Goal: Information Seeking & Learning: Learn about a topic

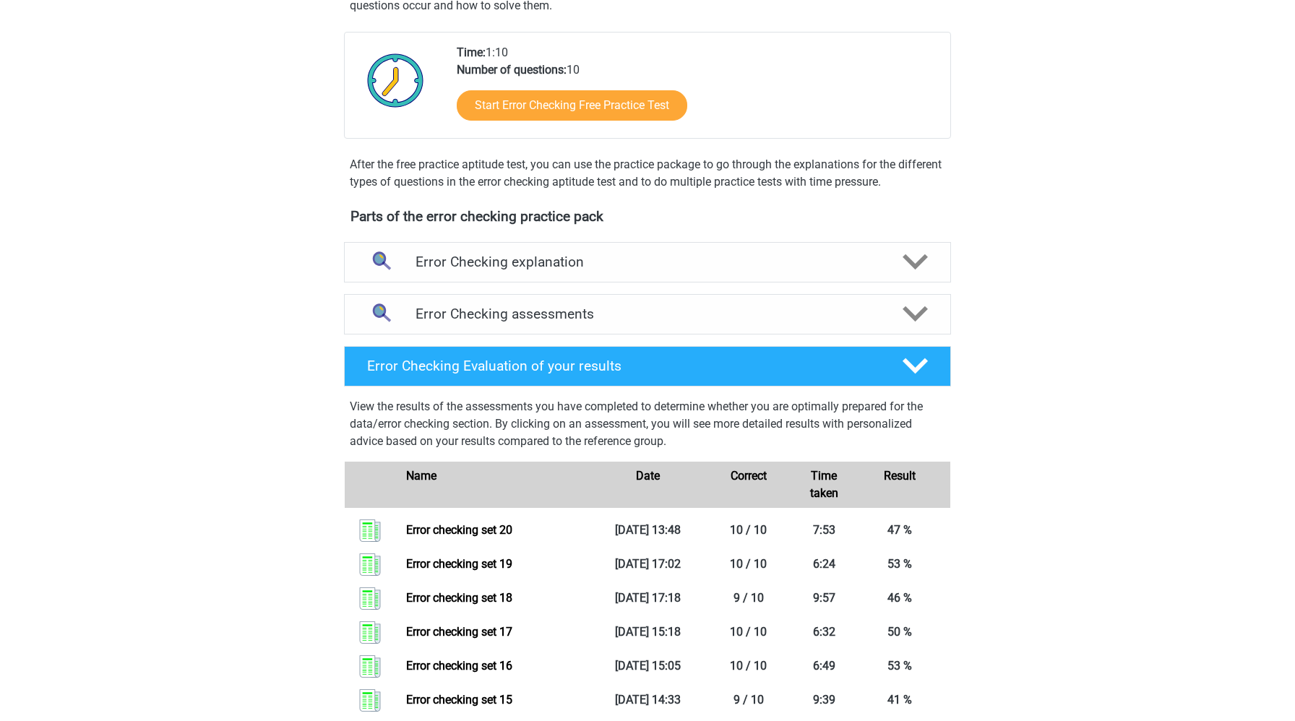
scroll to position [475, 0]
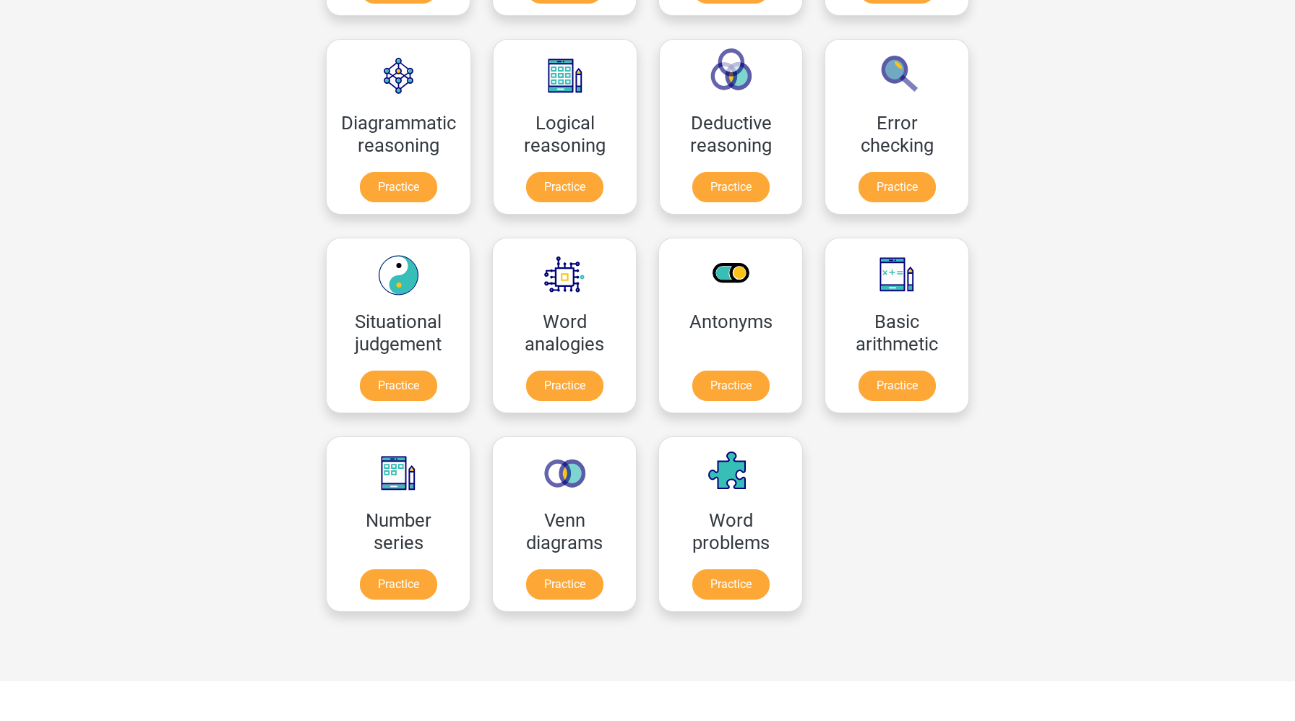
scroll to position [403, 0]
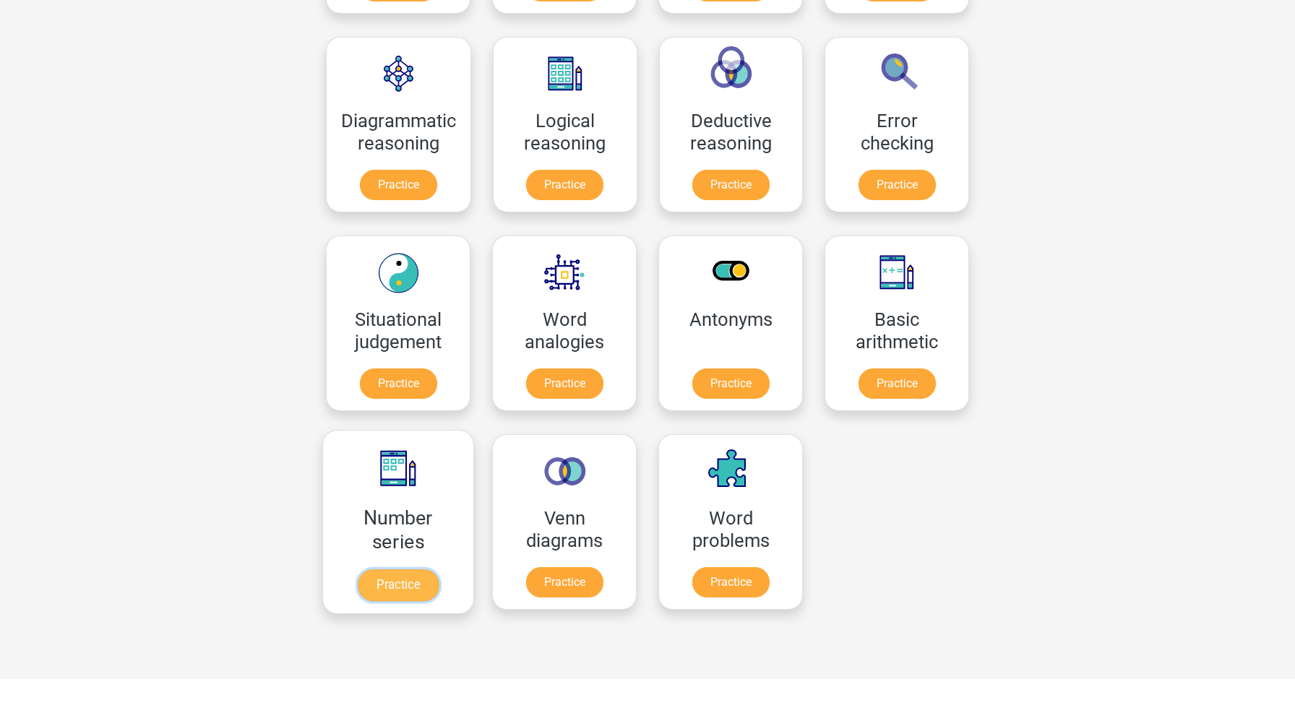
click at [392, 585] on link "Practice" at bounding box center [398, 585] width 81 height 32
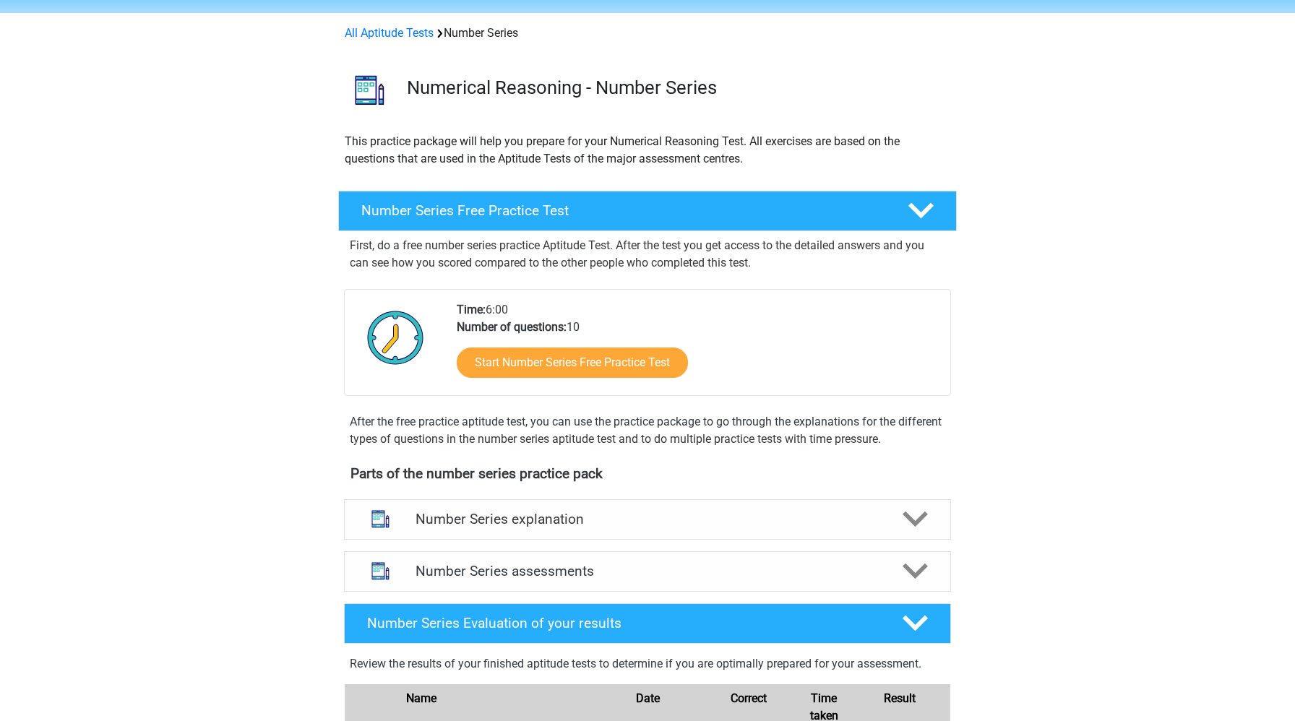
scroll to position [76, 0]
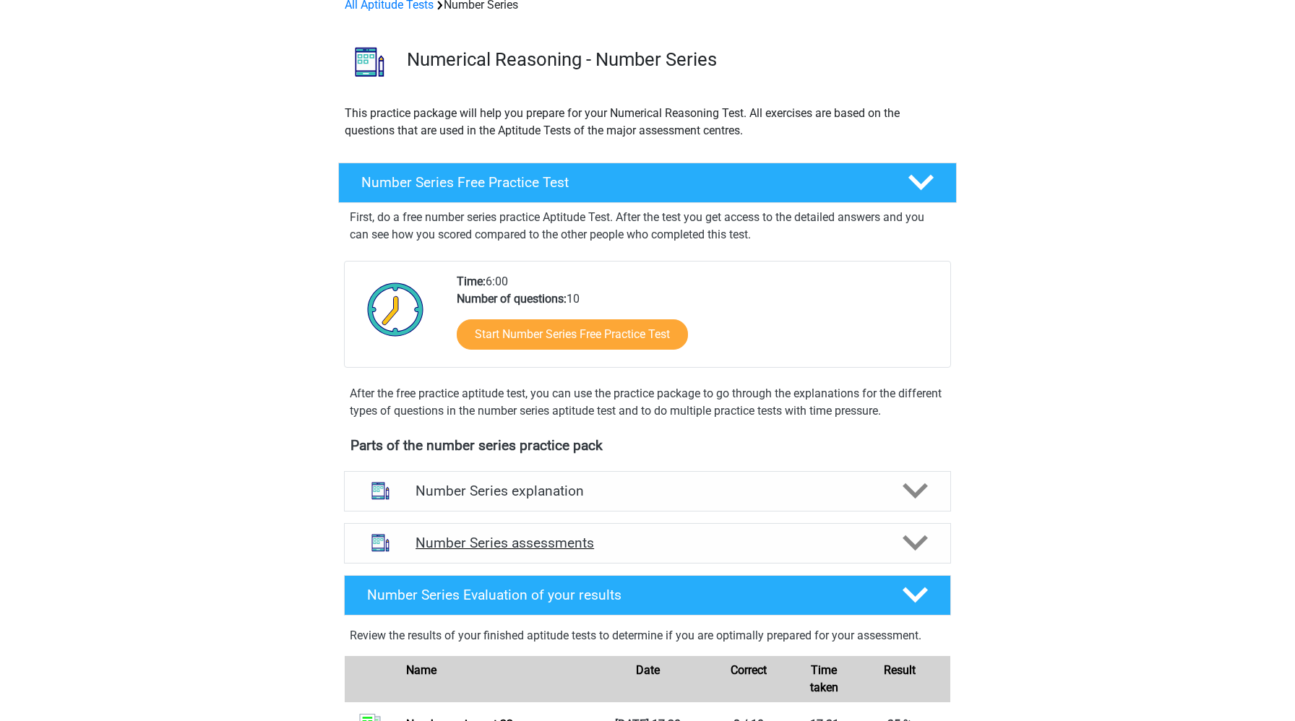
click at [447, 558] on div "Number Series assessments" at bounding box center [647, 543] width 607 height 40
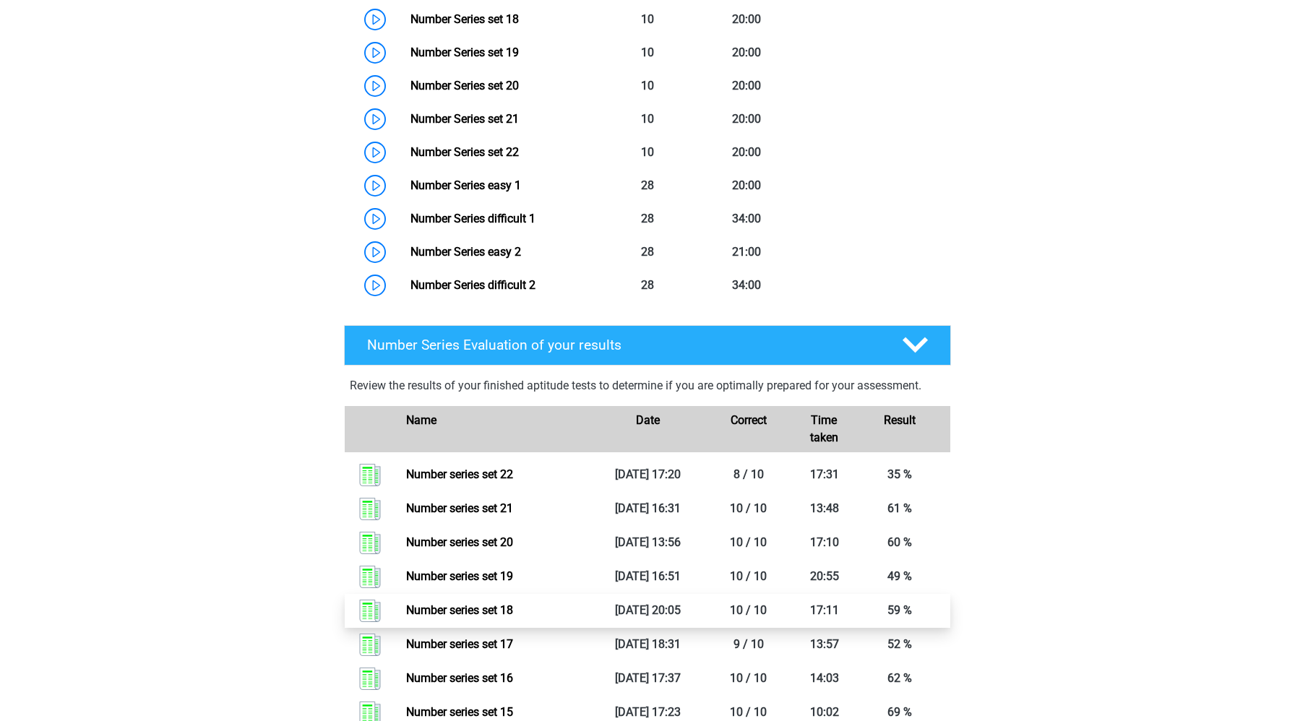
scroll to position [1312, 0]
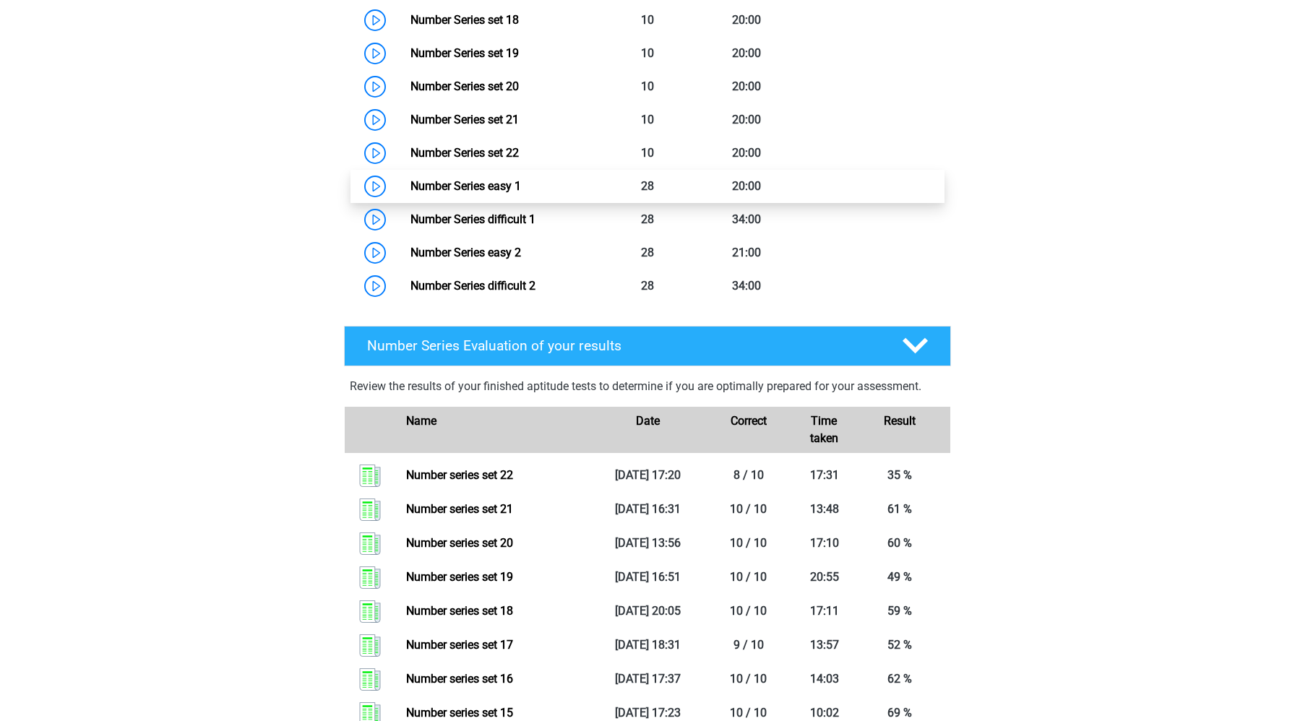
click at [410, 189] on link "Number Series easy 1" at bounding box center [465, 186] width 111 height 14
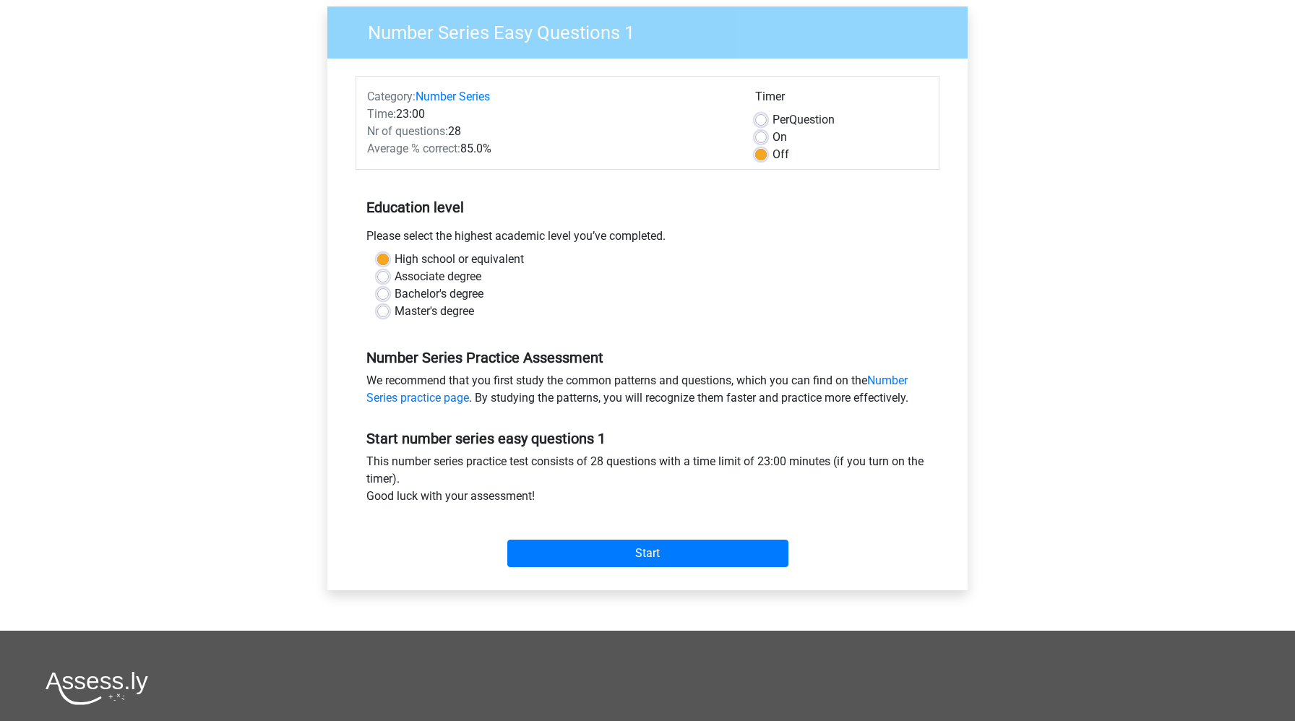
scroll to position [153, 0]
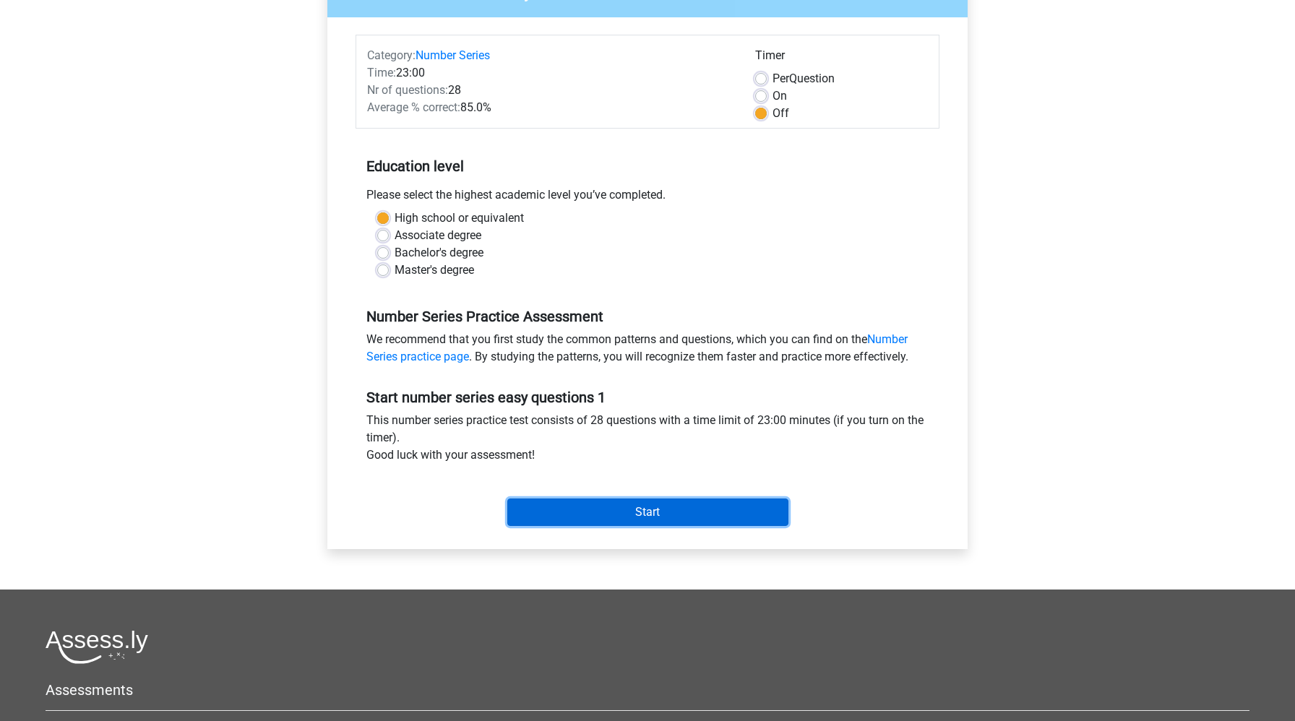
click at [566, 509] on input "Start" at bounding box center [647, 512] width 281 height 27
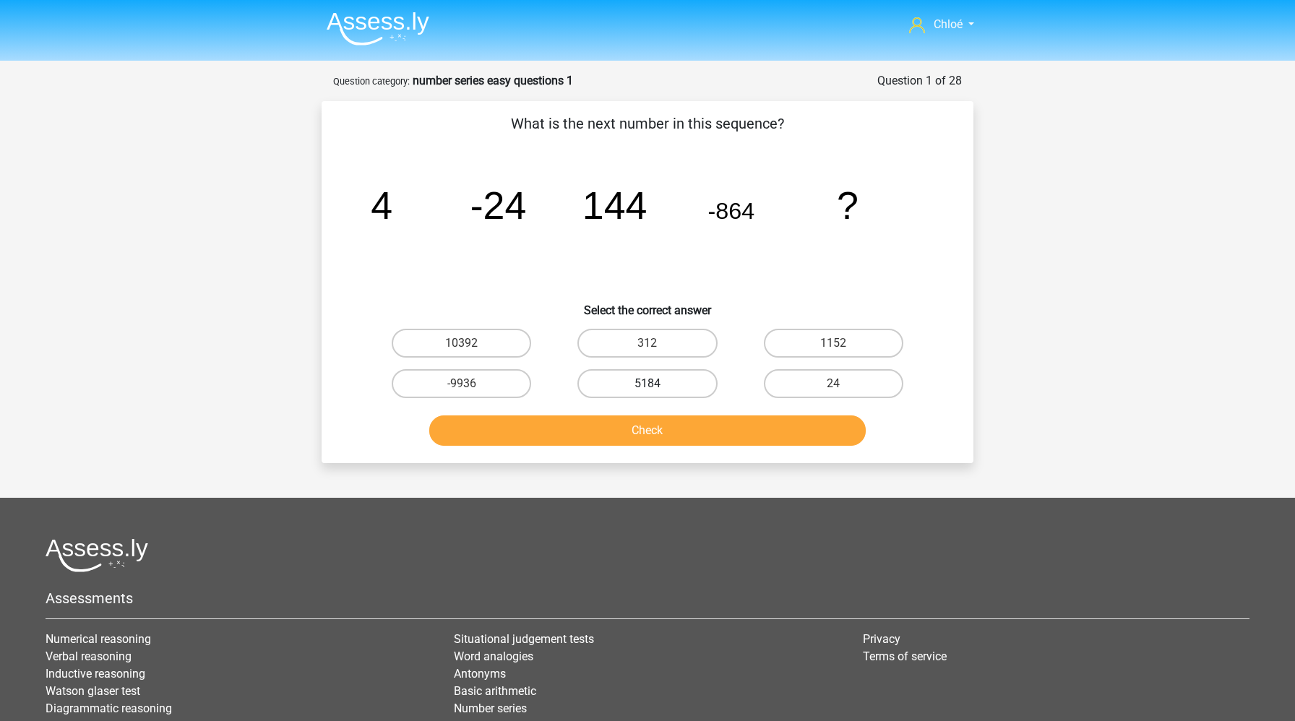
click at [655, 382] on label "5184" at bounding box center [646, 383] width 139 height 29
click at [655, 384] on input "5184" at bounding box center [651, 388] width 9 height 9
radio input "true"
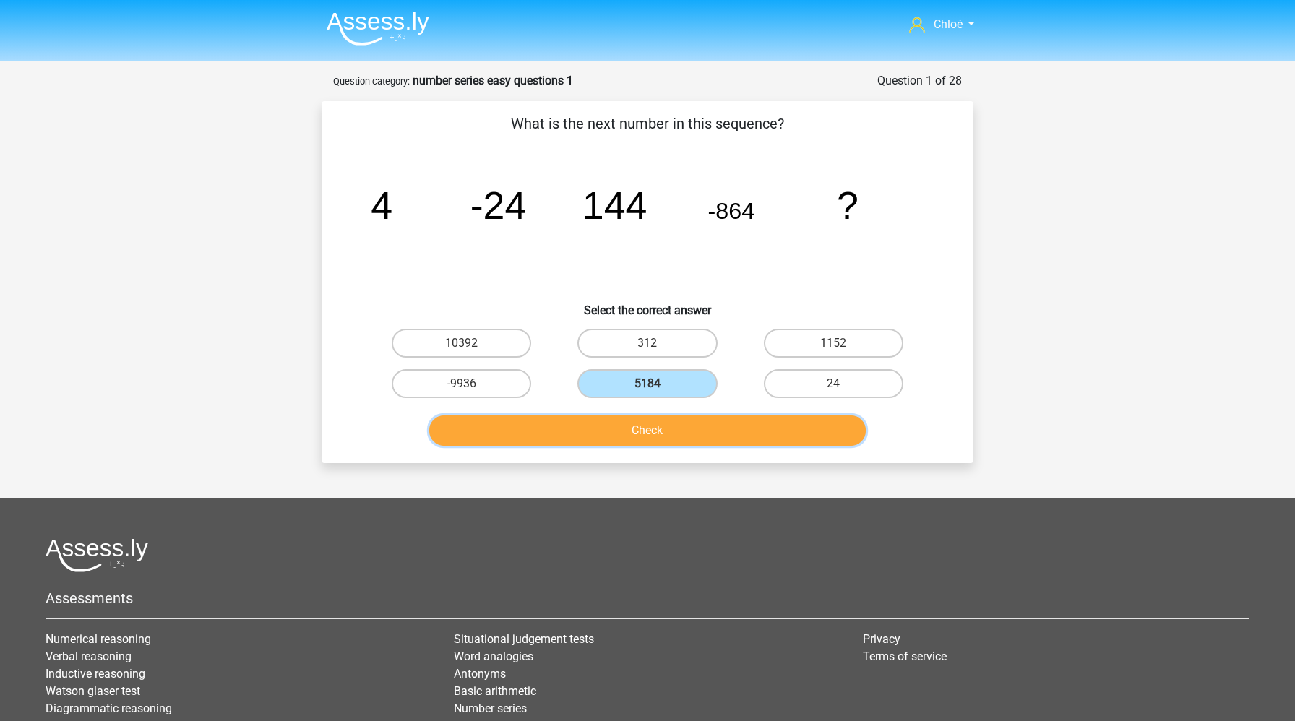
click at [669, 434] on button "Check" at bounding box center [647, 430] width 437 height 30
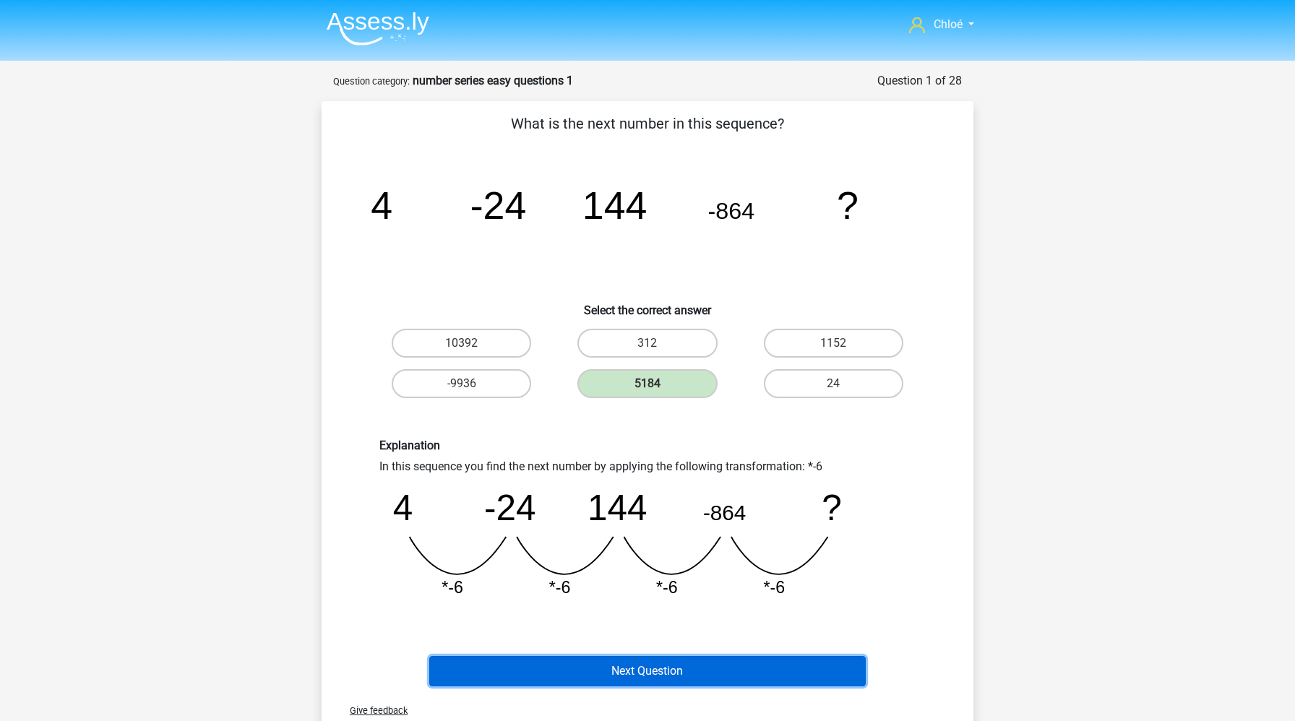
click at [657, 668] on button "Next Question" at bounding box center [647, 671] width 437 height 30
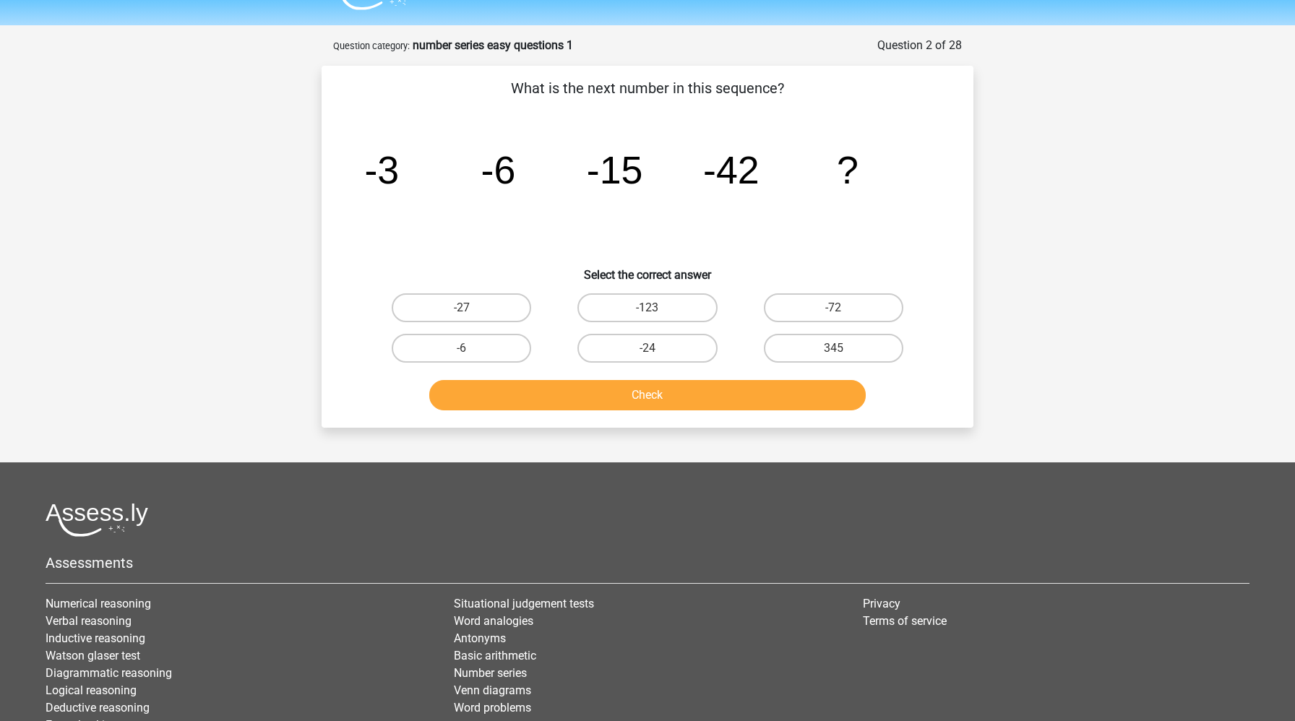
scroll to position [72, 0]
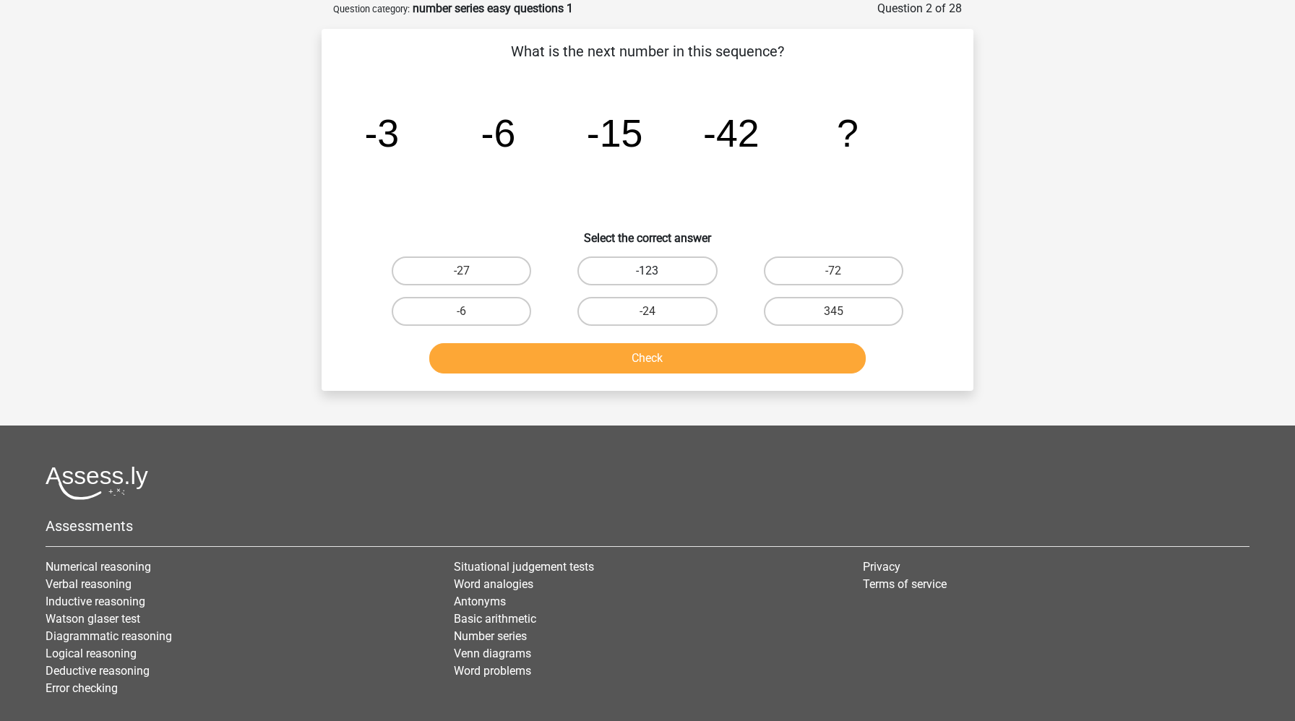
click at [685, 270] on label "-123" at bounding box center [646, 271] width 139 height 29
click at [657, 271] on input "-123" at bounding box center [651, 275] width 9 height 9
radio input "true"
click at [683, 357] on button "Check" at bounding box center [647, 358] width 437 height 30
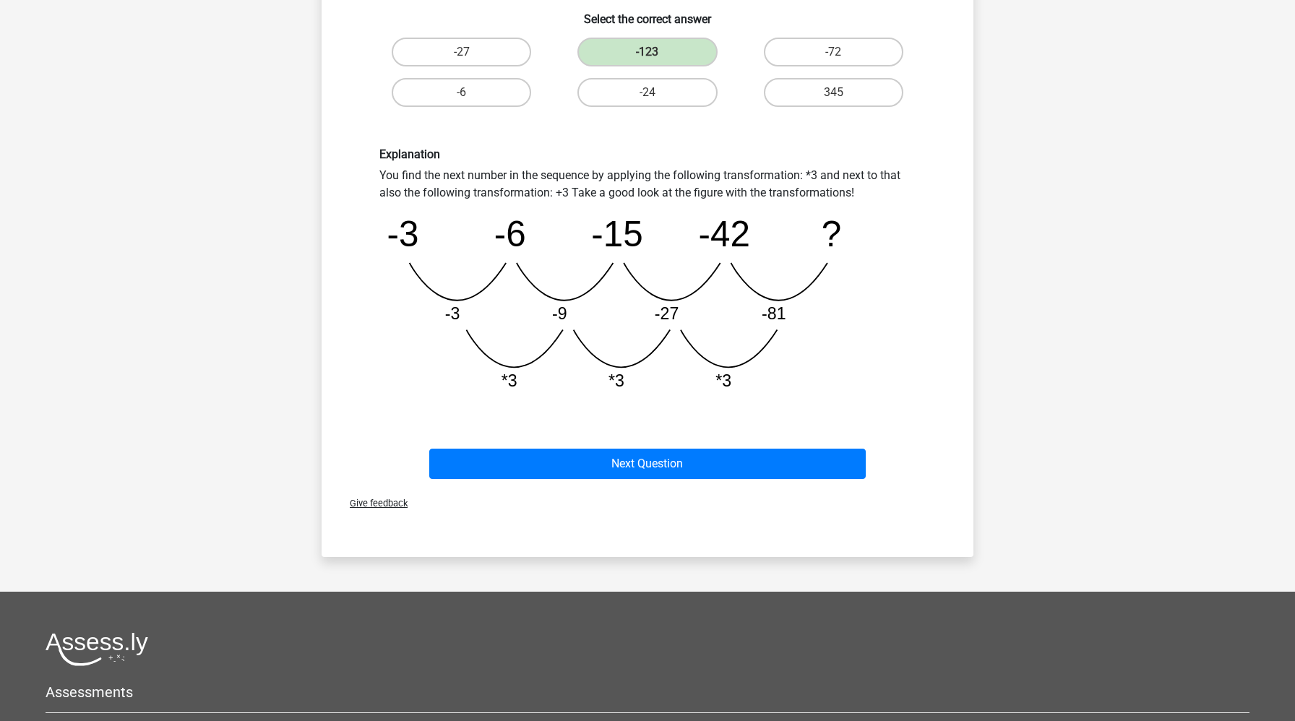
scroll to position [426, 0]
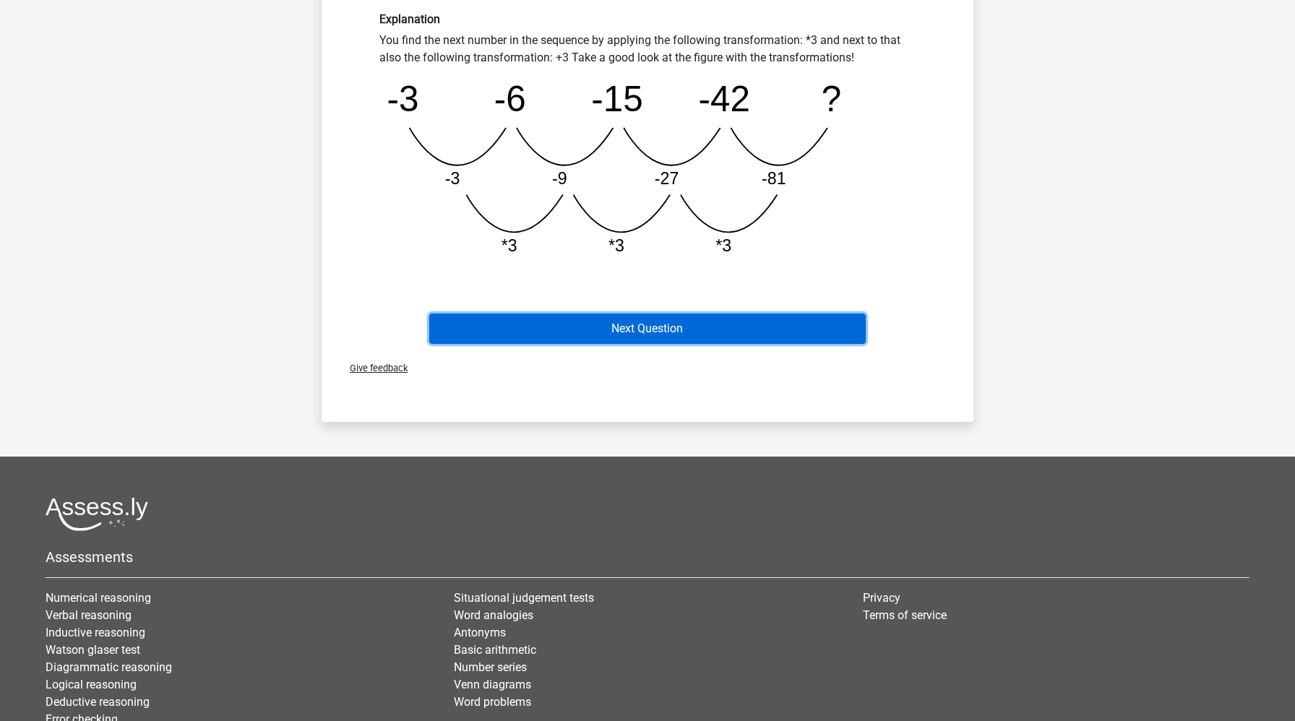
click at [686, 327] on button "Next Question" at bounding box center [647, 329] width 437 height 30
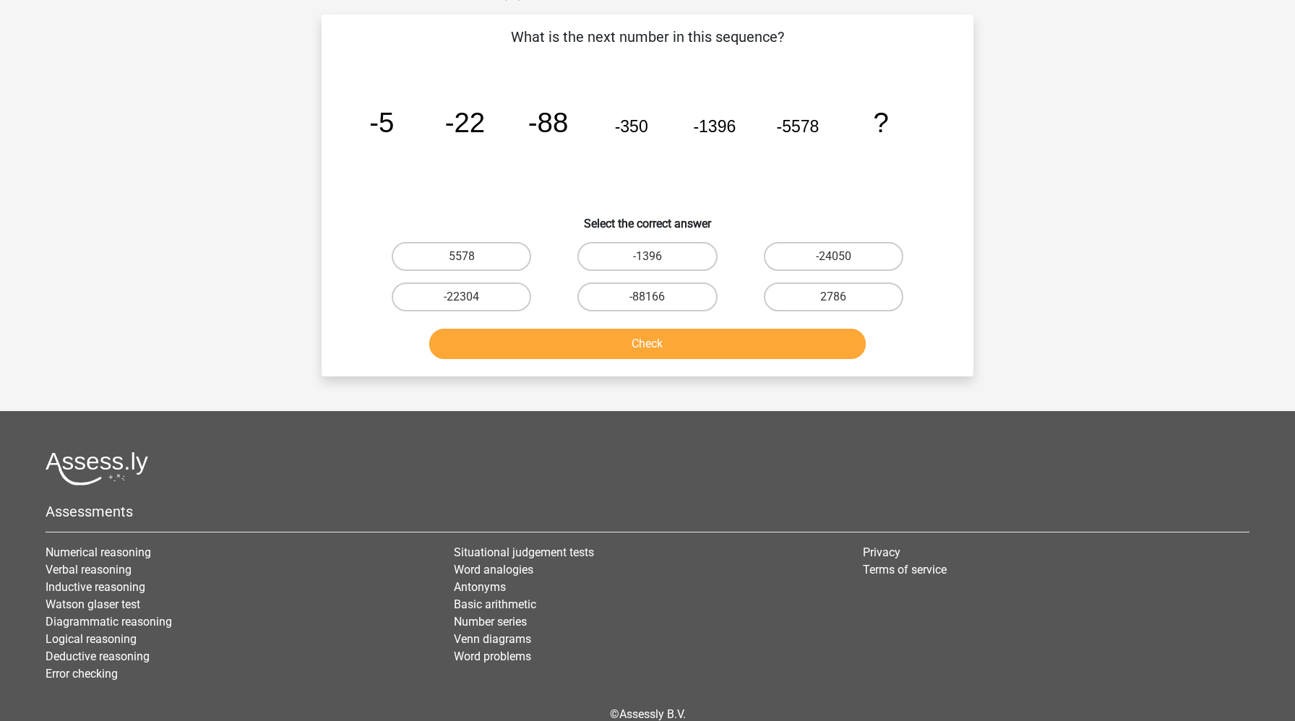
scroll to position [72, 0]
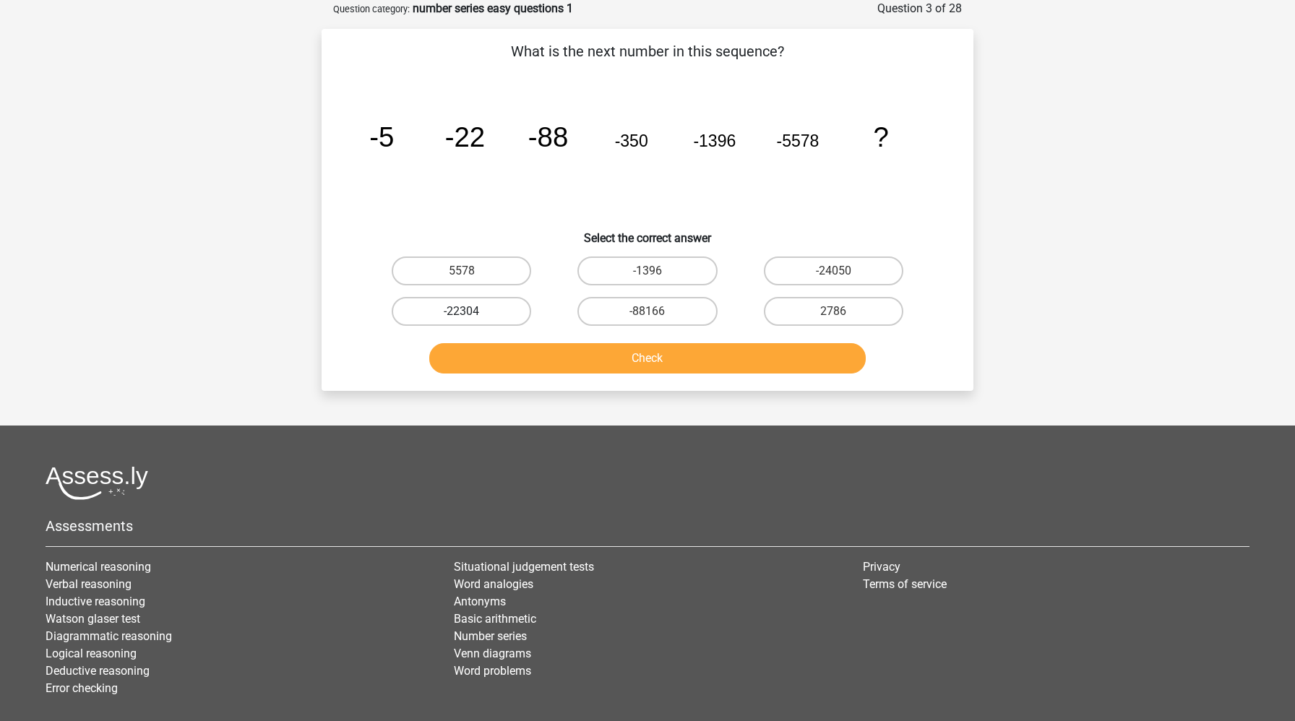
click at [491, 309] on label "-22304" at bounding box center [461, 311] width 139 height 29
click at [471, 311] on input "-22304" at bounding box center [466, 315] width 9 height 9
radio input "true"
click at [534, 358] on button "Check" at bounding box center [647, 358] width 437 height 30
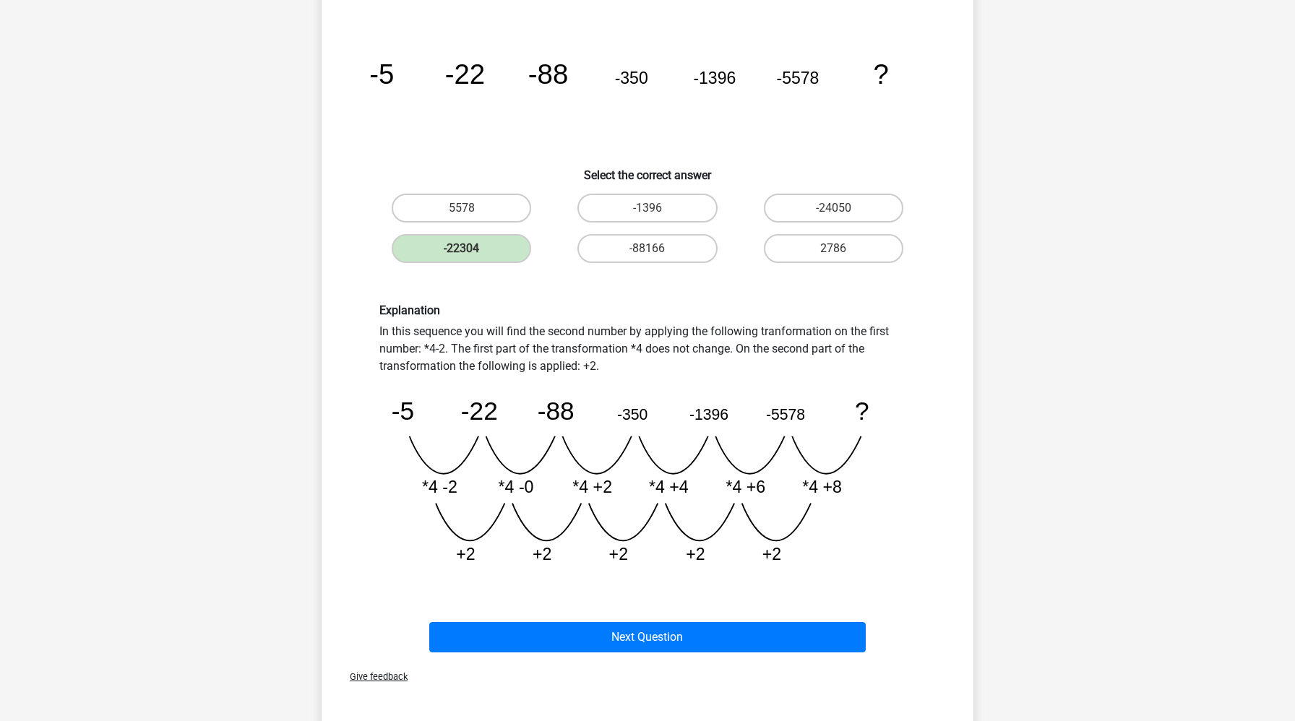
scroll to position [358, 0]
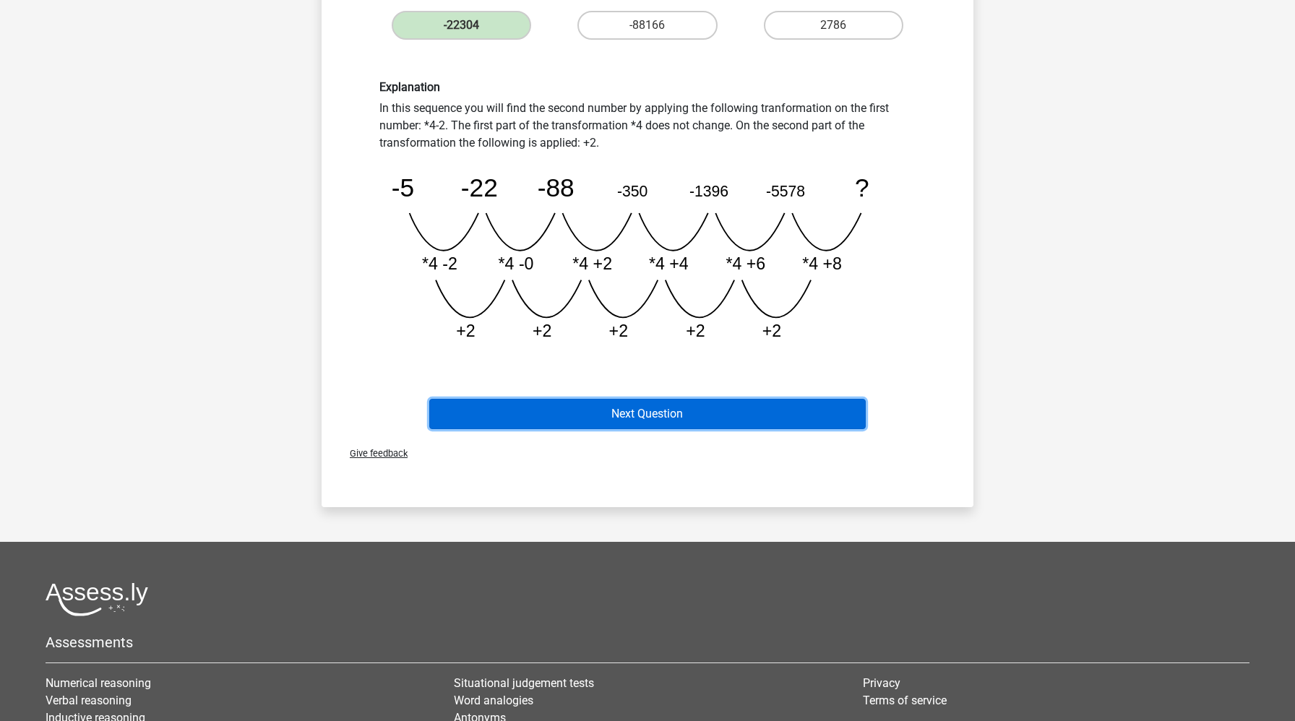
click at [559, 405] on button "Next Question" at bounding box center [647, 414] width 437 height 30
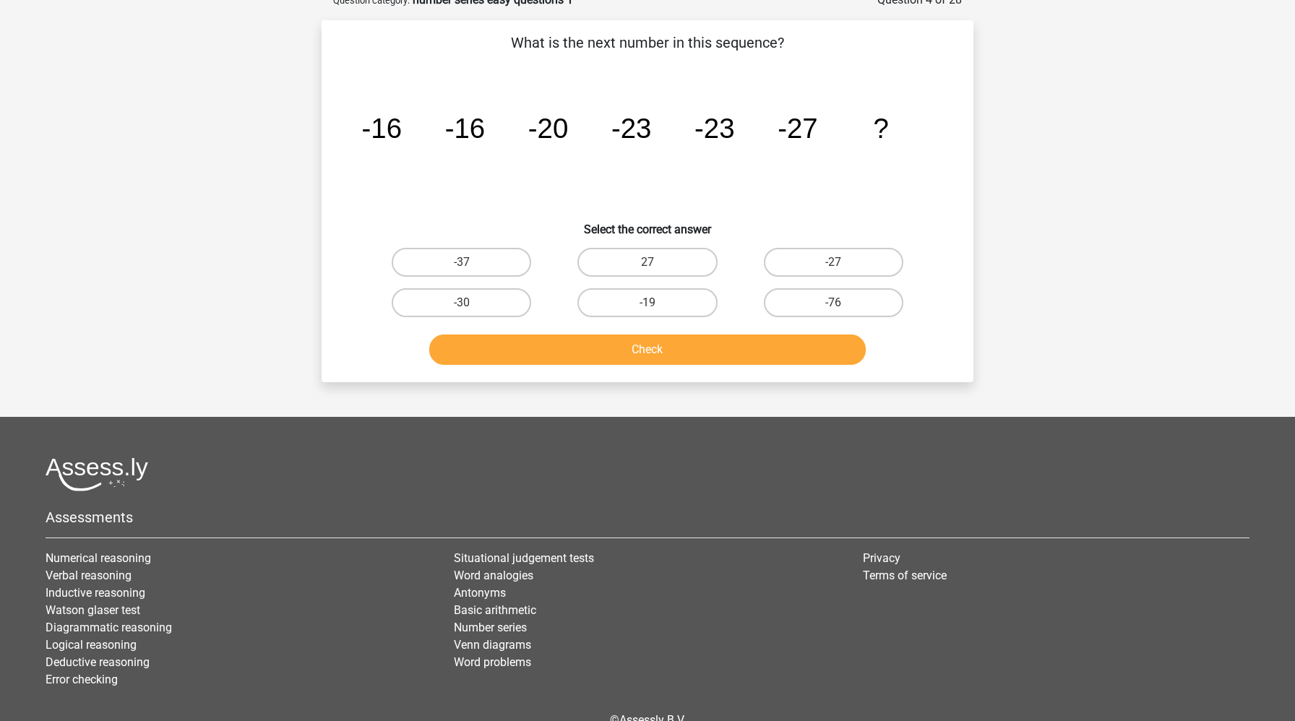
scroll to position [72, 0]
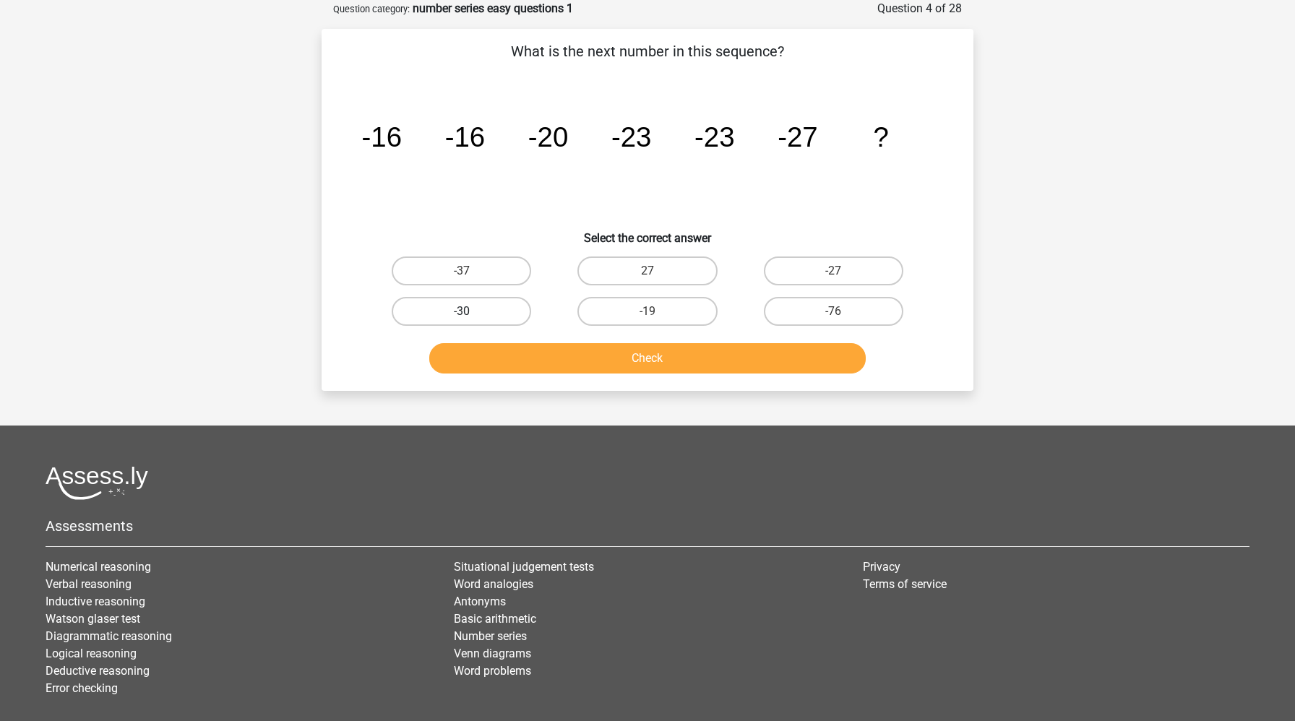
click at [481, 311] on label "-30" at bounding box center [461, 311] width 139 height 29
click at [471, 311] on input "-30" at bounding box center [466, 315] width 9 height 9
radio input "true"
click at [517, 361] on button "Check" at bounding box center [647, 358] width 437 height 30
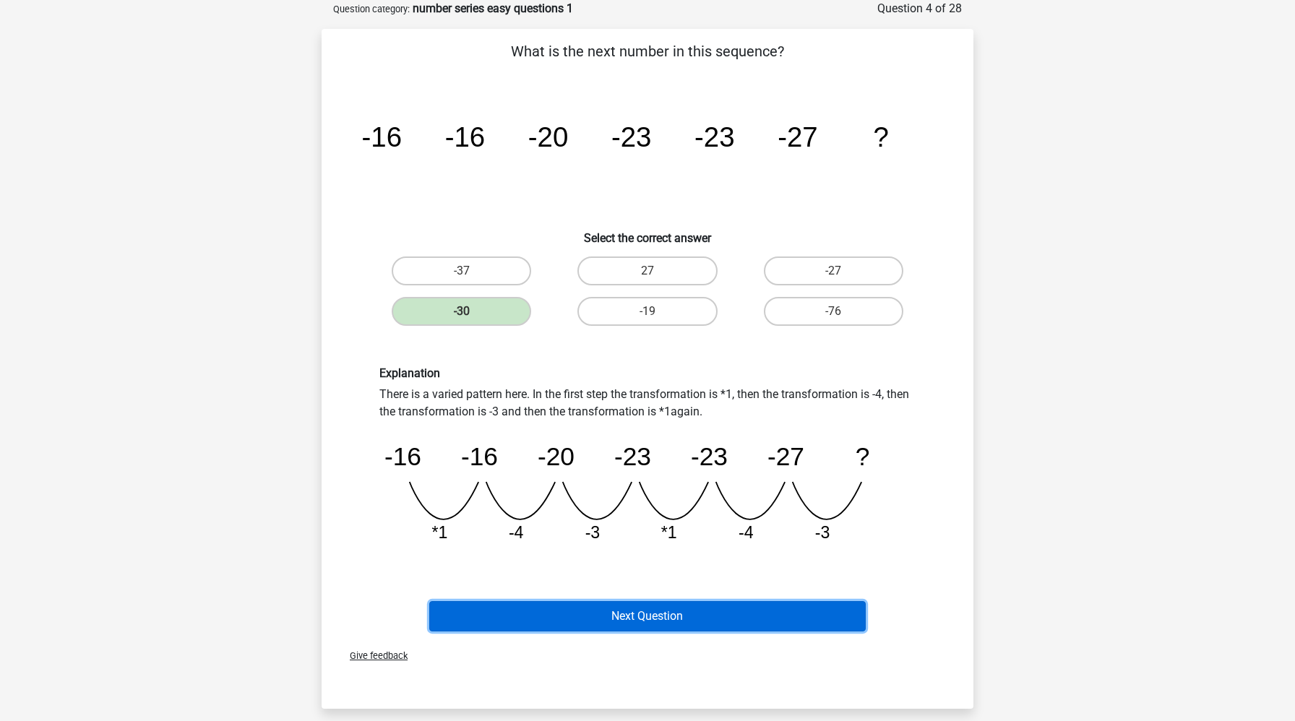
click at [517, 613] on button "Next Question" at bounding box center [647, 616] width 437 height 30
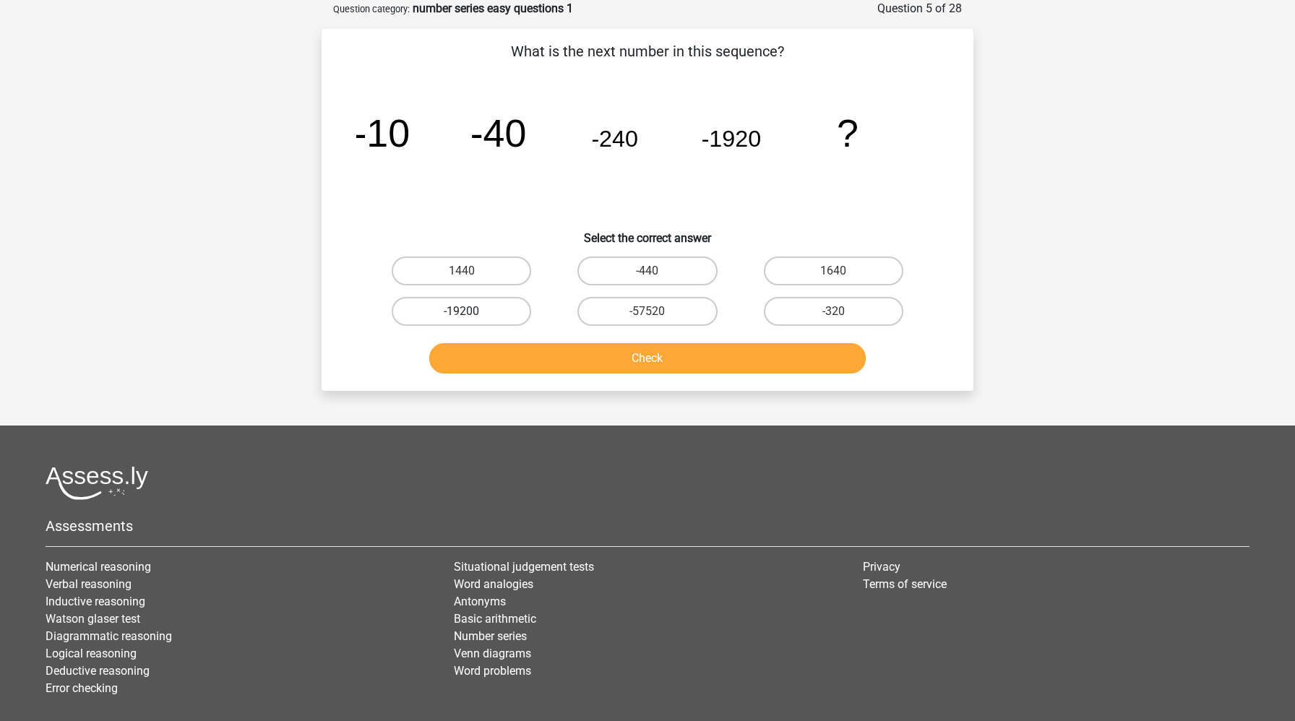
click at [456, 311] on label "-19200" at bounding box center [461, 311] width 139 height 29
click at [462, 311] on input "-19200" at bounding box center [466, 315] width 9 height 9
radio input "true"
click at [463, 359] on button "Check" at bounding box center [647, 358] width 437 height 30
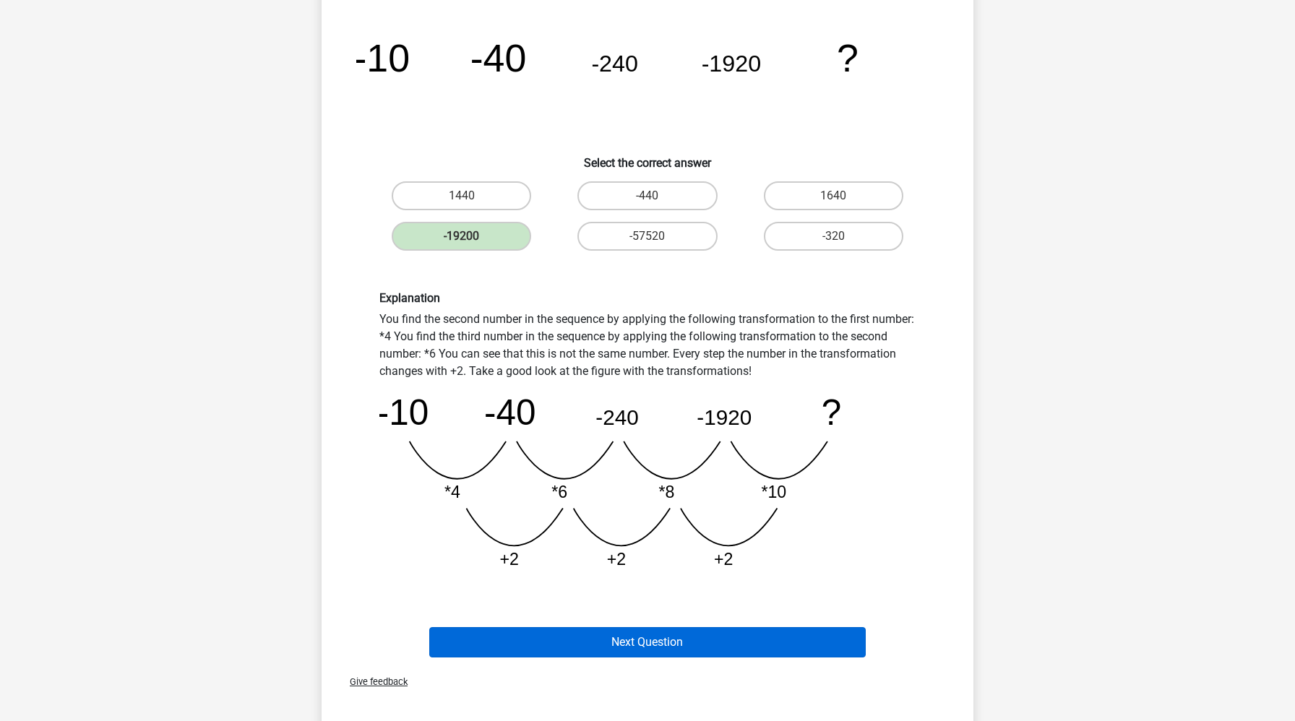
scroll to position [150, 0]
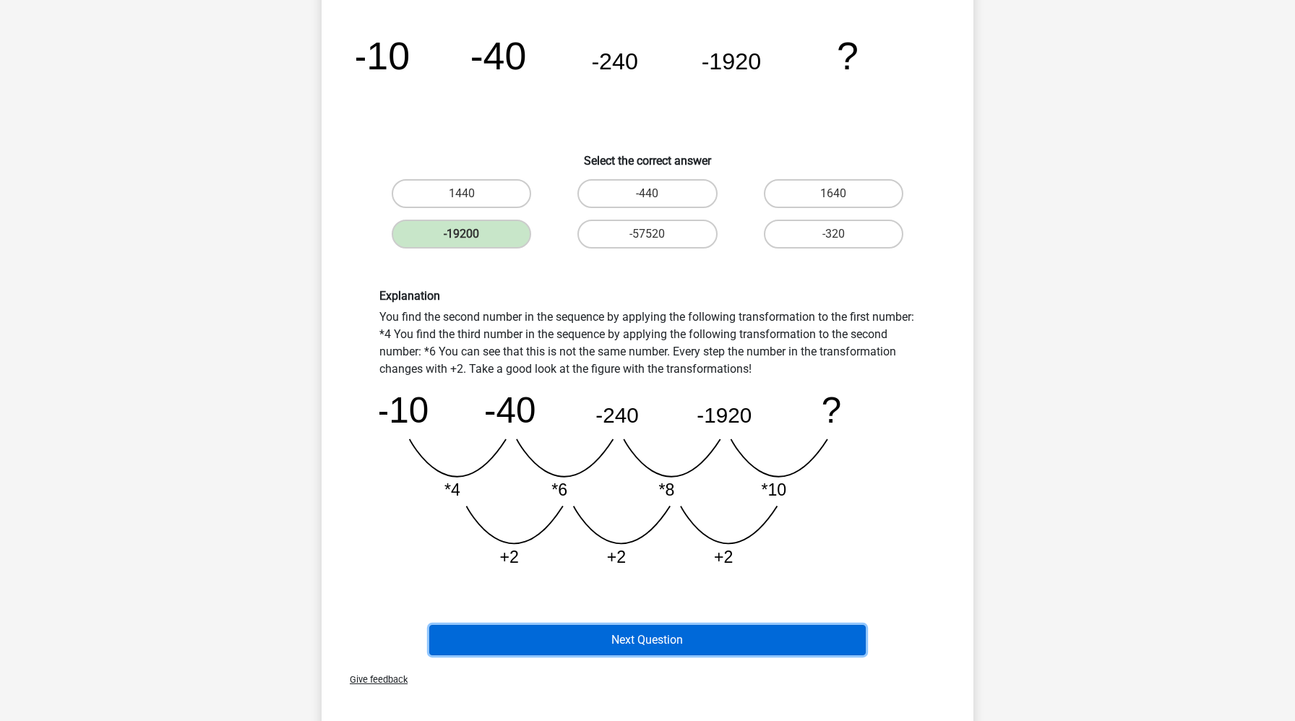
click at [586, 637] on button "Next Question" at bounding box center [647, 640] width 437 height 30
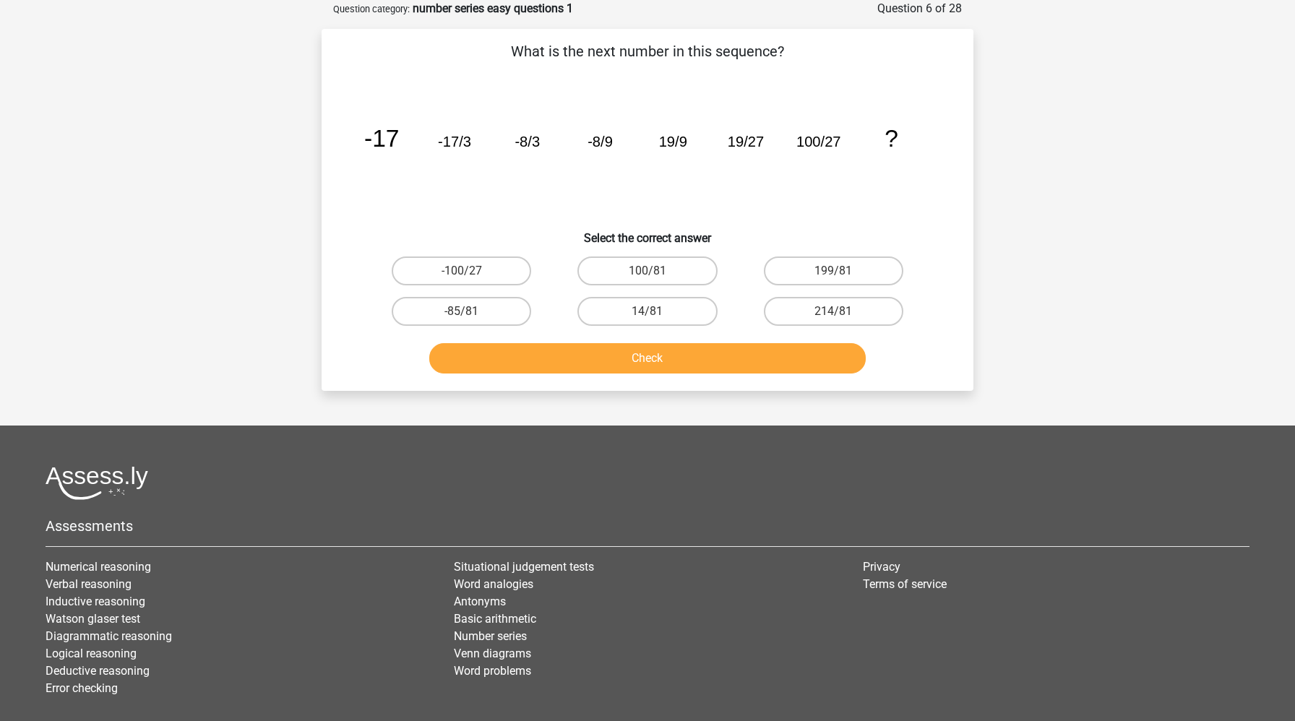
scroll to position [72, 0]
click at [647, 272] on label "100/81" at bounding box center [646, 271] width 139 height 29
click at [647, 272] on input "100/81" at bounding box center [651, 275] width 9 height 9
radio input "true"
click at [645, 356] on button "Check" at bounding box center [647, 358] width 437 height 30
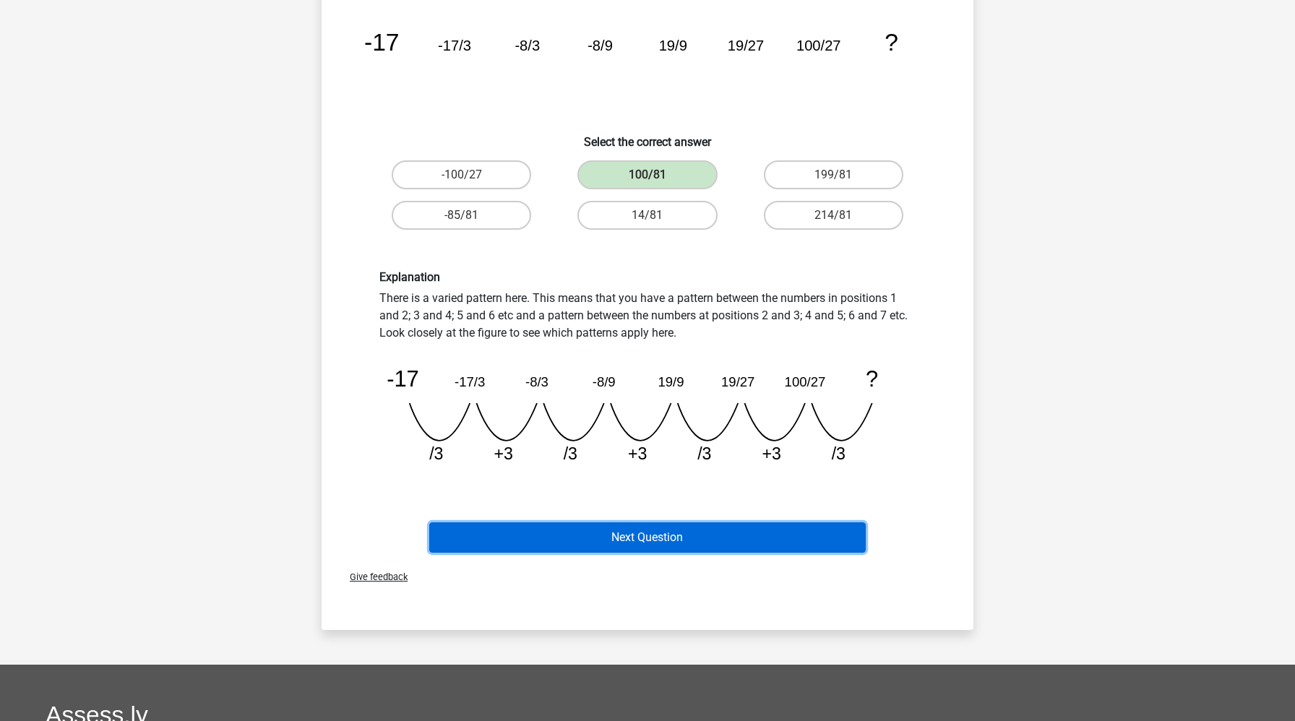
click at [601, 530] on button "Next Question" at bounding box center [647, 537] width 437 height 30
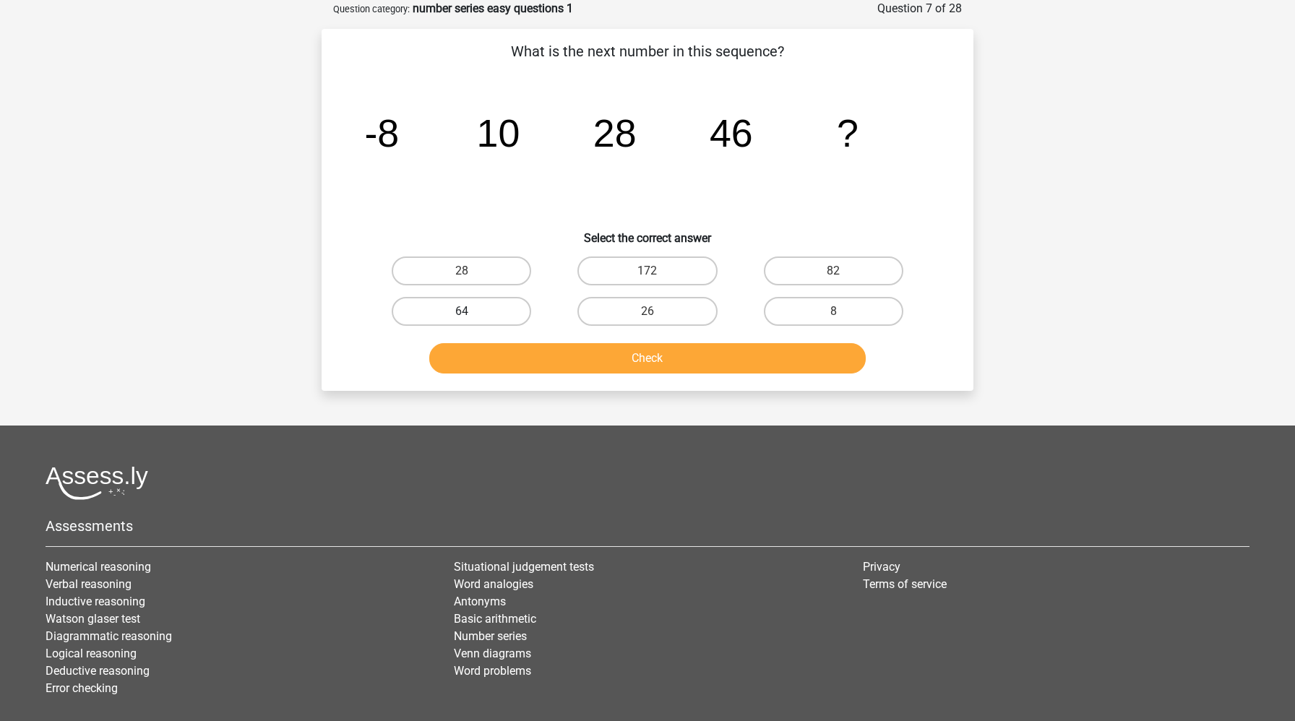
click at [498, 310] on label "64" at bounding box center [461, 311] width 139 height 29
click at [471, 311] on input "64" at bounding box center [466, 315] width 9 height 9
radio input "true"
click at [517, 363] on button "Check" at bounding box center [647, 358] width 437 height 30
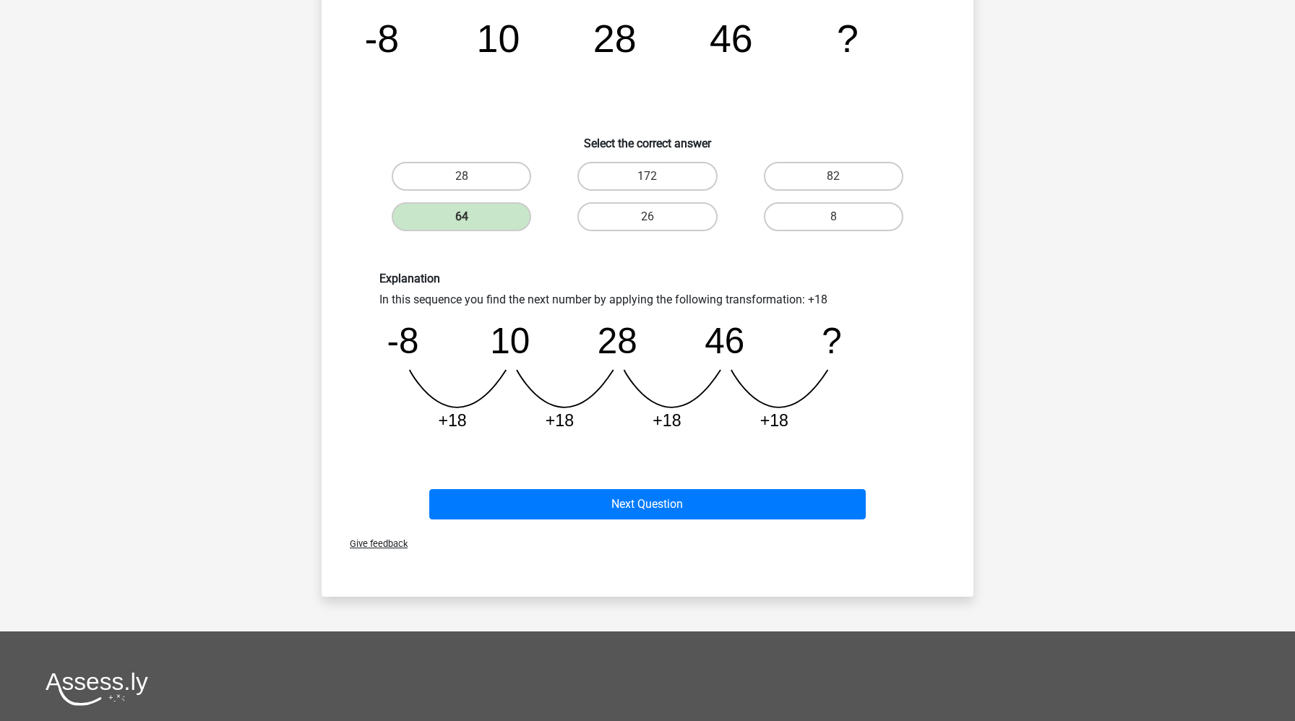
scroll to position [168, 0]
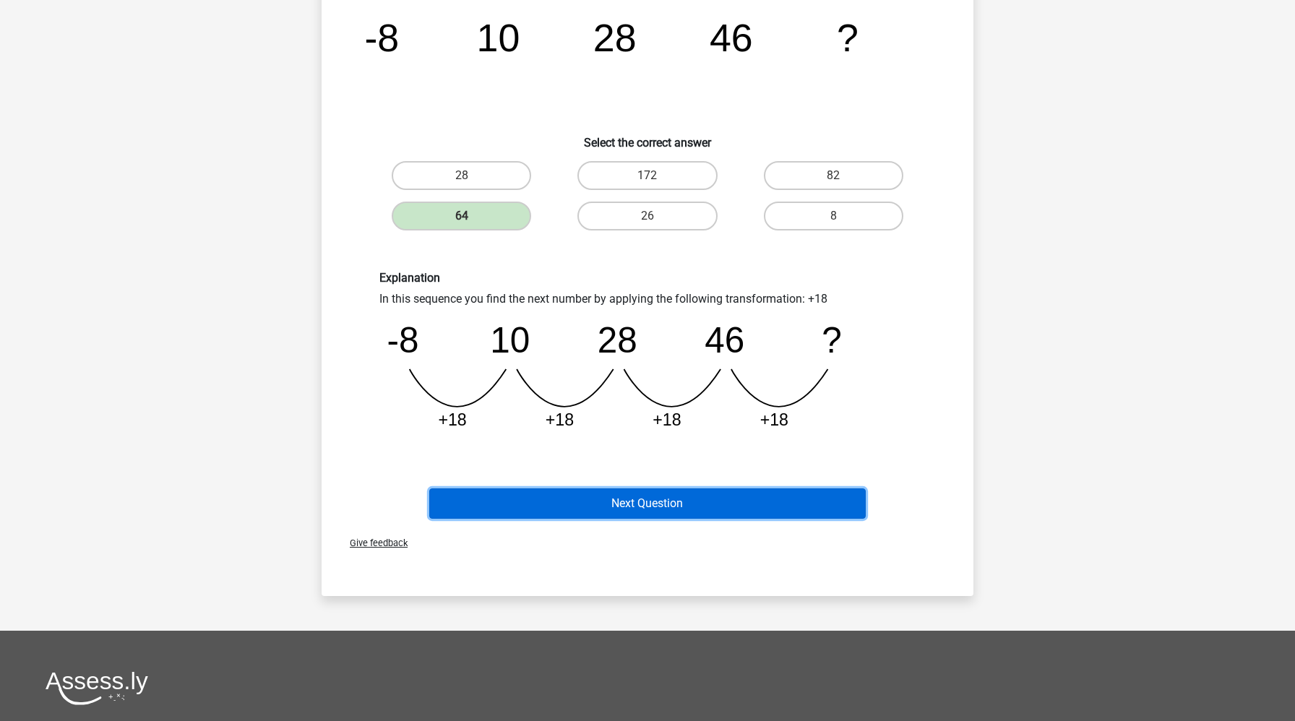
click at [507, 509] on button "Next Question" at bounding box center [647, 503] width 437 height 30
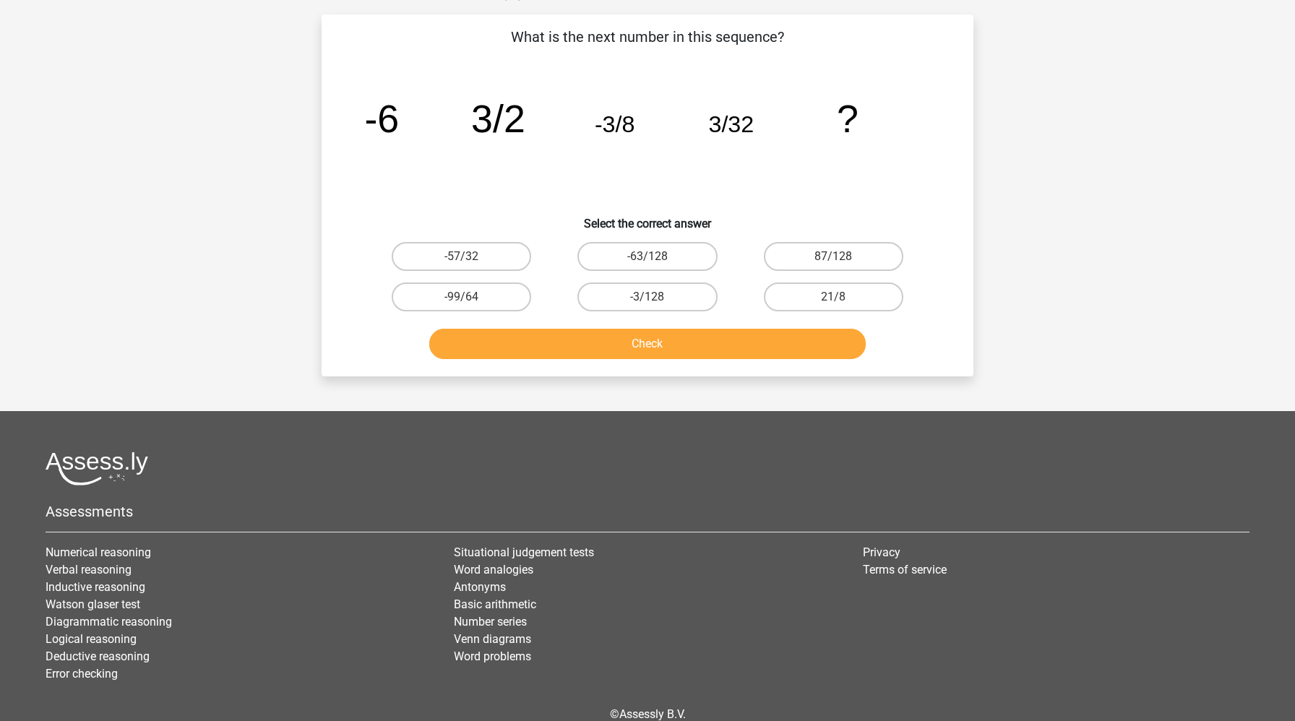
scroll to position [72, 0]
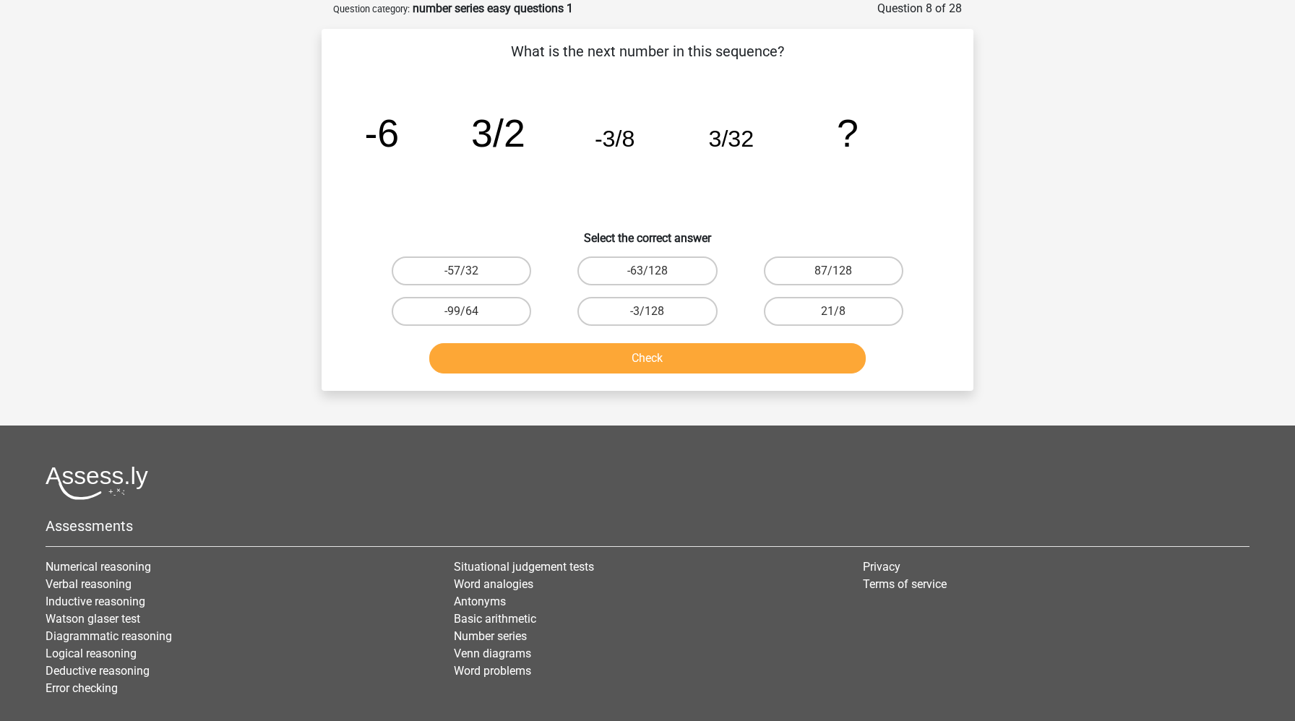
click at [653, 319] on input "-3/128" at bounding box center [651, 315] width 9 height 9
radio input "true"
click at [656, 359] on button "Check" at bounding box center [647, 358] width 437 height 30
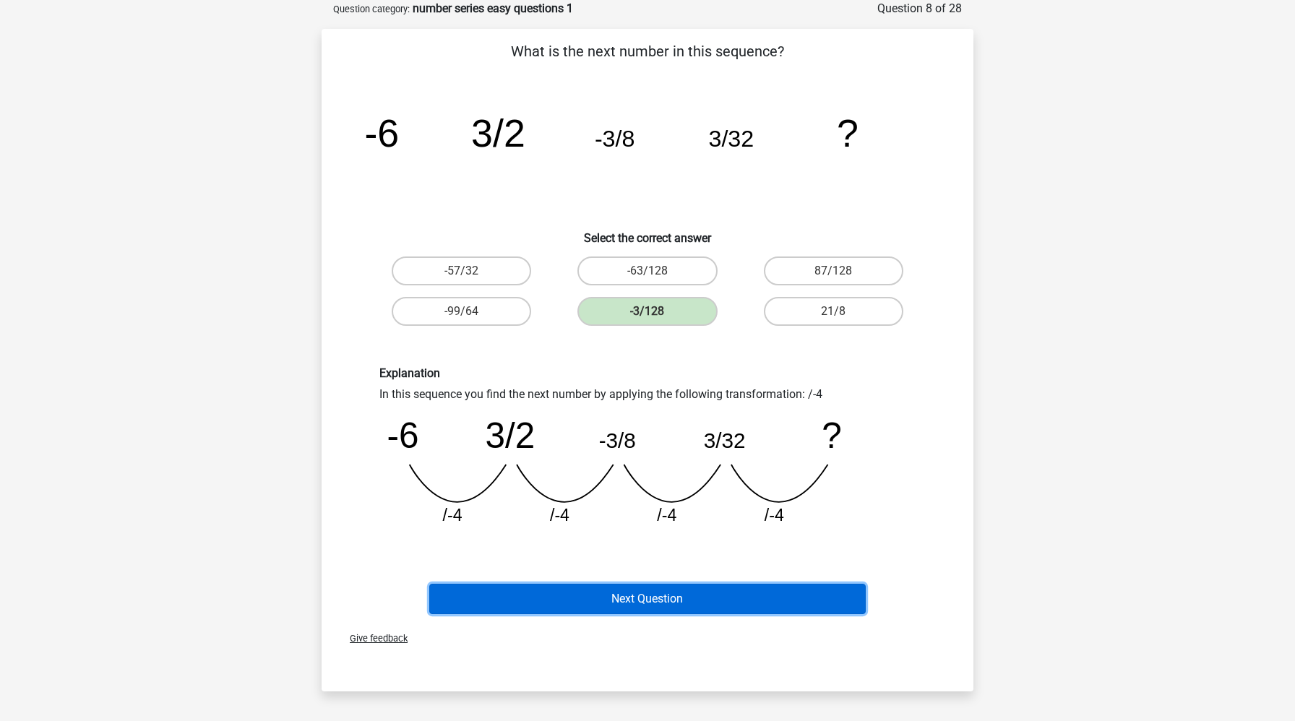
click at [594, 603] on button "Next Question" at bounding box center [647, 599] width 437 height 30
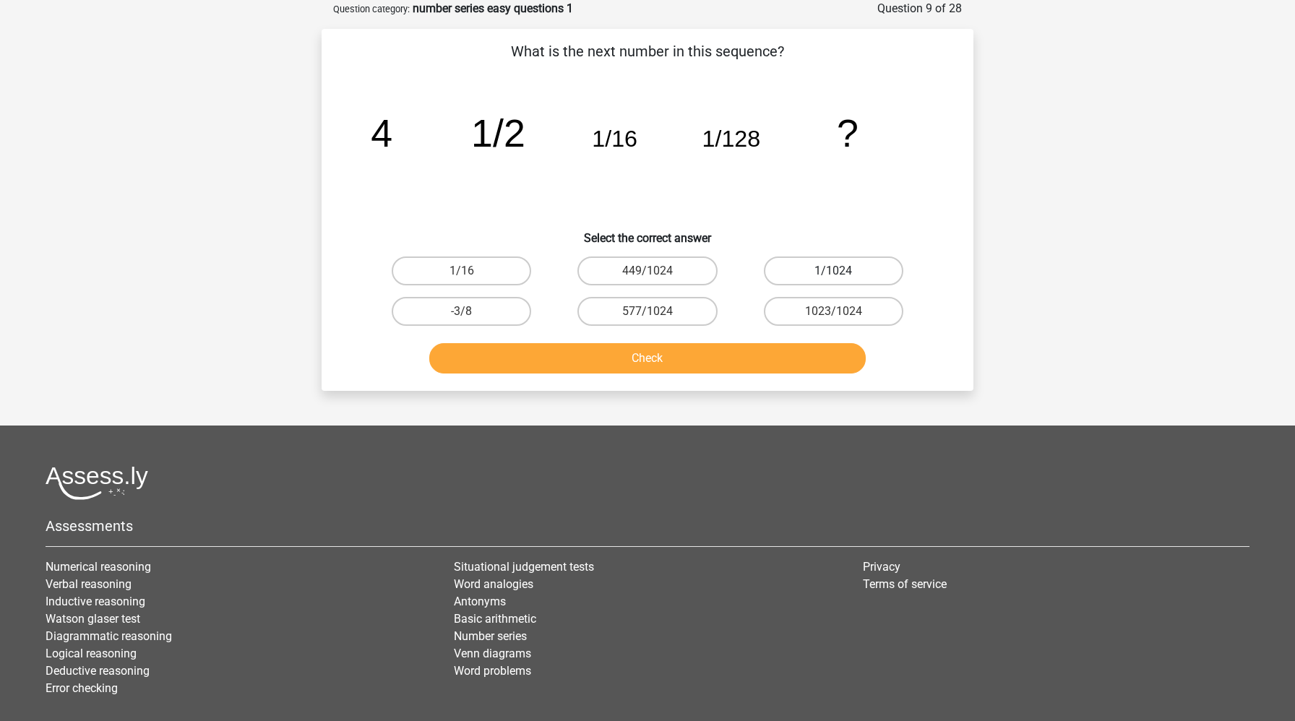
click at [819, 268] on label "1/1024" at bounding box center [833, 271] width 139 height 29
click at [833, 271] on input "1/1024" at bounding box center [837, 275] width 9 height 9
radio input "true"
click at [746, 361] on button "Check" at bounding box center [647, 358] width 437 height 30
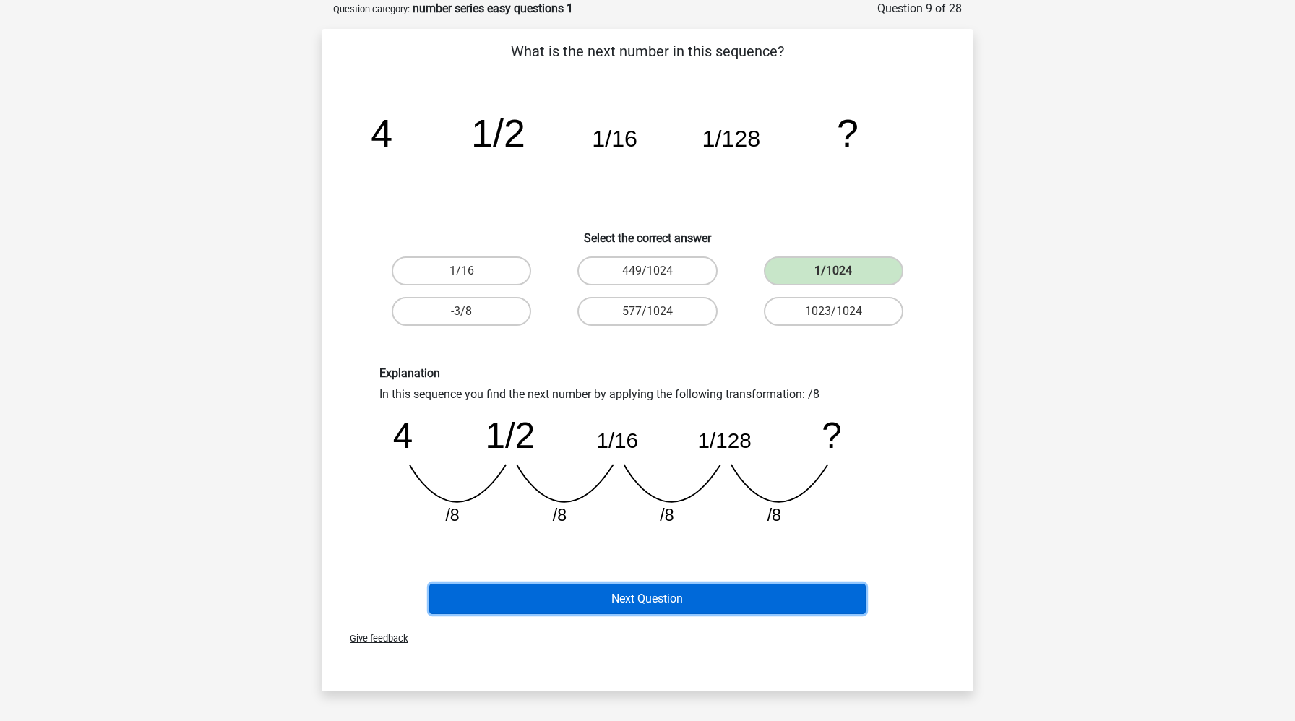
click at [666, 593] on button "Next Question" at bounding box center [647, 599] width 437 height 30
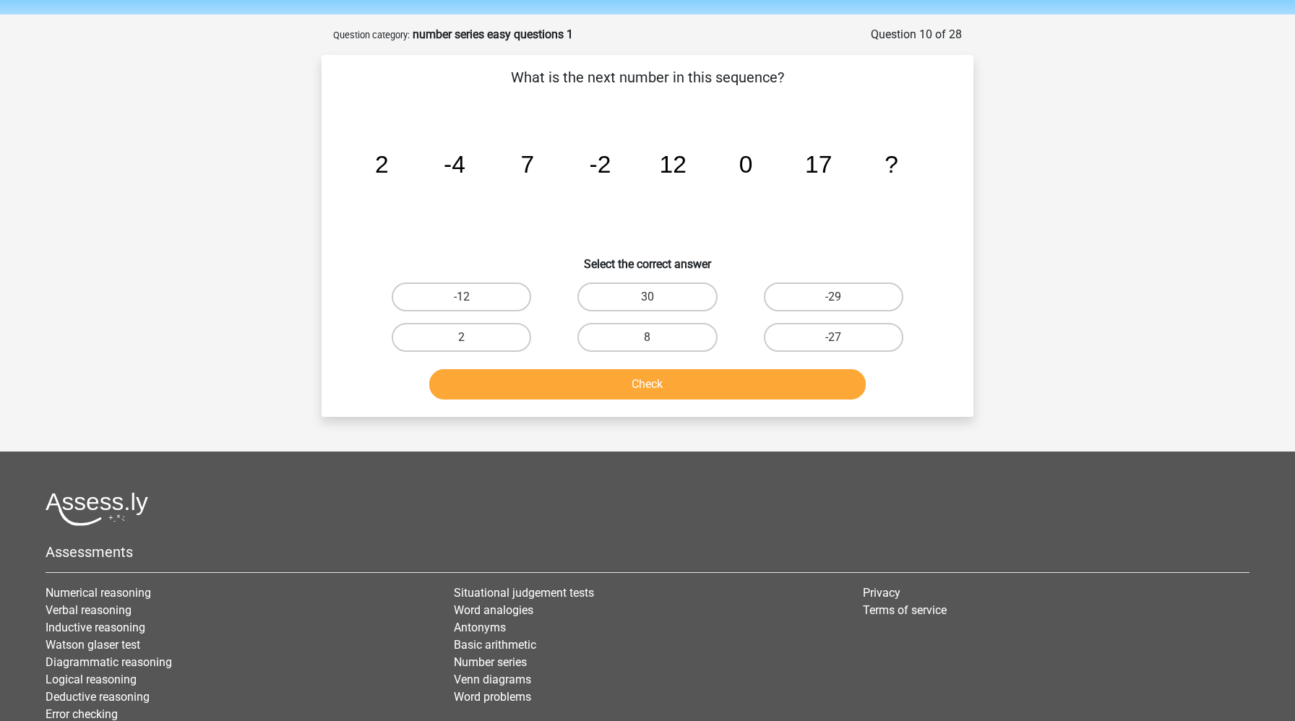
scroll to position [0, 0]
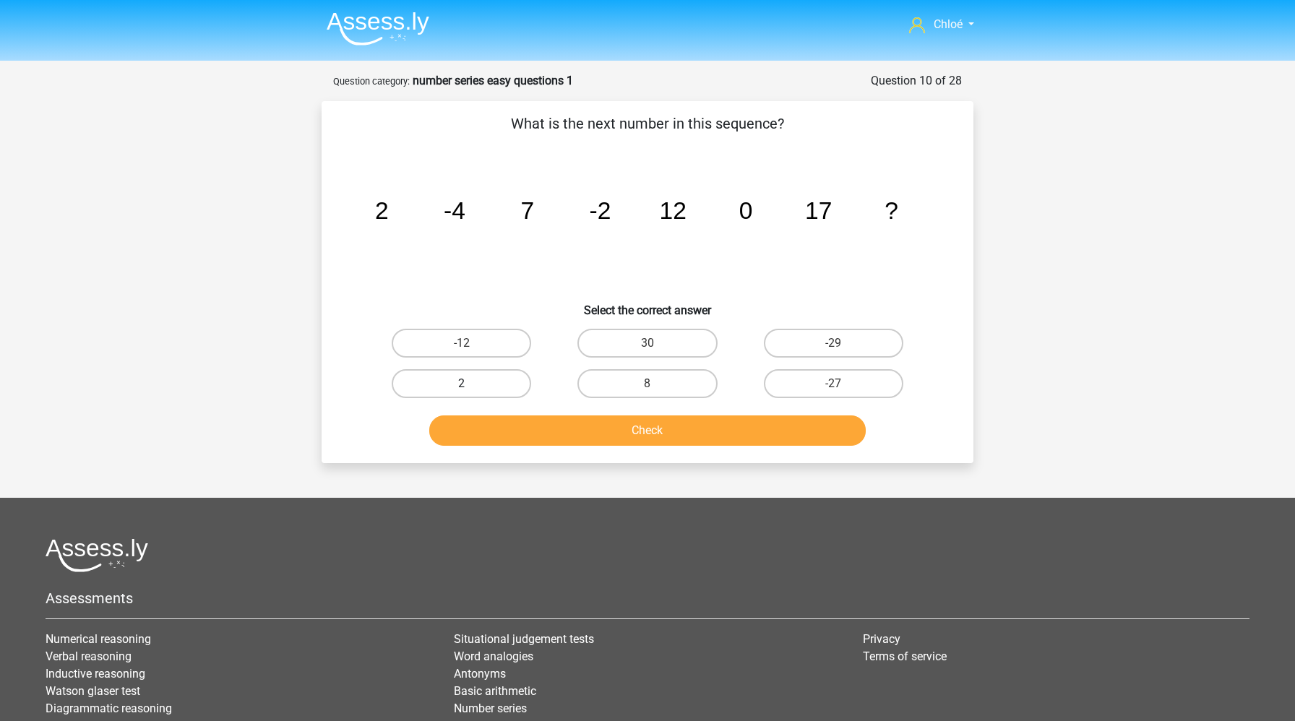
click at [481, 388] on label "2" at bounding box center [461, 383] width 139 height 29
click at [471, 388] on input "2" at bounding box center [466, 388] width 9 height 9
radio input "true"
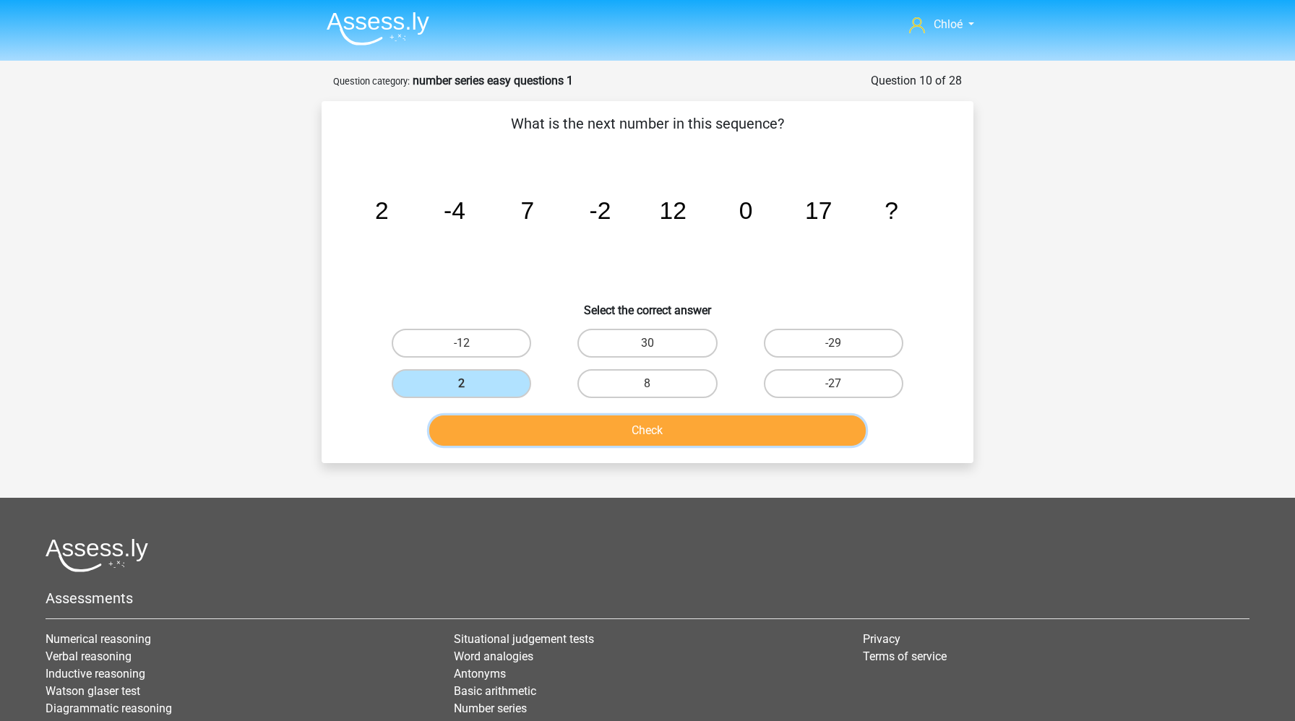
click at [507, 427] on button "Check" at bounding box center [647, 430] width 437 height 30
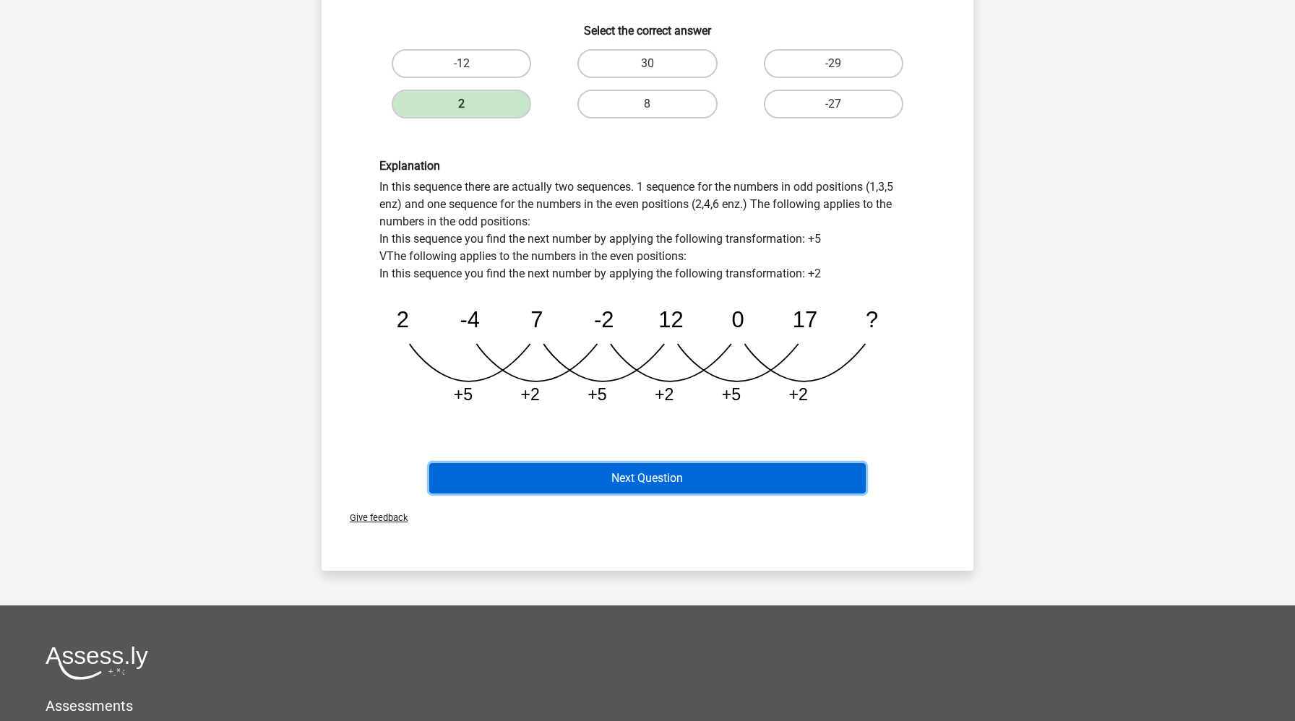
click at [514, 485] on button "Next Question" at bounding box center [647, 478] width 437 height 30
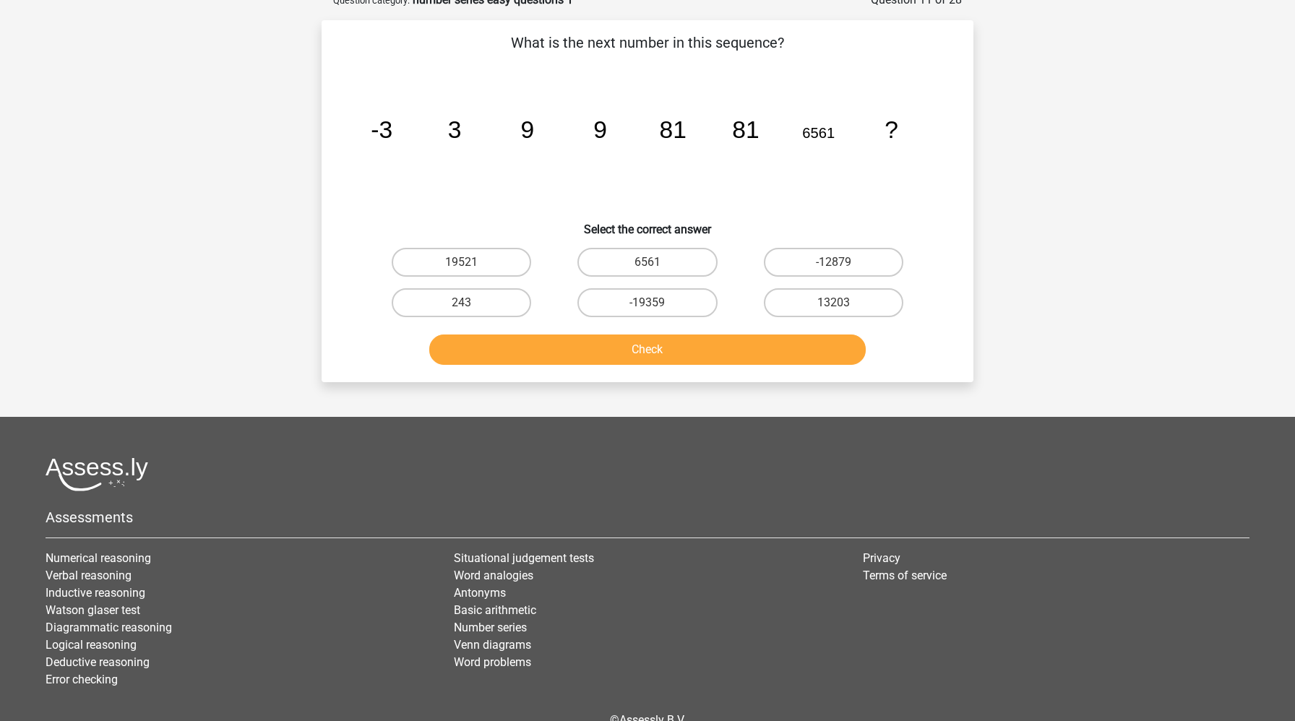
scroll to position [72, 0]
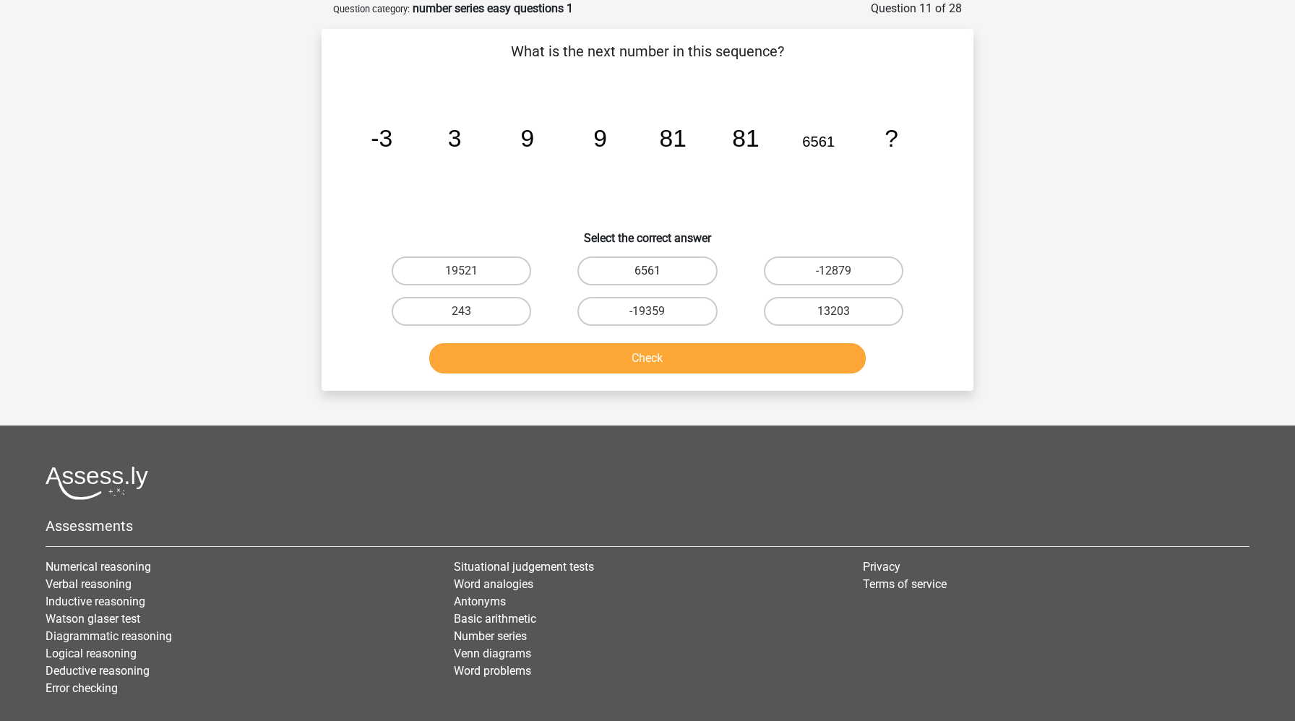
click at [636, 272] on label "6561" at bounding box center [646, 271] width 139 height 29
click at [647, 272] on input "6561" at bounding box center [651, 275] width 9 height 9
radio input "true"
click at [626, 358] on button "Check" at bounding box center [647, 358] width 437 height 30
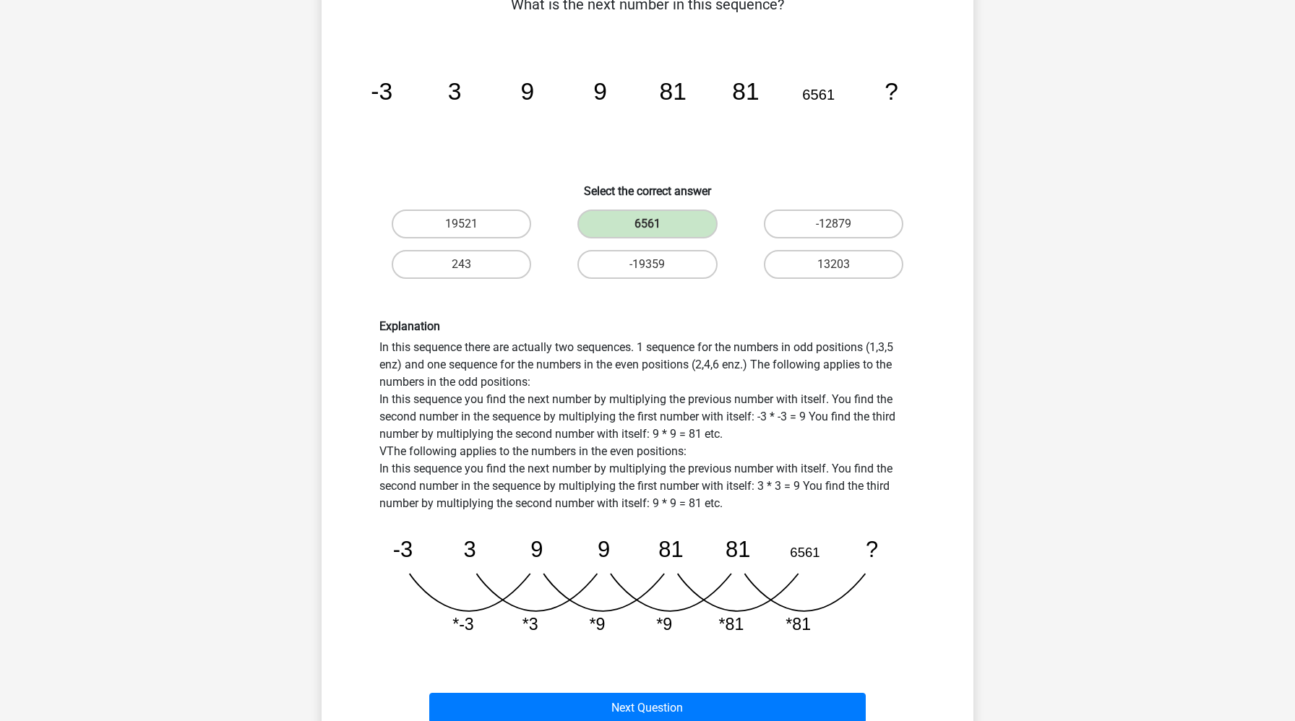
scroll to position [257, 0]
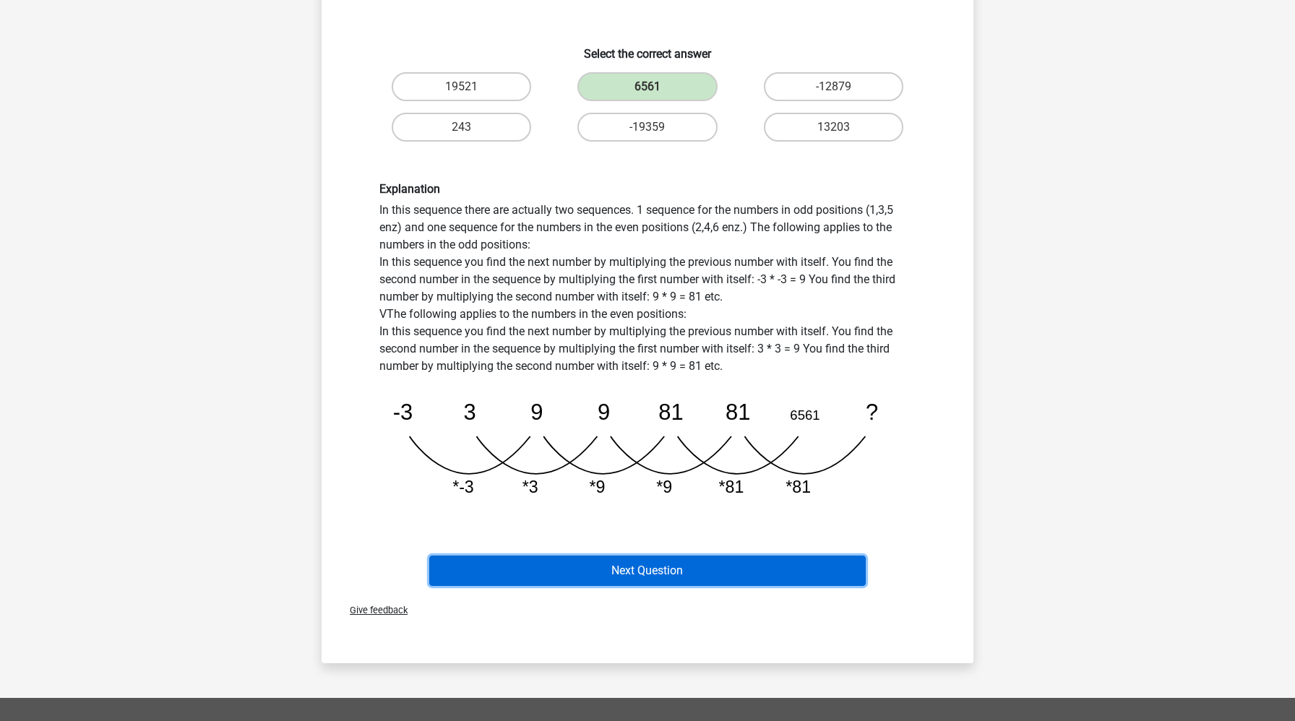
click at [610, 574] on button "Next Question" at bounding box center [647, 571] width 437 height 30
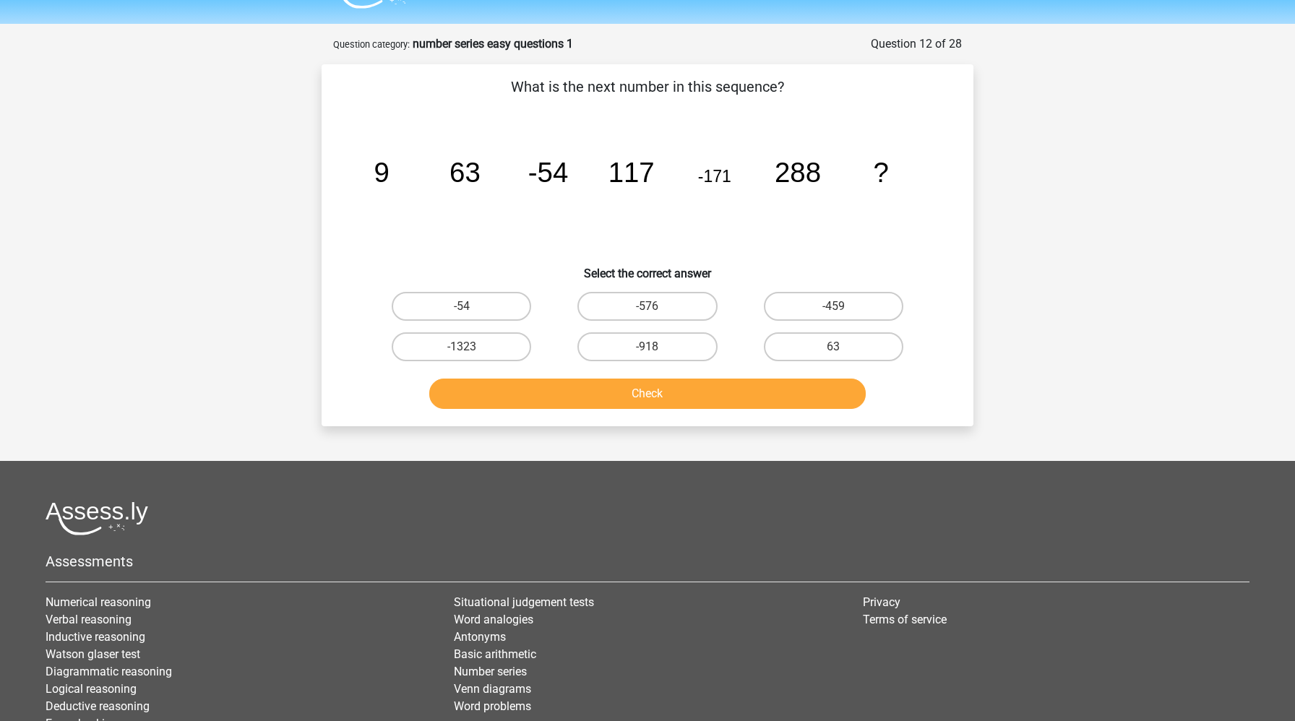
scroll to position [35, 0]
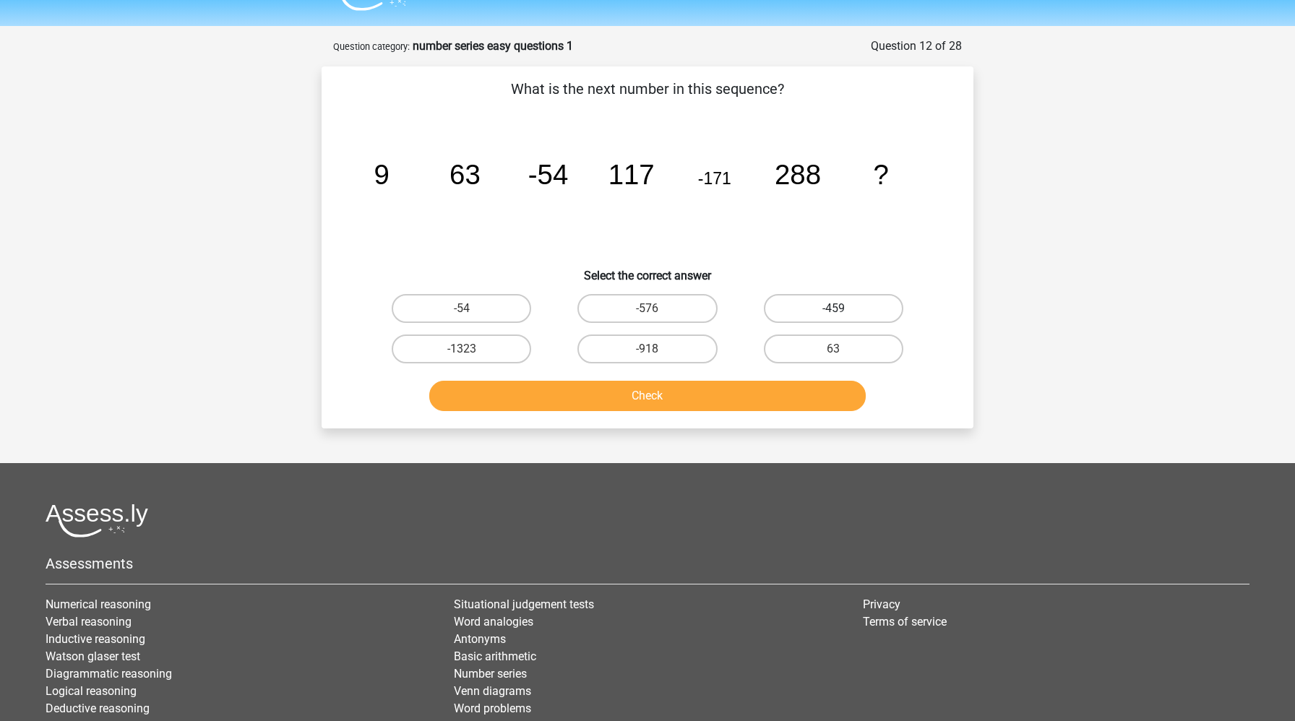
click at [822, 311] on label "-459" at bounding box center [833, 308] width 139 height 29
click at [833, 311] on input "-459" at bounding box center [837, 313] width 9 height 9
radio input "true"
click at [735, 403] on button "Check" at bounding box center [647, 396] width 437 height 30
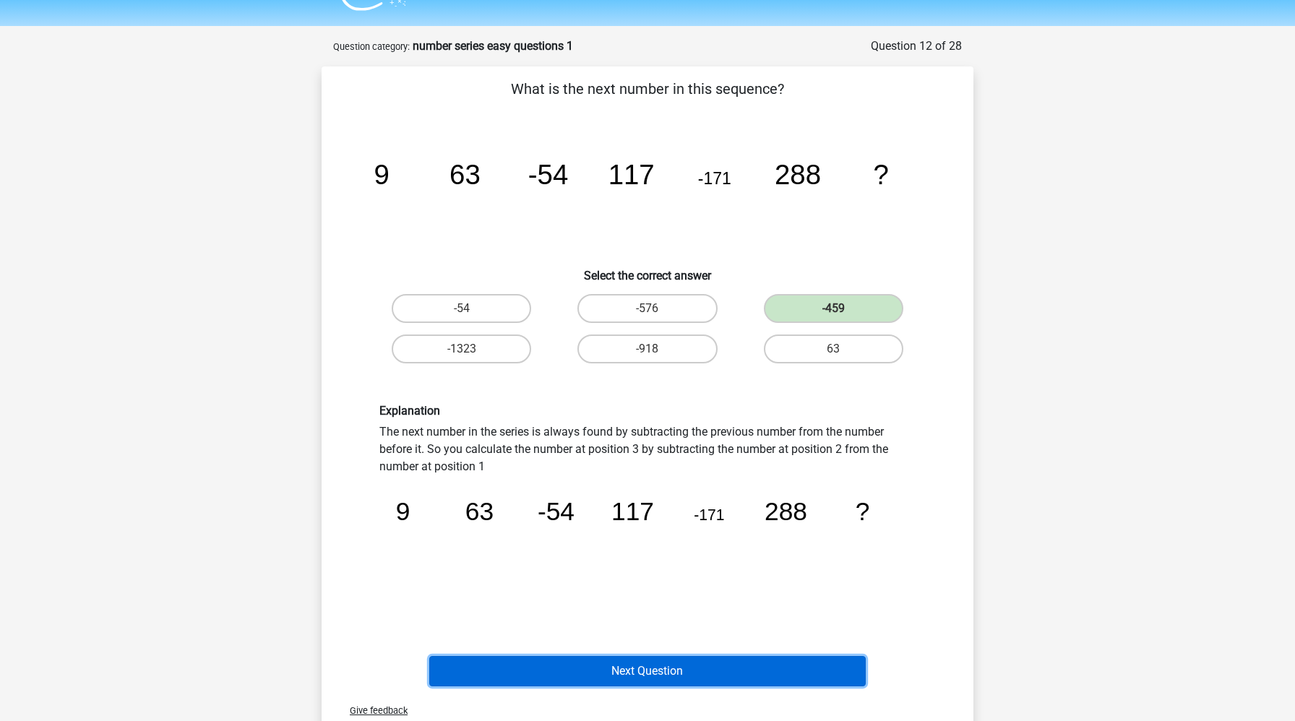
click at [621, 676] on button "Next Question" at bounding box center [647, 671] width 437 height 30
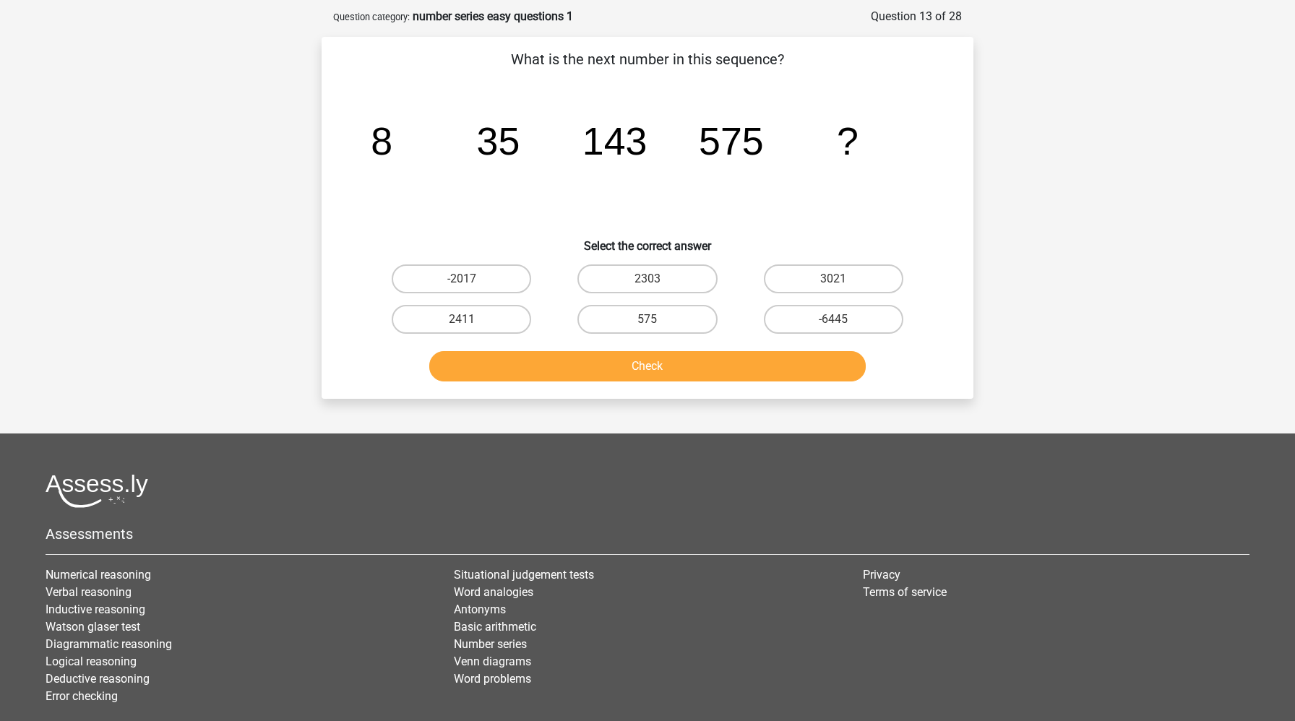
scroll to position [72, 0]
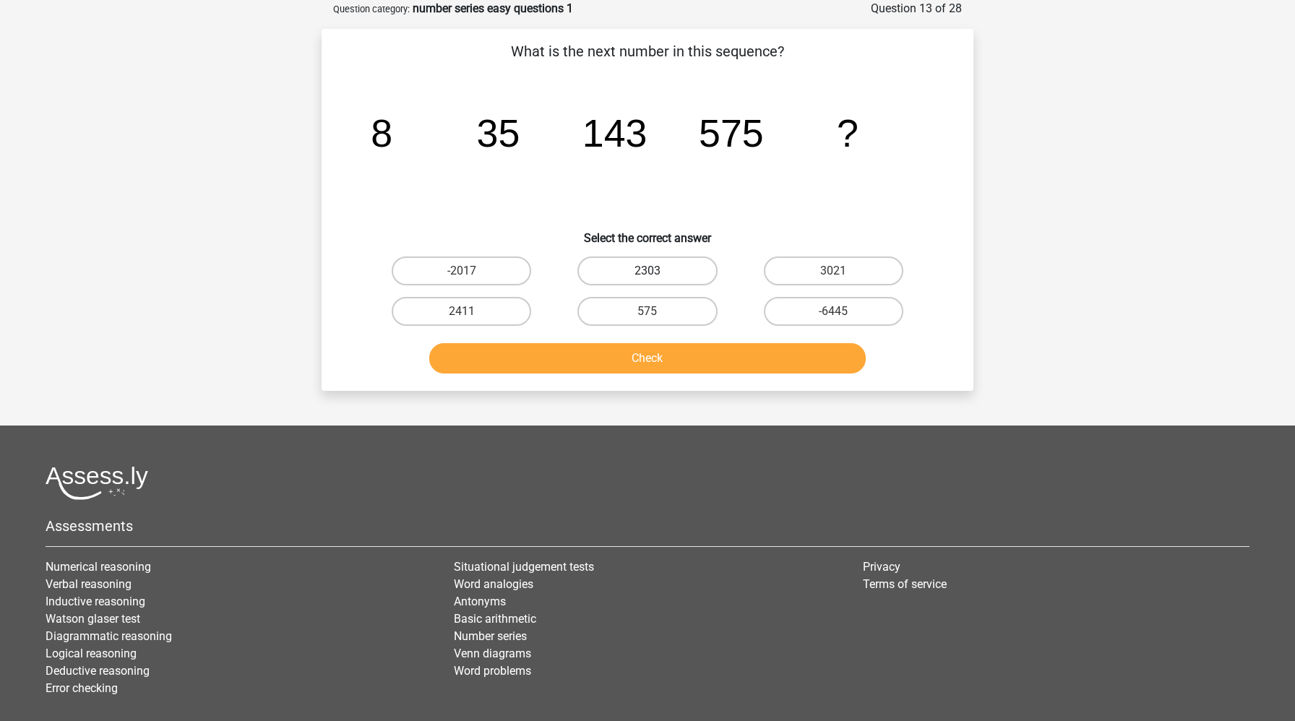
click at [679, 272] on label "2303" at bounding box center [646, 271] width 139 height 29
click at [657, 272] on input "2303" at bounding box center [651, 275] width 9 height 9
radio input "true"
click at [659, 366] on button "Check" at bounding box center [647, 358] width 437 height 30
click at [657, 358] on button "Check" at bounding box center [647, 358] width 437 height 30
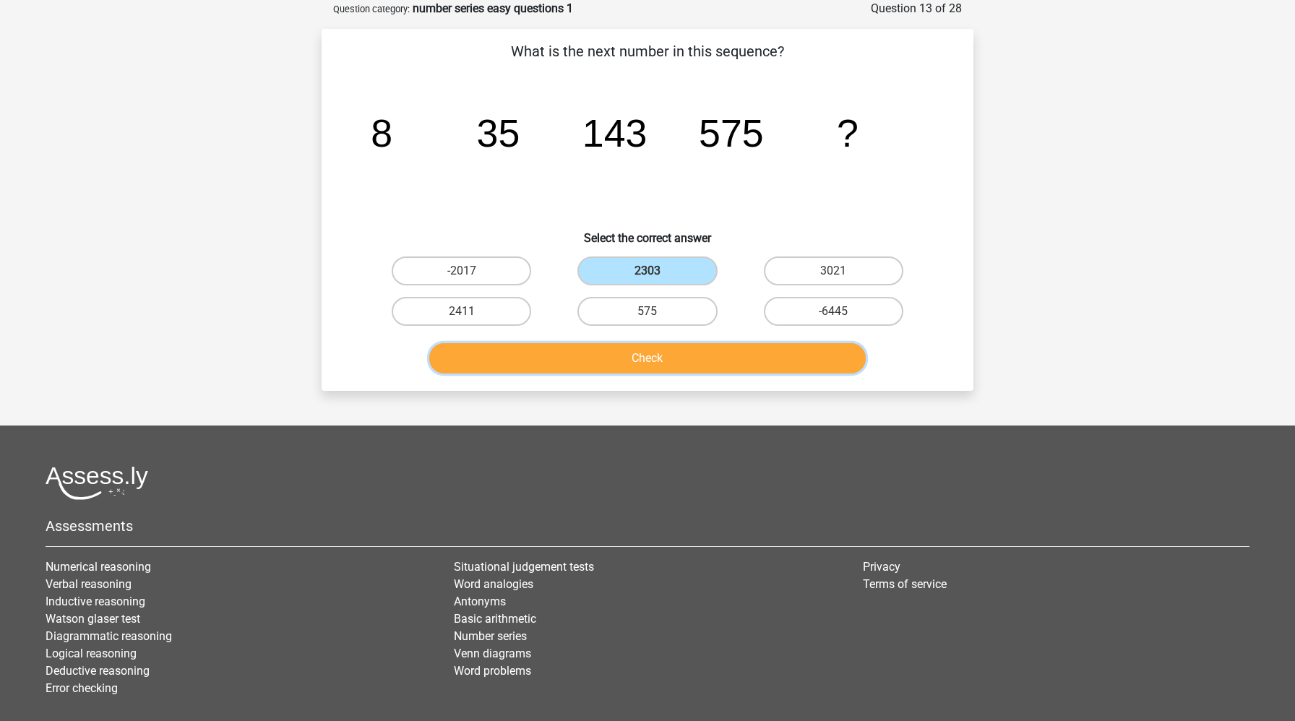
click at [657, 358] on button "Check" at bounding box center [647, 358] width 437 height 30
click at [643, 275] on label "2303" at bounding box center [646, 271] width 139 height 29
click at [647, 275] on input "2303" at bounding box center [651, 275] width 9 height 9
click at [656, 349] on button "Check" at bounding box center [647, 358] width 437 height 30
click at [657, 350] on button "Check" at bounding box center [647, 358] width 437 height 30
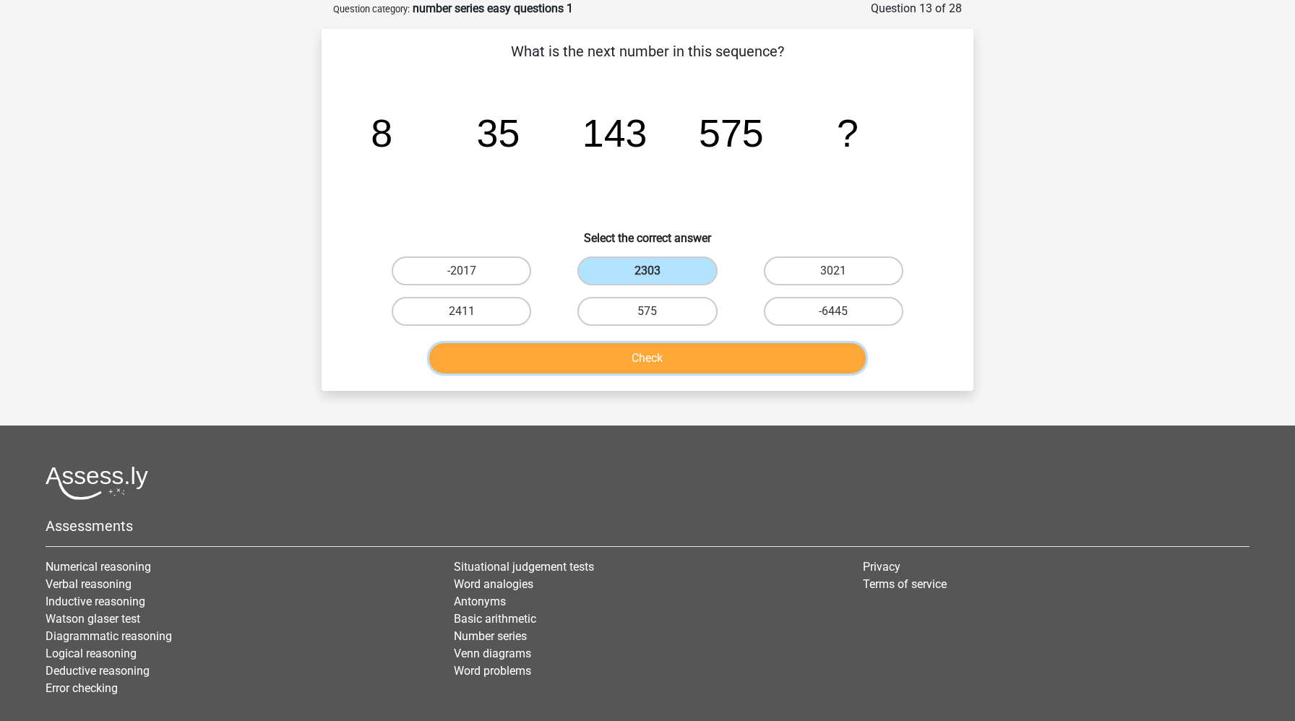
click at [651, 364] on button "Check" at bounding box center [647, 358] width 437 height 30
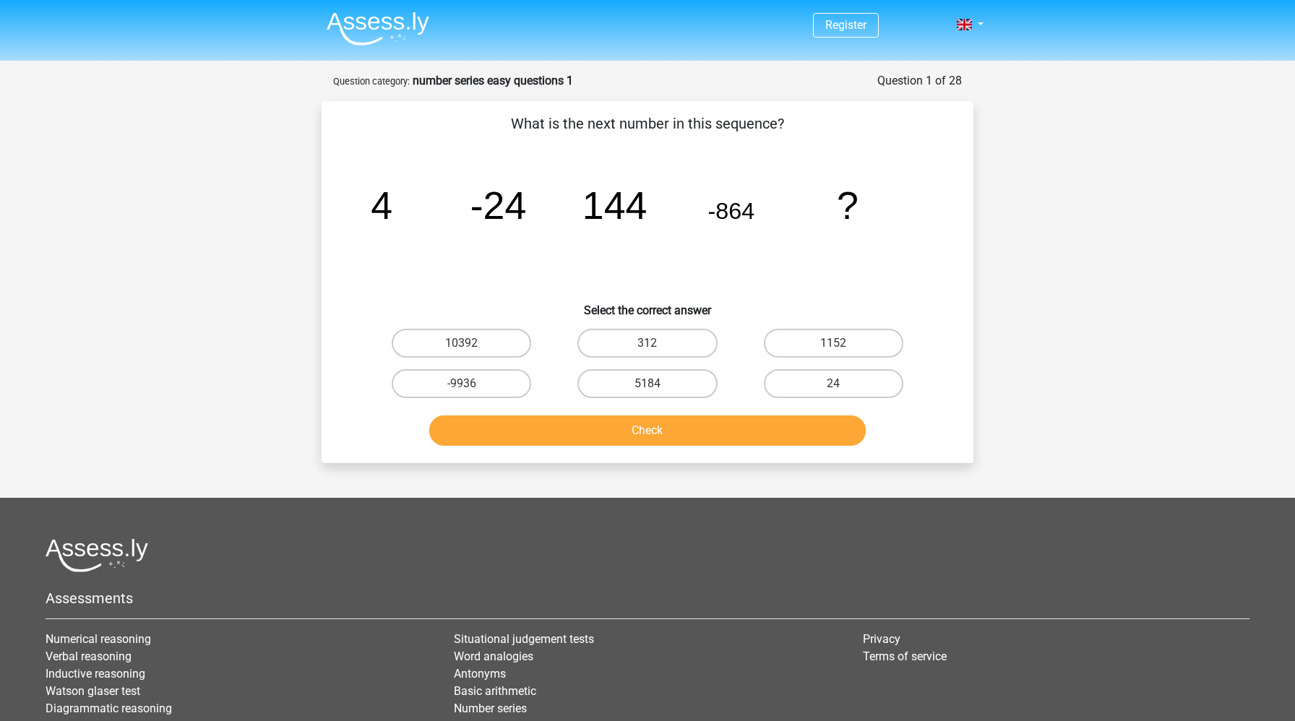
scroll to position [72, 0]
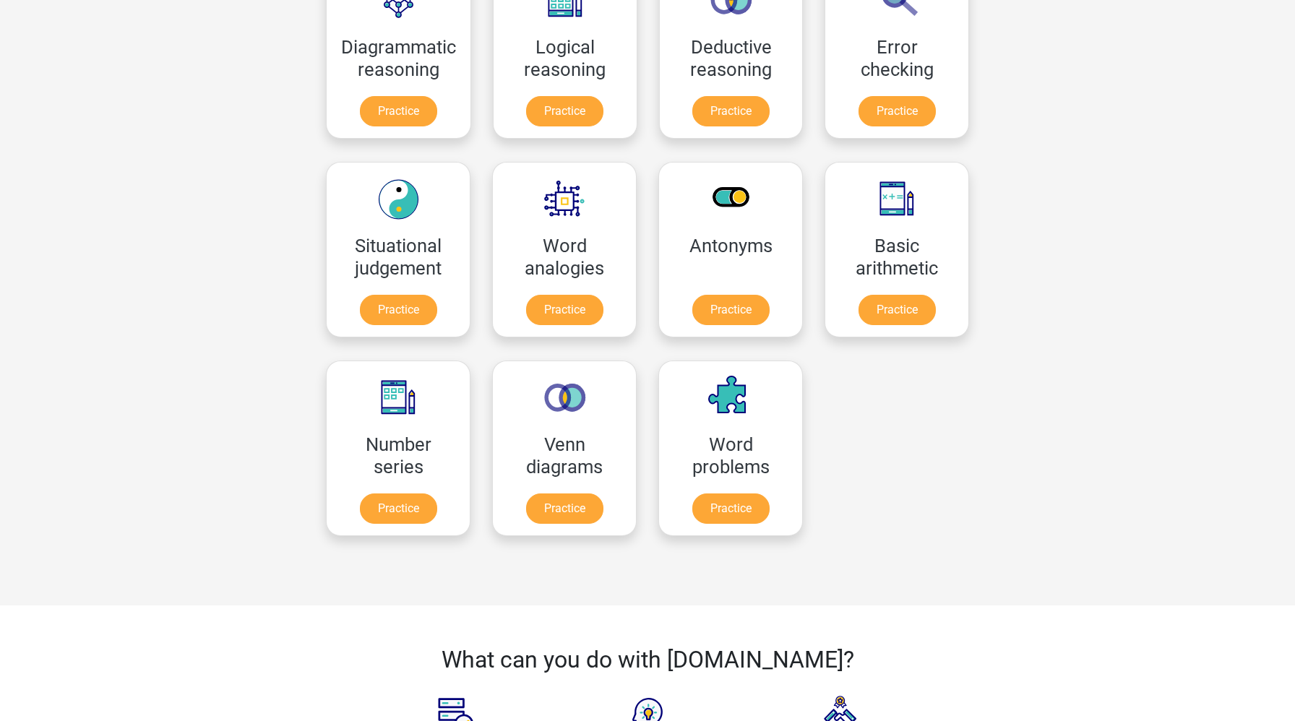
scroll to position [551, 0]
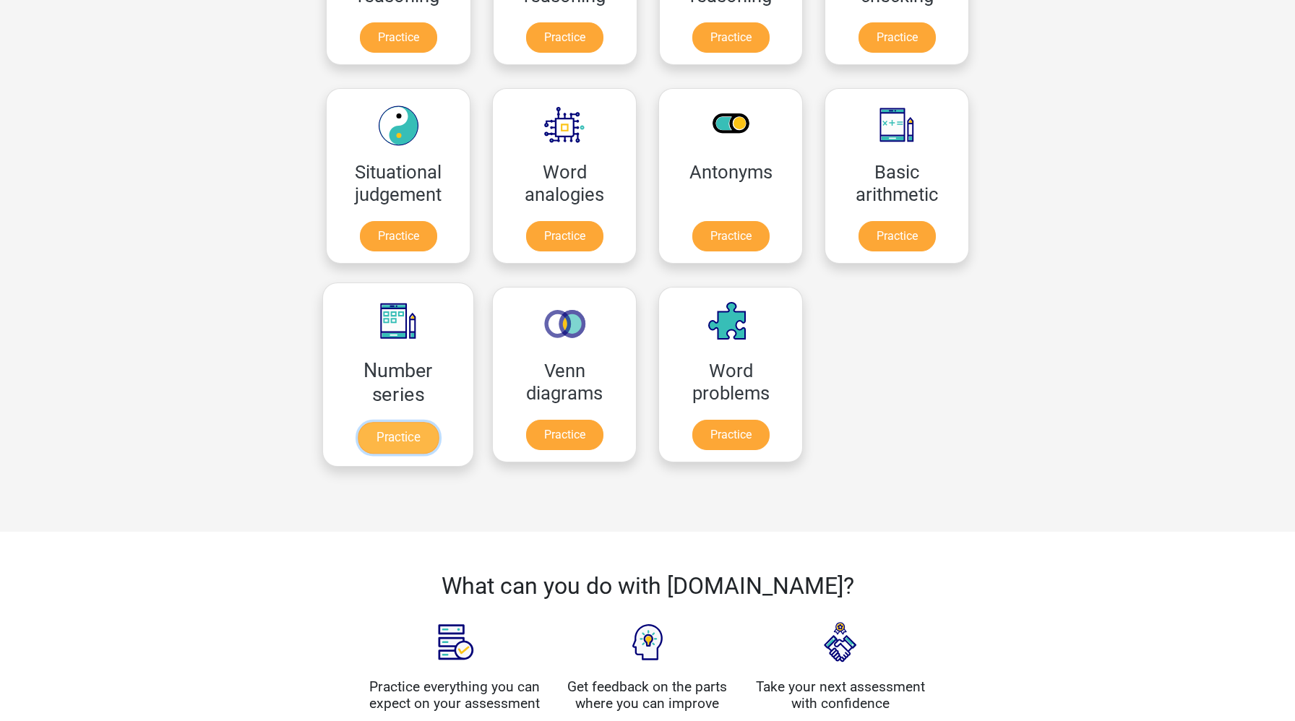
click at [397, 425] on link "Practice" at bounding box center [398, 438] width 81 height 32
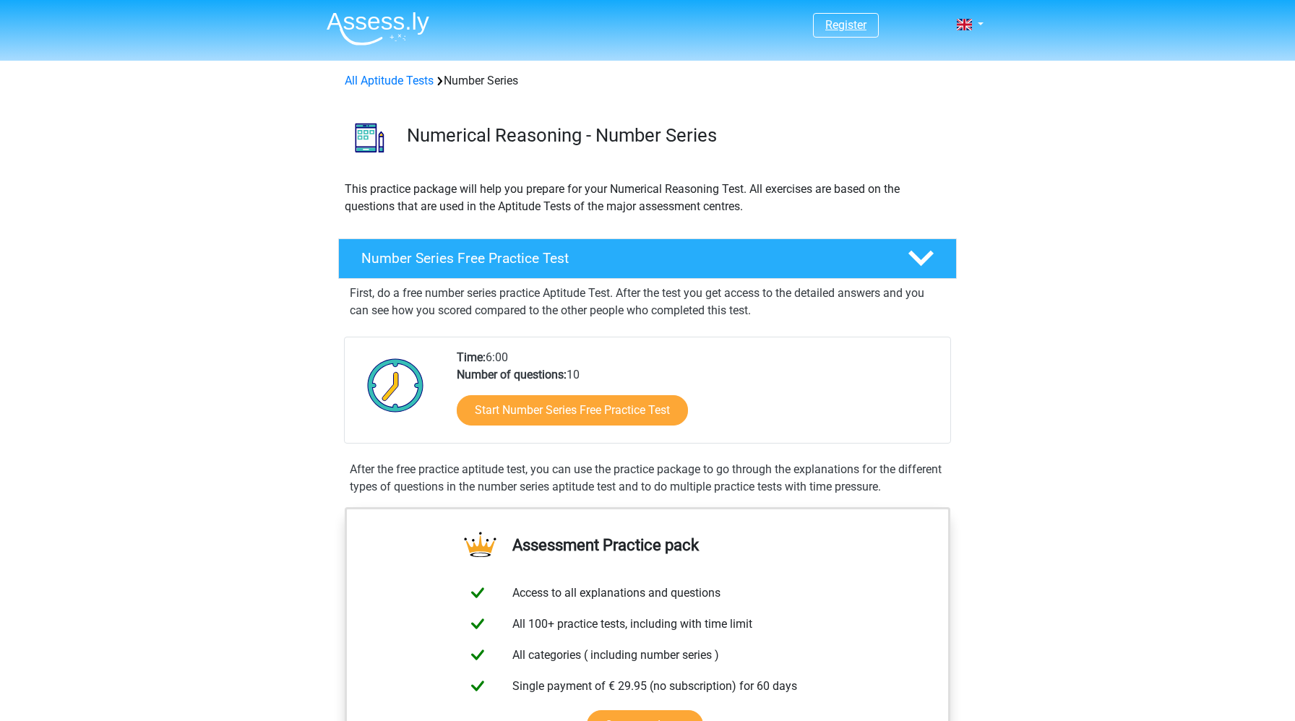
click at [865, 28] on link "Register" at bounding box center [845, 25] width 41 height 14
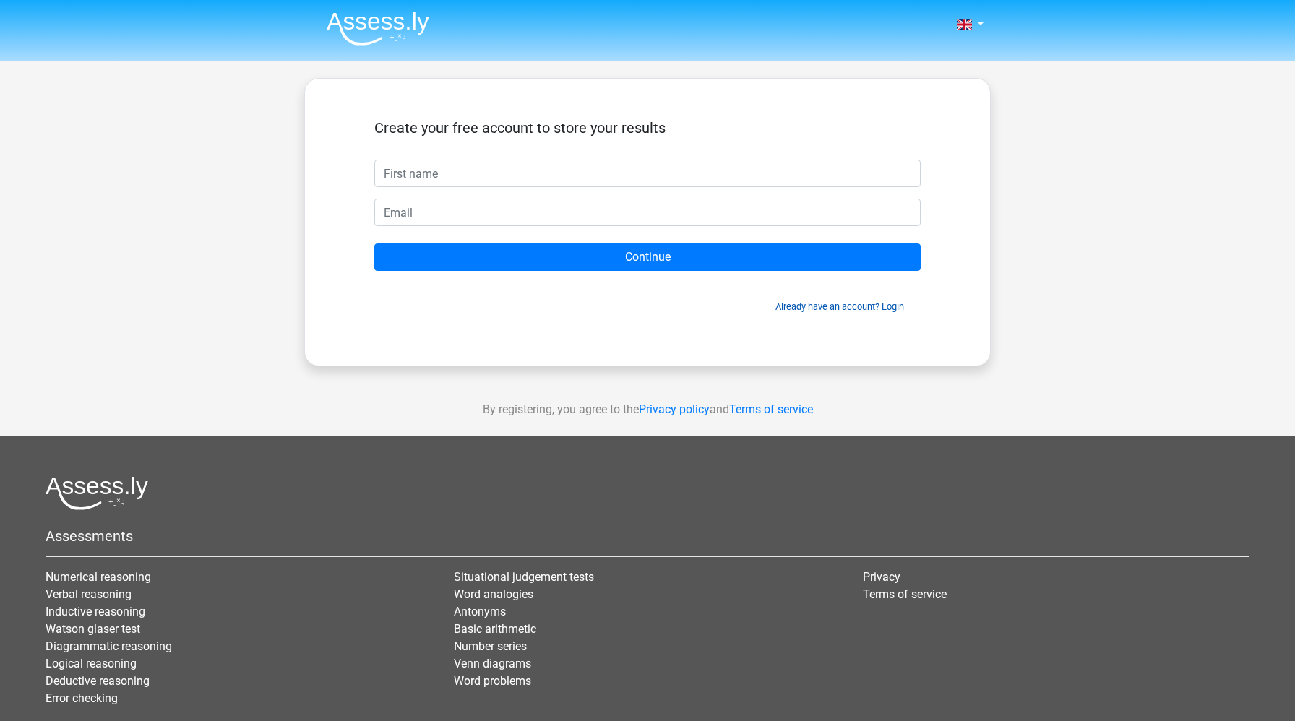
click at [832, 307] on link "Already have an account? Login" at bounding box center [839, 306] width 129 height 11
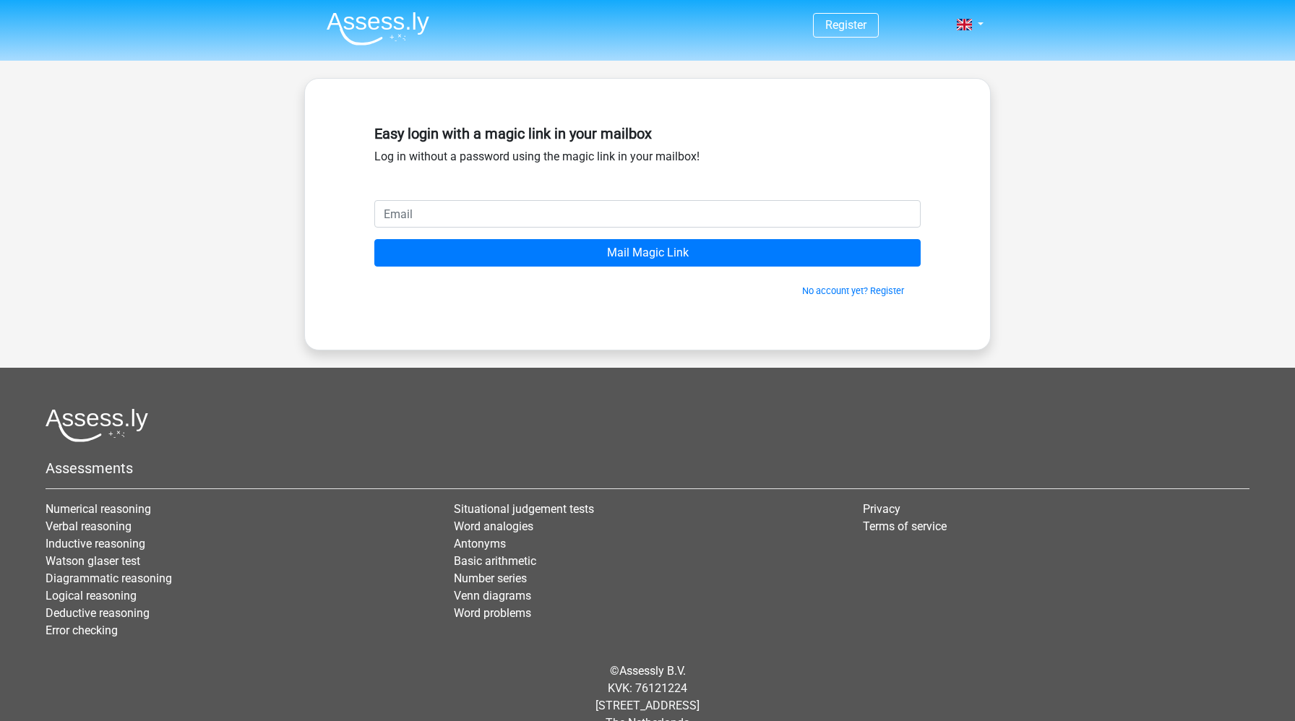
click at [673, 214] on input "email" at bounding box center [647, 213] width 546 height 27
type input "chloe.vallstrom@yahoo.com"
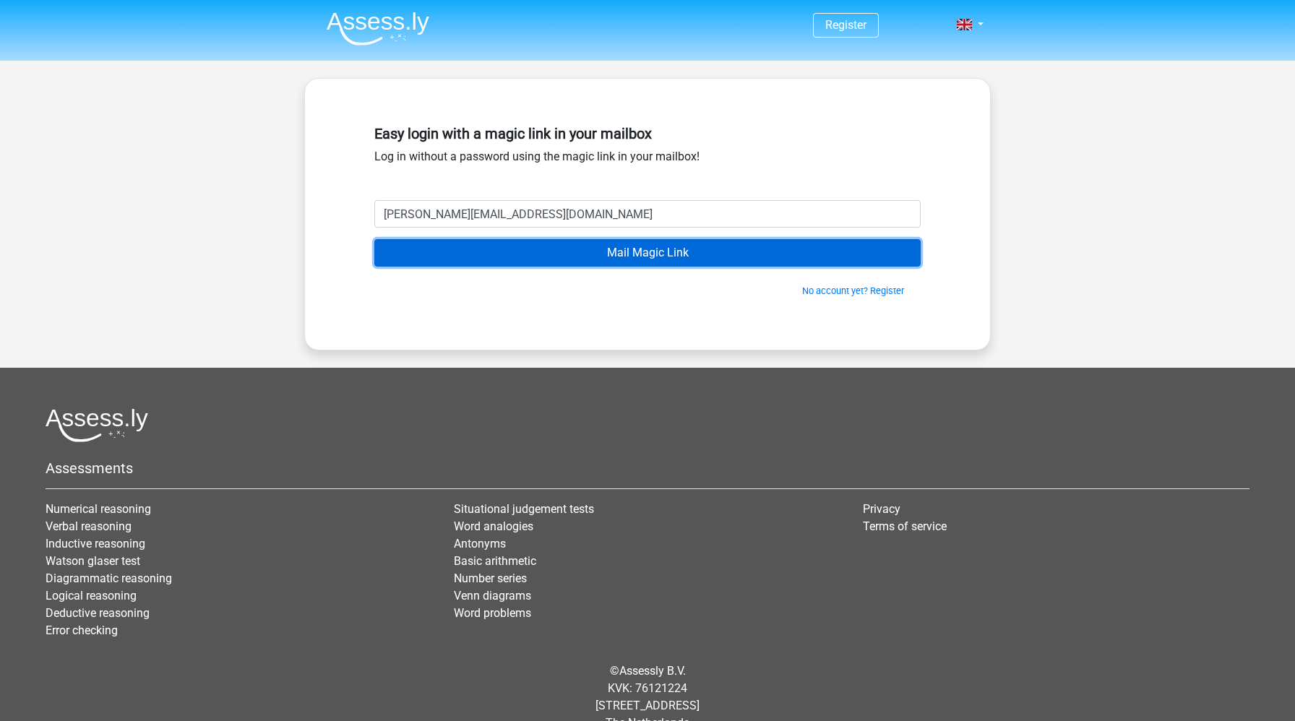
click at [626, 246] on input "Mail Magic Link" at bounding box center [647, 252] width 546 height 27
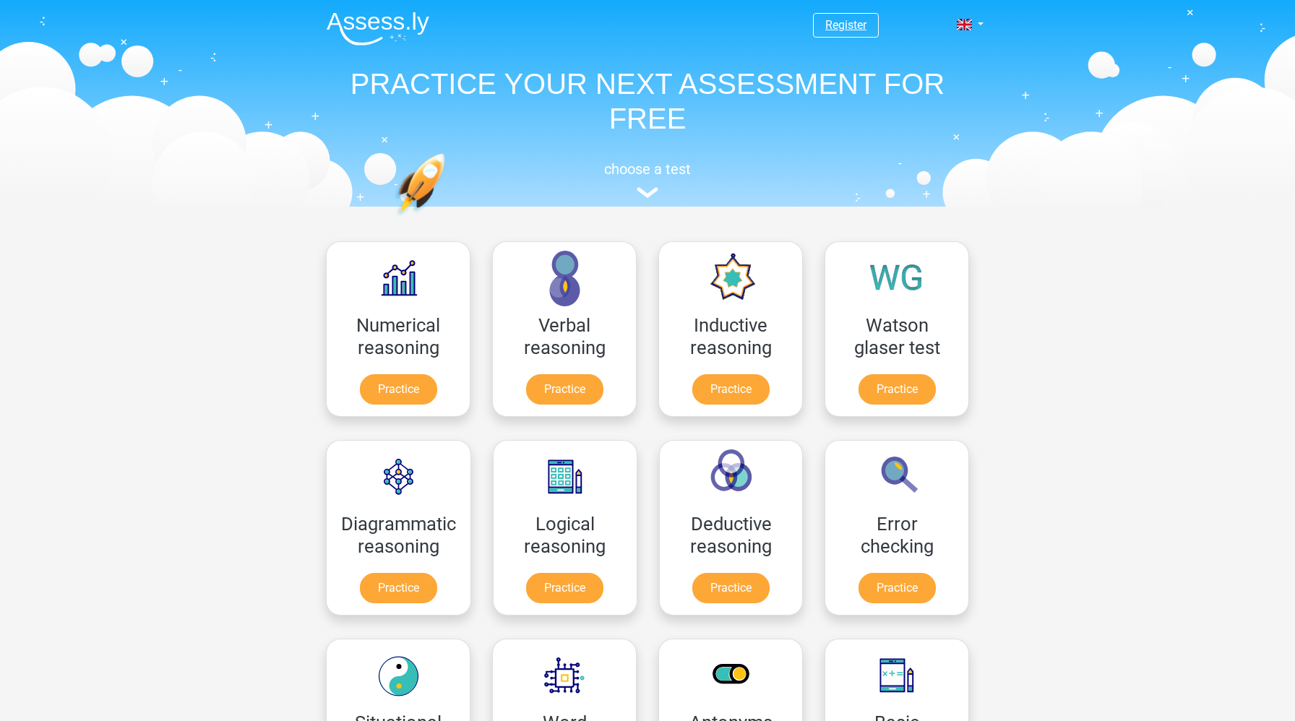
click at [837, 24] on link "Register" at bounding box center [845, 25] width 41 height 14
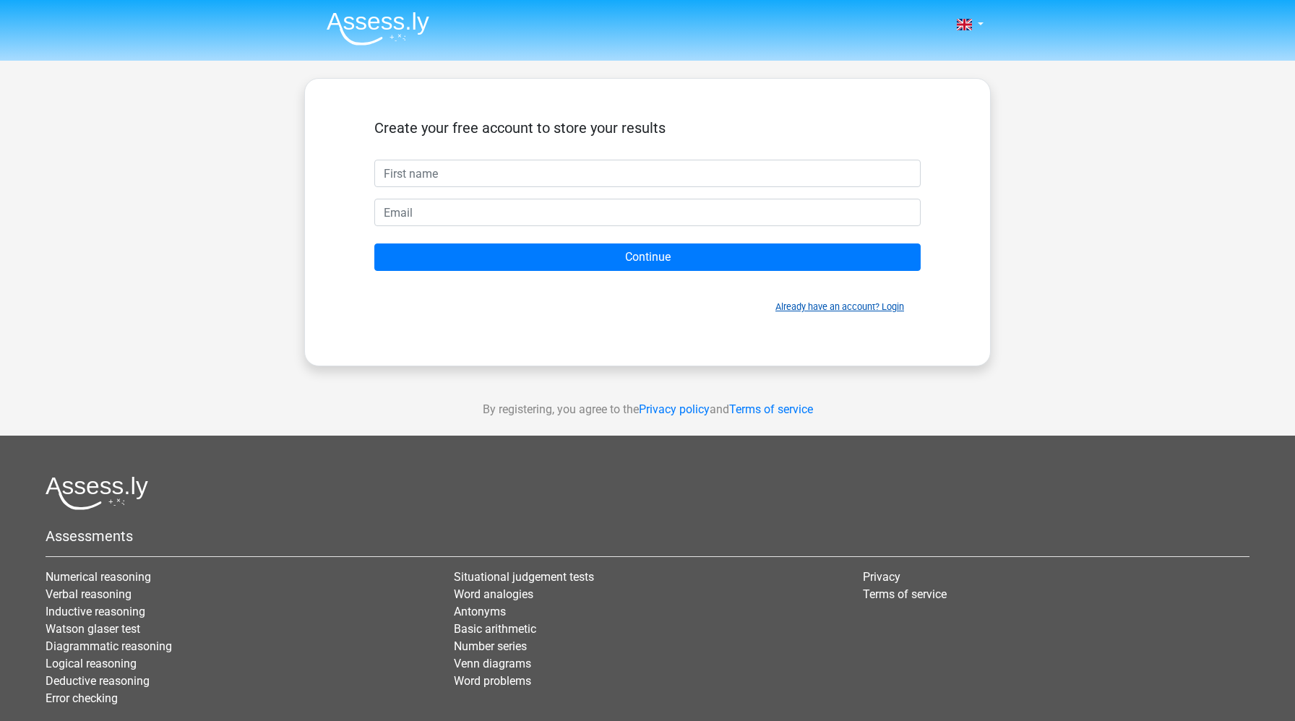
click at [806, 309] on link "Already have an account? Login" at bounding box center [839, 306] width 129 height 11
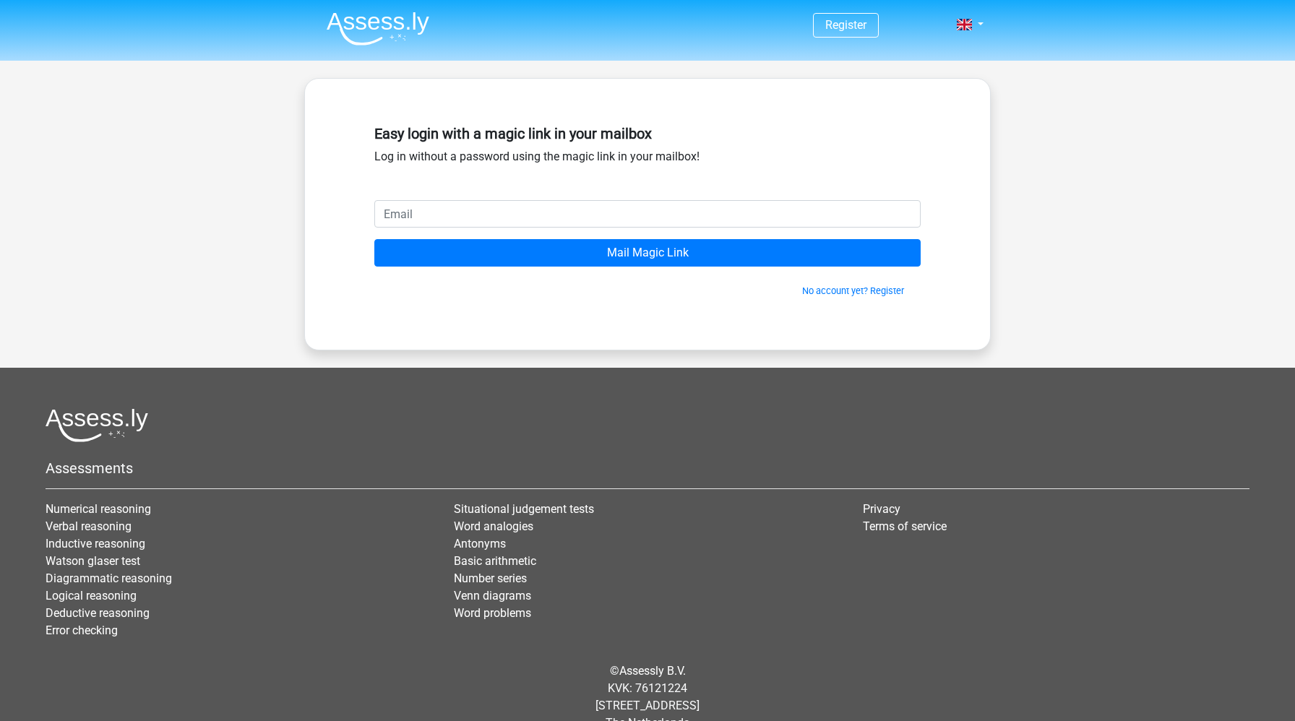
click at [628, 221] on input "email" at bounding box center [647, 213] width 546 height 27
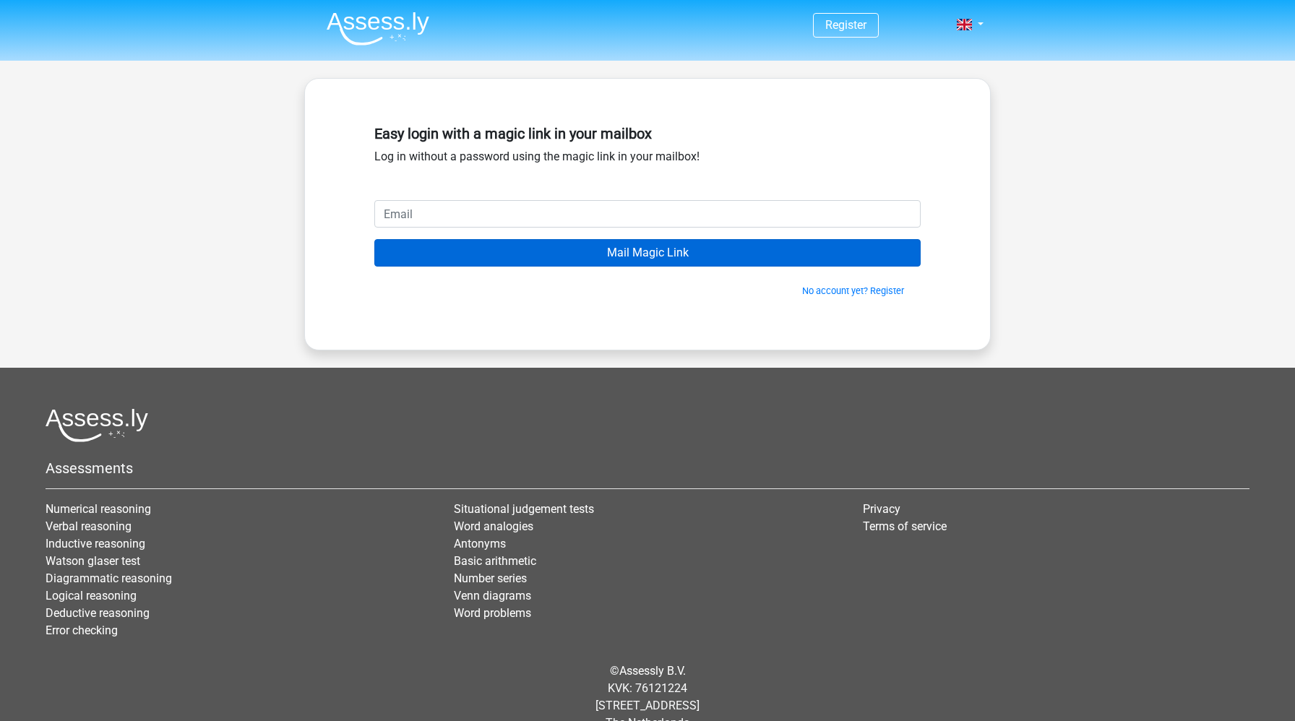
type input "[PERSON_NAME][EMAIL_ADDRESS][DOMAIN_NAME]"
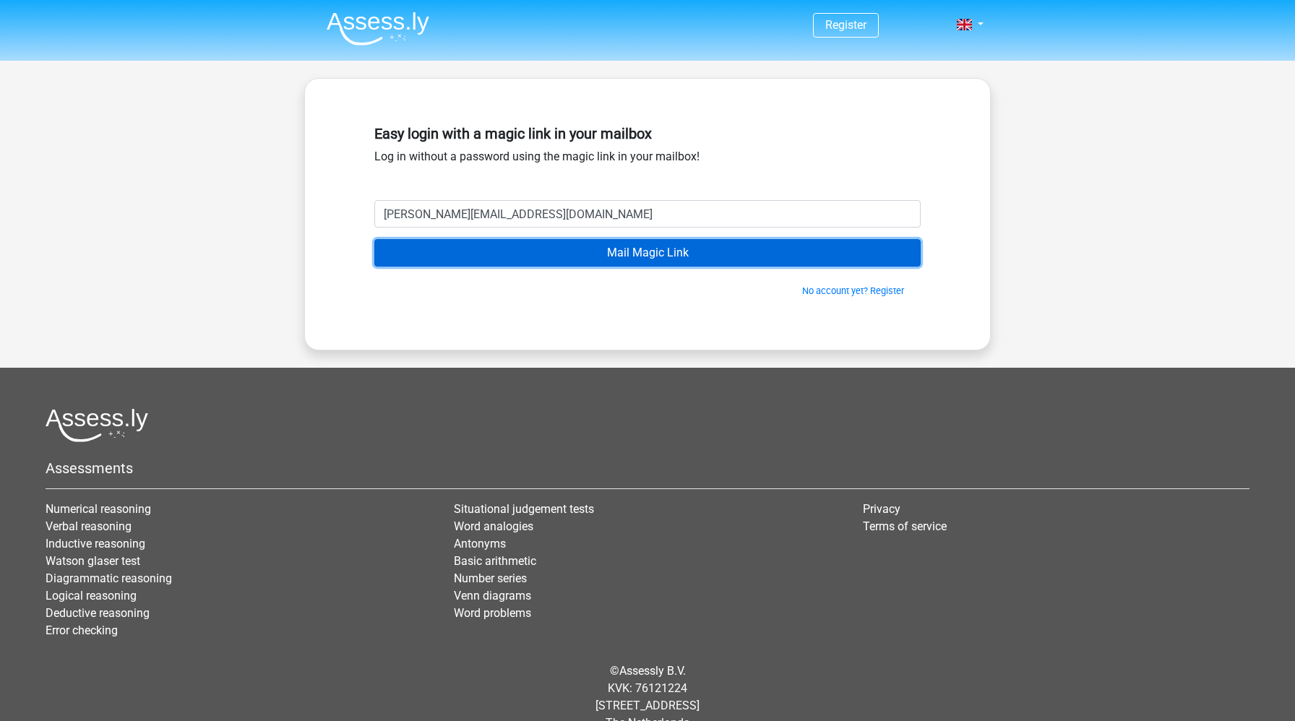
click at [625, 244] on input "Mail Magic Link" at bounding box center [647, 252] width 546 height 27
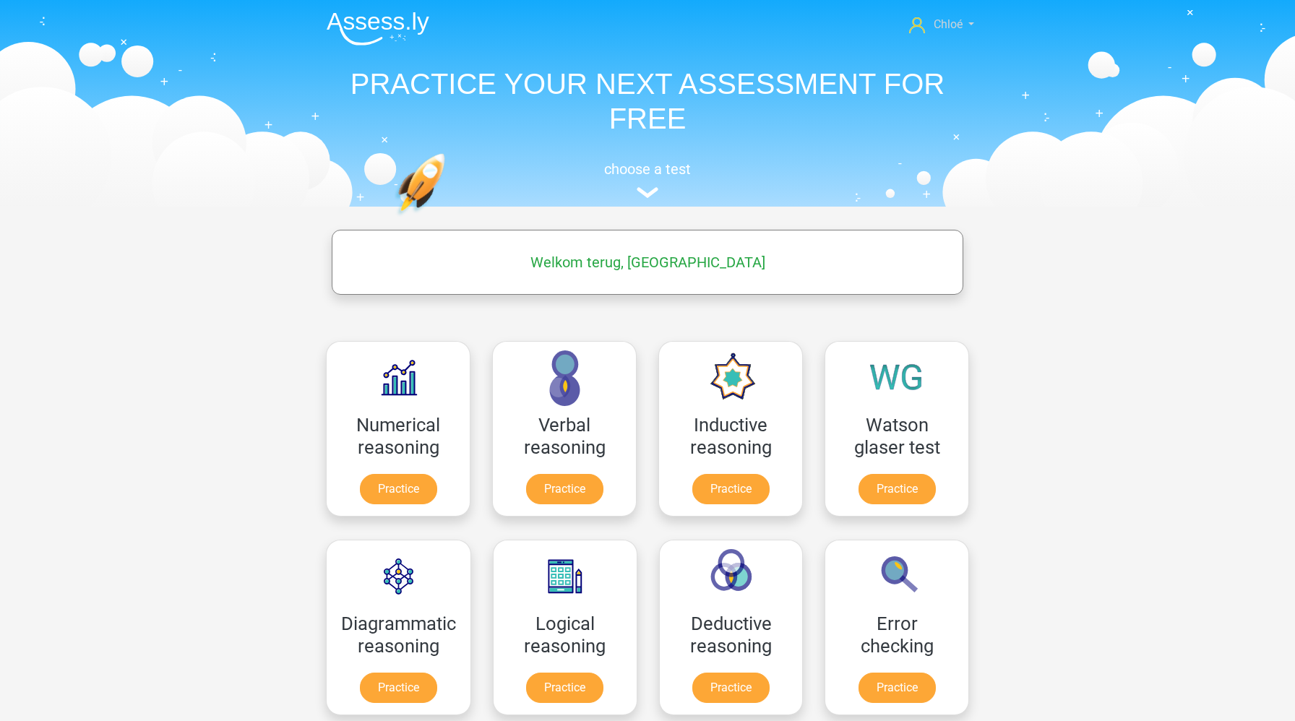
click at [961, 25] on span "Chloé" at bounding box center [948, 24] width 29 height 14
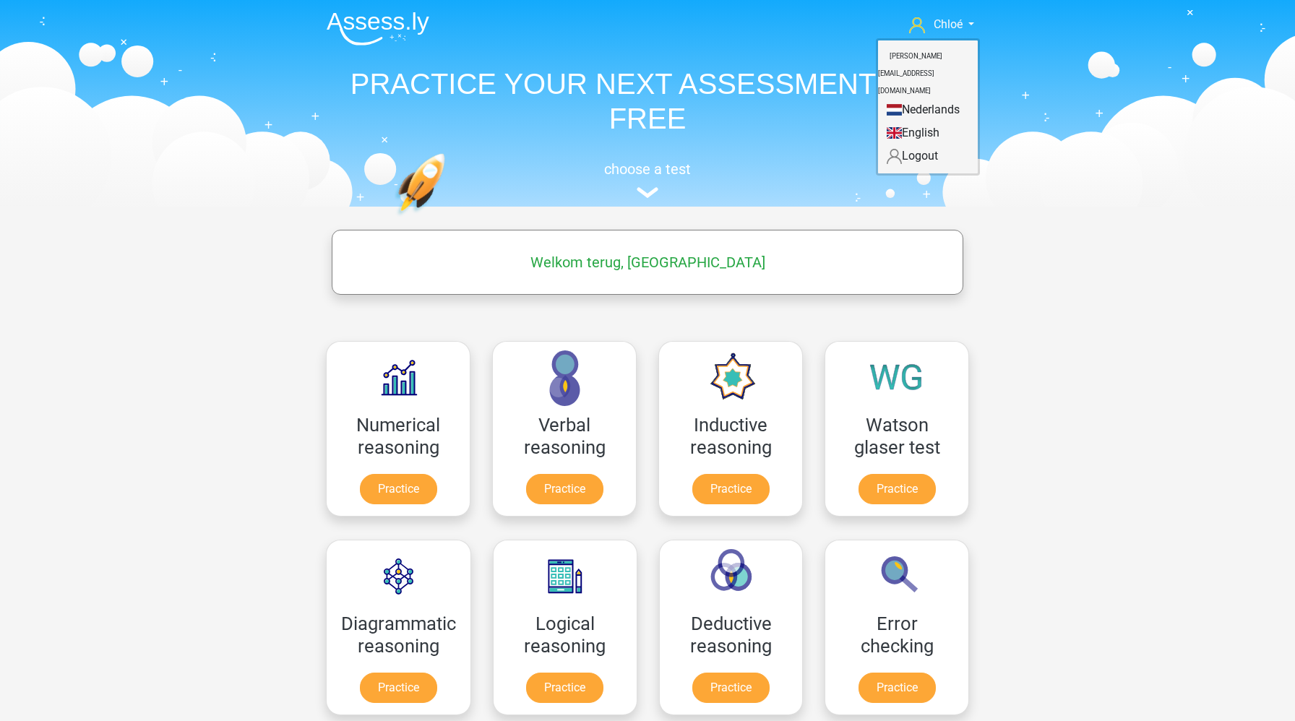
click at [905, 121] on link "English" at bounding box center [928, 132] width 100 height 23
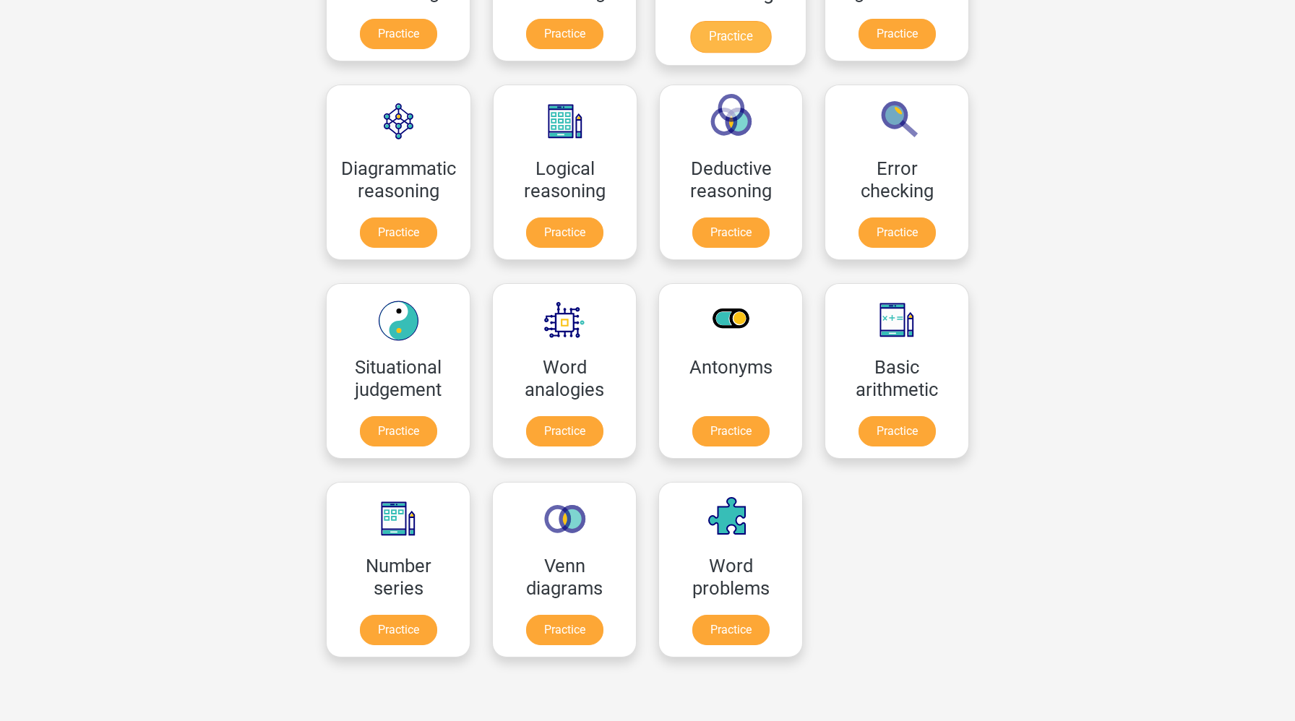
scroll to position [353, 0]
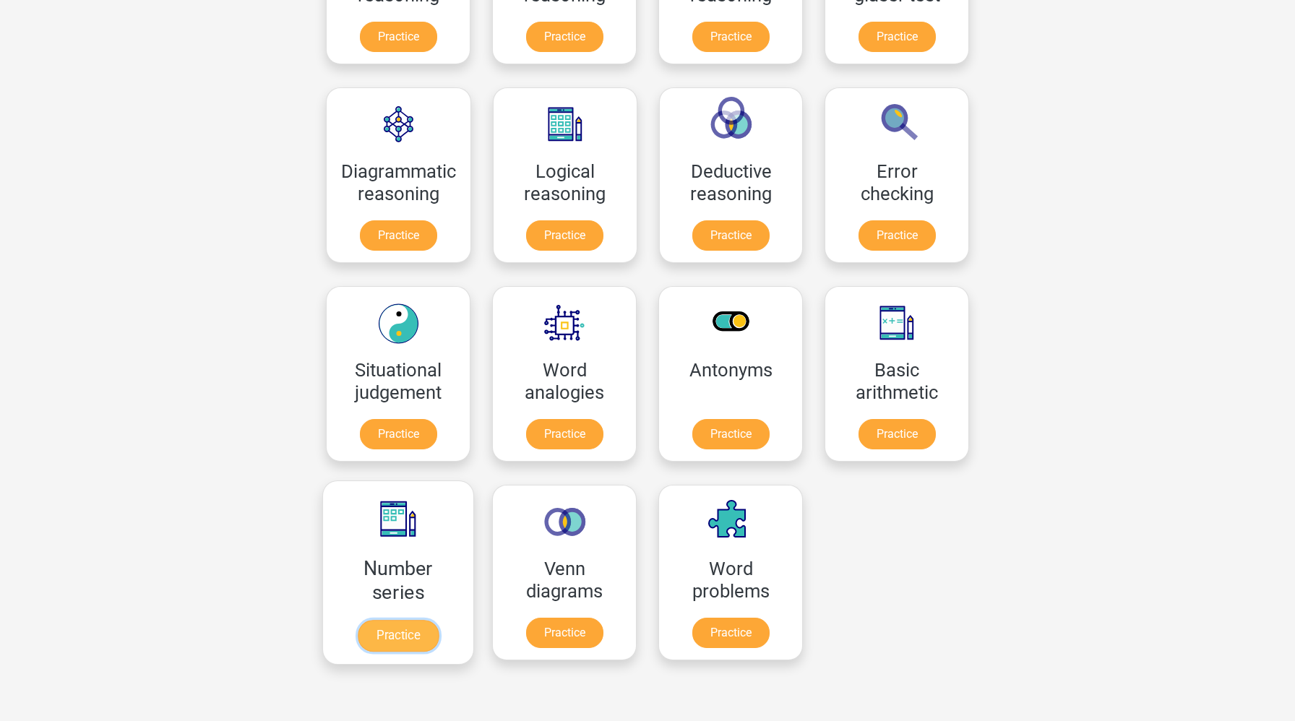
click at [410, 643] on link "Practice" at bounding box center [398, 636] width 81 height 32
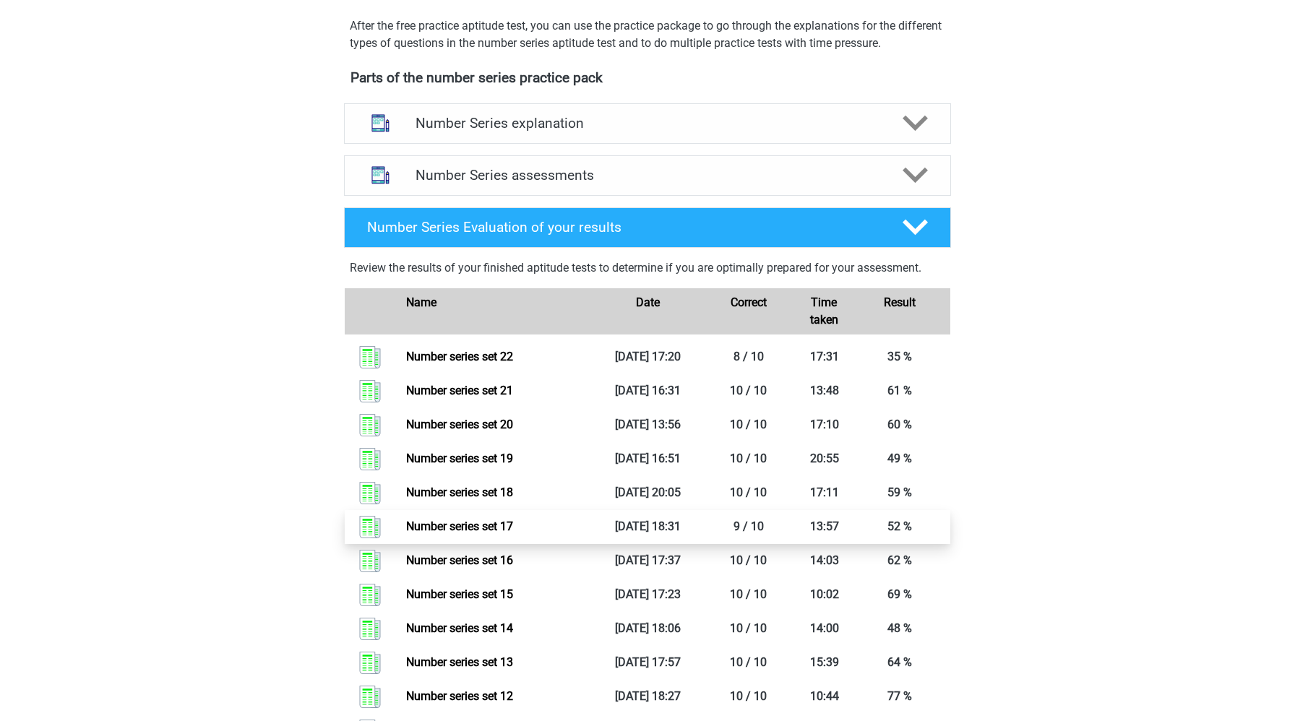
scroll to position [439, 0]
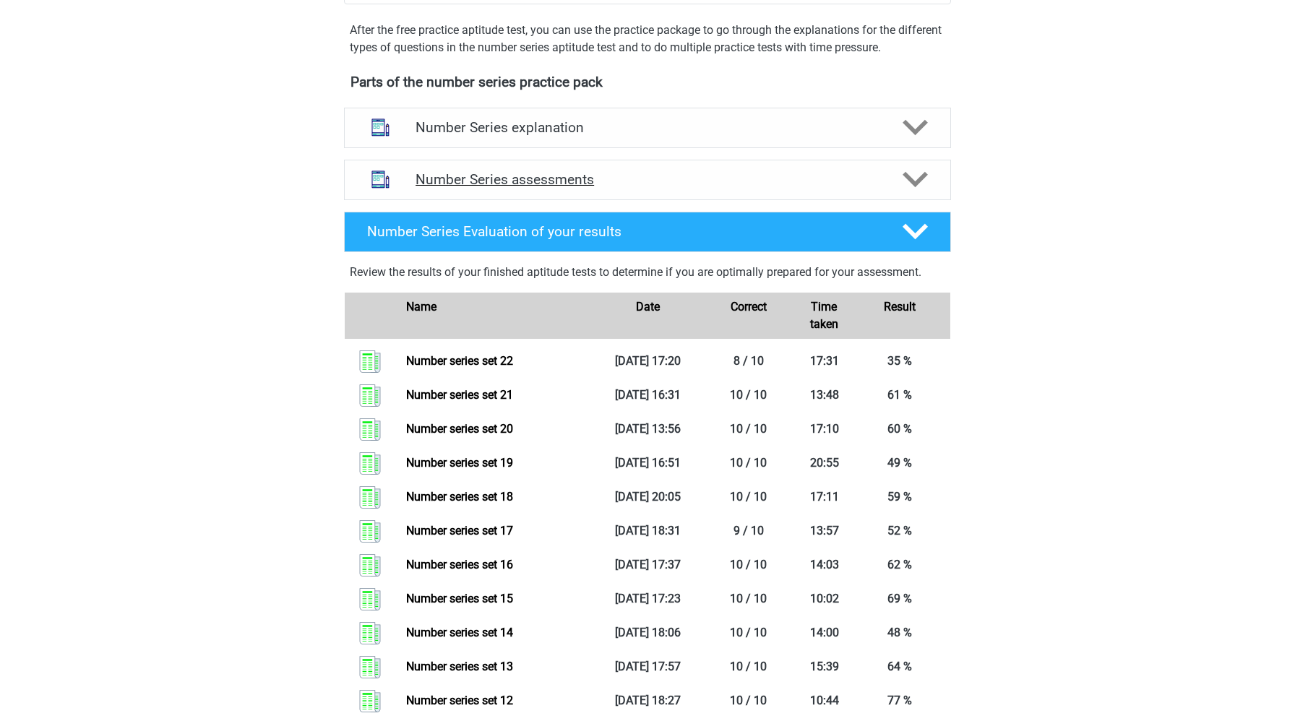
click at [606, 190] on div "Number Series assessments" at bounding box center [647, 180] width 607 height 40
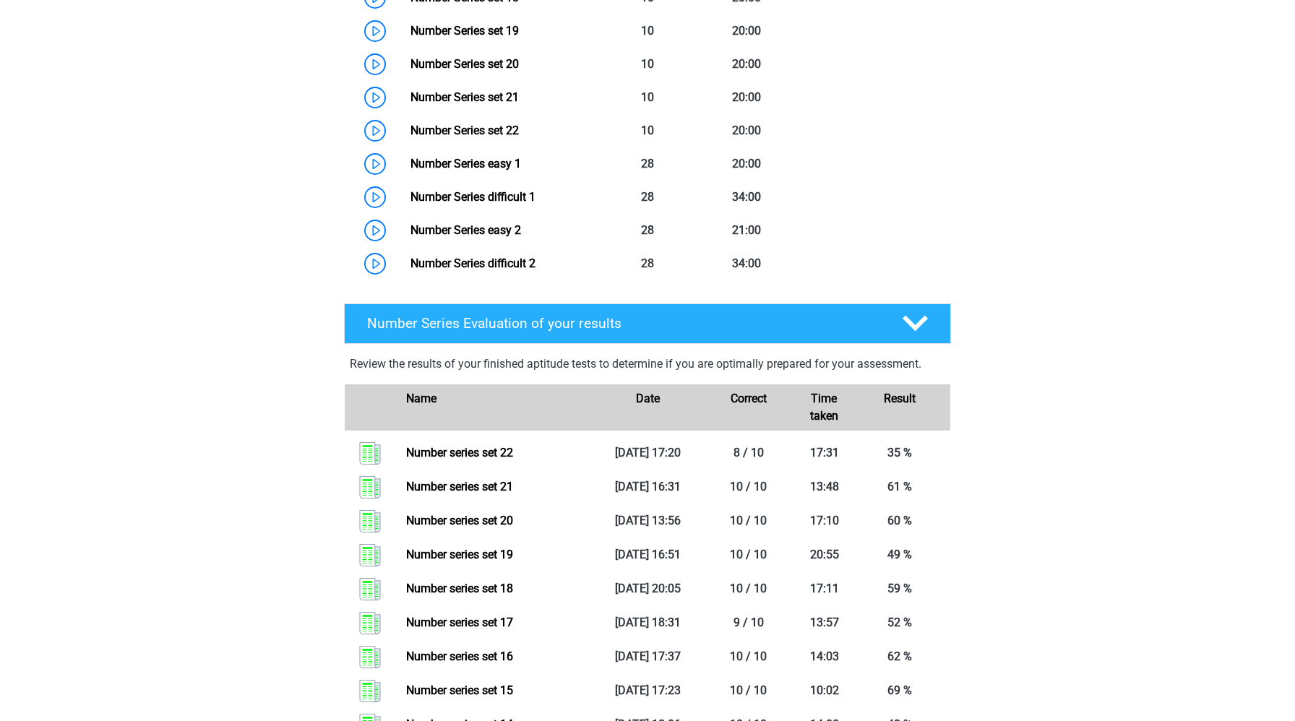
scroll to position [1419, 0]
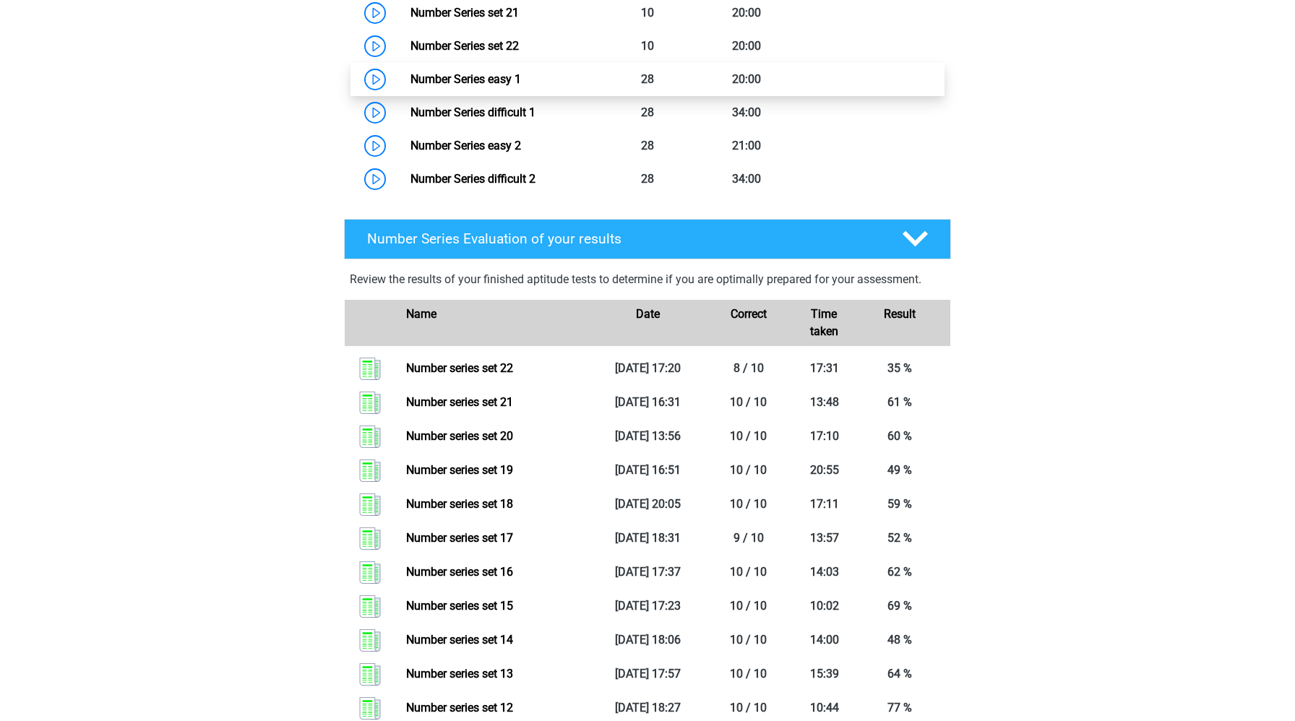
click at [410, 77] on link "Number Series easy 1" at bounding box center [465, 79] width 111 height 14
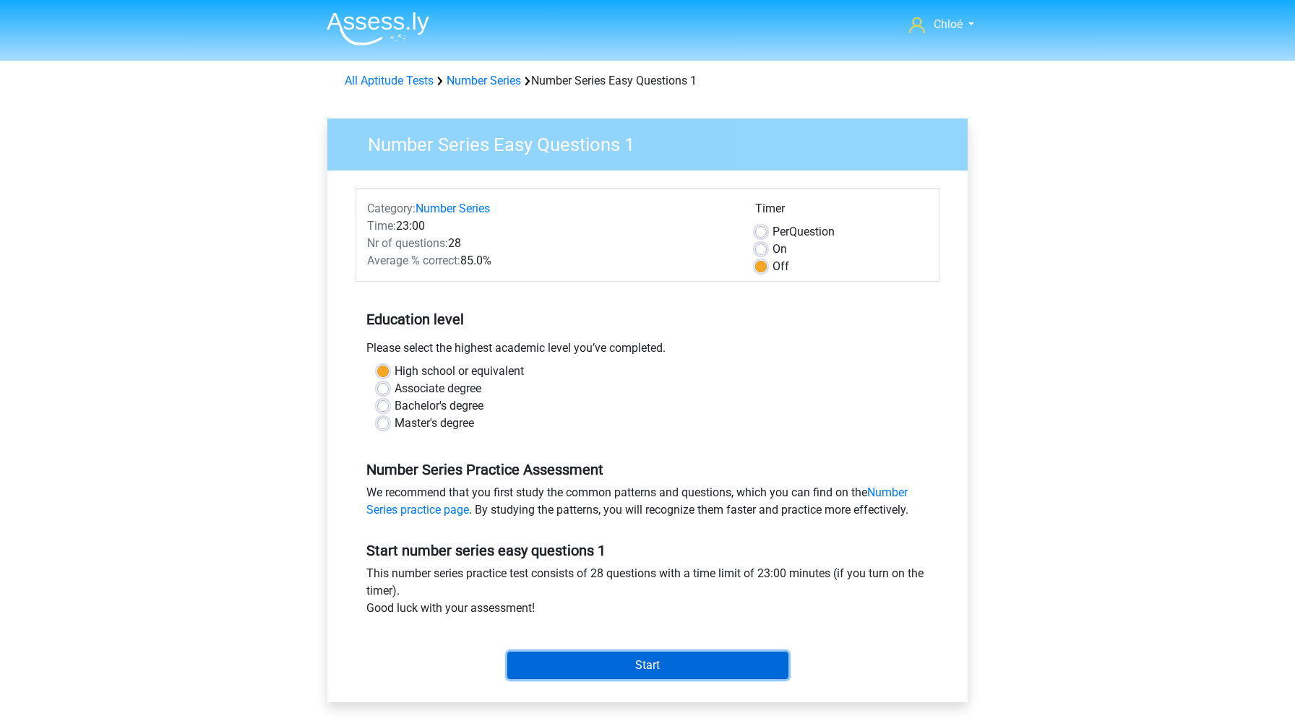
click at [604, 660] on input "Start" at bounding box center [647, 665] width 281 height 27
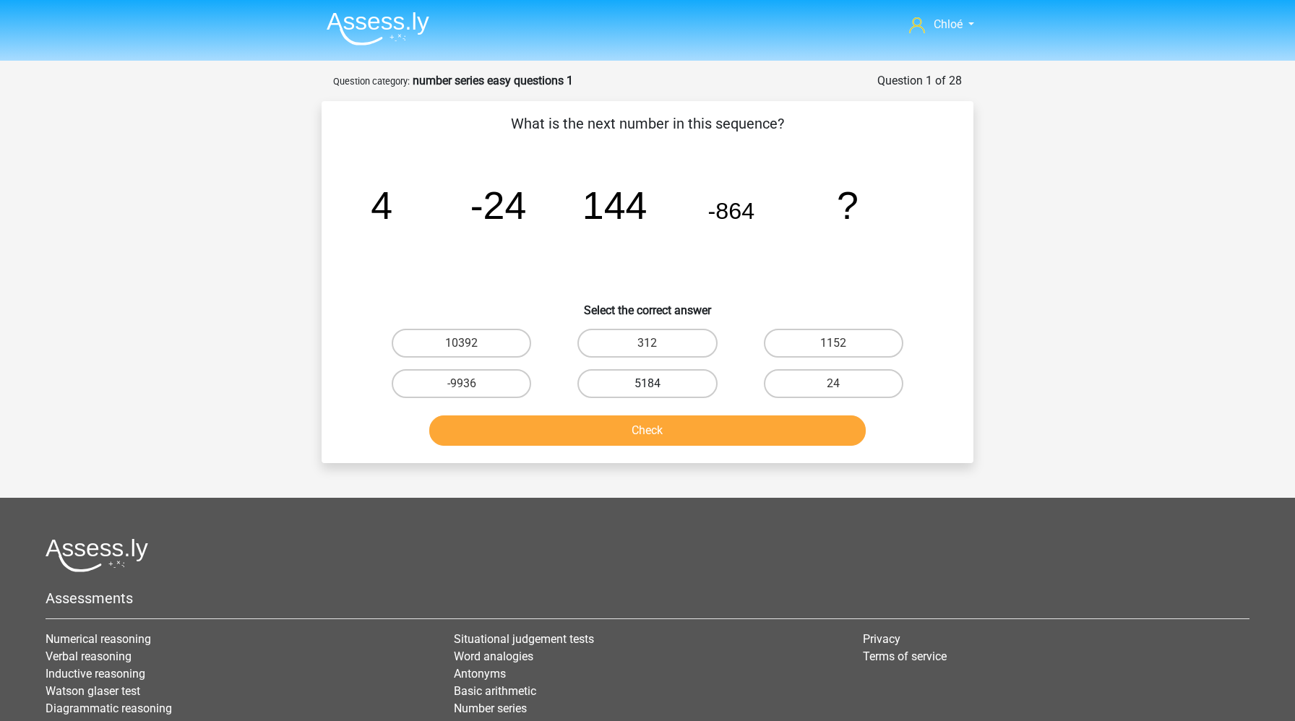
click at [674, 384] on label "5184" at bounding box center [646, 383] width 139 height 29
click at [657, 384] on input "5184" at bounding box center [651, 388] width 9 height 9
radio input "true"
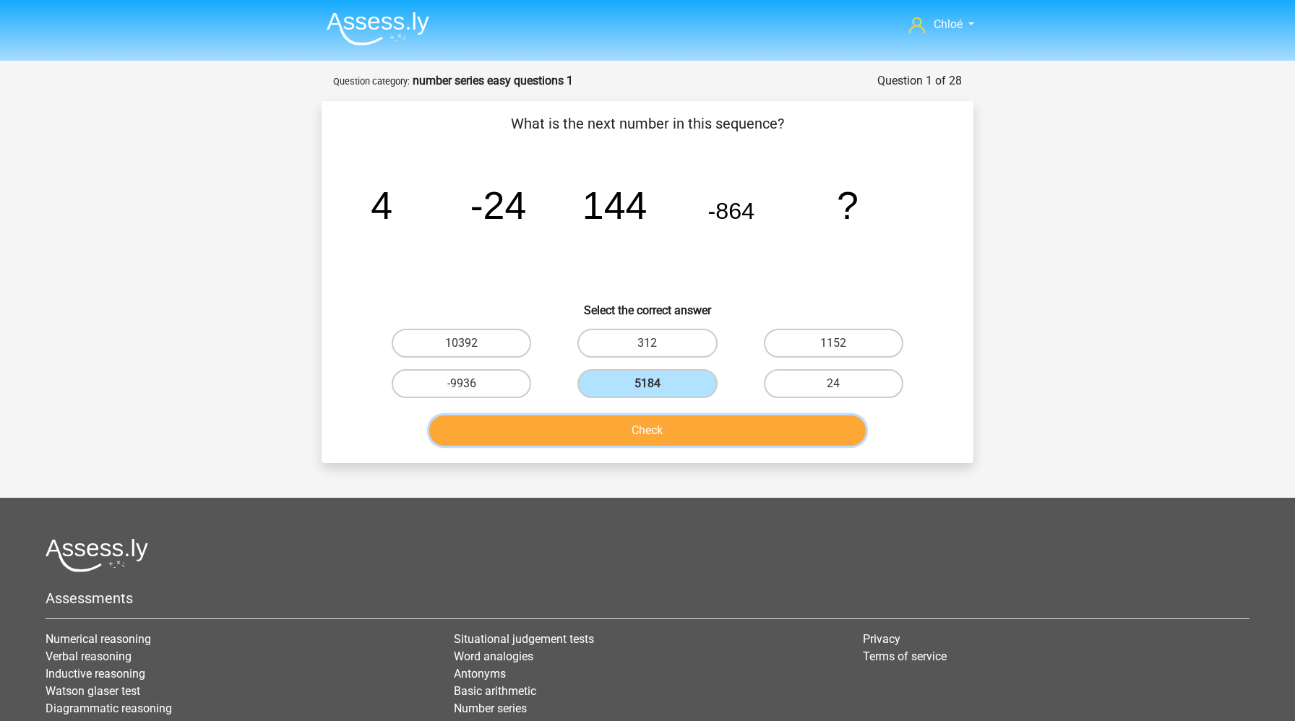
click at [674, 433] on button "Check" at bounding box center [647, 430] width 437 height 30
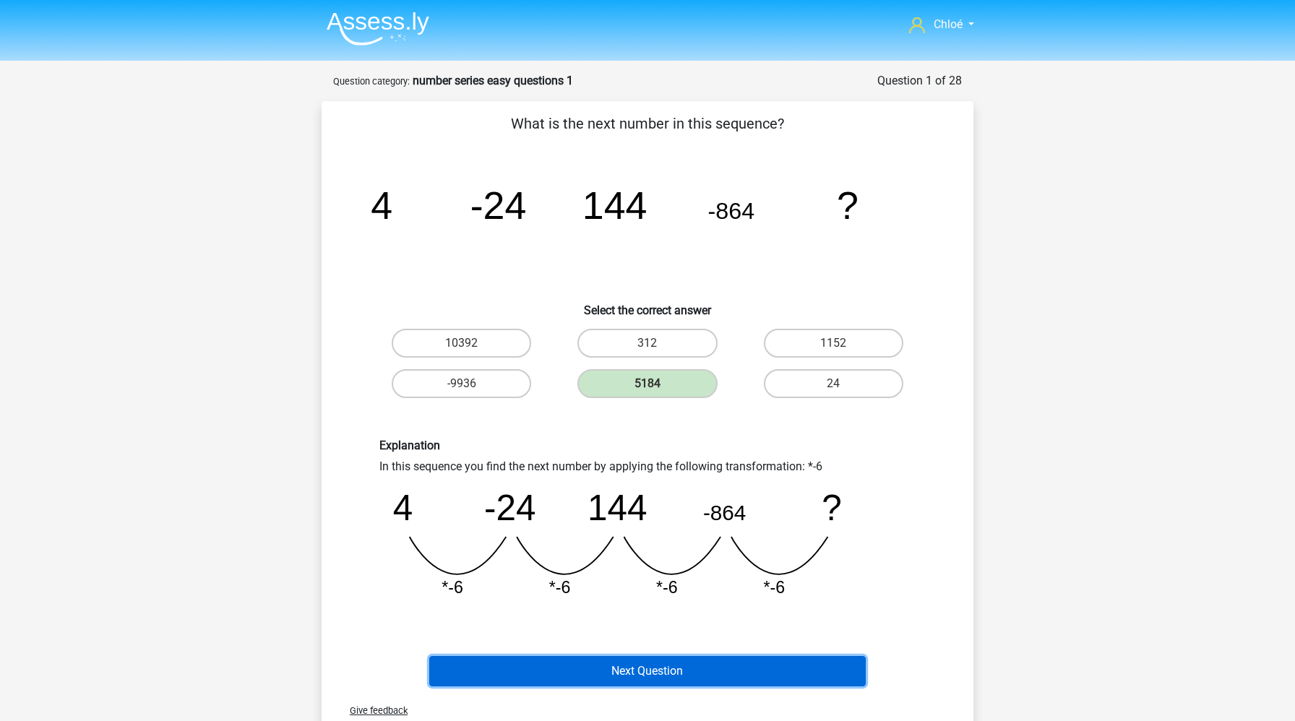
click at [646, 679] on button "Next Question" at bounding box center [647, 671] width 437 height 30
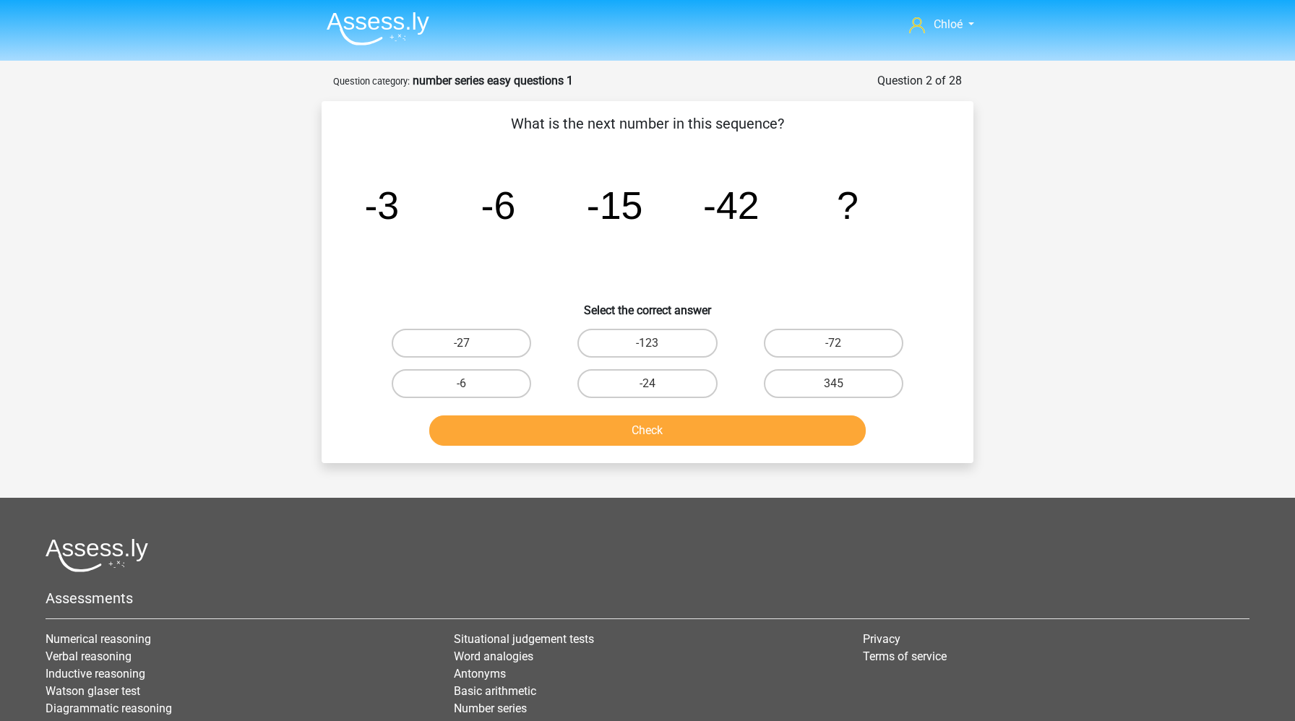
scroll to position [72, 0]
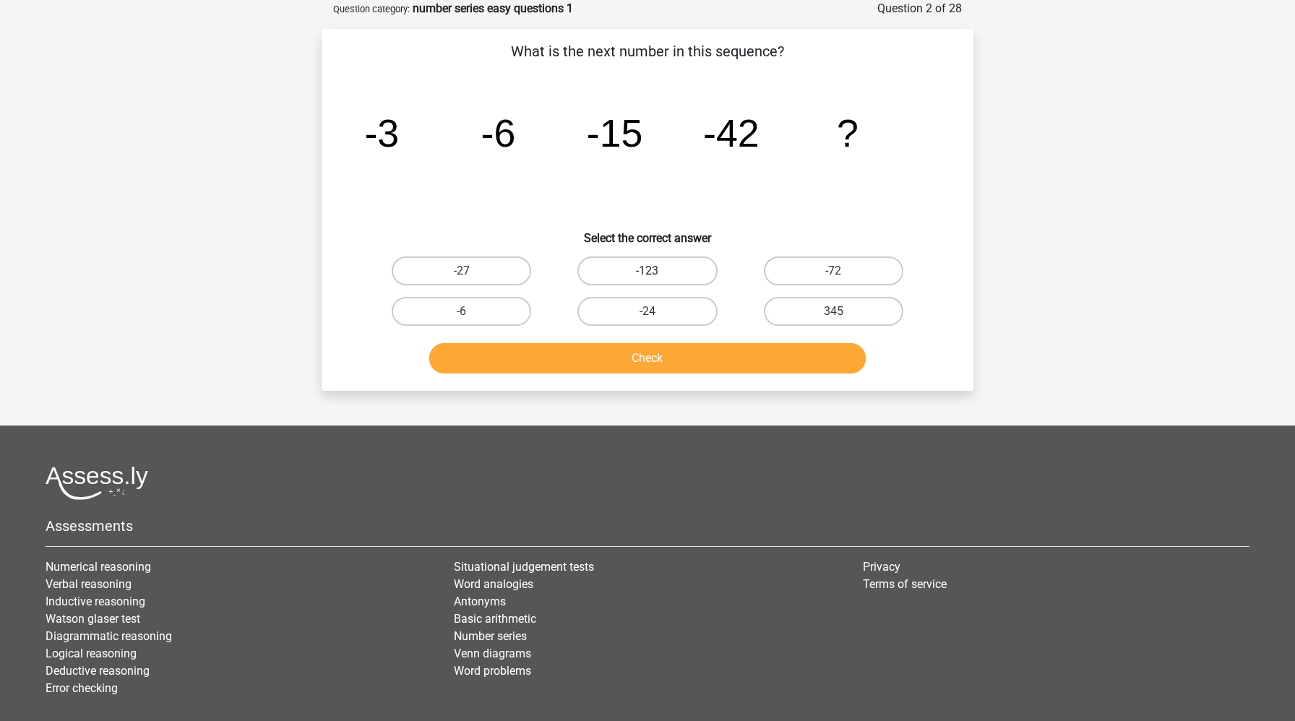
click at [685, 269] on label "-123" at bounding box center [646, 271] width 139 height 29
click at [657, 271] on input "-123" at bounding box center [651, 275] width 9 height 9
radio input "true"
click at [681, 358] on button "Check" at bounding box center [647, 358] width 437 height 30
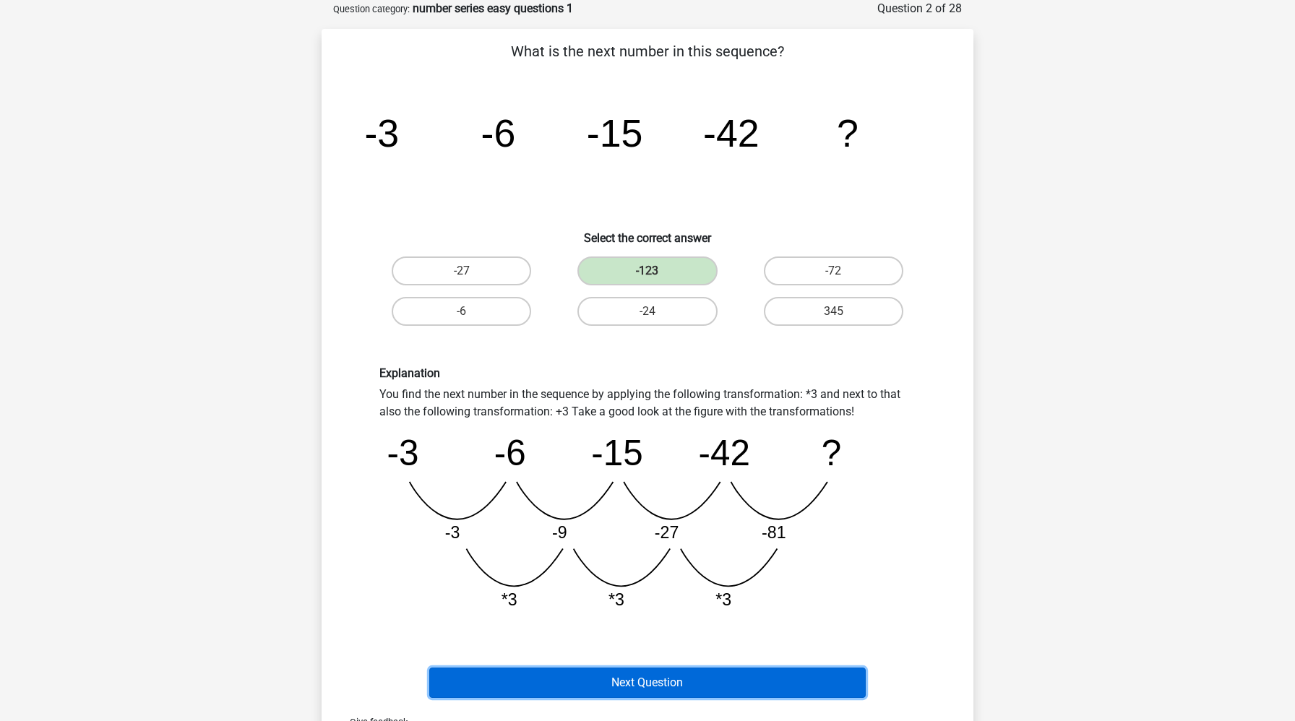
click at [637, 682] on button "Next Question" at bounding box center [647, 683] width 437 height 30
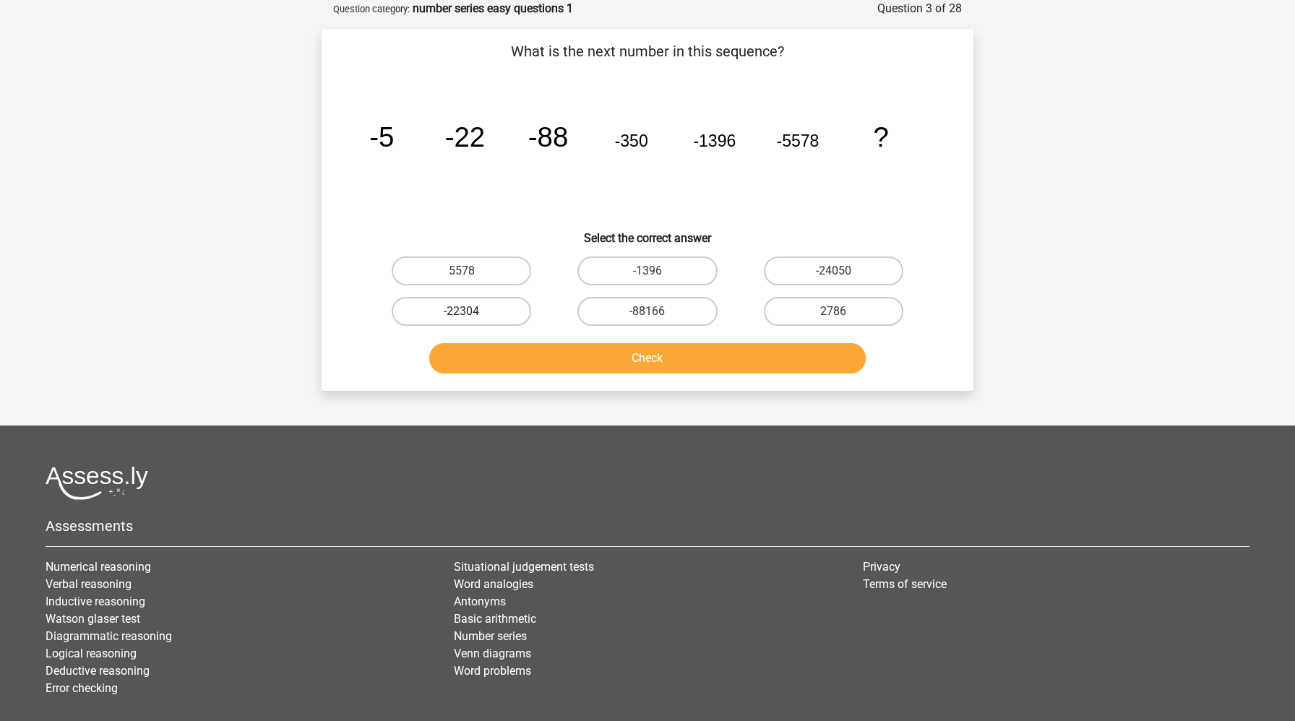
click at [498, 315] on label "-22304" at bounding box center [461, 311] width 139 height 29
click at [471, 315] on input "-22304" at bounding box center [466, 315] width 9 height 9
radio input "true"
click at [518, 347] on button "Check" at bounding box center [647, 358] width 437 height 30
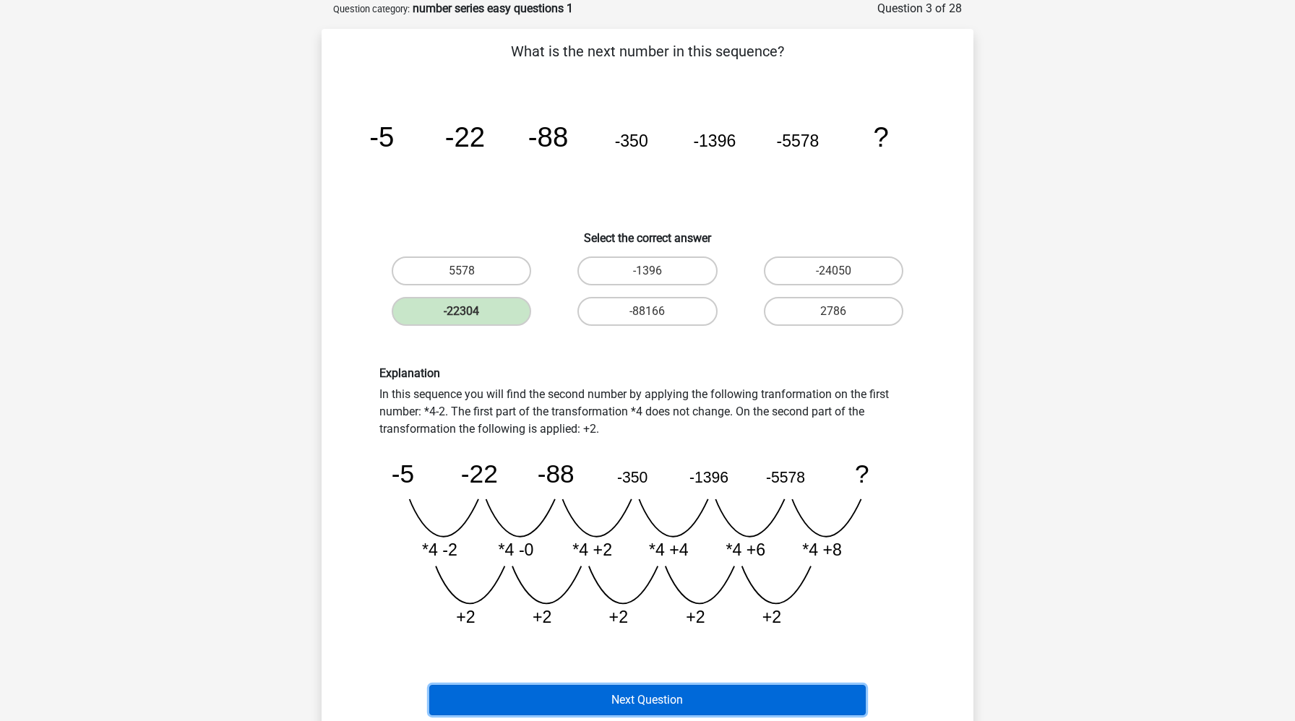
click at [587, 703] on button "Next Question" at bounding box center [647, 700] width 437 height 30
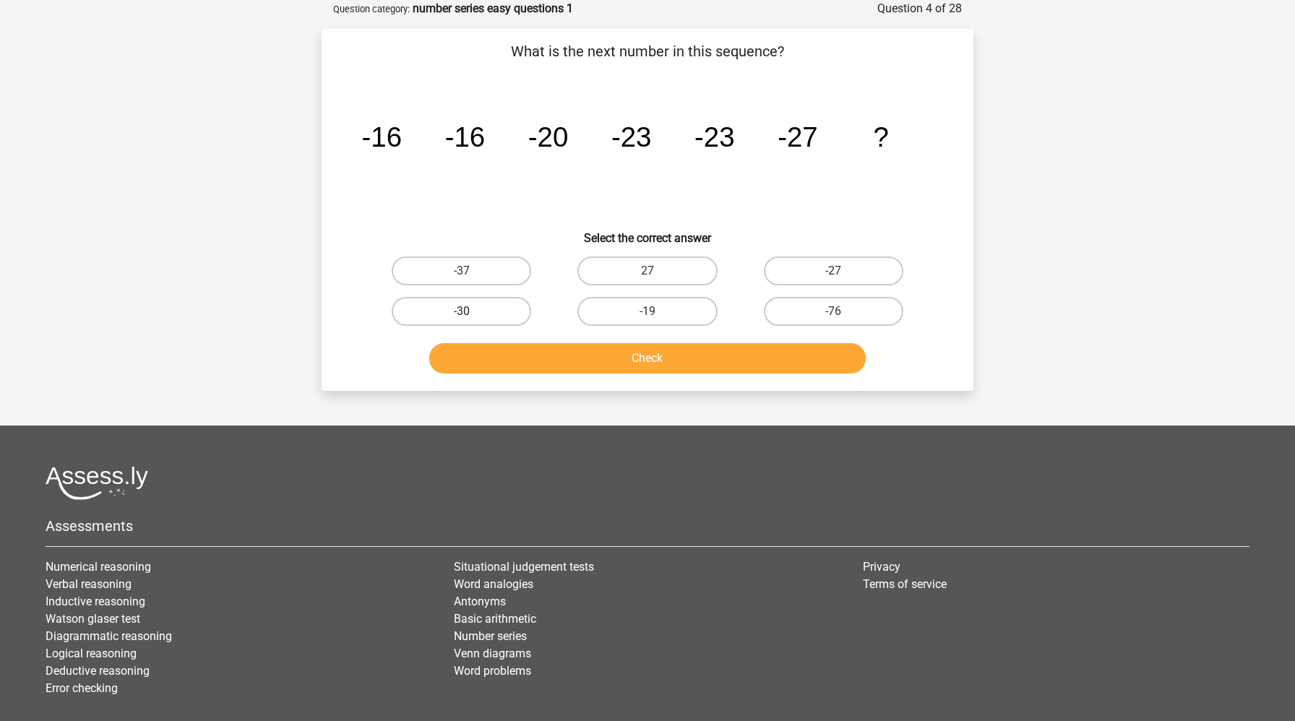
click at [496, 303] on label "-30" at bounding box center [461, 311] width 139 height 29
click at [471, 311] on input "-30" at bounding box center [466, 315] width 9 height 9
radio input "true"
click at [528, 359] on button "Check" at bounding box center [647, 358] width 437 height 30
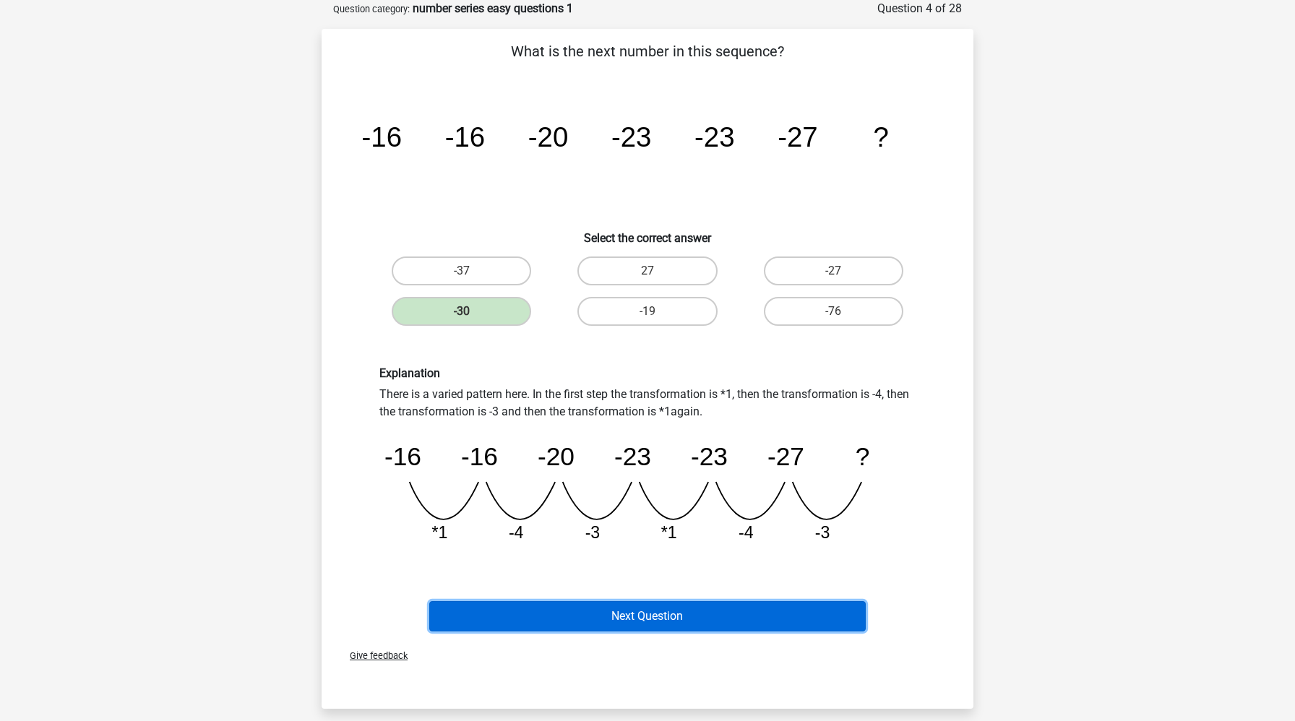
click at [555, 616] on button "Next Question" at bounding box center [647, 616] width 437 height 30
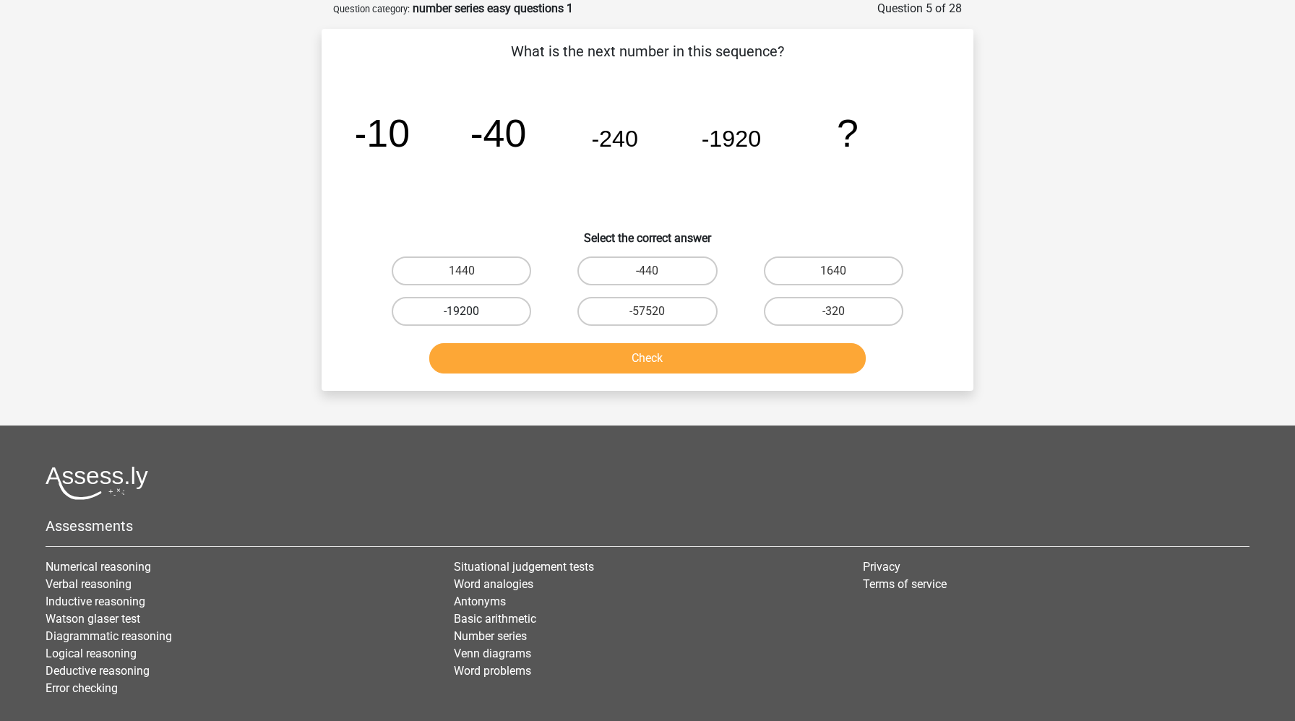
click at [488, 303] on label "-19200" at bounding box center [461, 311] width 139 height 29
click at [471, 311] on input "-19200" at bounding box center [466, 315] width 9 height 9
radio input "true"
click at [512, 354] on button "Check" at bounding box center [647, 358] width 437 height 30
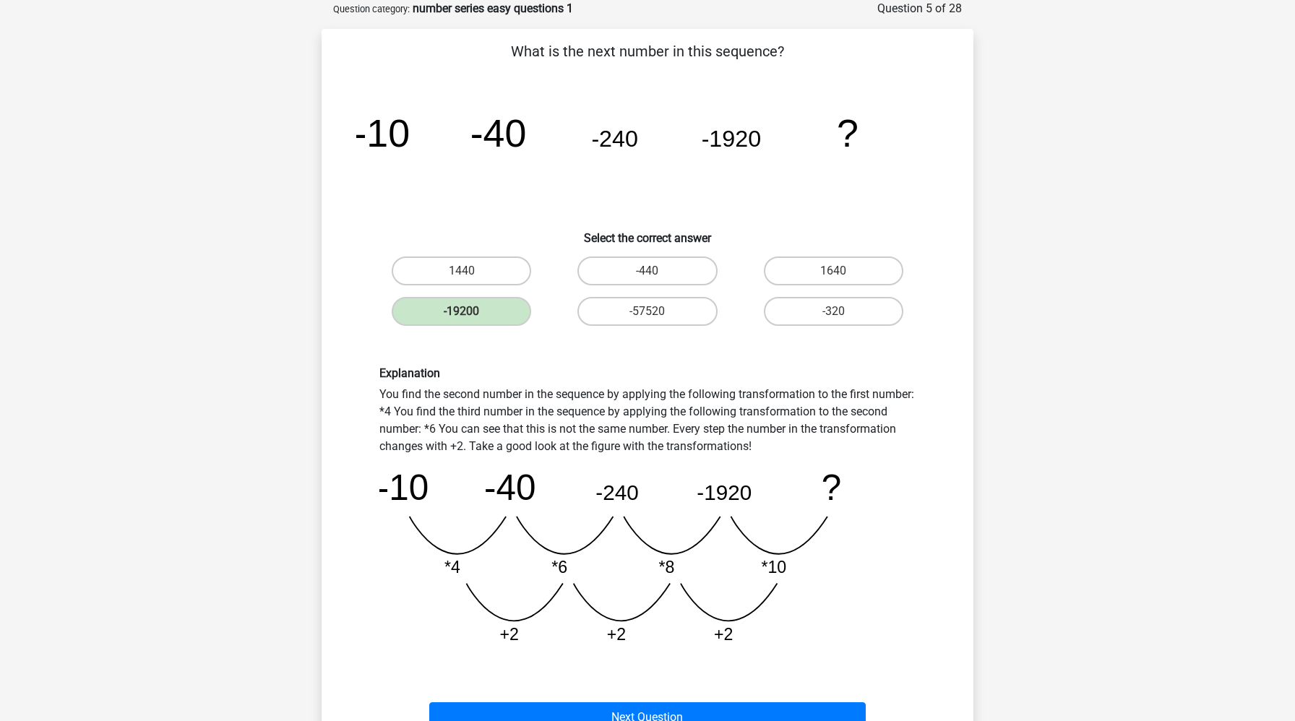
scroll to position [189, 0]
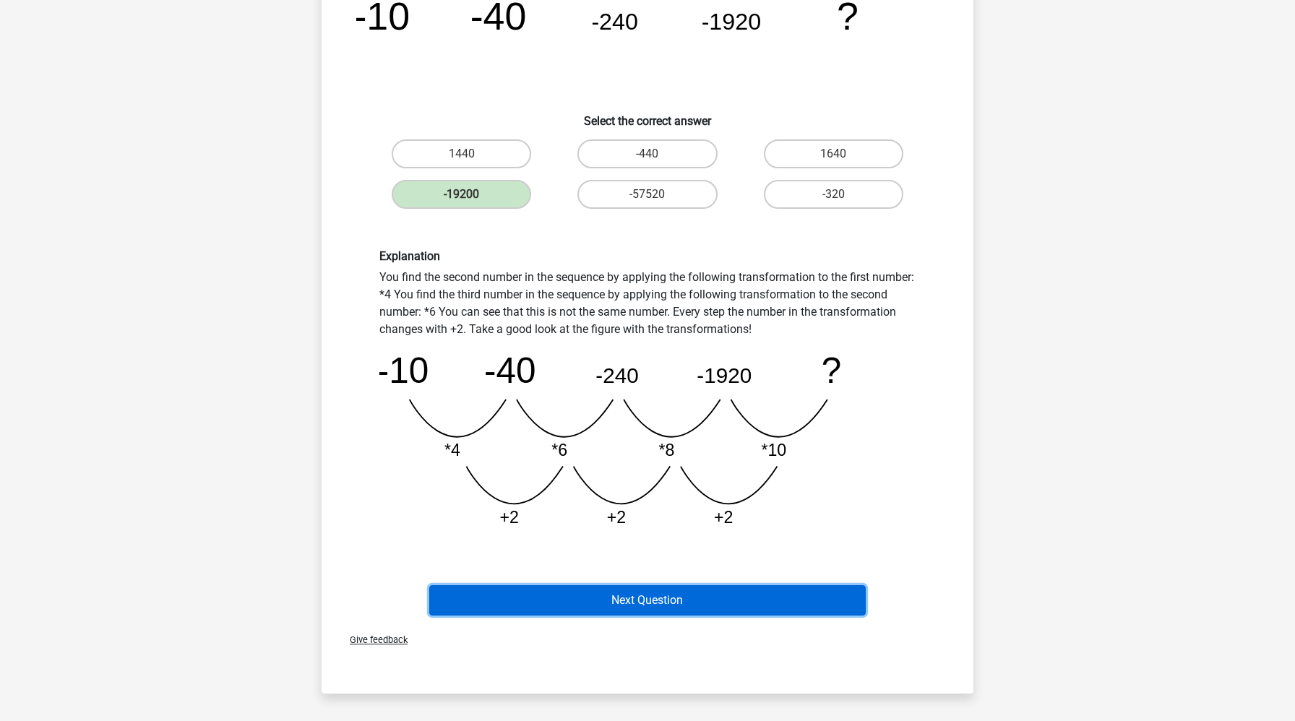
click at [493, 600] on button "Next Question" at bounding box center [647, 600] width 437 height 30
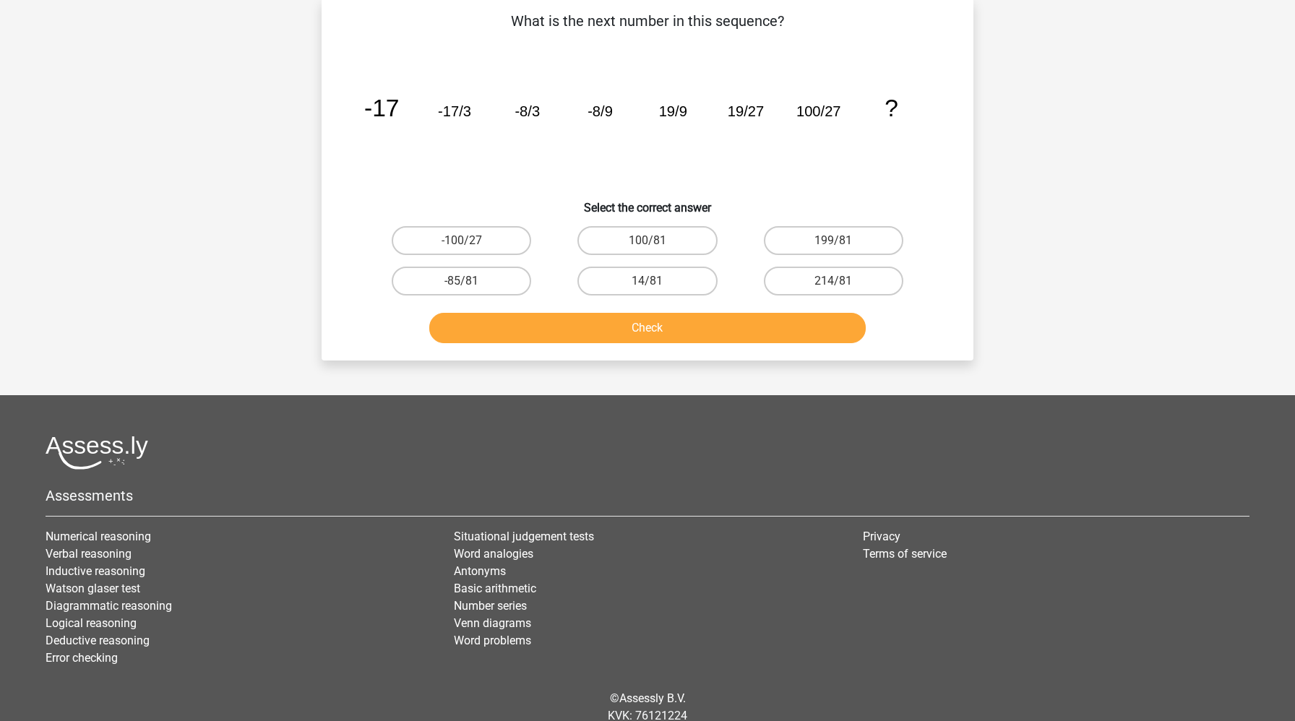
scroll to position [72, 0]
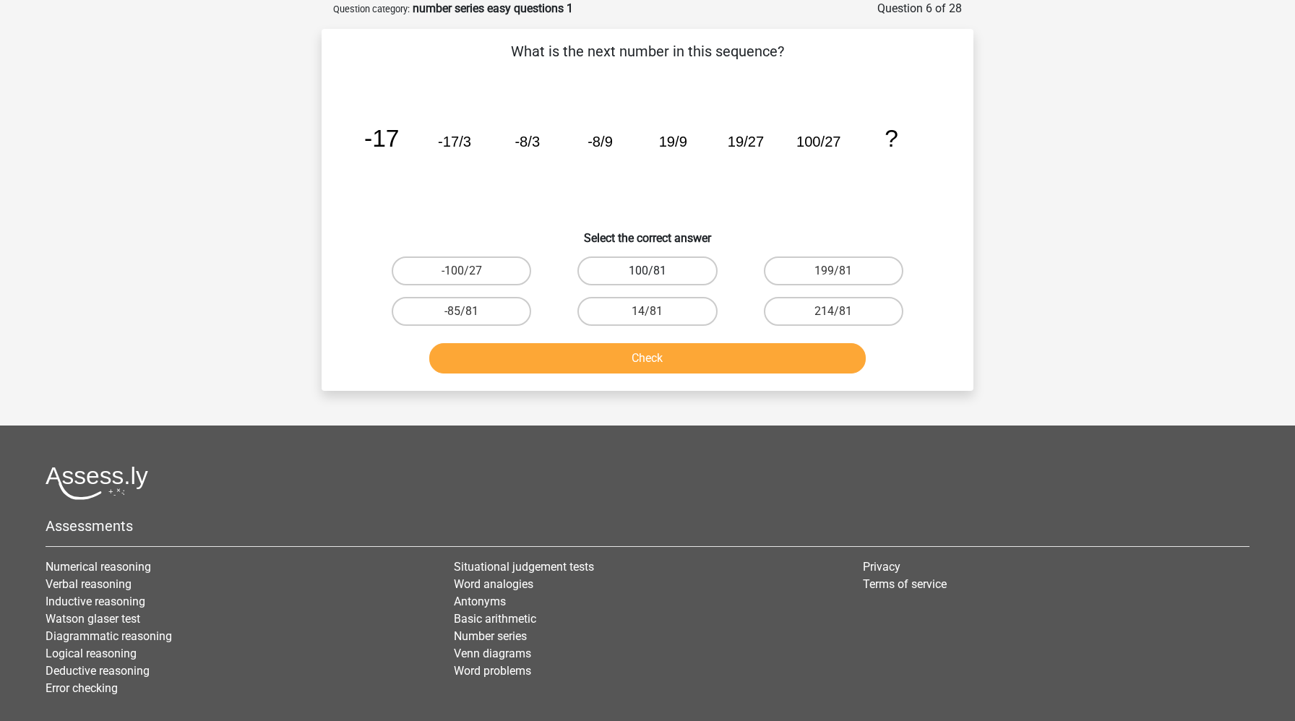
click at [660, 275] on label "100/81" at bounding box center [646, 271] width 139 height 29
click at [657, 275] on input "100/81" at bounding box center [651, 275] width 9 height 9
radio input "true"
click at [649, 366] on button "Check" at bounding box center [647, 358] width 437 height 30
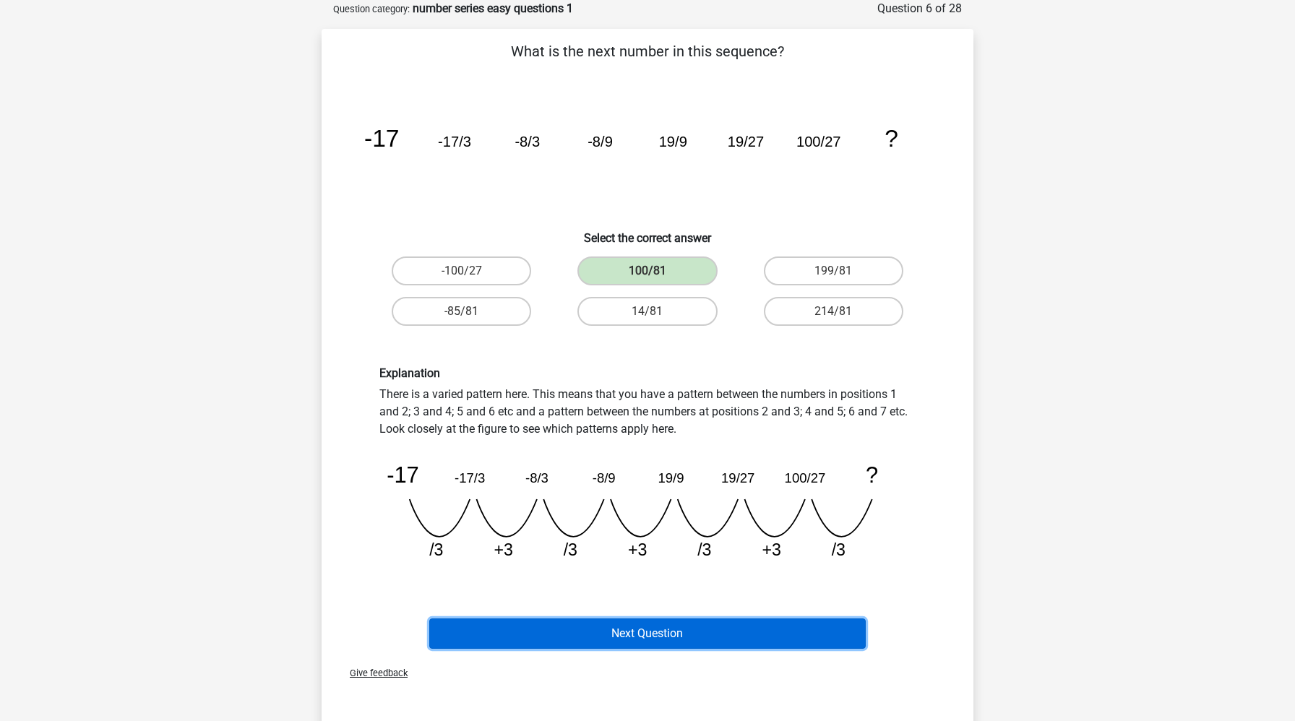
click at [610, 630] on button "Next Question" at bounding box center [647, 634] width 437 height 30
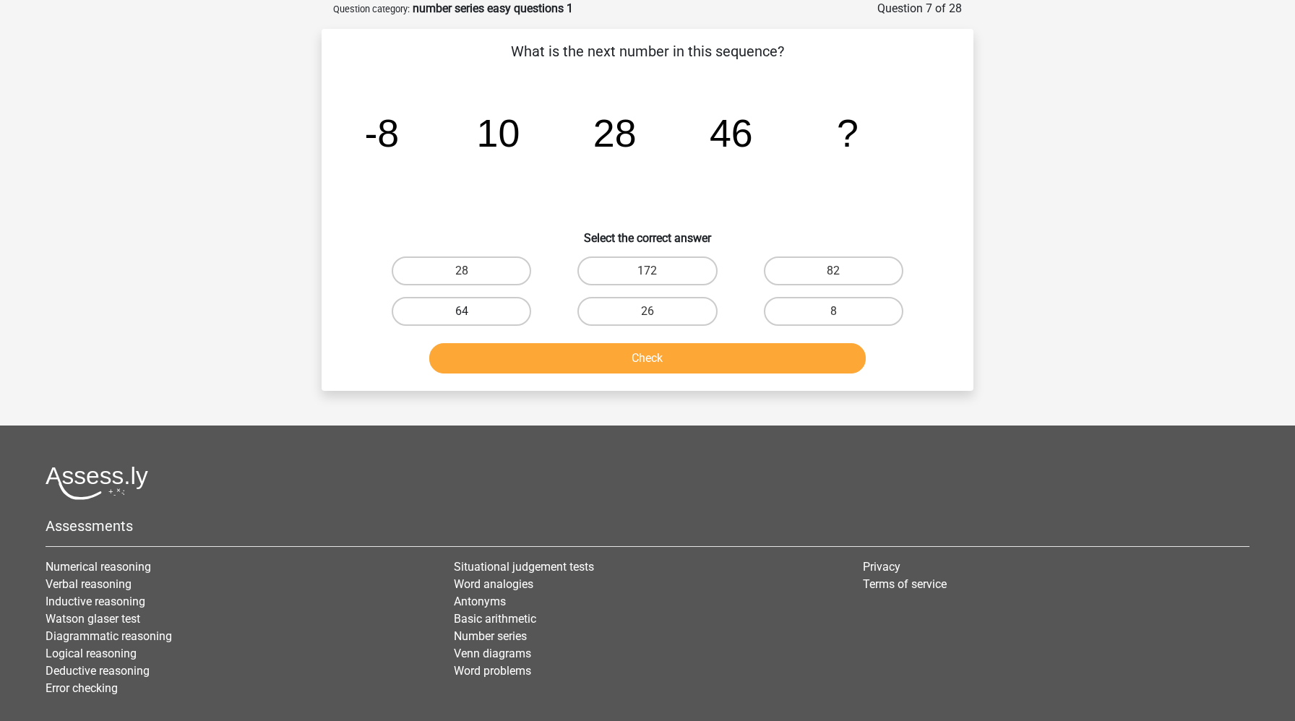
click at [508, 311] on label "64" at bounding box center [461, 311] width 139 height 29
click at [471, 311] on input "64" at bounding box center [466, 315] width 9 height 9
radio input "true"
click at [521, 357] on button "Check" at bounding box center [647, 358] width 437 height 30
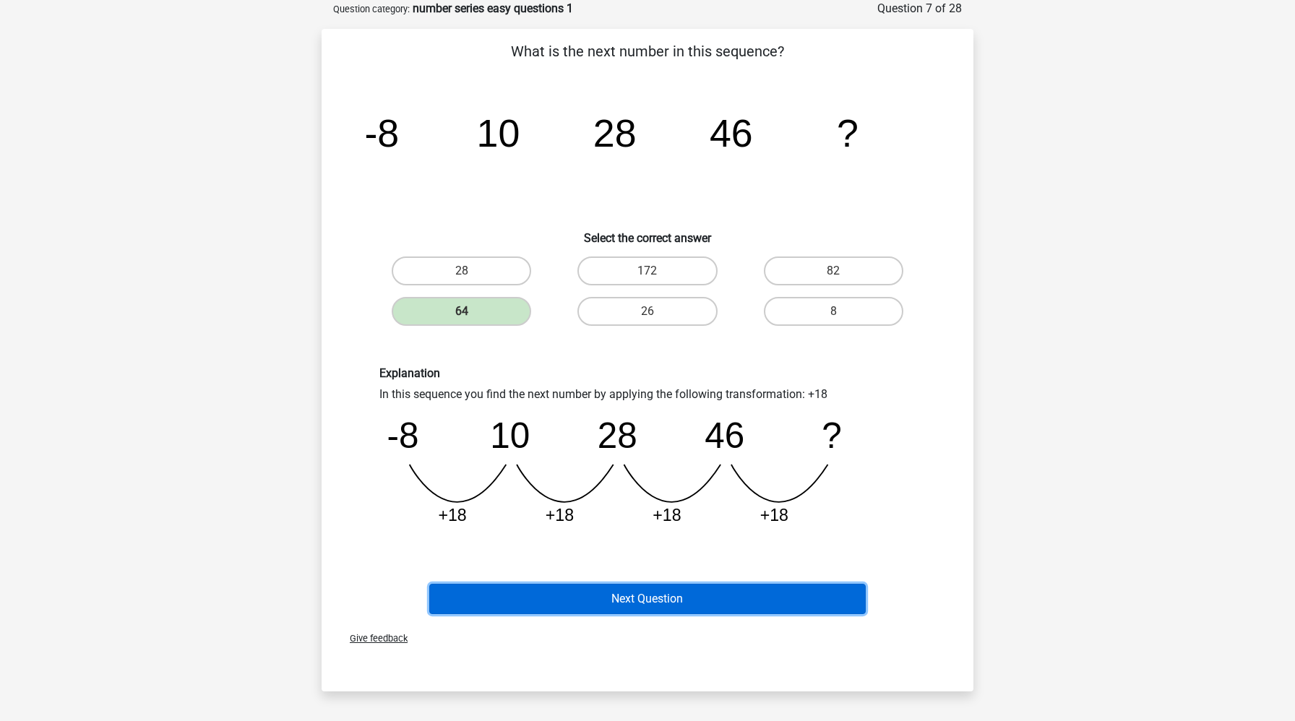
click at [557, 608] on button "Next Question" at bounding box center [647, 599] width 437 height 30
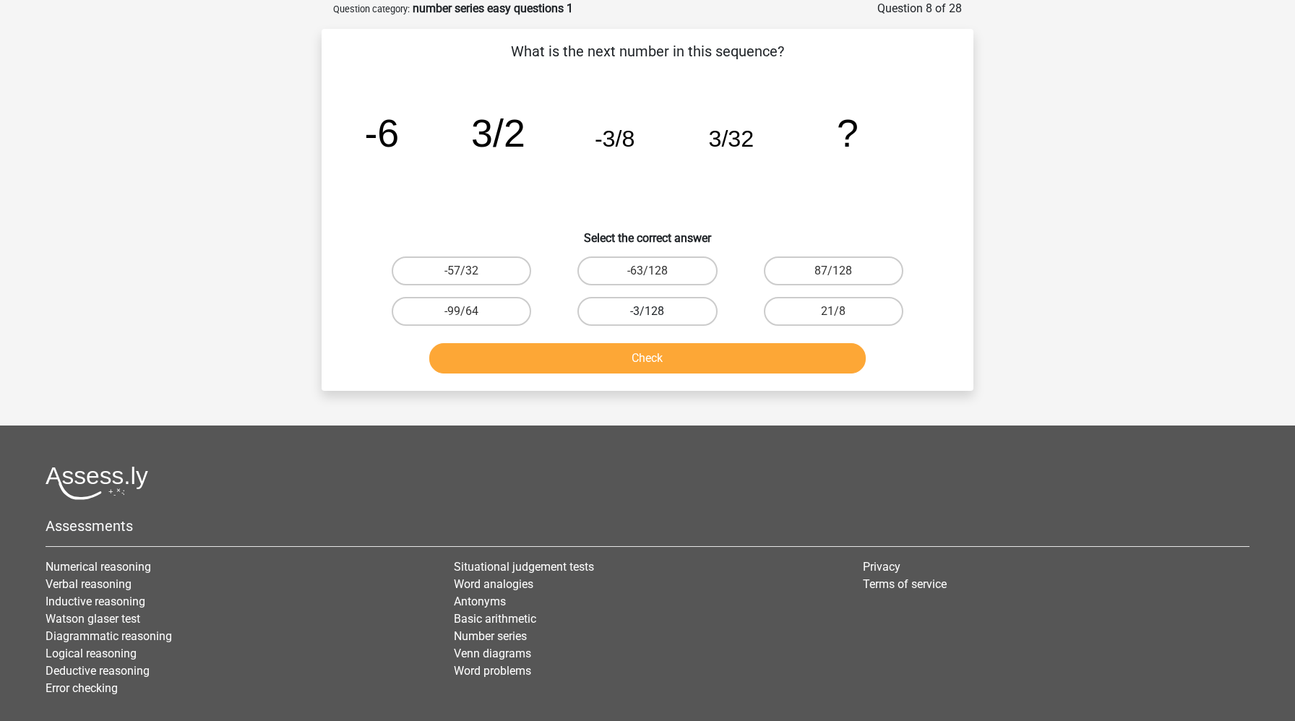
click at [645, 311] on label "-3/128" at bounding box center [646, 311] width 139 height 29
click at [647, 311] on input "-3/128" at bounding box center [651, 315] width 9 height 9
radio input "true"
click at [629, 358] on button "Check" at bounding box center [647, 358] width 437 height 30
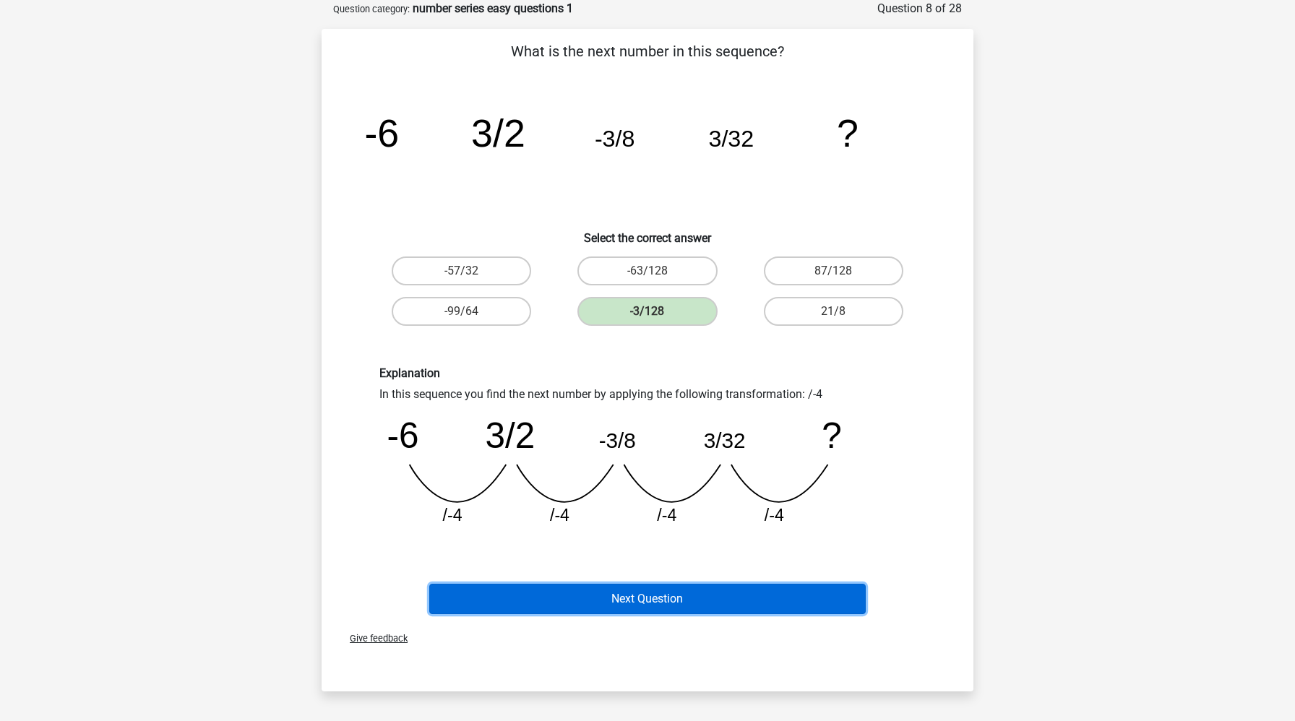
click at [583, 605] on button "Next Question" at bounding box center [647, 599] width 437 height 30
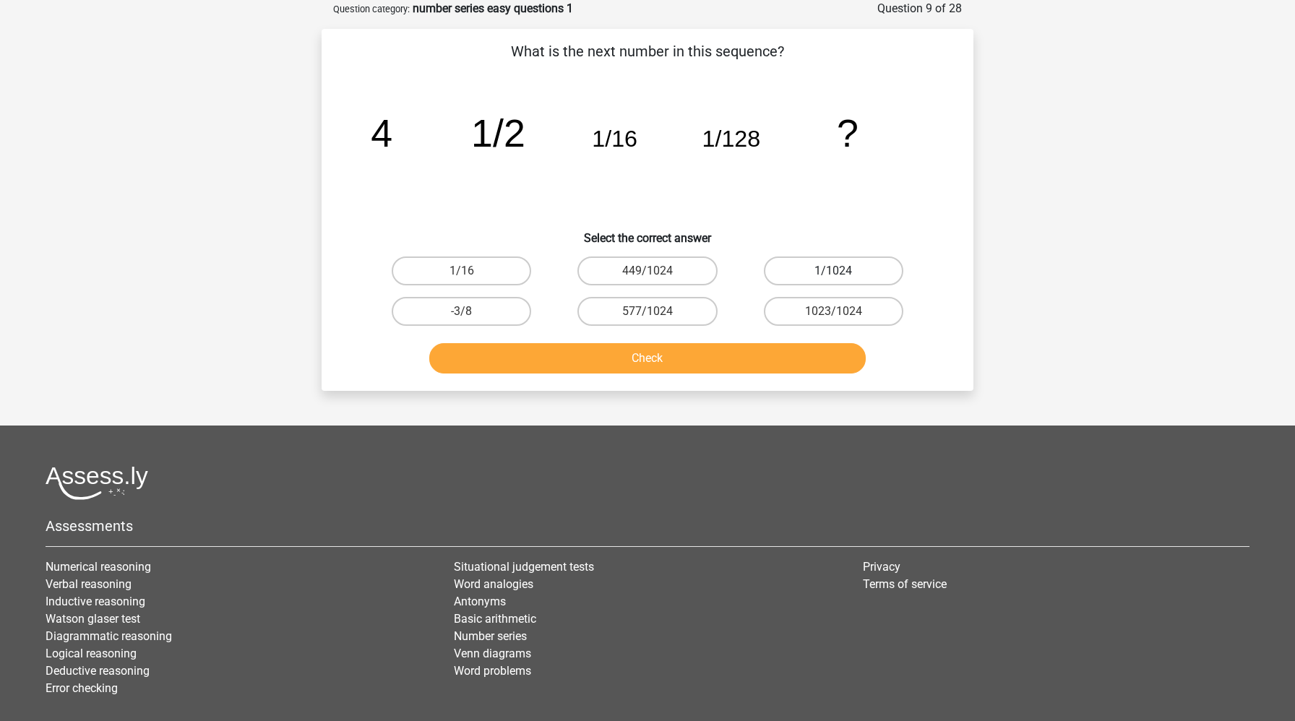
click at [835, 267] on label "1/1024" at bounding box center [833, 271] width 139 height 29
click at [835, 271] on input "1/1024" at bounding box center [837, 275] width 9 height 9
radio input "true"
click at [729, 365] on button "Check" at bounding box center [647, 358] width 437 height 30
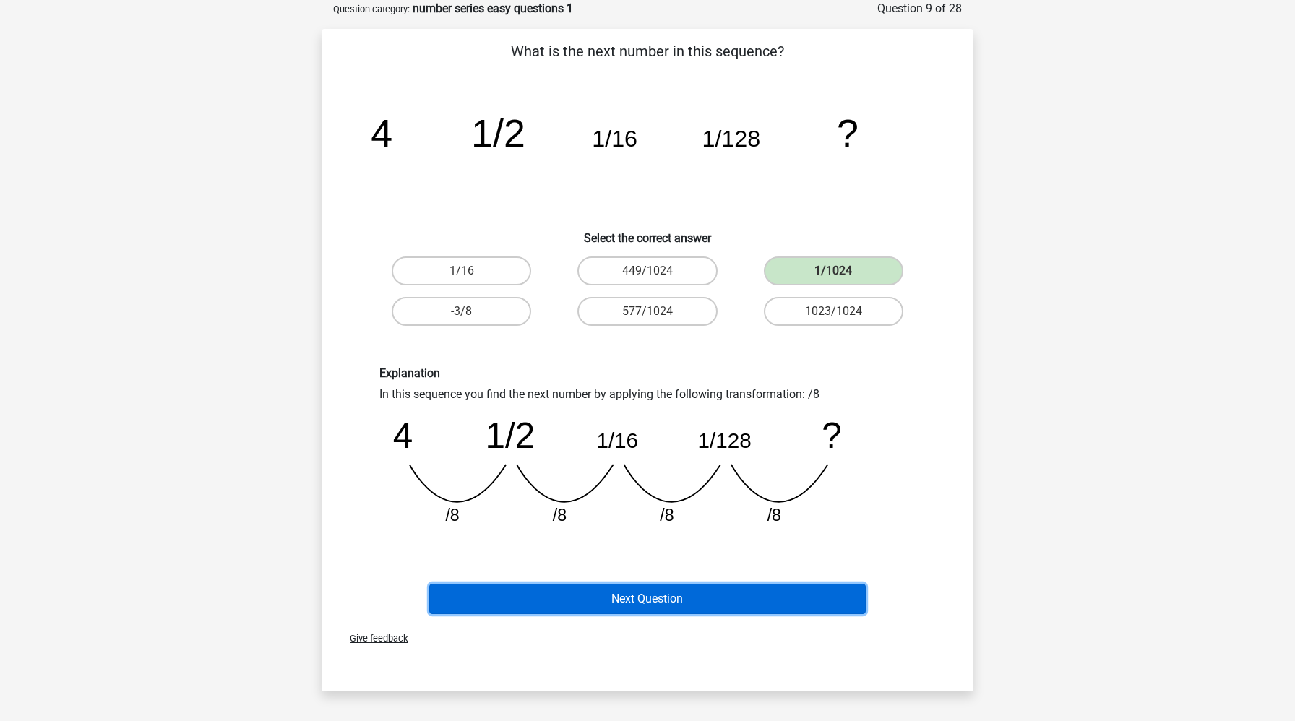
click at [676, 596] on button "Next Question" at bounding box center [647, 599] width 437 height 30
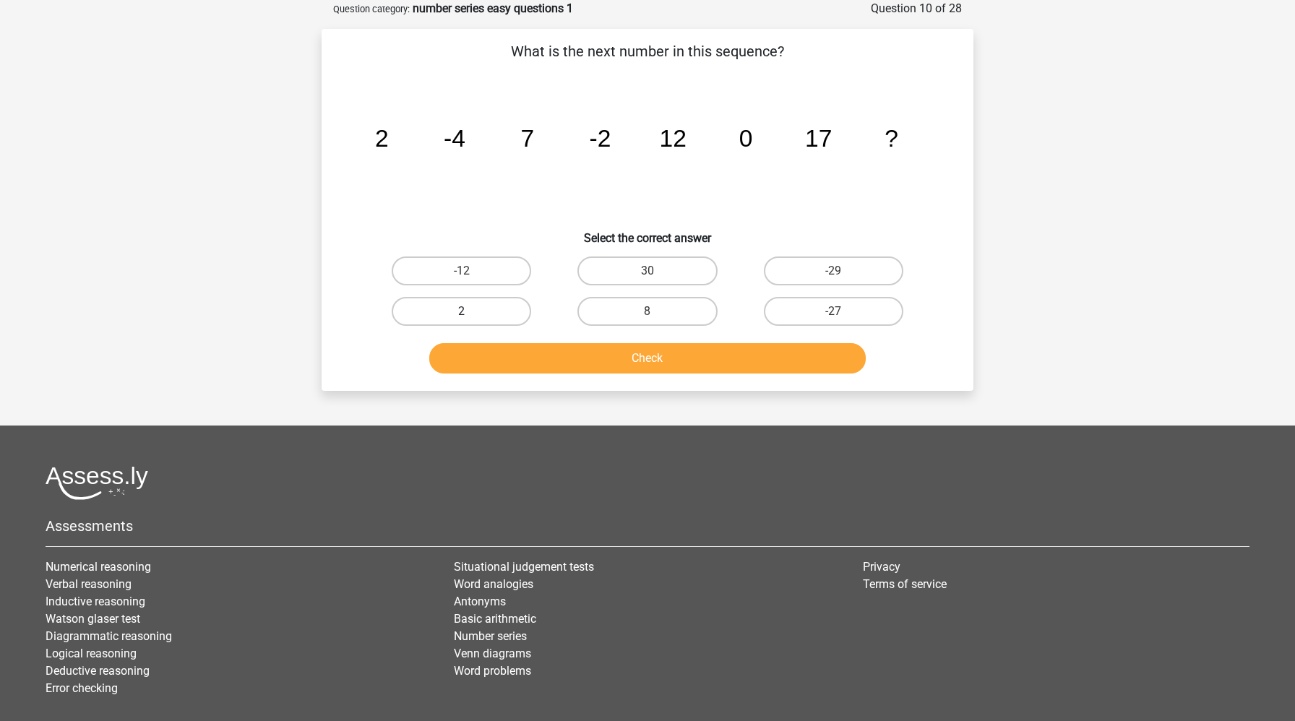
click at [502, 319] on label "2" at bounding box center [461, 311] width 139 height 29
click at [471, 319] on input "2" at bounding box center [466, 315] width 9 height 9
radio input "true"
click at [538, 358] on button "Check" at bounding box center [647, 358] width 437 height 30
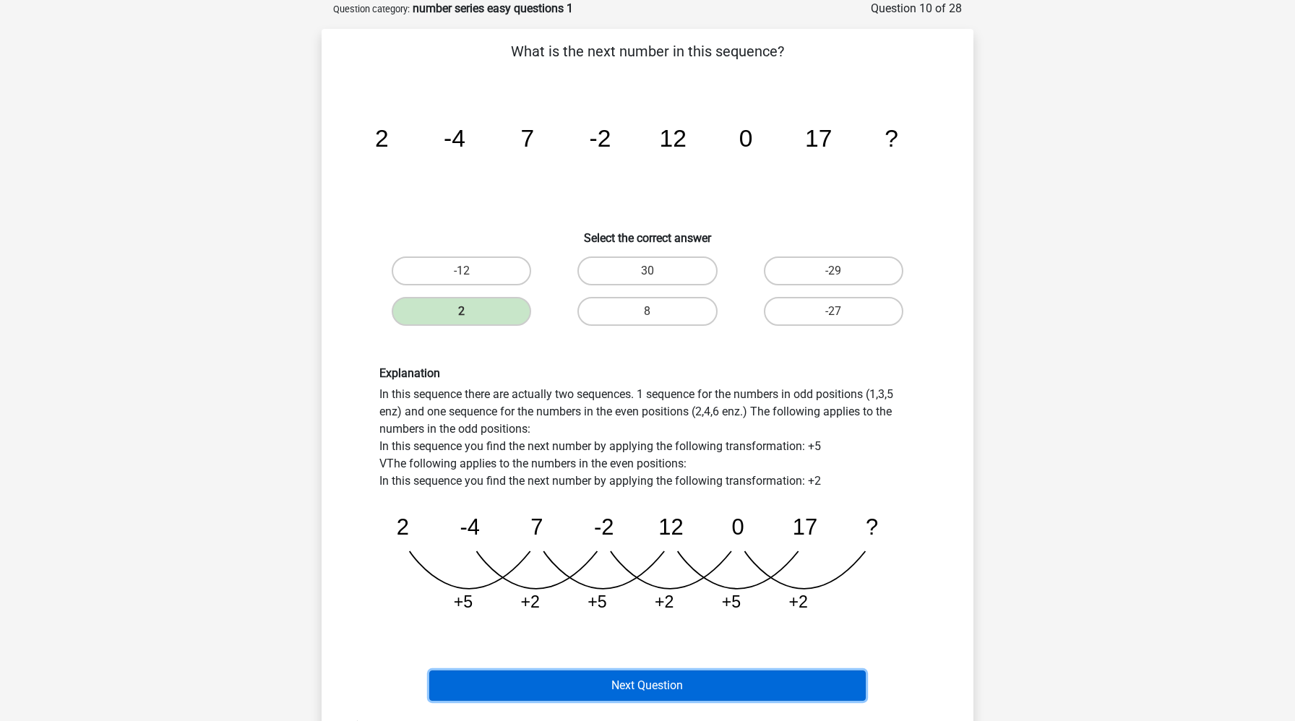
click at [590, 689] on button "Next Question" at bounding box center [647, 686] width 437 height 30
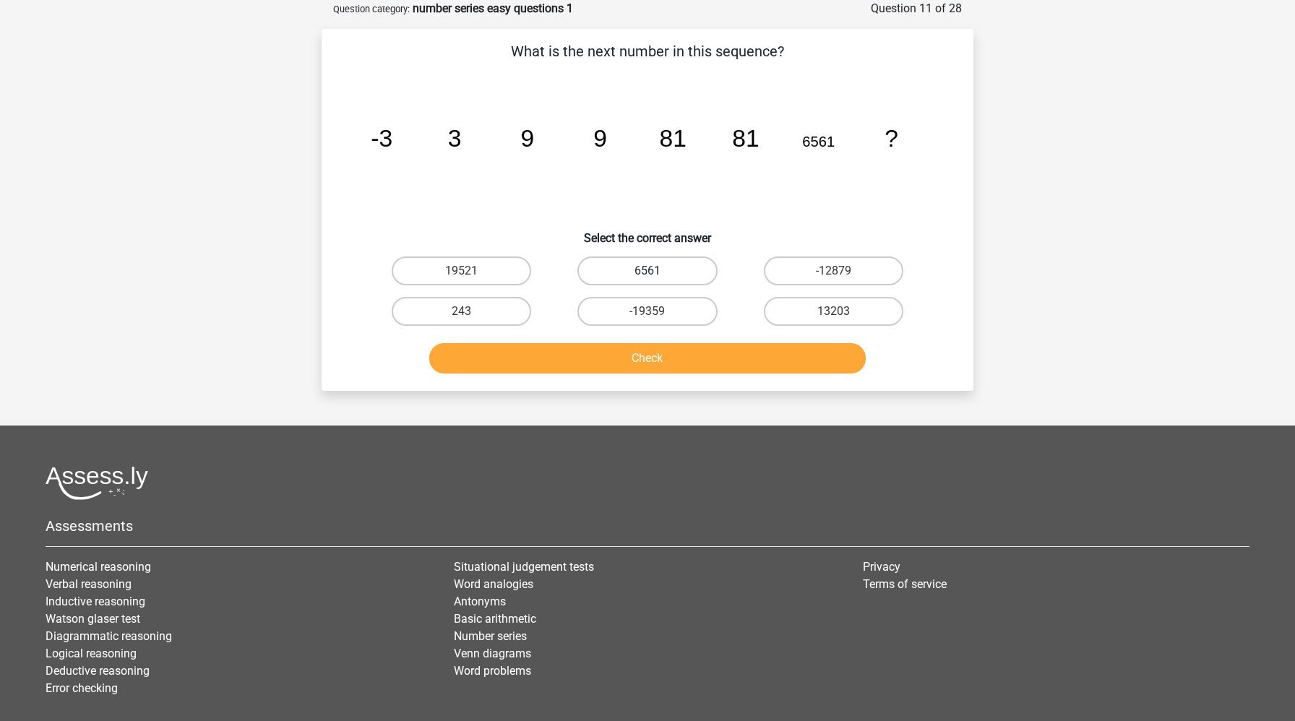
click at [684, 259] on label "6561" at bounding box center [646, 271] width 139 height 29
click at [657, 271] on input "6561" at bounding box center [651, 275] width 9 height 9
radio input "true"
click at [680, 355] on button "Check" at bounding box center [647, 358] width 437 height 30
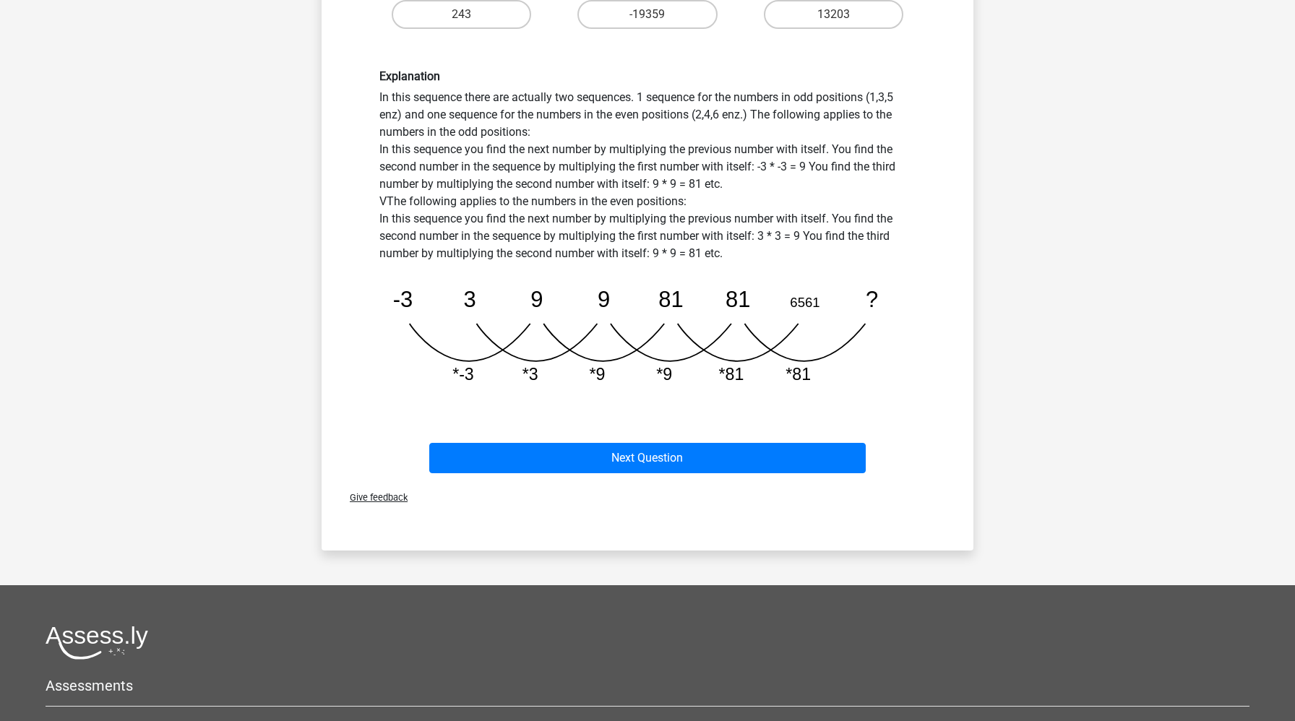
scroll to position [413, 0]
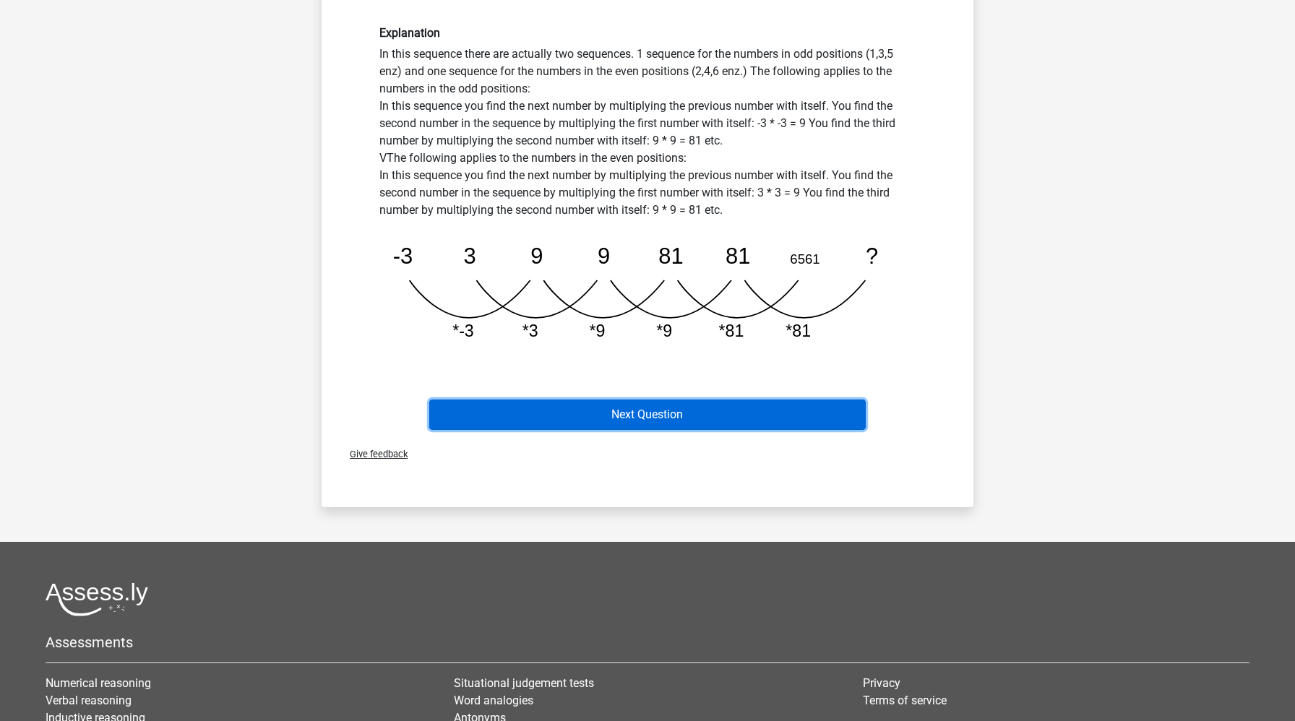
click at [668, 415] on button "Next Question" at bounding box center [647, 415] width 437 height 30
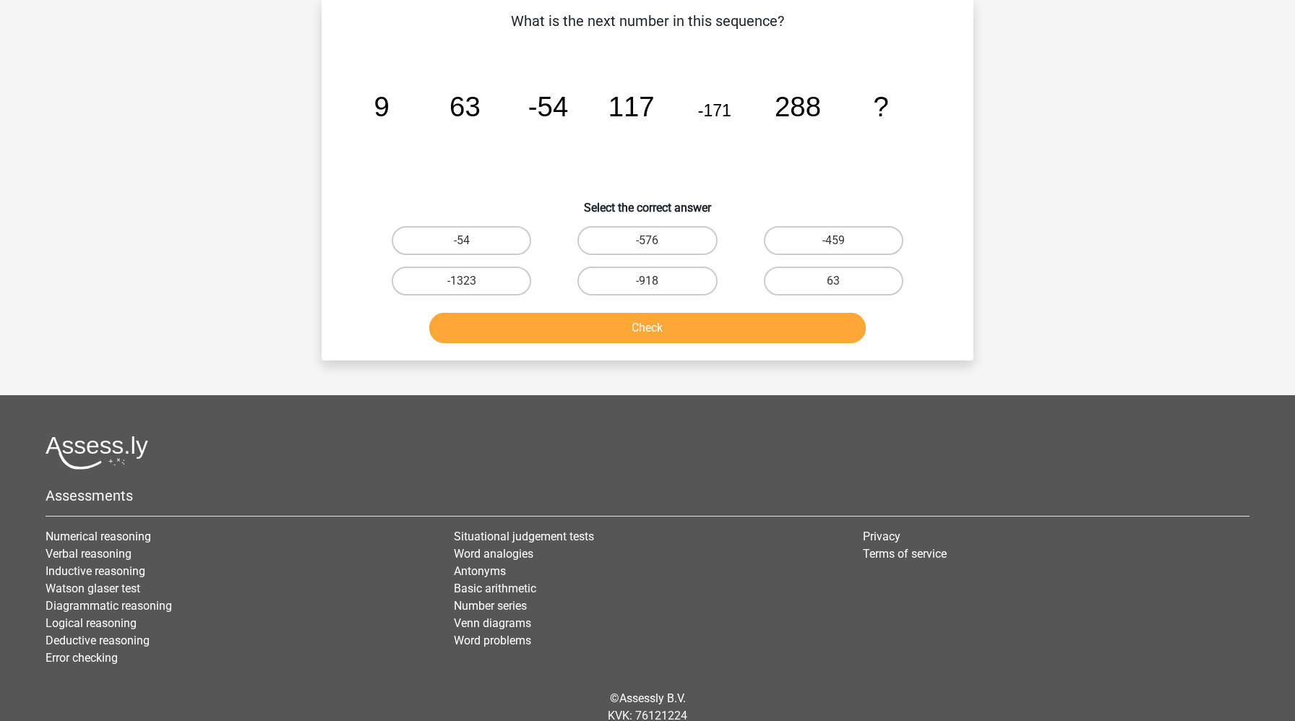
scroll to position [72, 0]
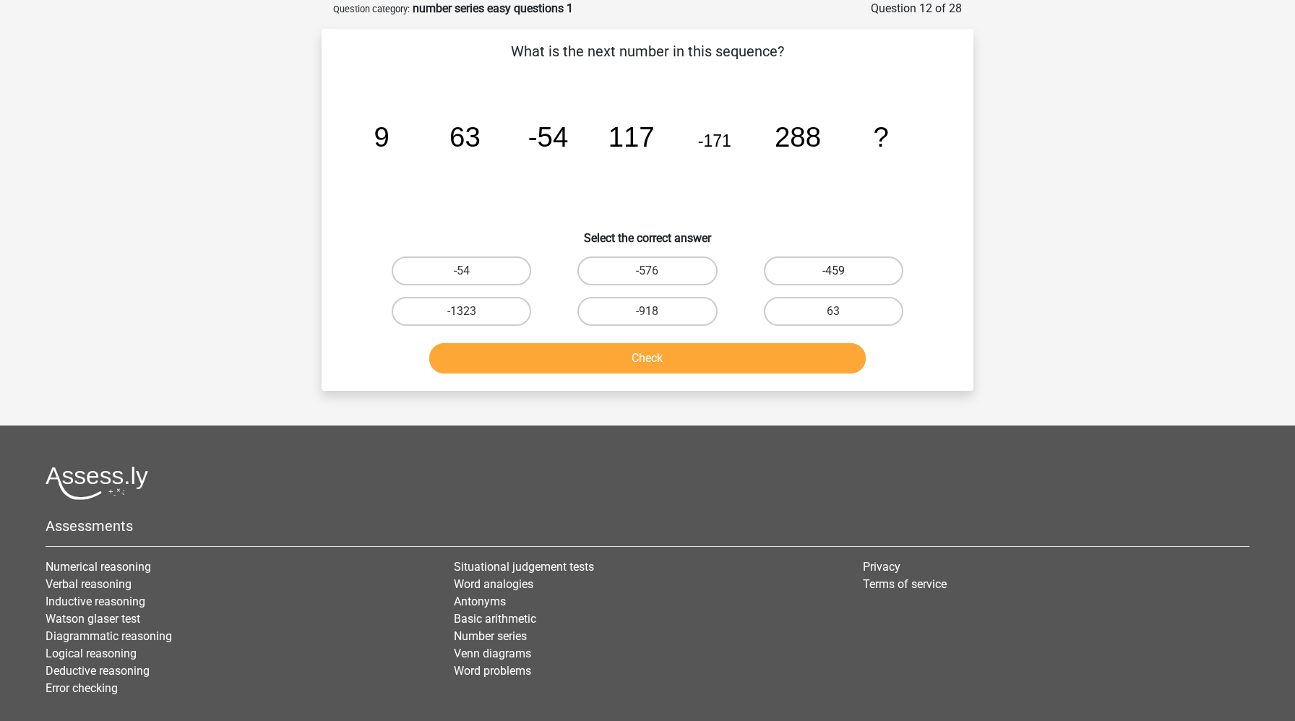
click at [827, 270] on label "-459" at bounding box center [833, 271] width 139 height 29
click at [833, 271] on input "-459" at bounding box center [837, 275] width 9 height 9
radio input "true"
click at [765, 364] on button "Check" at bounding box center [647, 358] width 437 height 30
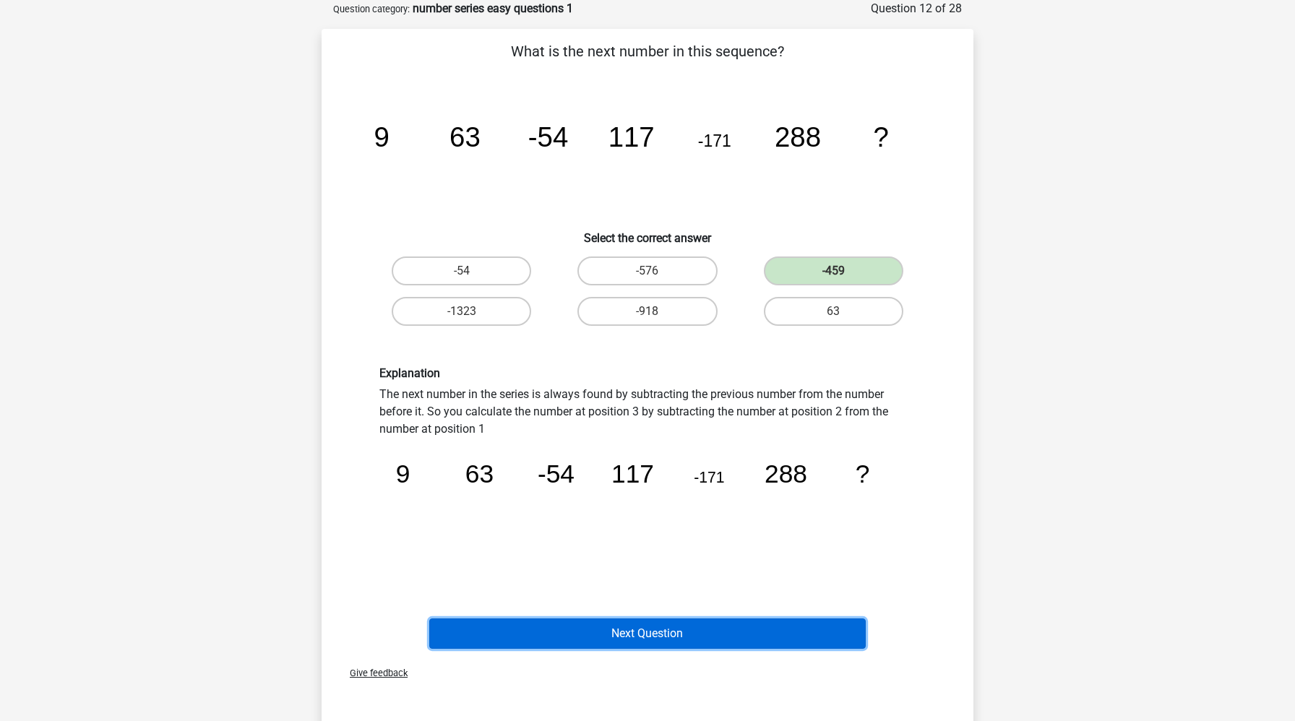
click at [682, 640] on button "Next Question" at bounding box center [647, 634] width 437 height 30
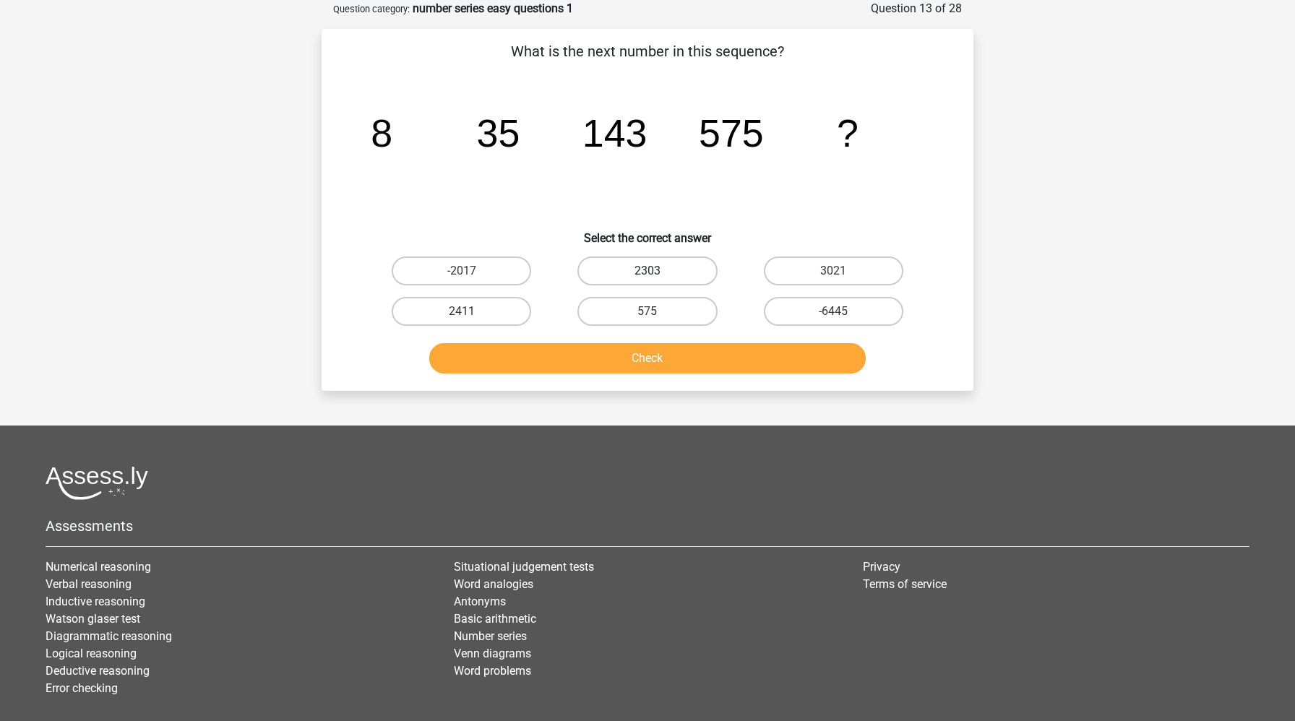
click at [684, 269] on label "2303" at bounding box center [646, 271] width 139 height 29
click at [657, 271] on input "2303" at bounding box center [651, 275] width 9 height 9
radio input "true"
click at [684, 350] on button "Check" at bounding box center [647, 358] width 437 height 30
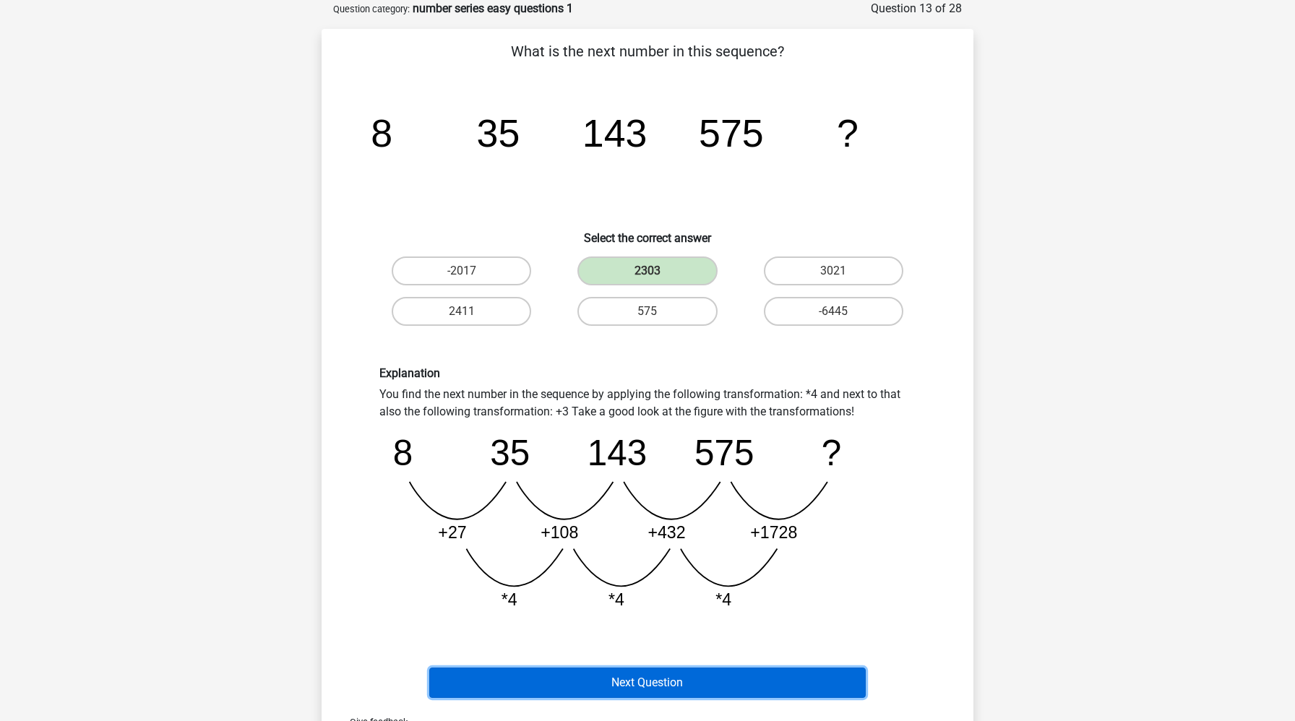
click at [626, 678] on button "Next Question" at bounding box center [647, 683] width 437 height 30
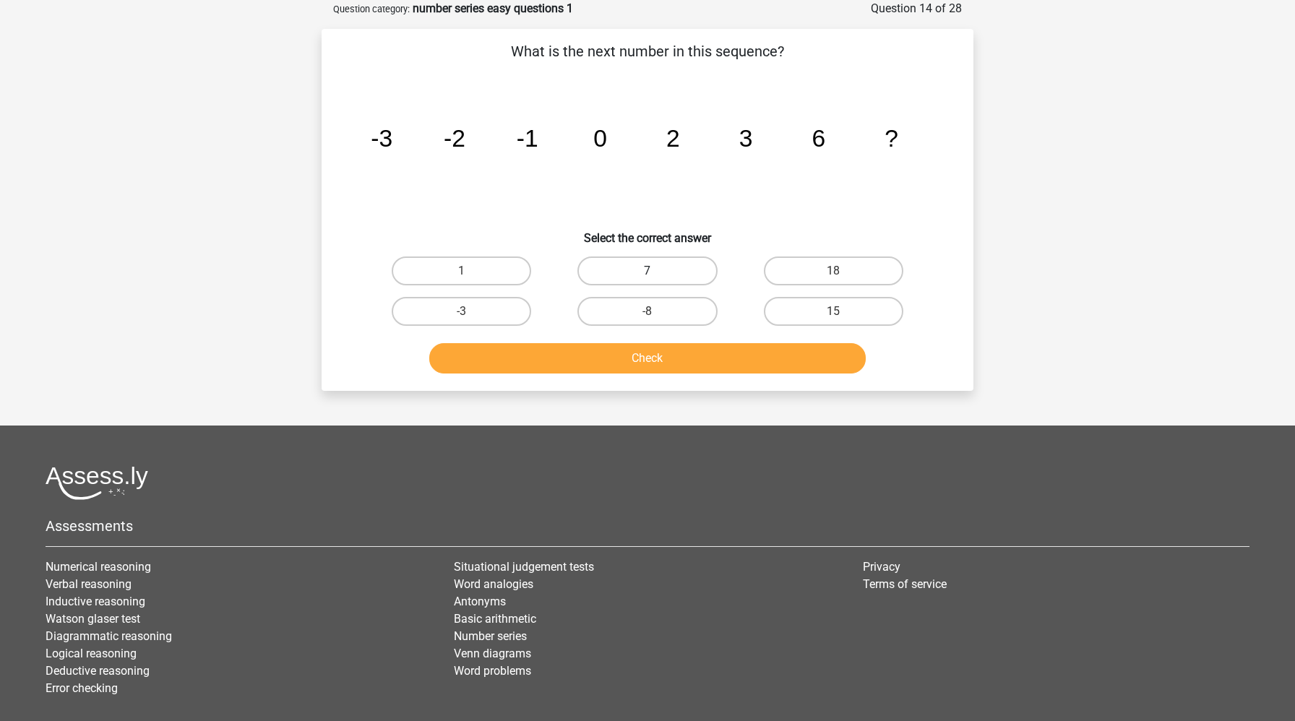
click at [640, 281] on label "7" at bounding box center [646, 271] width 139 height 29
click at [647, 280] on input "7" at bounding box center [651, 275] width 9 height 9
radio input "true"
click at [640, 358] on button "Check" at bounding box center [647, 358] width 437 height 30
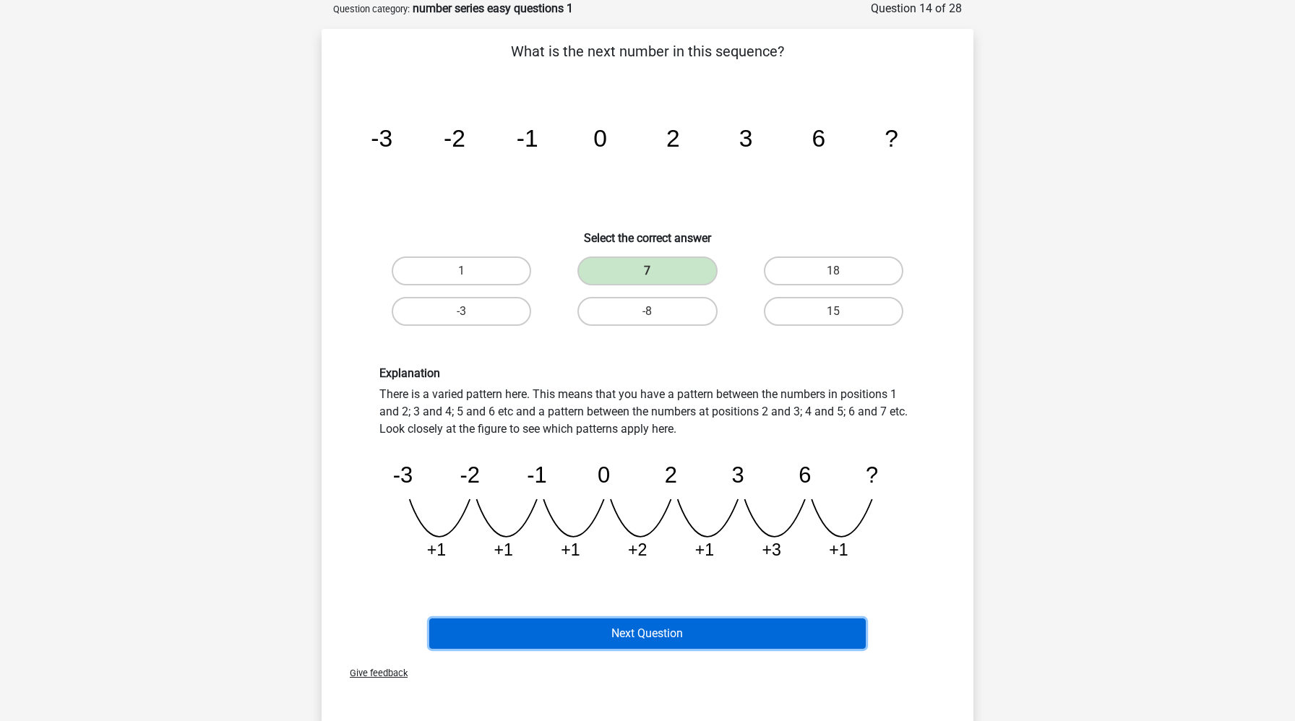
click at [601, 640] on button "Next Question" at bounding box center [647, 634] width 437 height 30
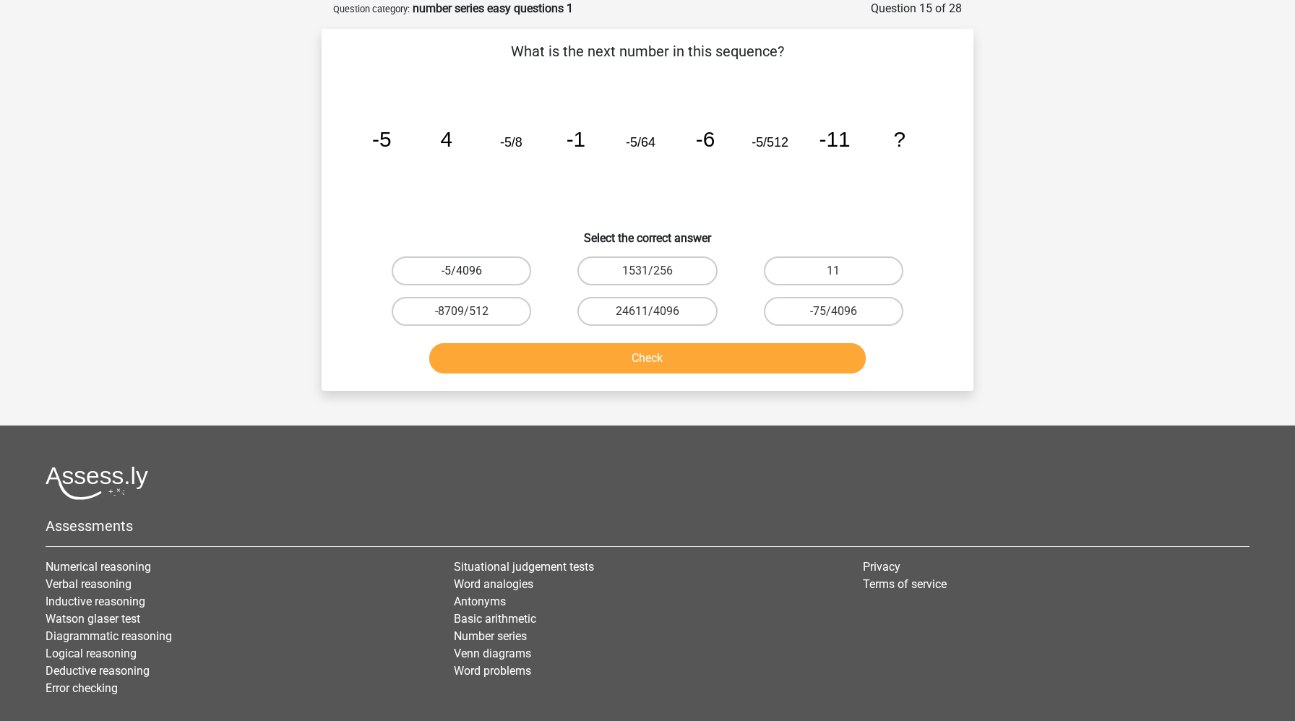
click at [491, 268] on label "-5/4096" at bounding box center [461, 271] width 139 height 29
click at [471, 271] on input "-5/4096" at bounding box center [466, 275] width 9 height 9
radio input "true"
click at [528, 363] on button "Check" at bounding box center [647, 358] width 437 height 30
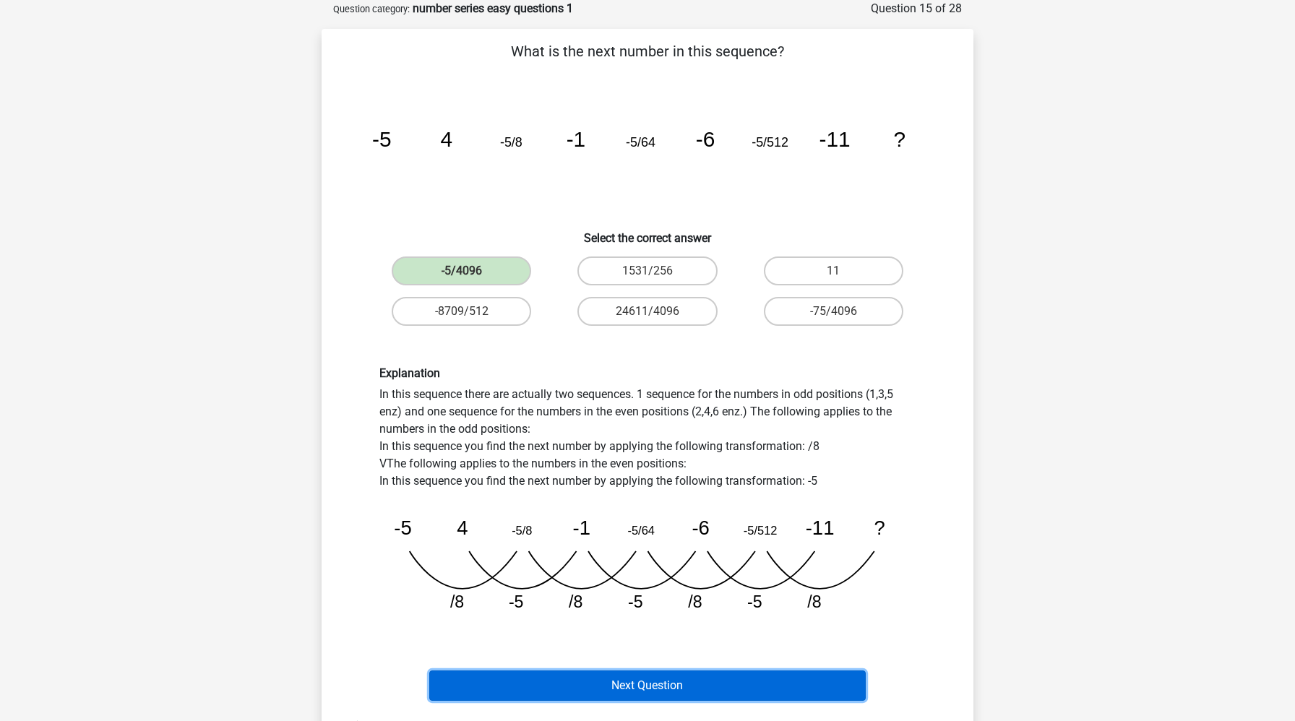
click at [563, 685] on button "Next Question" at bounding box center [647, 686] width 437 height 30
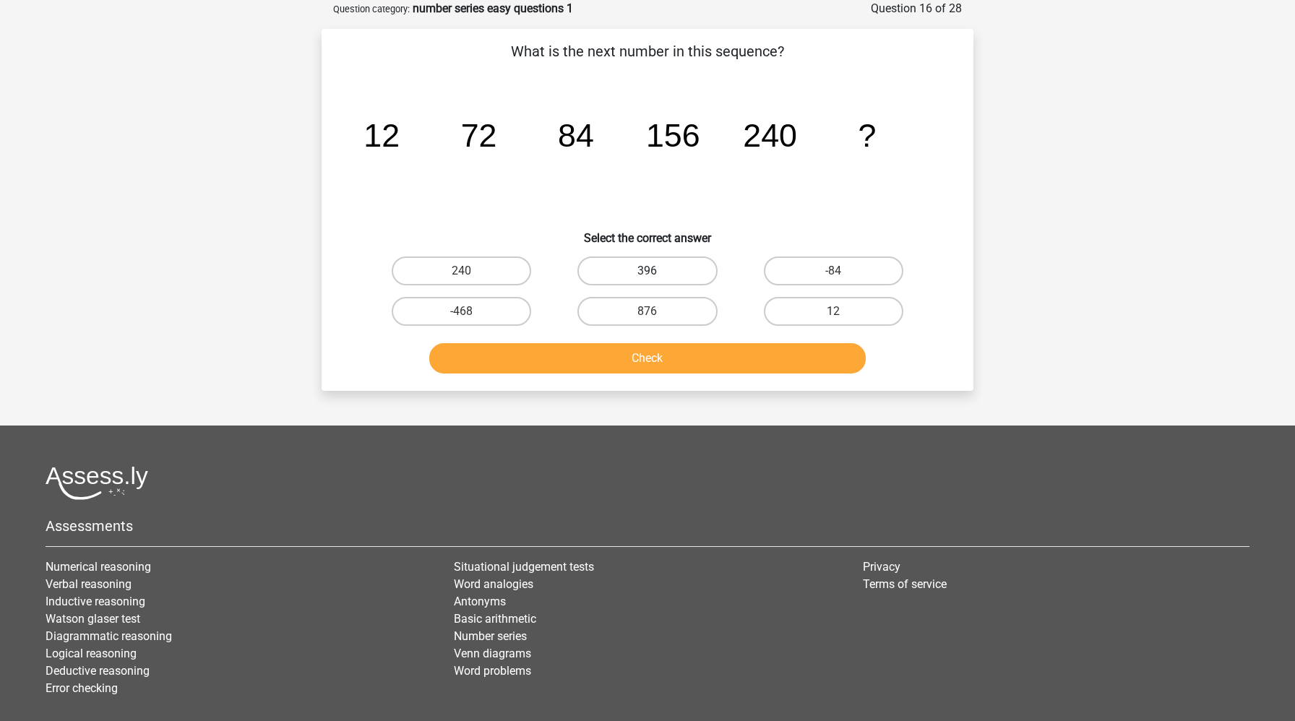
click at [644, 268] on label "396" at bounding box center [646, 271] width 139 height 29
click at [647, 271] on input "396" at bounding box center [651, 275] width 9 height 9
radio input "true"
click at [623, 356] on button "Check" at bounding box center [647, 358] width 437 height 30
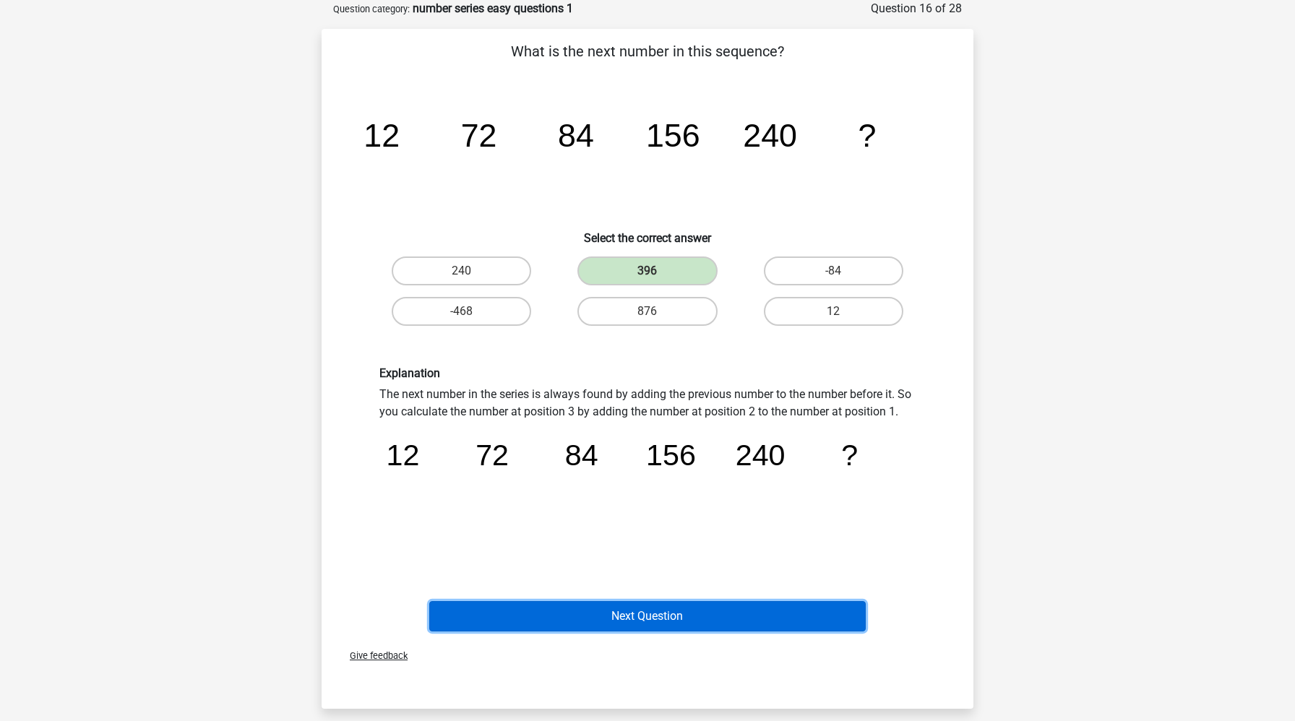
click at [590, 619] on button "Next Question" at bounding box center [647, 616] width 437 height 30
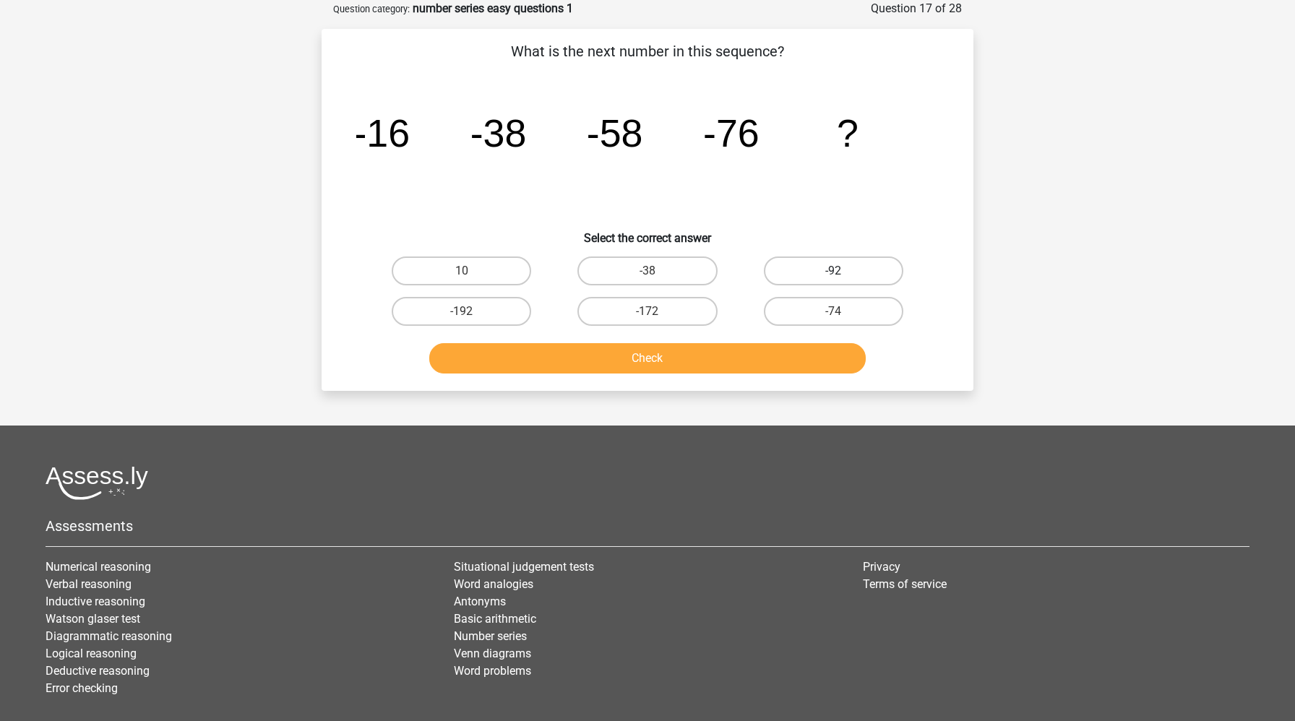
click at [870, 281] on label "-92" at bounding box center [833, 271] width 139 height 29
click at [843, 280] on input "-92" at bounding box center [837, 275] width 9 height 9
radio input "true"
click at [770, 368] on button "Check" at bounding box center [647, 358] width 437 height 30
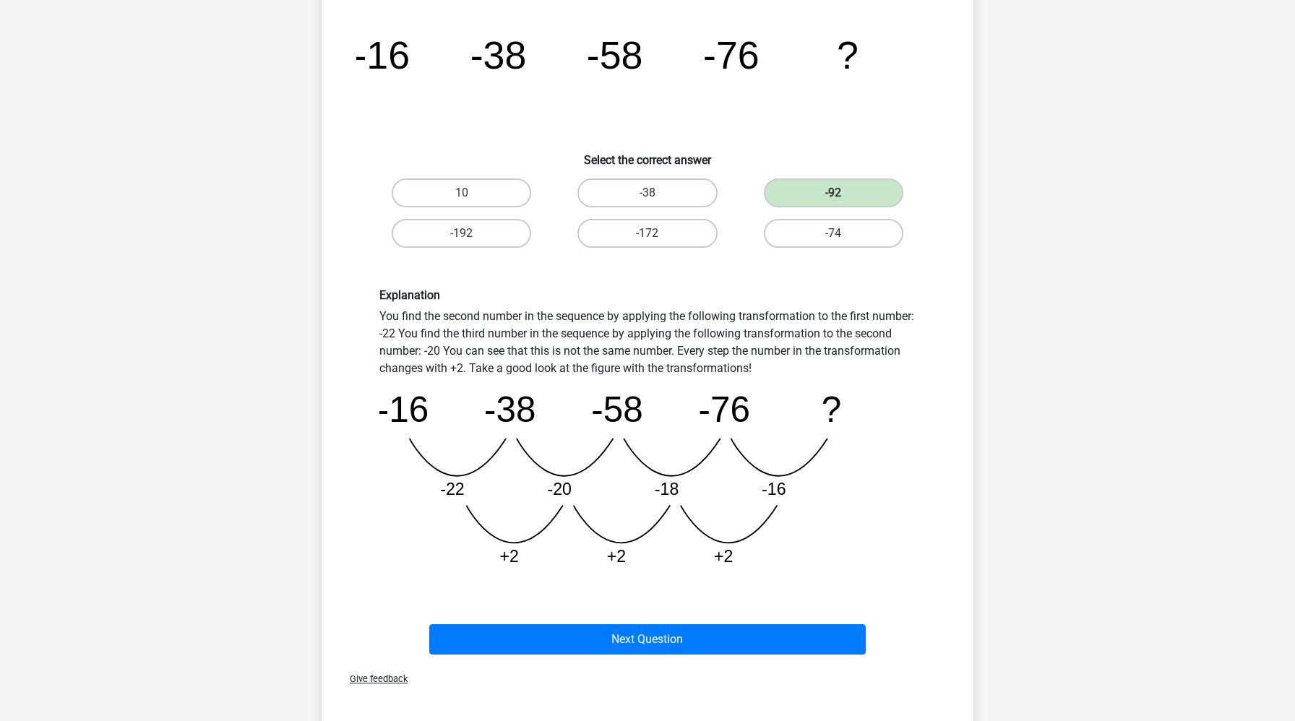
scroll to position [212, 0]
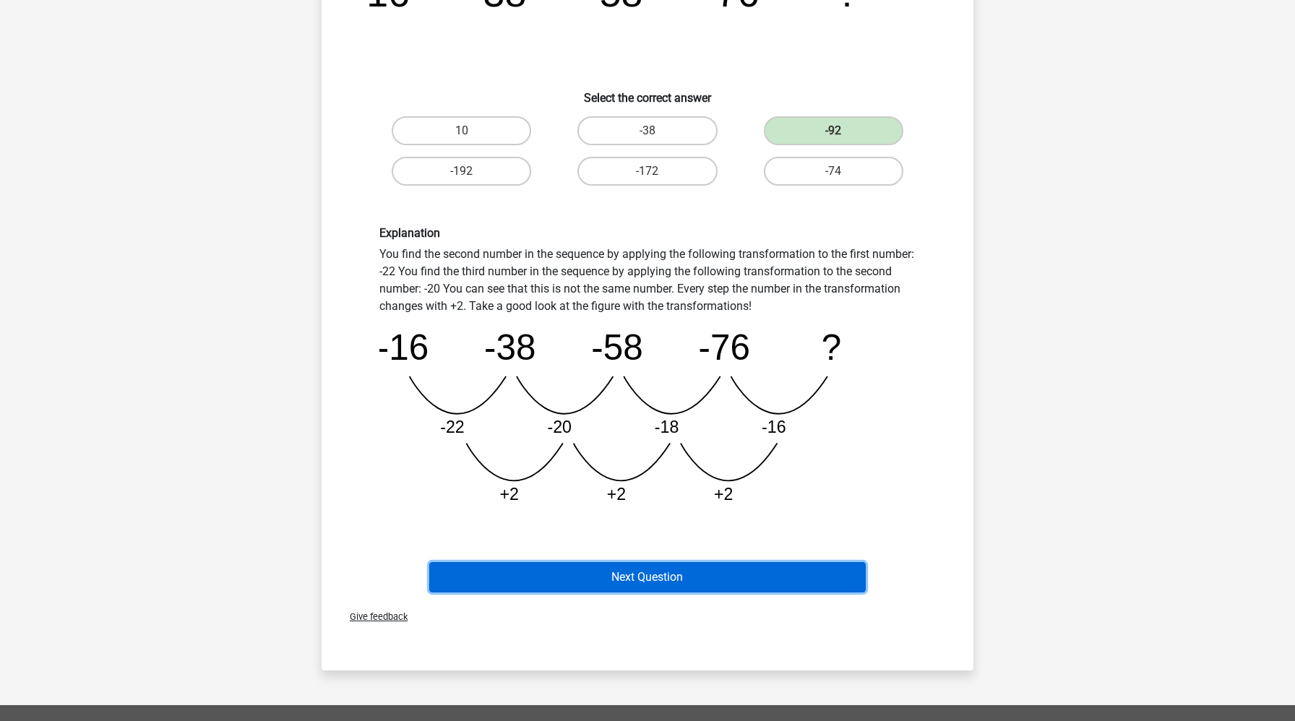
click at [735, 567] on button "Next Question" at bounding box center [647, 577] width 437 height 30
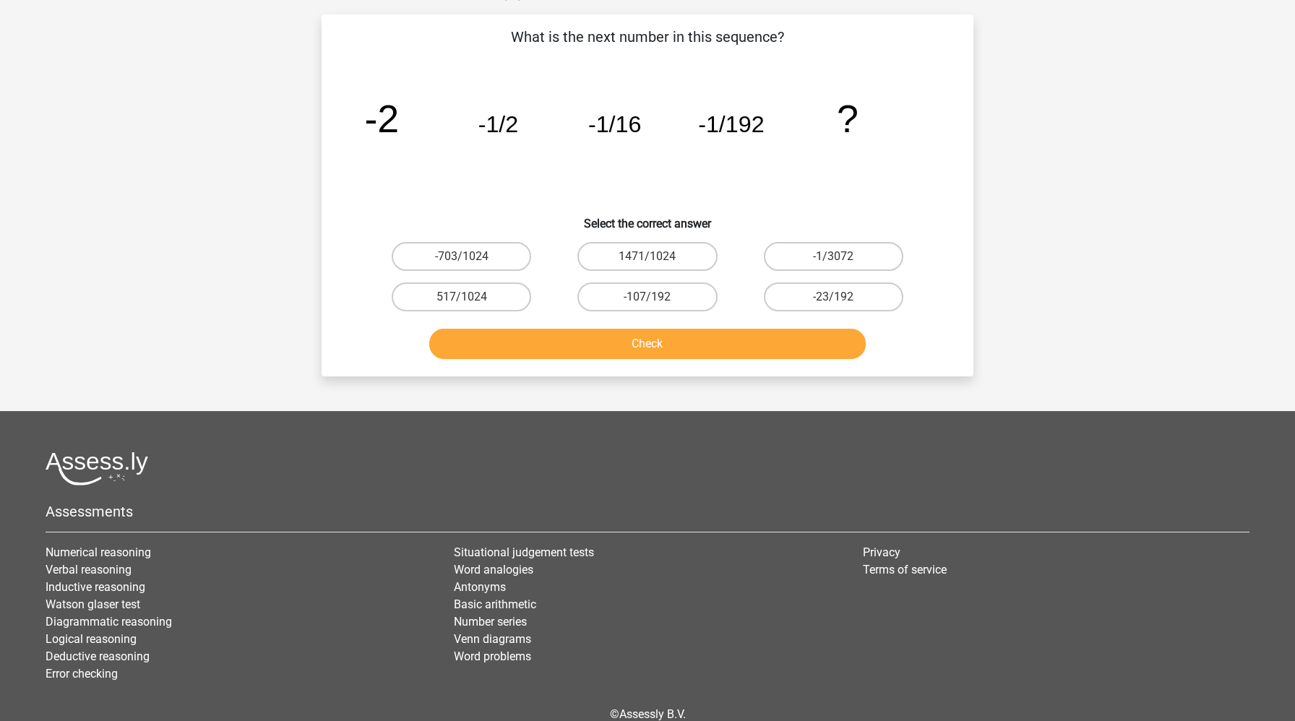
scroll to position [72, 0]
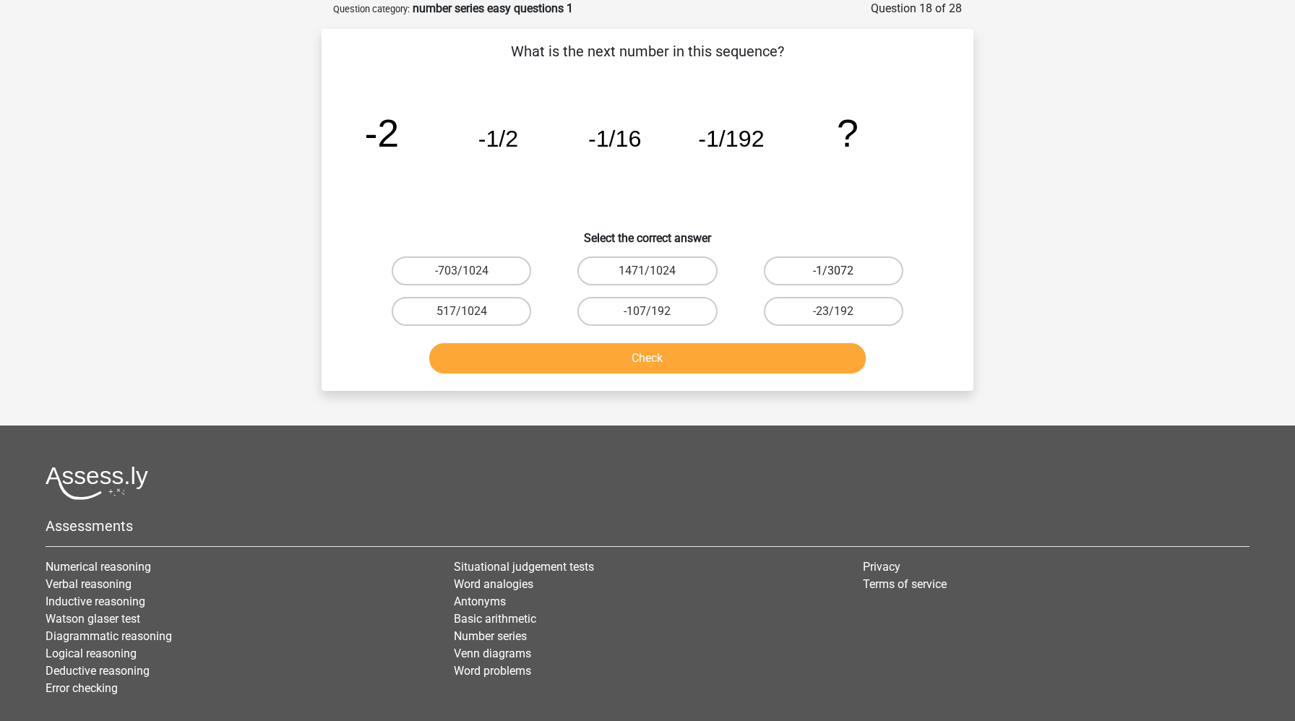
click at [851, 263] on label "-1/3072" at bounding box center [833, 271] width 139 height 29
click at [843, 271] on input "-1/3072" at bounding box center [837, 275] width 9 height 9
radio input "true"
click at [819, 355] on button "Check" at bounding box center [647, 358] width 437 height 30
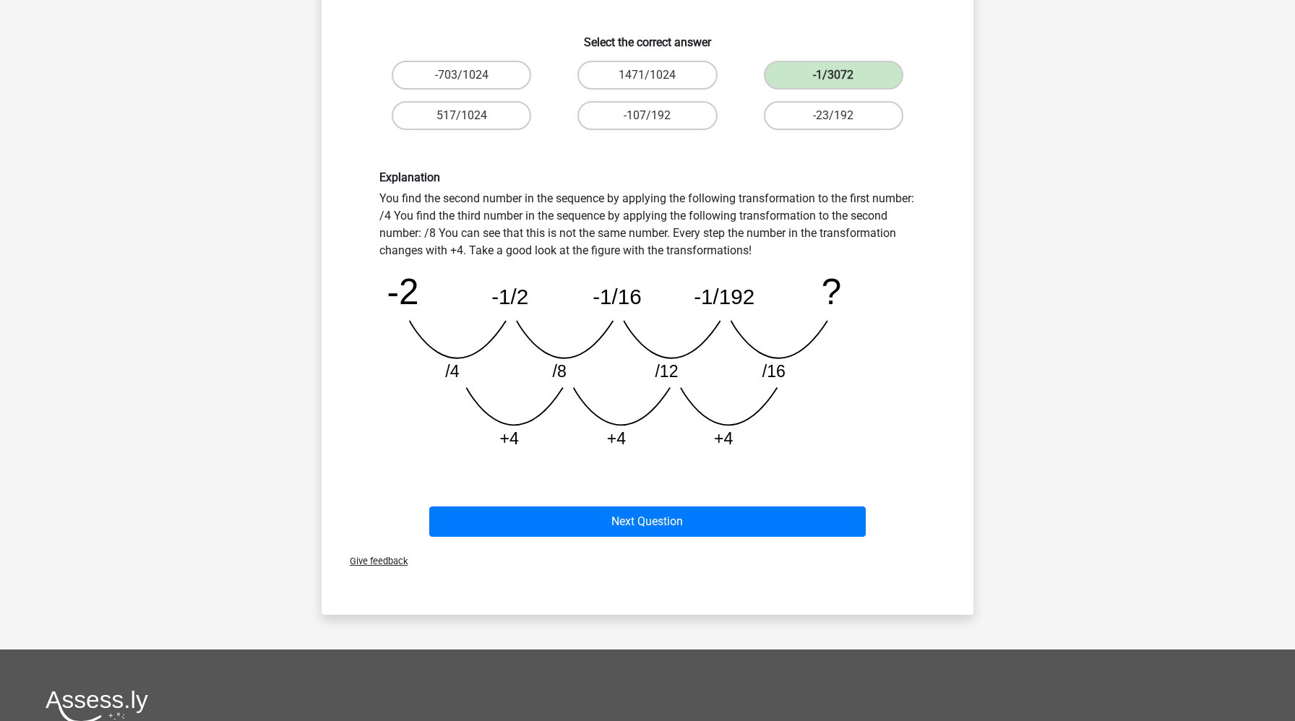
scroll to position [366, 0]
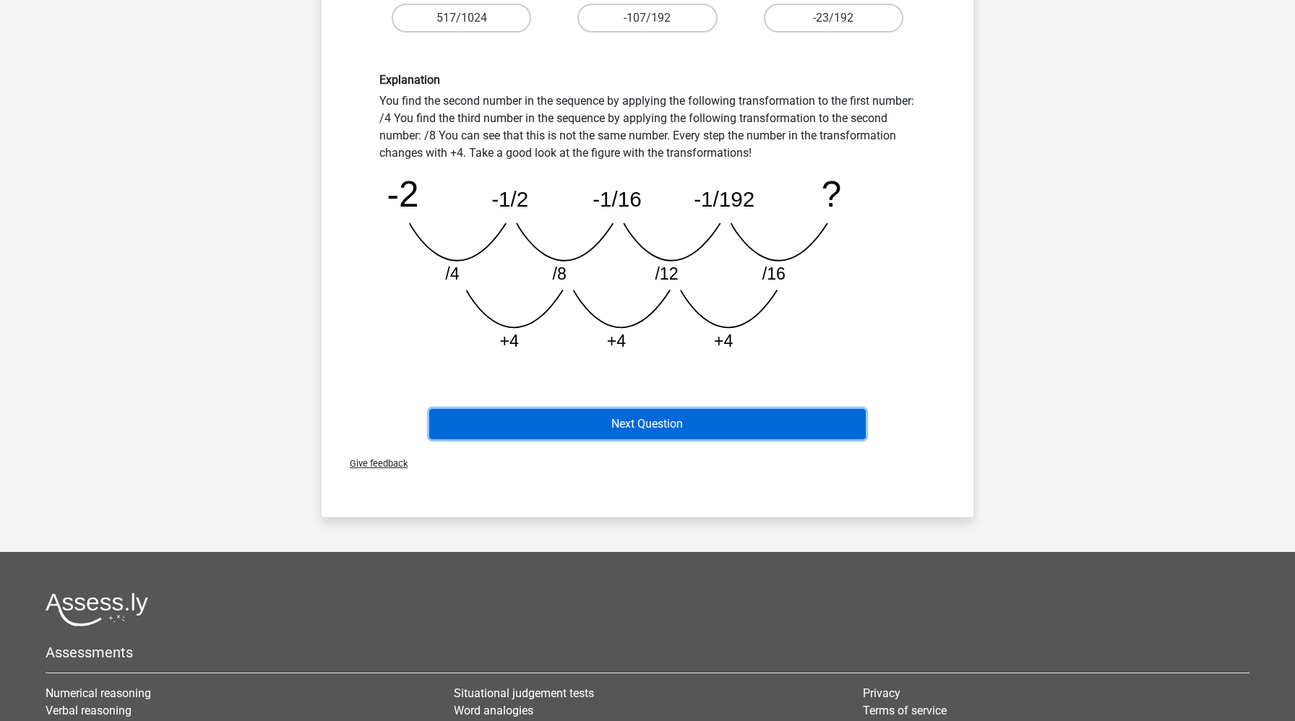
click at [783, 423] on button "Next Question" at bounding box center [647, 424] width 437 height 30
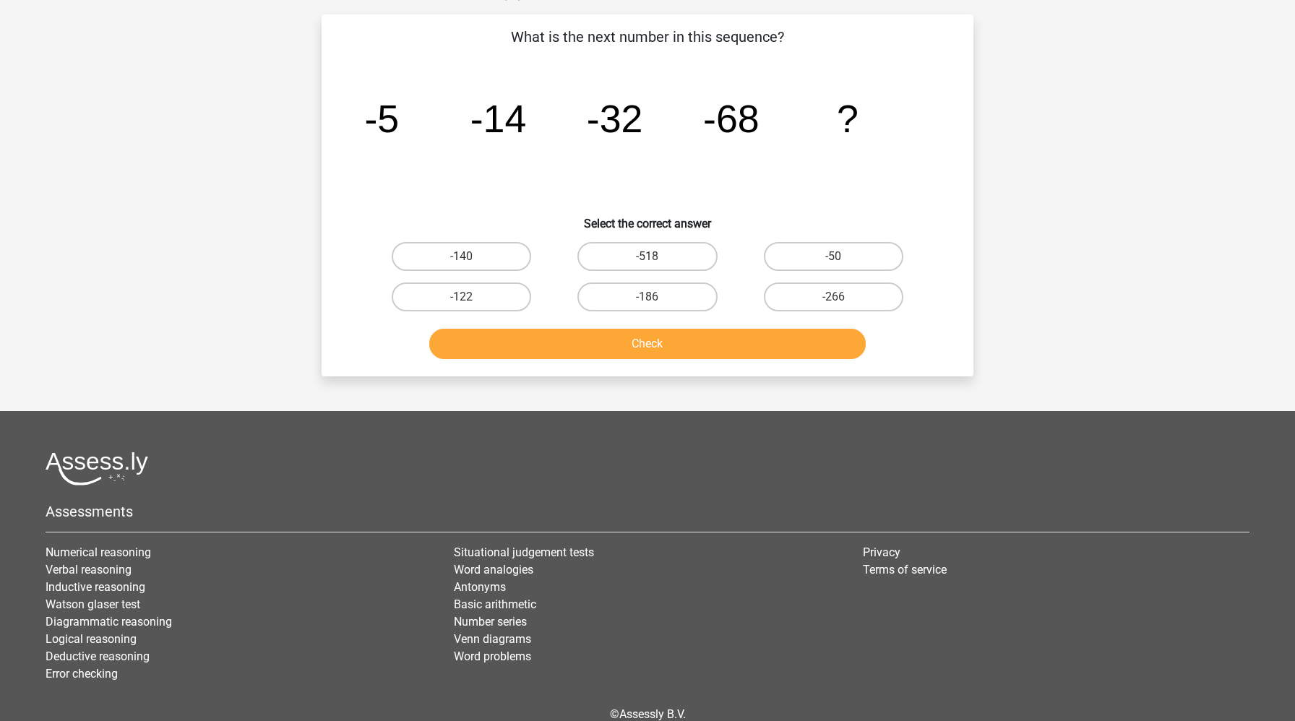
scroll to position [72, 0]
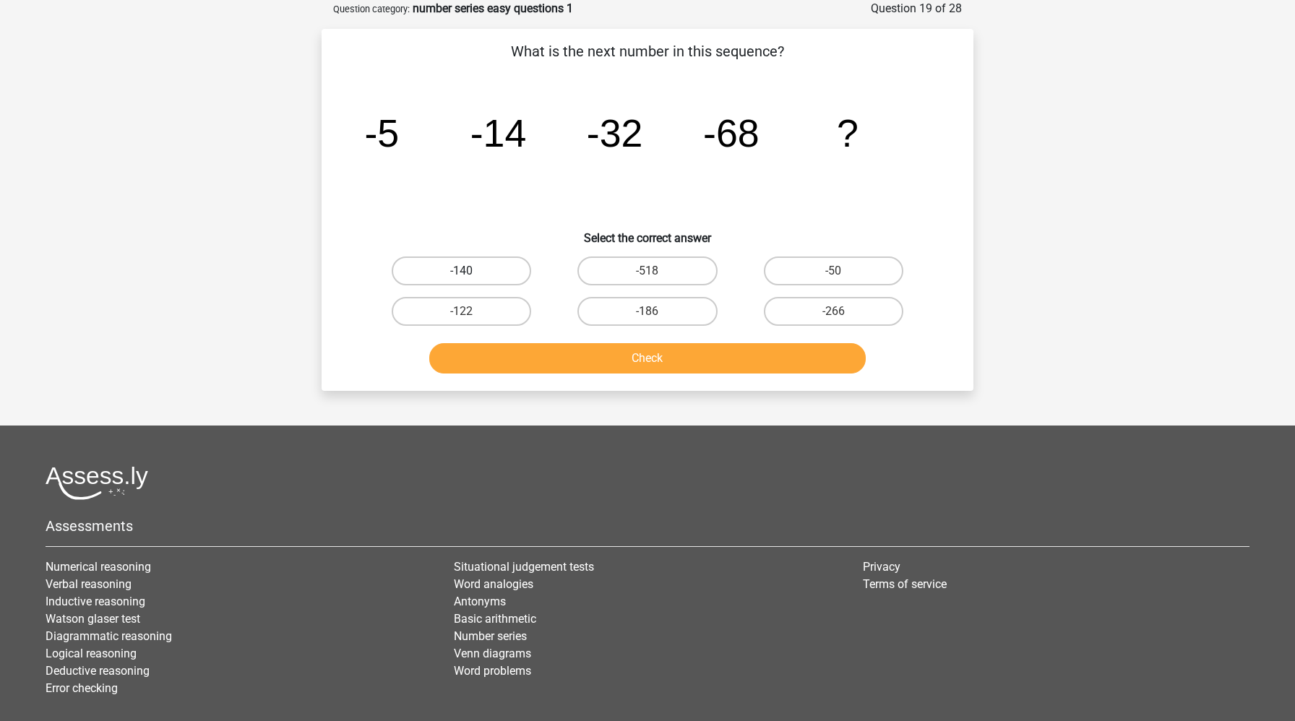
click at [473, 267] on label "-140" at bounding box center [461, 271] width 139 height 29
click at [471, 271] on input "-140" at bounding box center [466, 275] width 9 height 9
radio input "true"
click at [556, 356] on button "Check" at bounding box center [647, 358] width 437 height 30
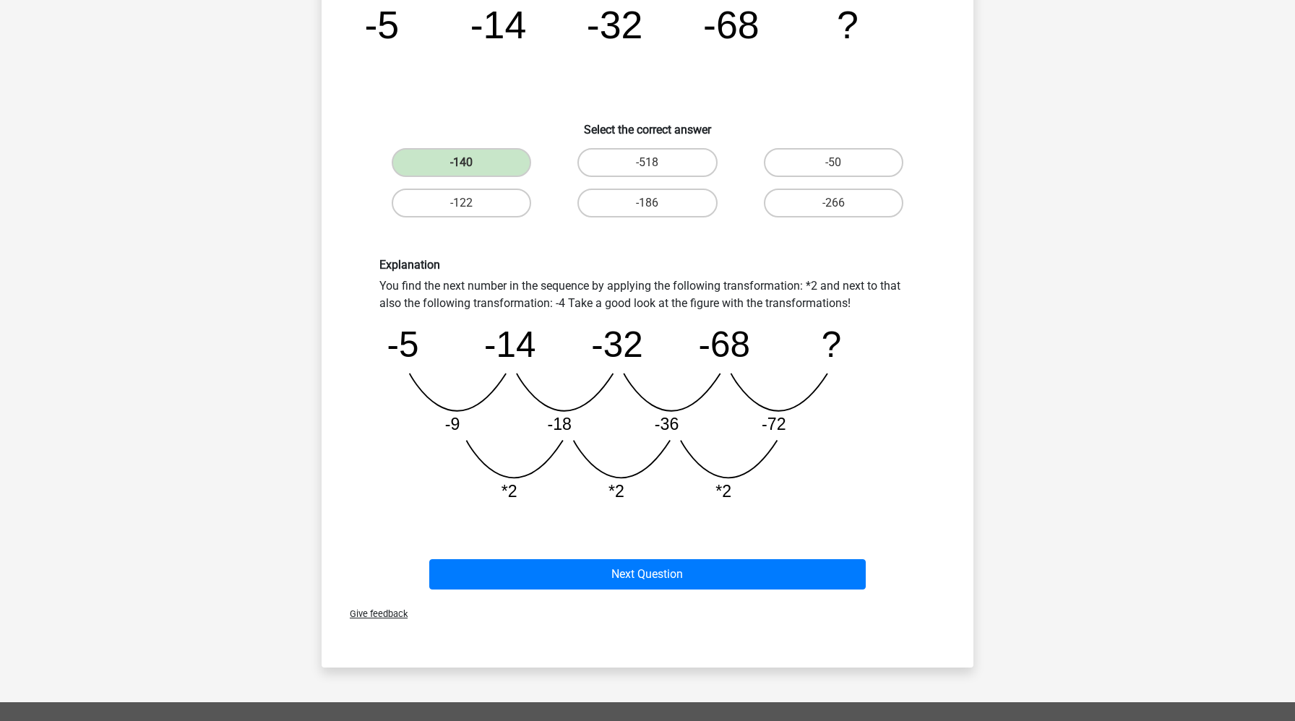
scroll to position [236, 0]
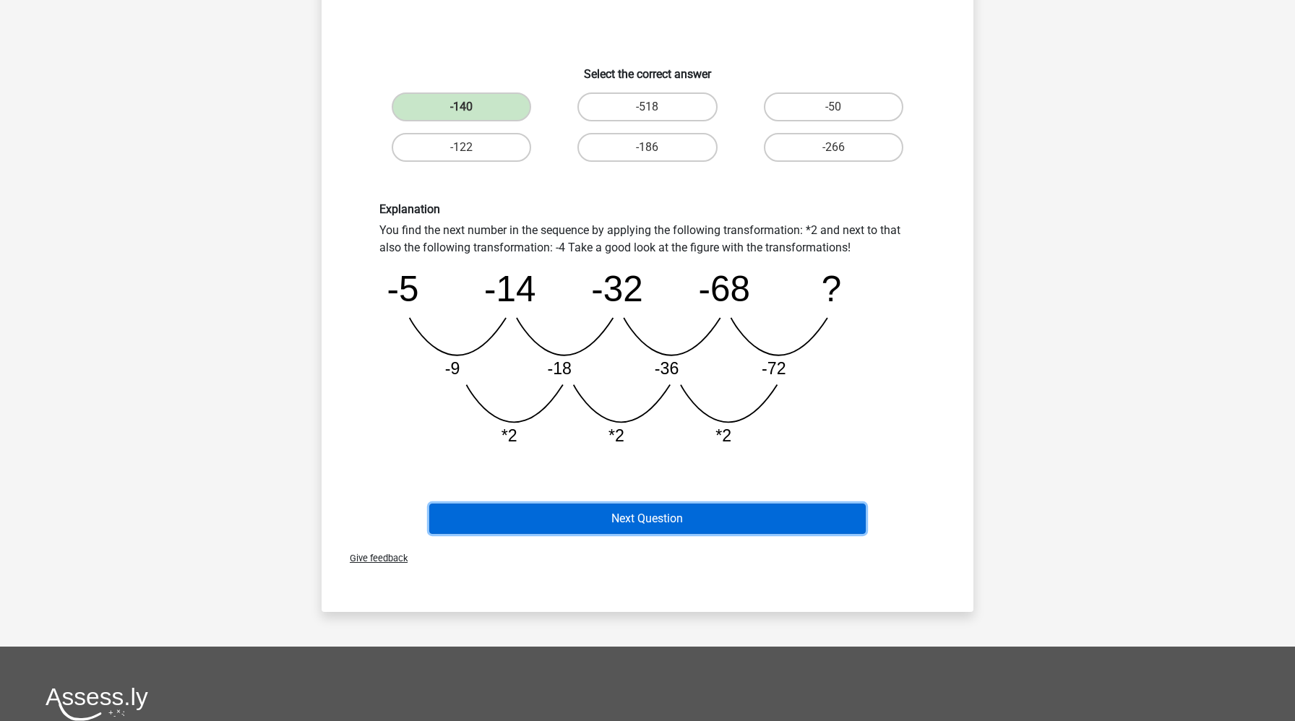
click at [533, 528] on button "Next Question" at bounding box center [647, 519] width 437 height 30
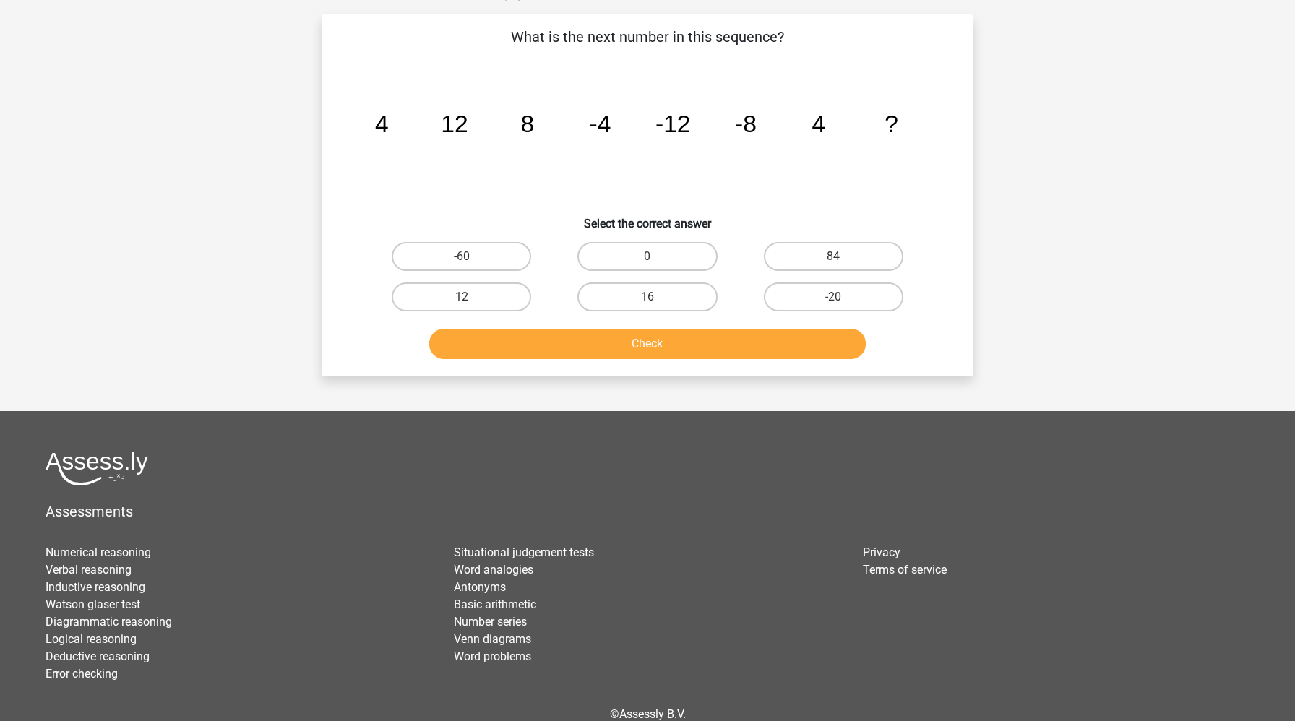
scroll to position [72, 0]
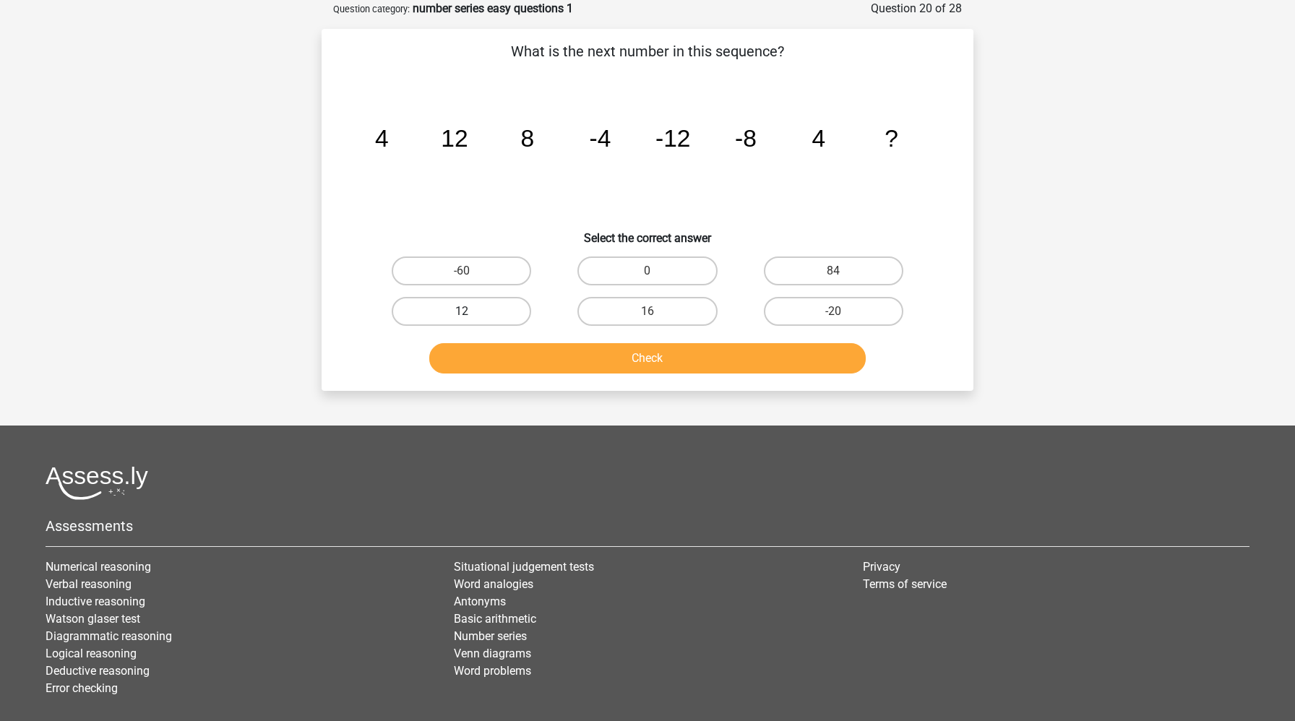
click at [428, 310] on label "12" at bounding box center [461, 311] width 139 height 29
click at [462, 311] on input "12" at bounding box center [466, 315] width 9 height 9
radio input "true"
click at [495, 359] on button "Check" at bounding box center [647, 358] width 437 height 30
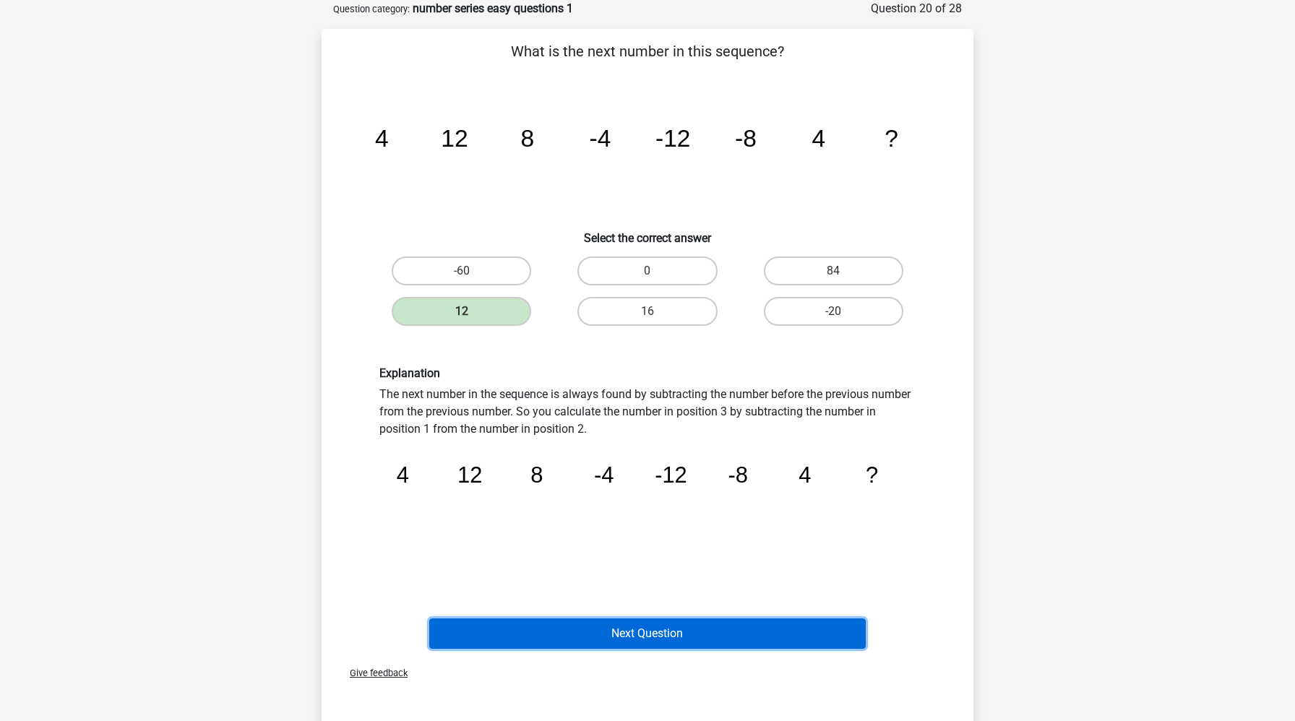
click at [585, 630] on button "Next Question" at bounding box center [647, 634] width 437 height 30
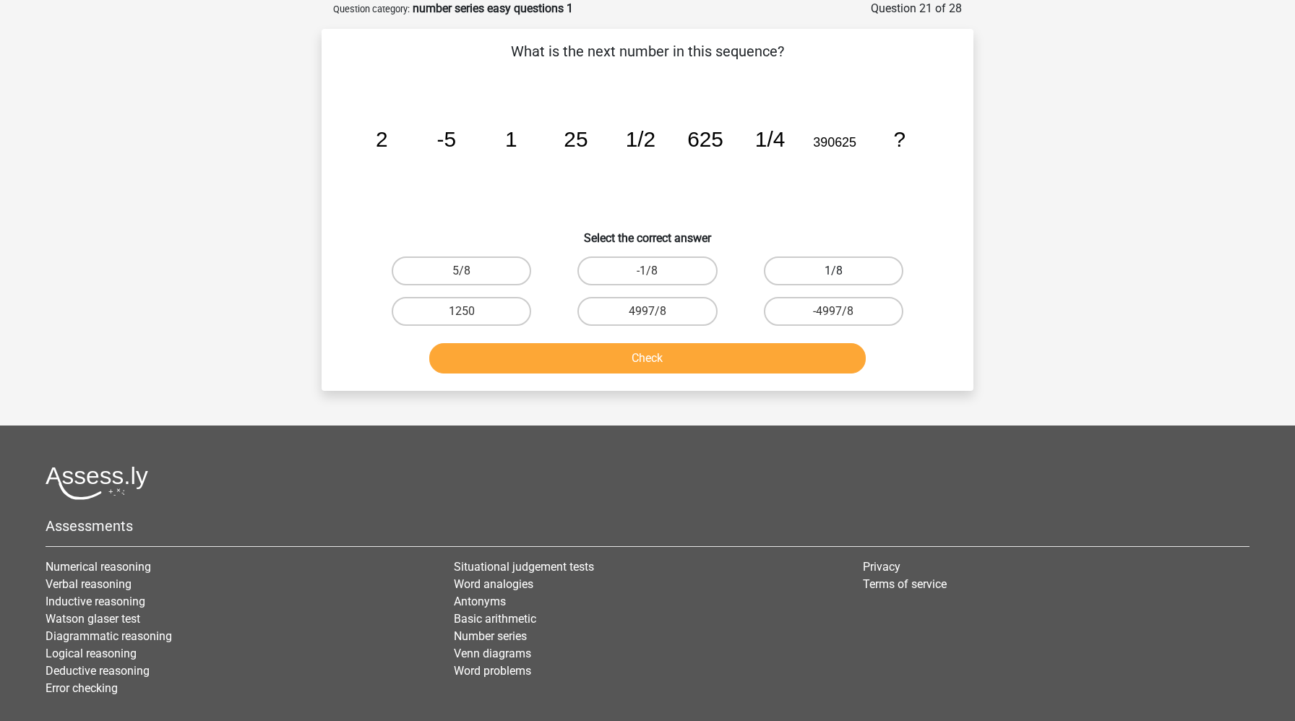
click at [814, 275] on label "1/8" at bounding box center [833, 271] width 139 height 29
click at [833, 275] on input "1/8" at bounding box center [837, 275] width 9 height 9
radio input "true"
click at [671, 366] on button "Check" at bounding box center [647, 358] width 437 height 30
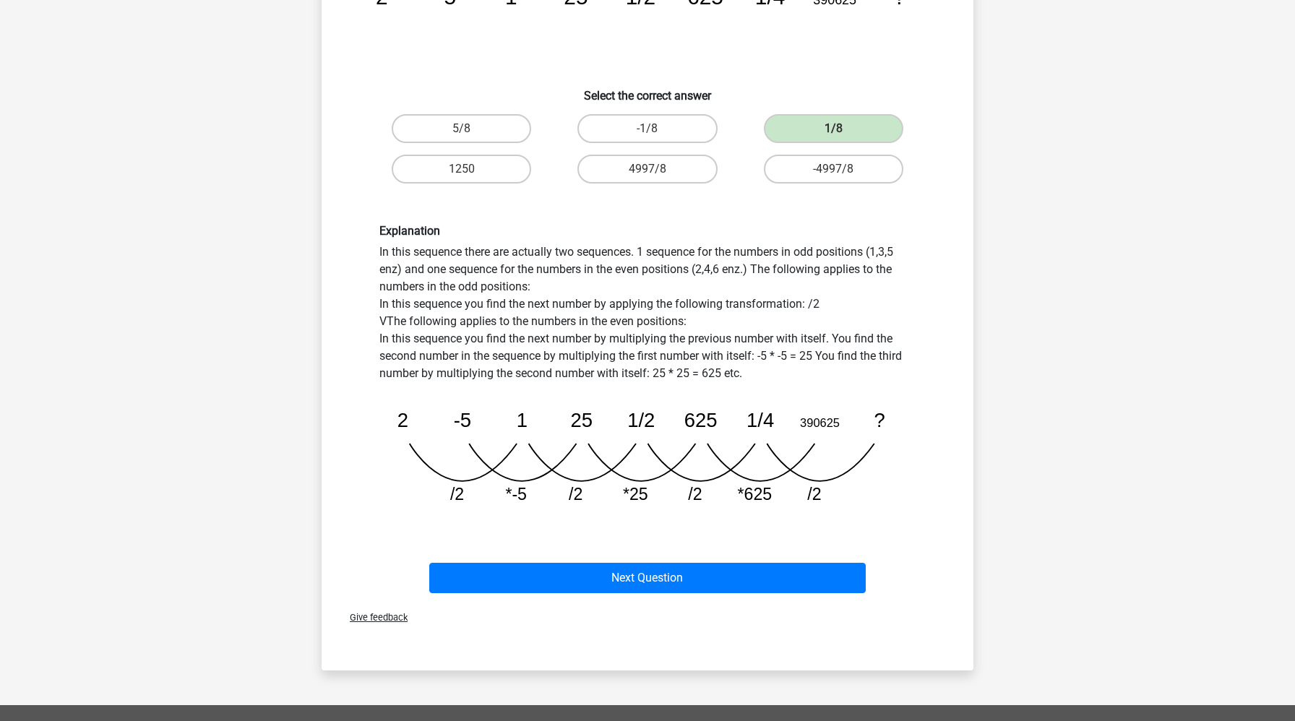
scroll to position [259, 0]
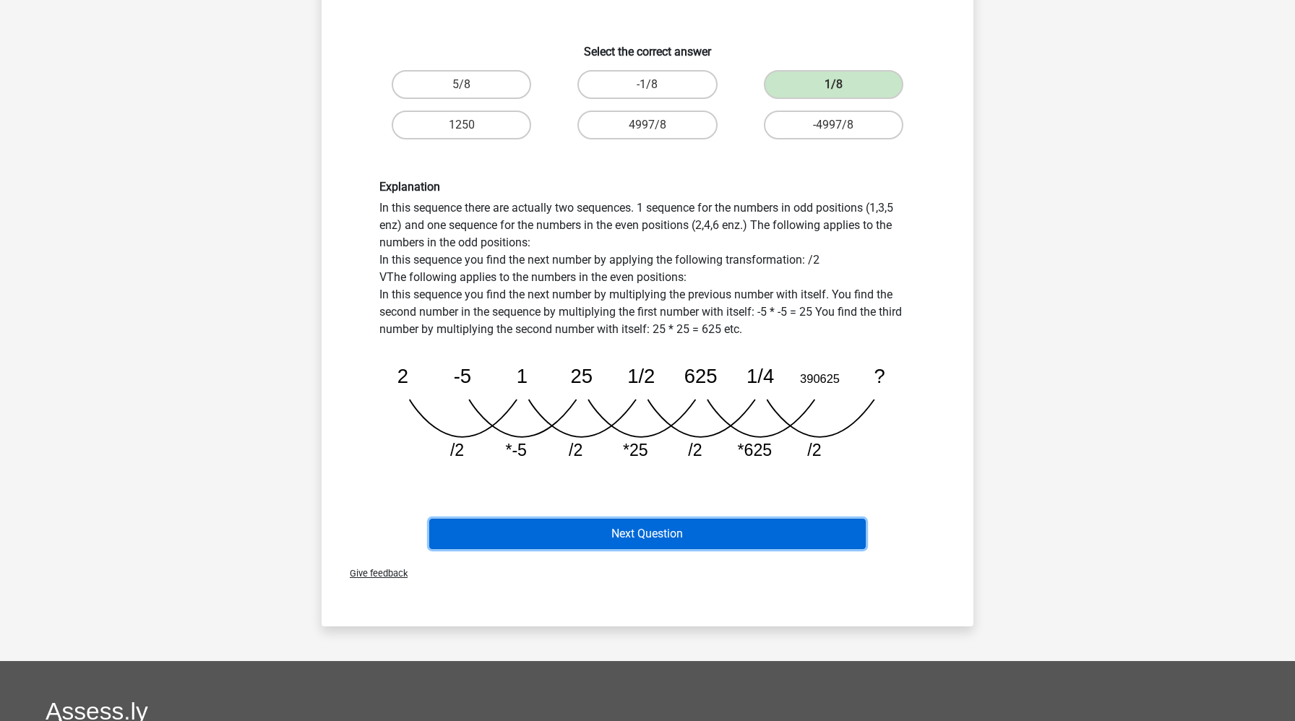
click at [626, 529] on button "Next Question" at bounding box center [647, 534] width 437 height 30
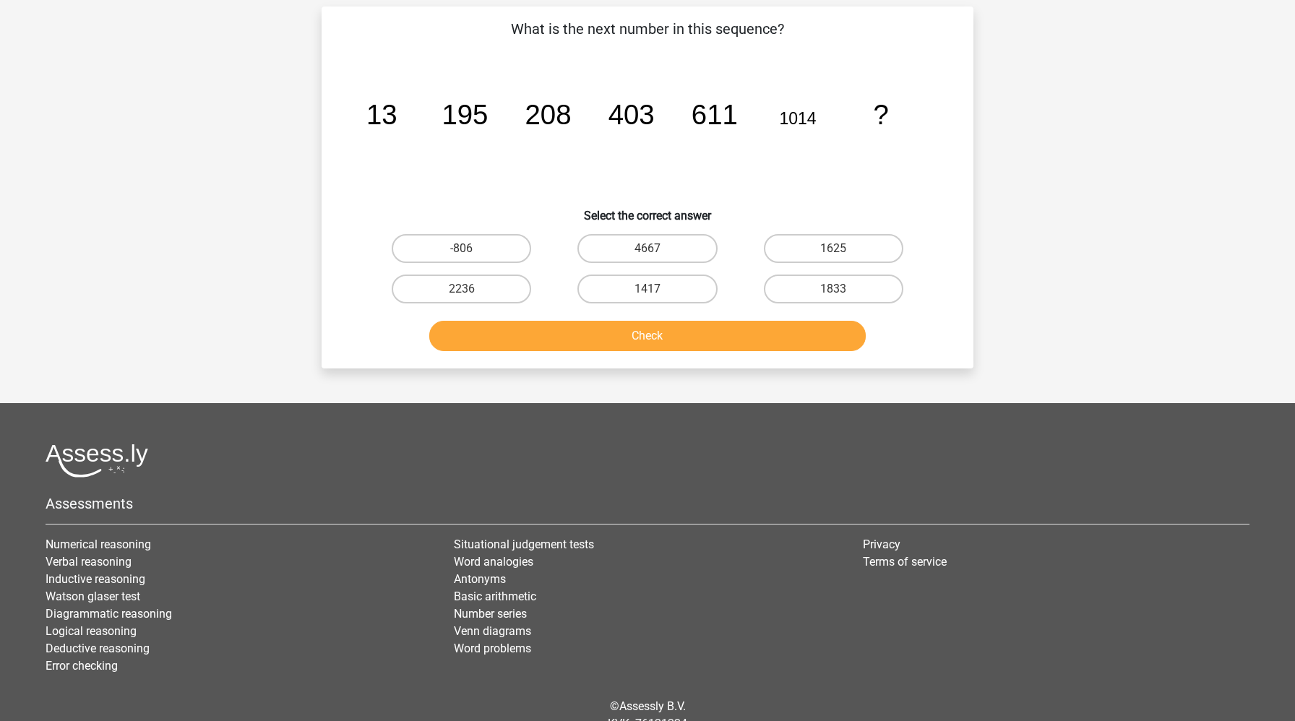
scroll to position [72, 0]
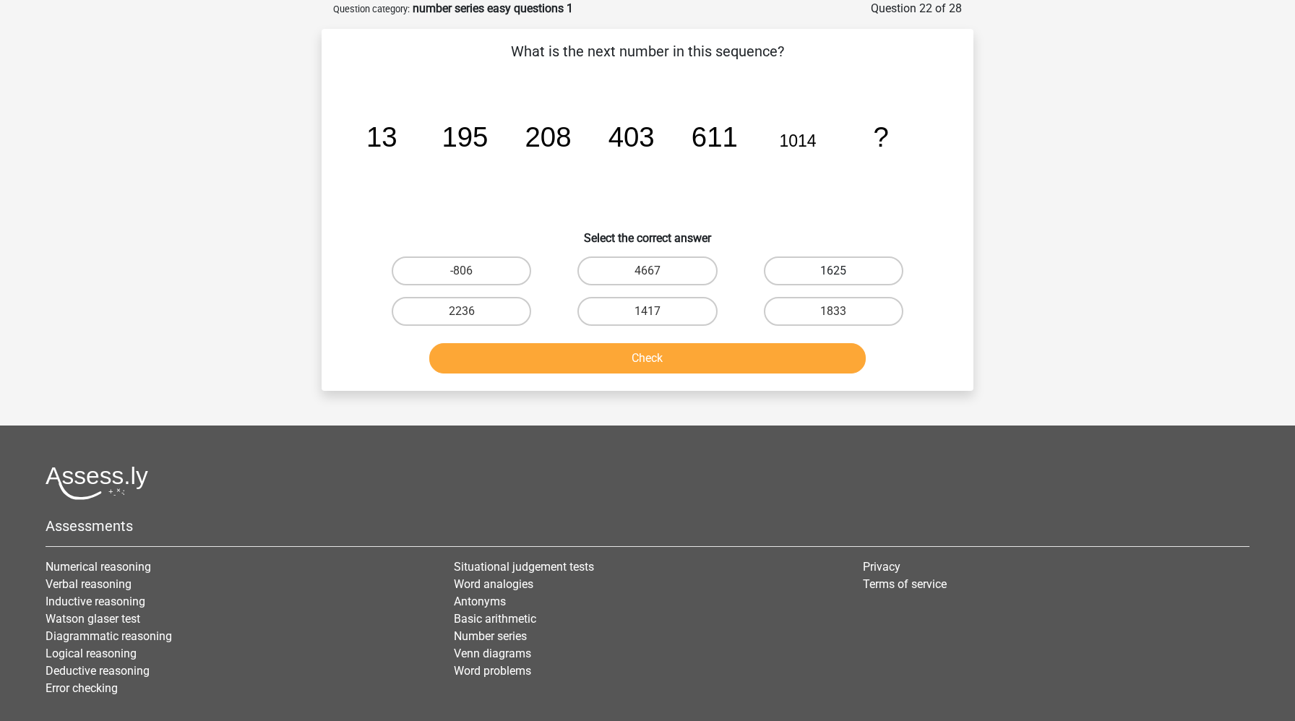
click at [822, 266] on label "1625" at bounding box center [833, 271] width 139 height 29
click at [833, 271] on input "1625" at bounding box center [837, 275] width 9 height 9
radio input "true"
click at [689, 366] on button "Check" at bounding box center [647, 358] width 437 height 30
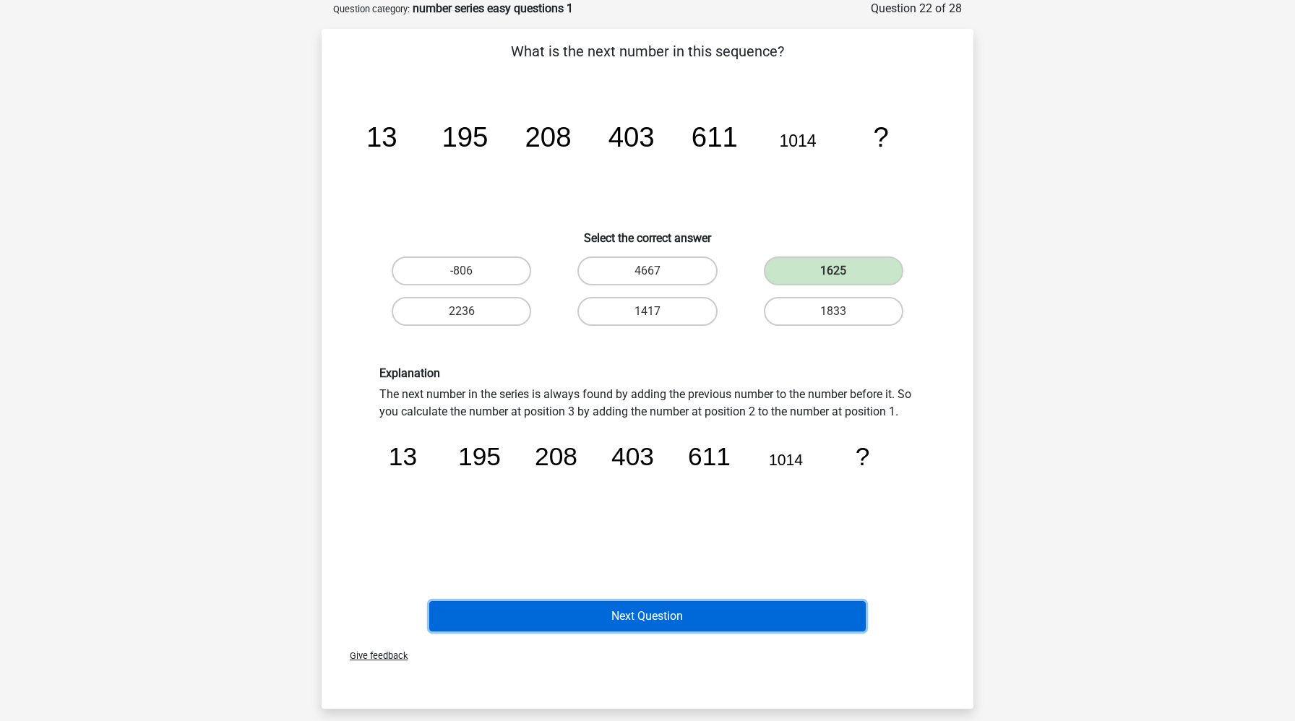
click at [624, 619] on button "Next Question" at bounding box center [647, 616] width 437 height 30
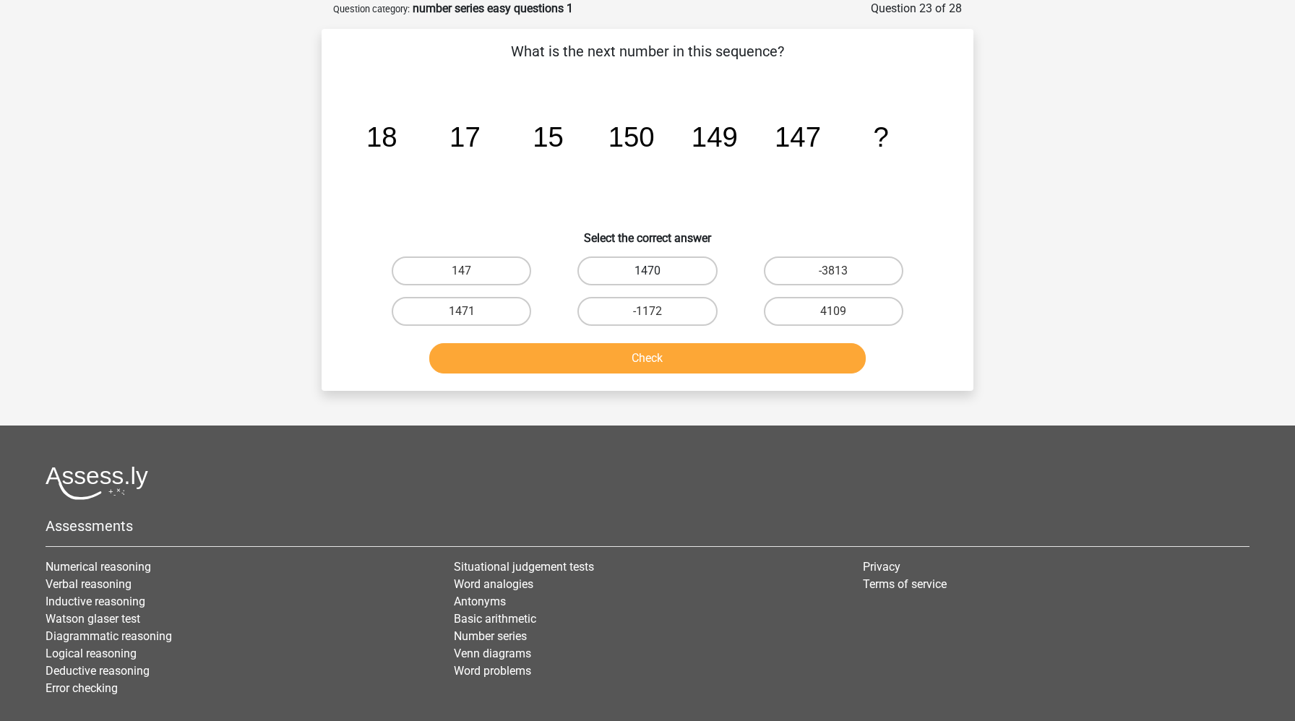
click at [645, 274] on label "1470" at bounding box center [646, 271] width 139 height 29
click at [647, 274] on input "1470" at bounding box center [651, 275] width 9 height 9
radio input "true"
click at [608, 355] on button "Check" at bounding box center [647, 358] width 437 height 30
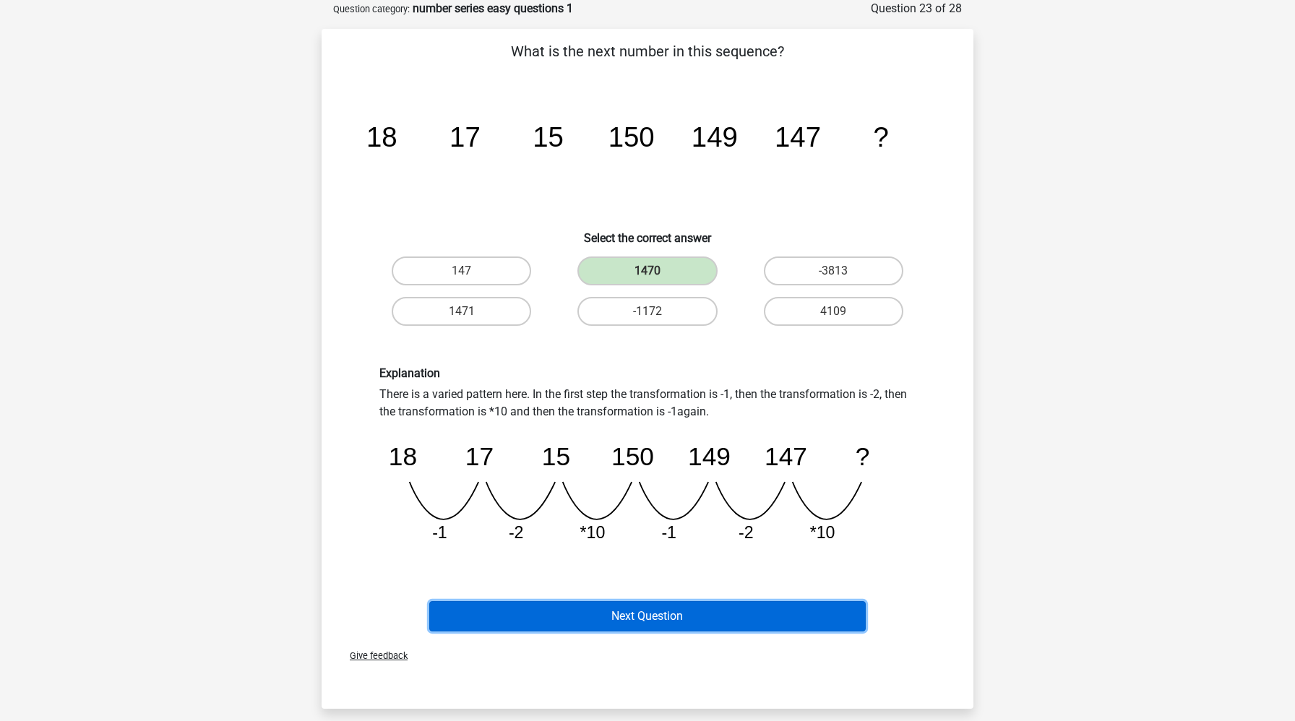
click at [561, 606] on button "Next Question" at bounding box center [647, 616] width 437 height 30
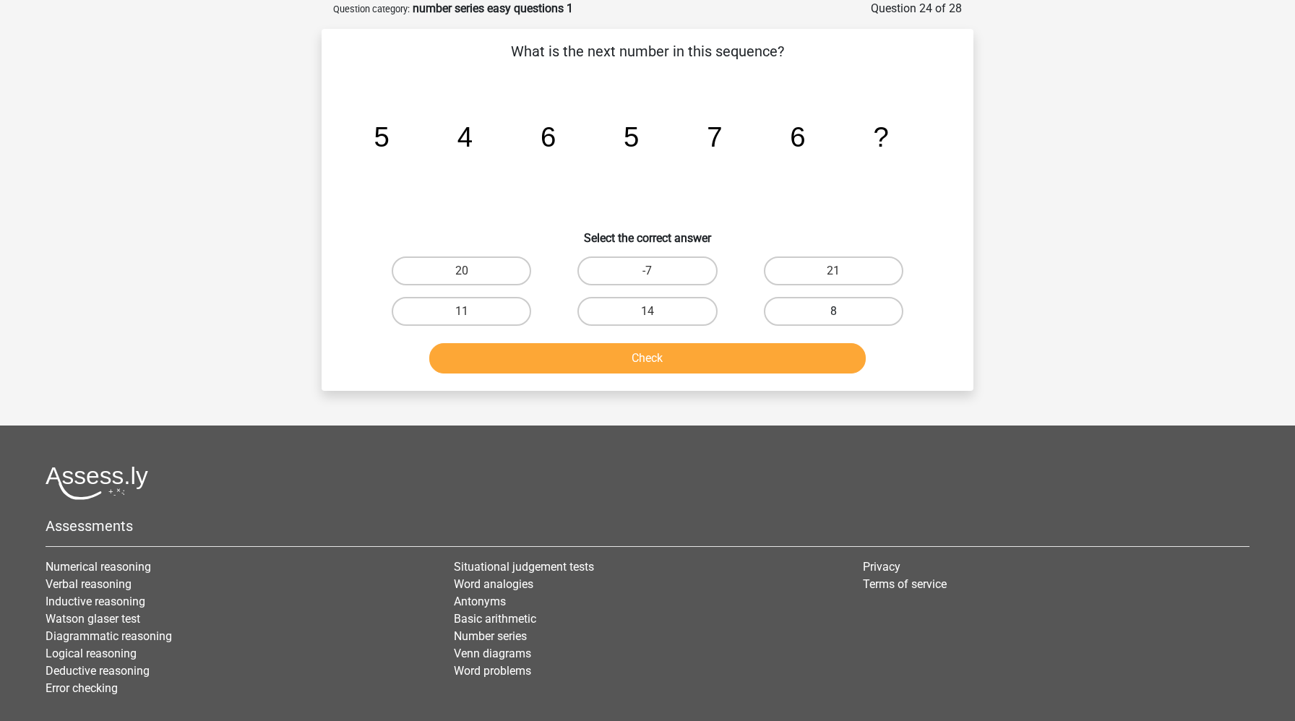
click at [872, 310] on label "8" at bounding box center [833, 311] width 139 height 29
click at [843, 311] on input "8" at bounding box center [837, 315] width 9 height 9
radio input "true"
click at [801, 365] on button "Check" at bounding box center [647, 358] width 437 height 30
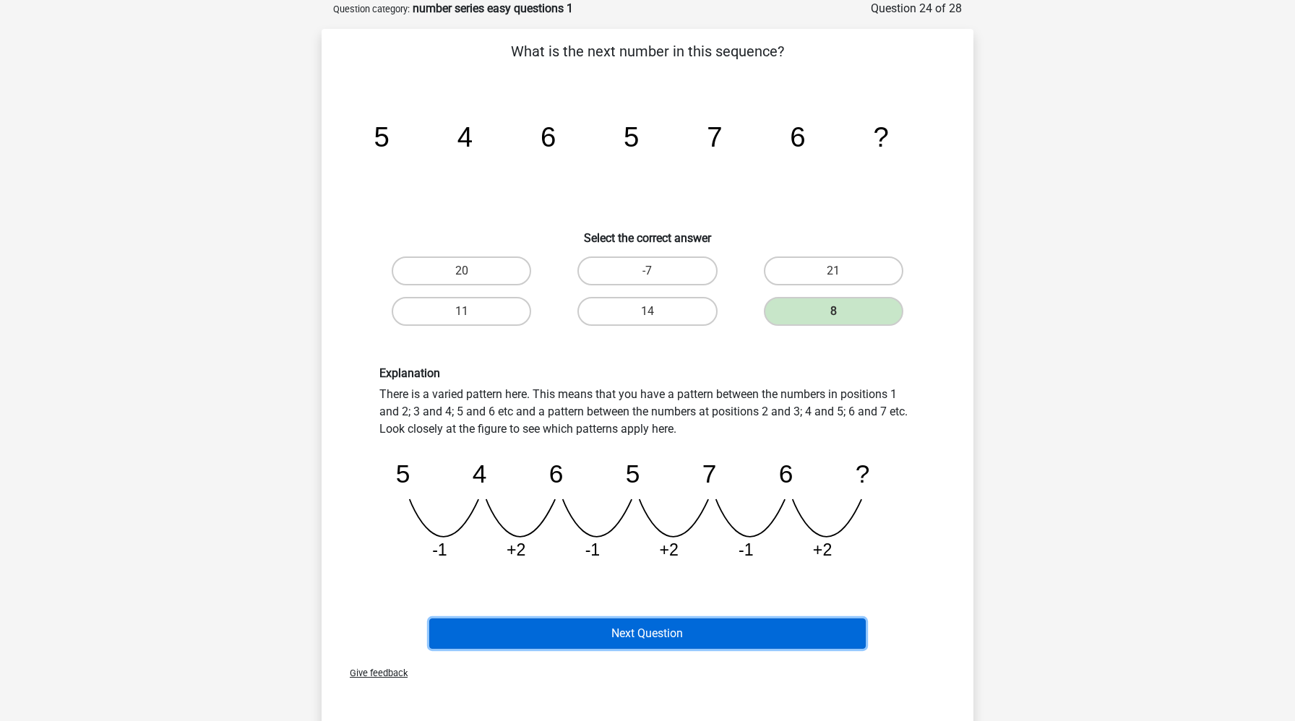
click at [711, 637] on button "Next Question" at bounding box center [647, 634] width 437 height 30
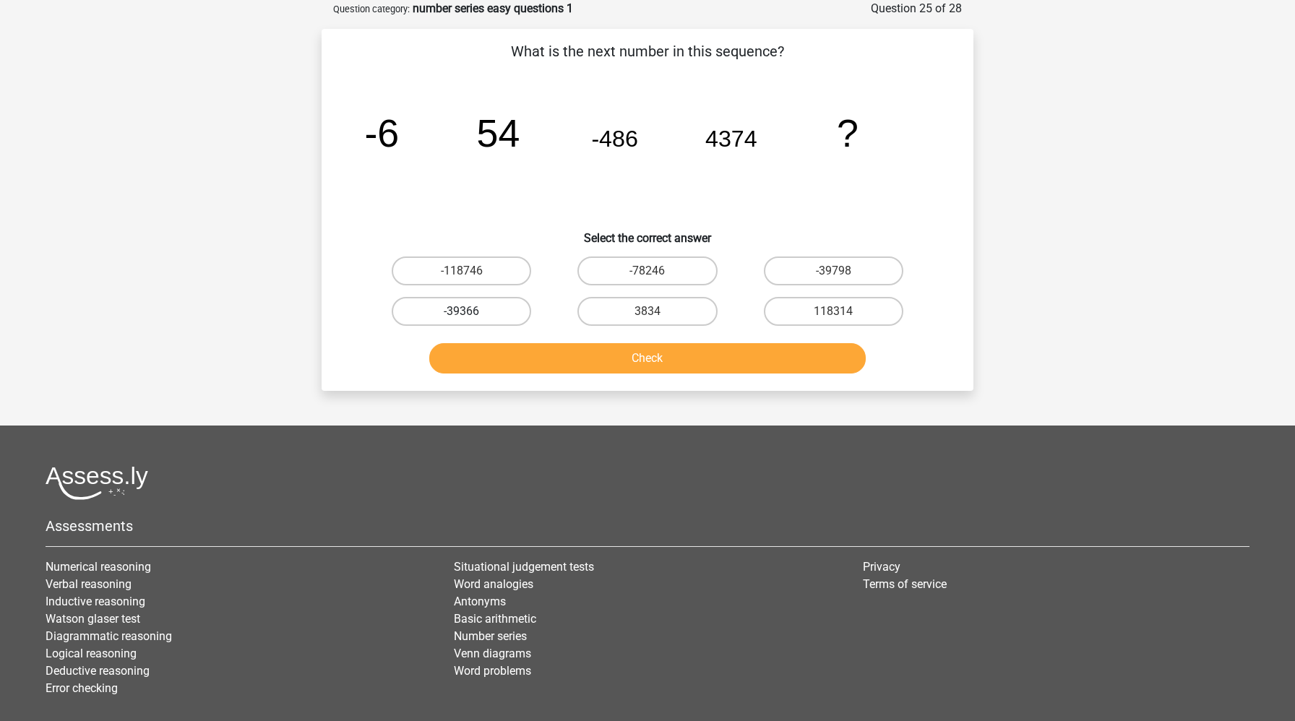
click at [509, 311] on label "-39366" at bounding box center [461, 311] width 139 height 29
click at [471, 311] on input "-39366" at bounding box center [466, 315] width 9 height 9
radio input "true"
click at [524, 358] on button "Check" at bounding box center [647, 358] width 437 height 30
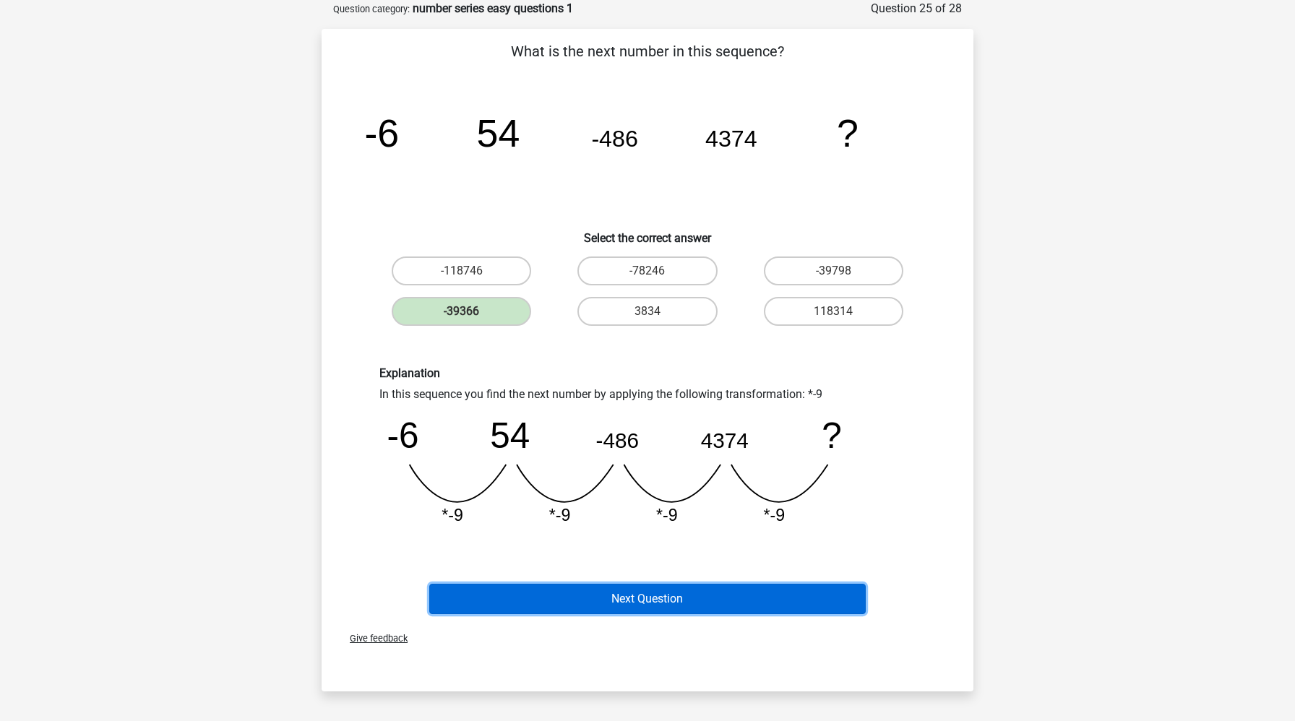
click at [522, 591] on button "Next Question" at bounding box center [647, 599] width 437 height 30
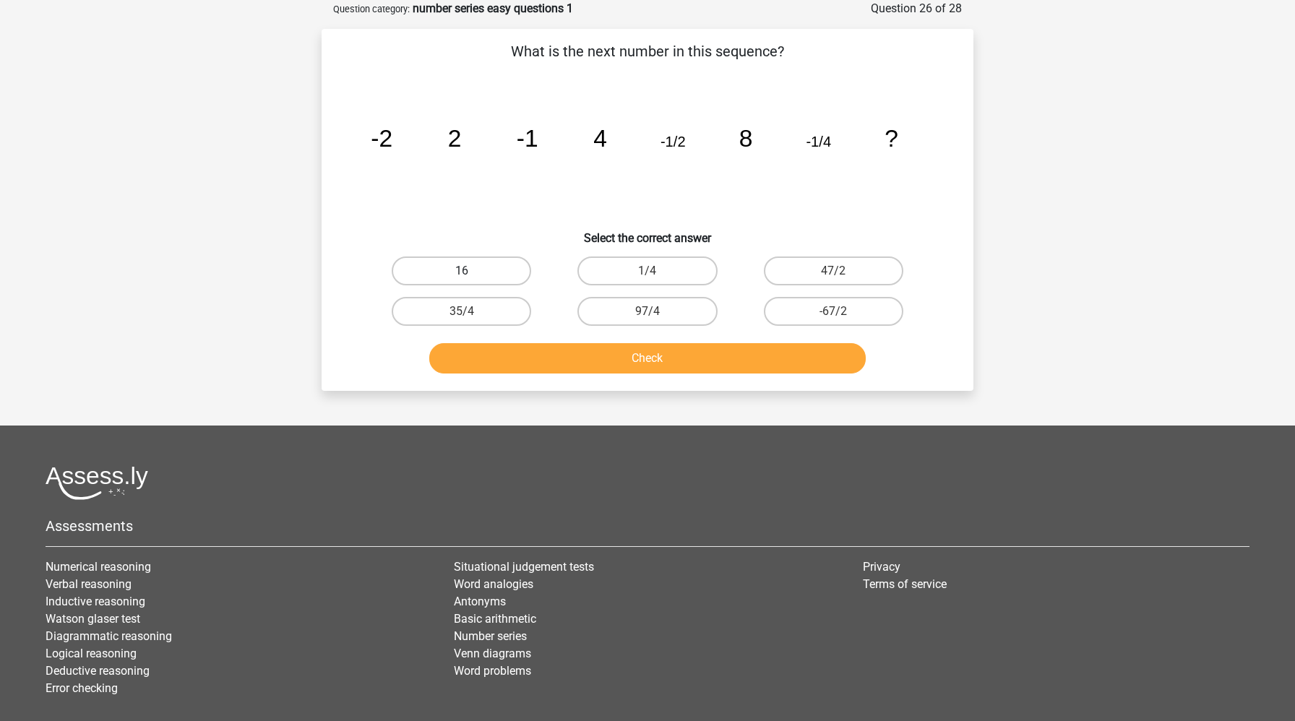
click at [501, 277] on label "16" at bounding box center [461, 271] width 139 height 29
click at [471, 277] on input "16" at bounding box center [466, 275] width 9 height 9
radio input "true"
click at [576, 359] on button "Check" at bounding box center [647, 358] width 437 height 30
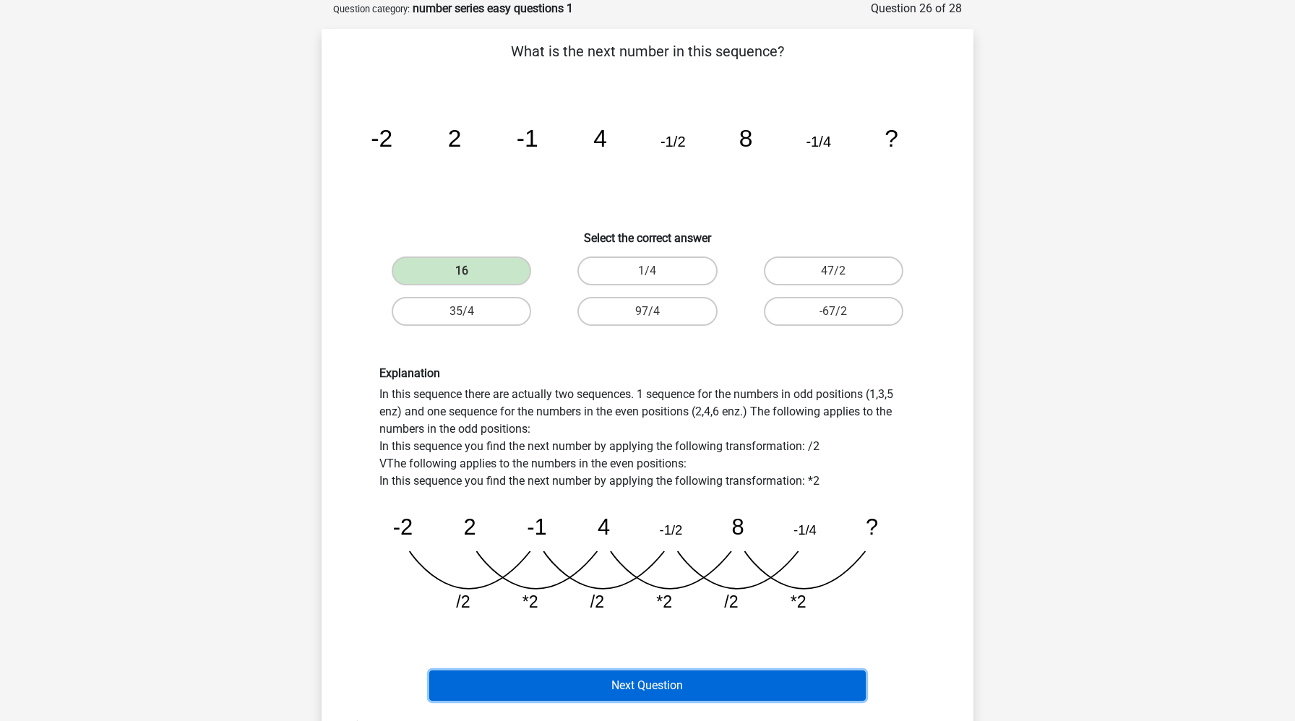
click at [660, 685] on button "Next Question" at bounding box center [647, 686] width 437 height 30
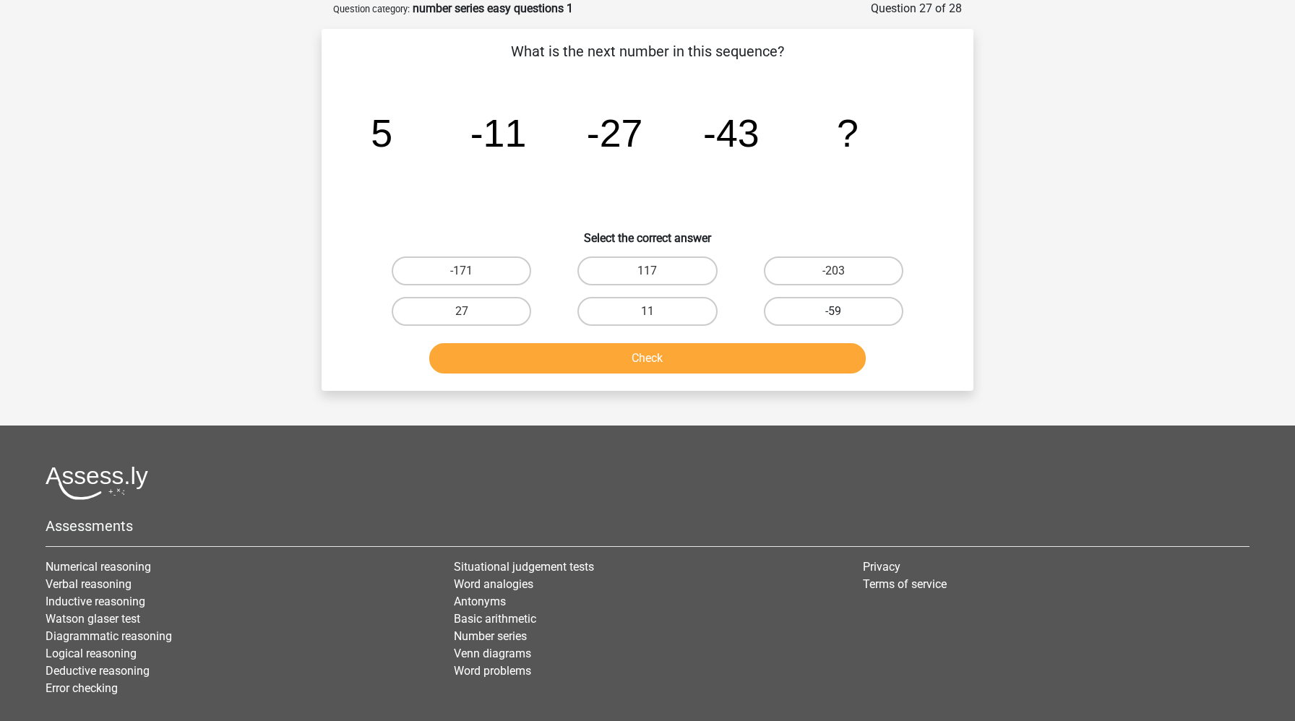
click at [879, 315] on label "-59" at bounding box center [833, 311] width 139 height 29
click at [843, 315] on input "-59" at bounding box center [837, 315] width 9 height 9
radio input "true"
click at [778, 355] on button "Check" at bounding box center [647, 358] width 437 height 30
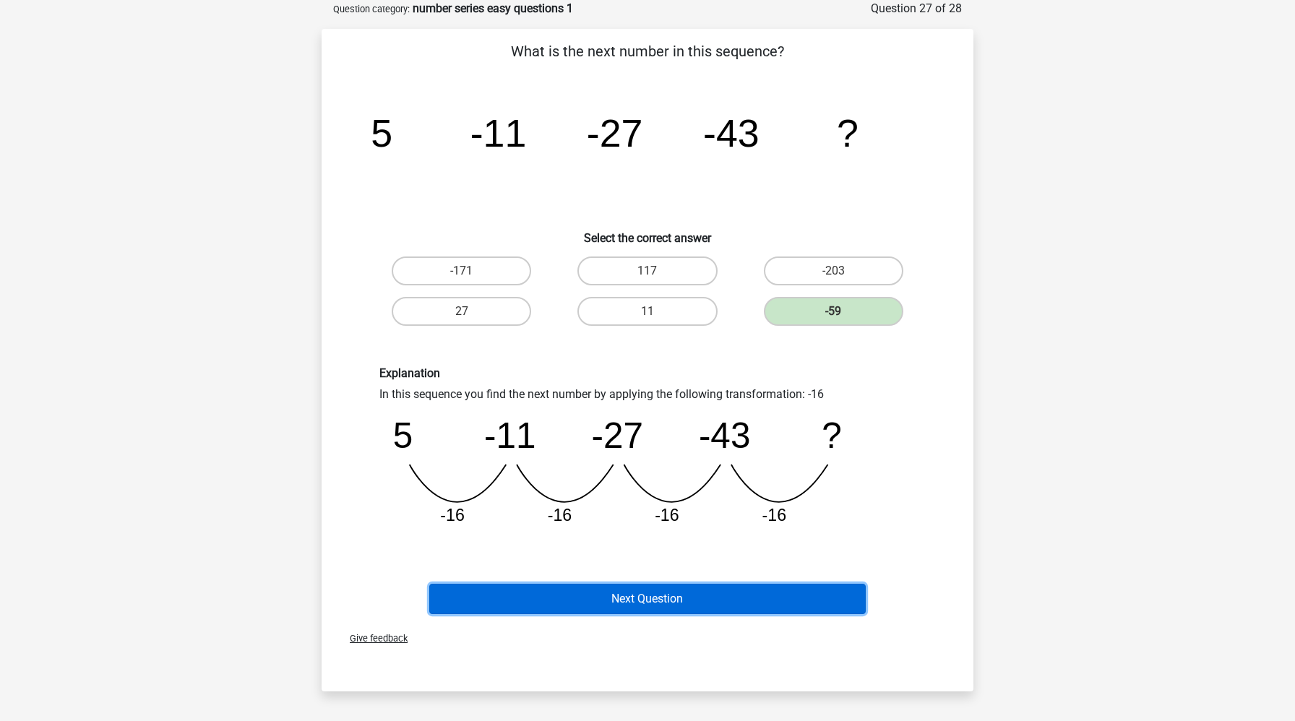
click at [689, 607] on button "Next Question" at bounding box center [647, 599] width 437 height 30
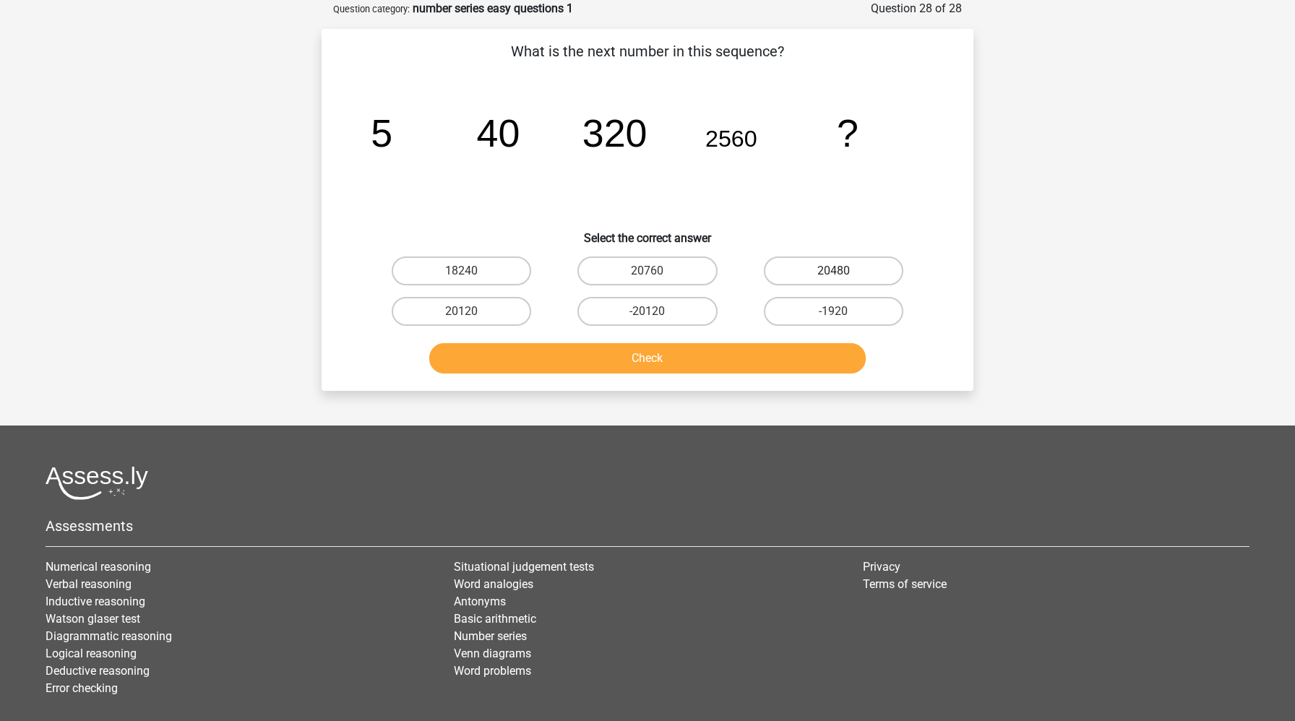
click at [850, 276] on label "20480" at bounding box center [833, 271] width 139 height 29
click at [843, 276] on input "20480" at bounding box center [837, 275] width 9 height 9
radio input "true"
click at [762, 361] on button "Check" at bounding box center [647, 358] width 437 height 30
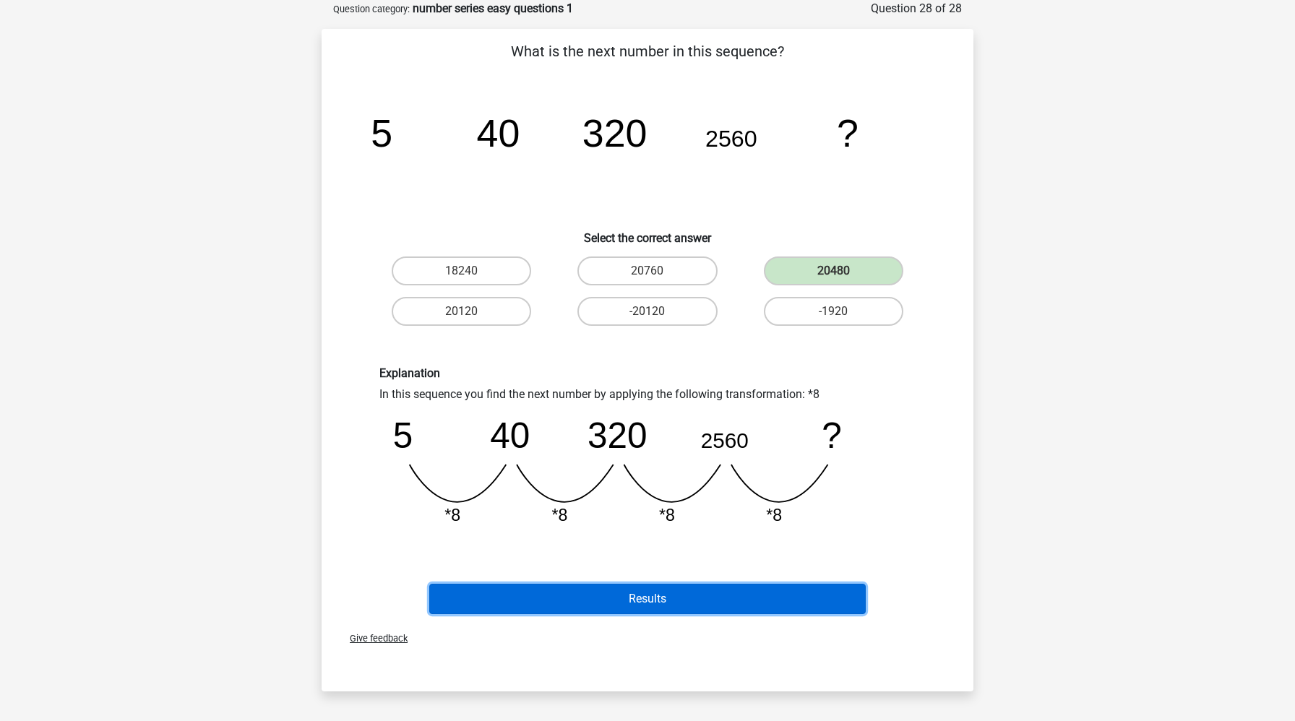
click at [707, 590] on button "Results" at bounding box center [647, 599] width 437 height 30
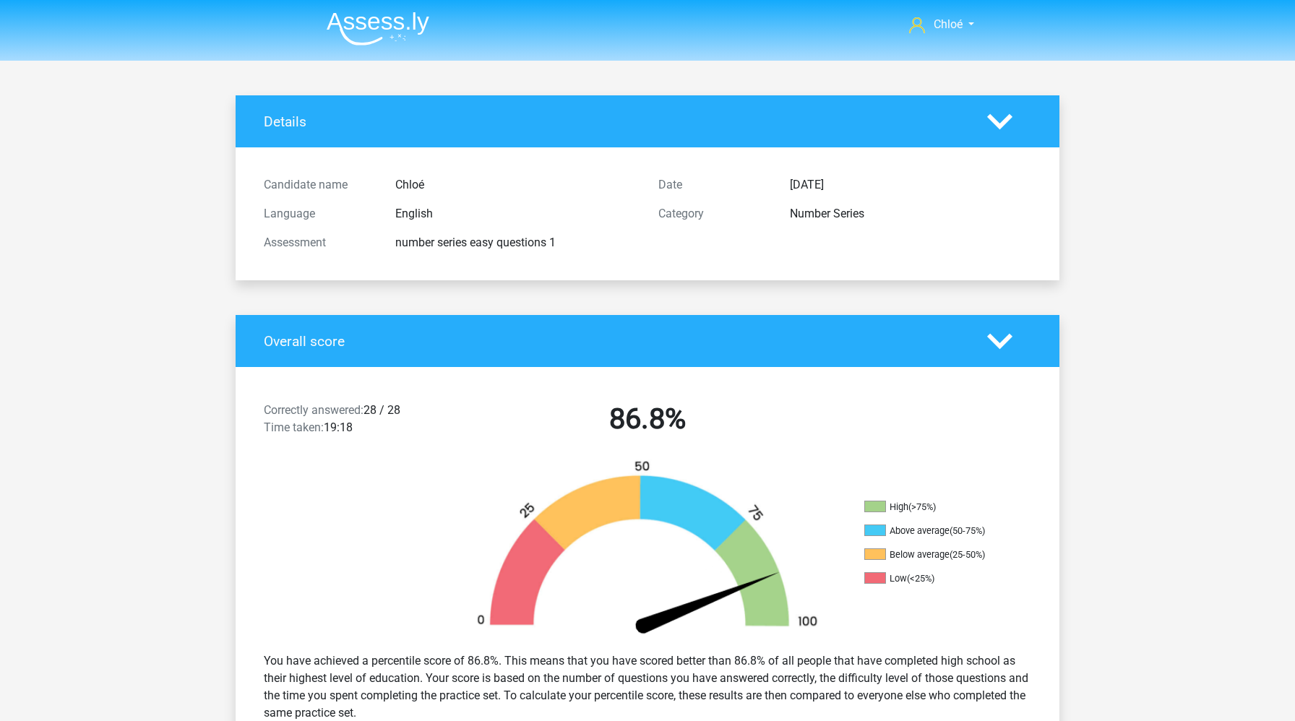
click at [363, 23] on img at bounding box center [378, 29] width 103 height 34
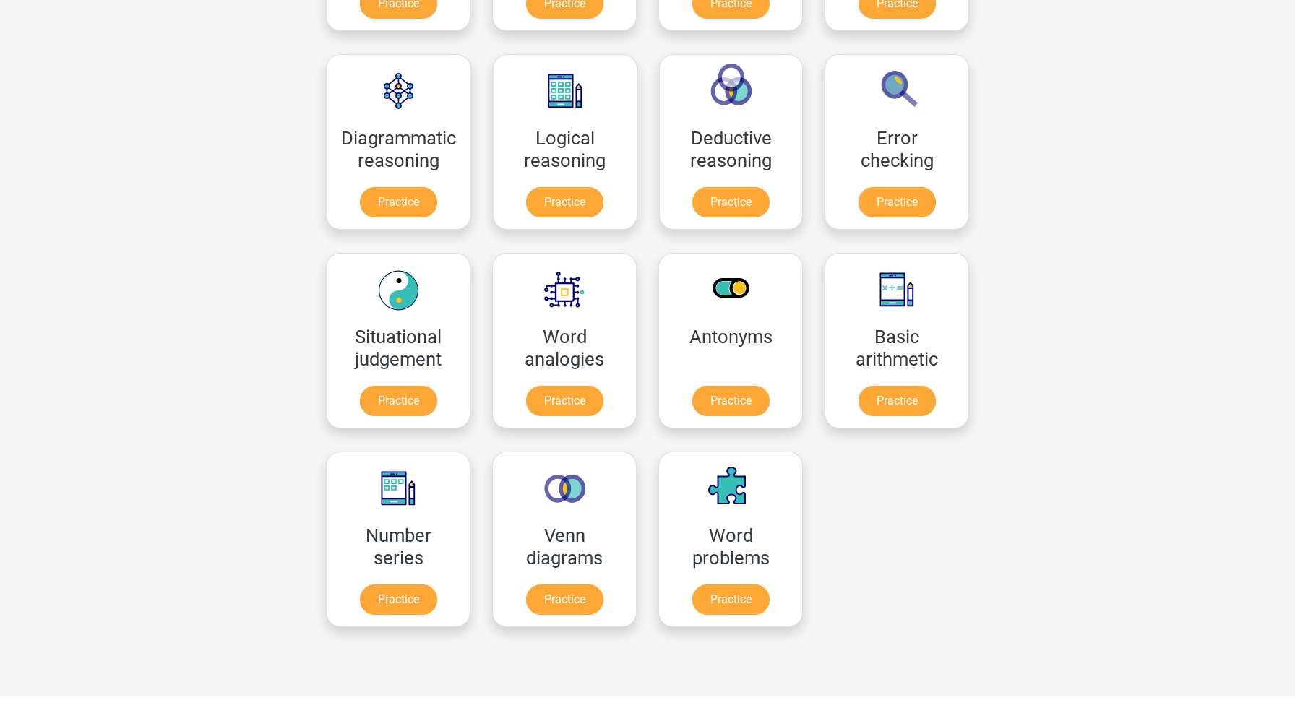
scroll to position [613, 0]
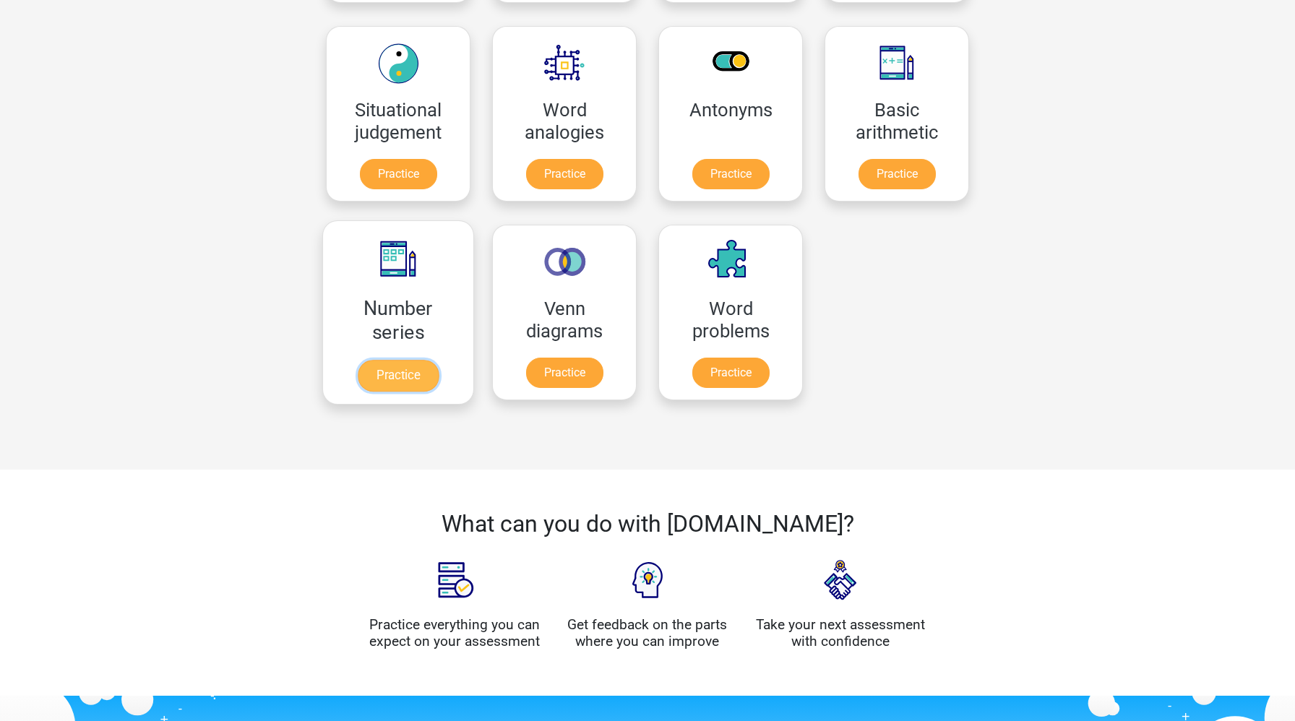
click at [397, 363] on link "Practice" at bounding box center [398, 376] width 81 height 32
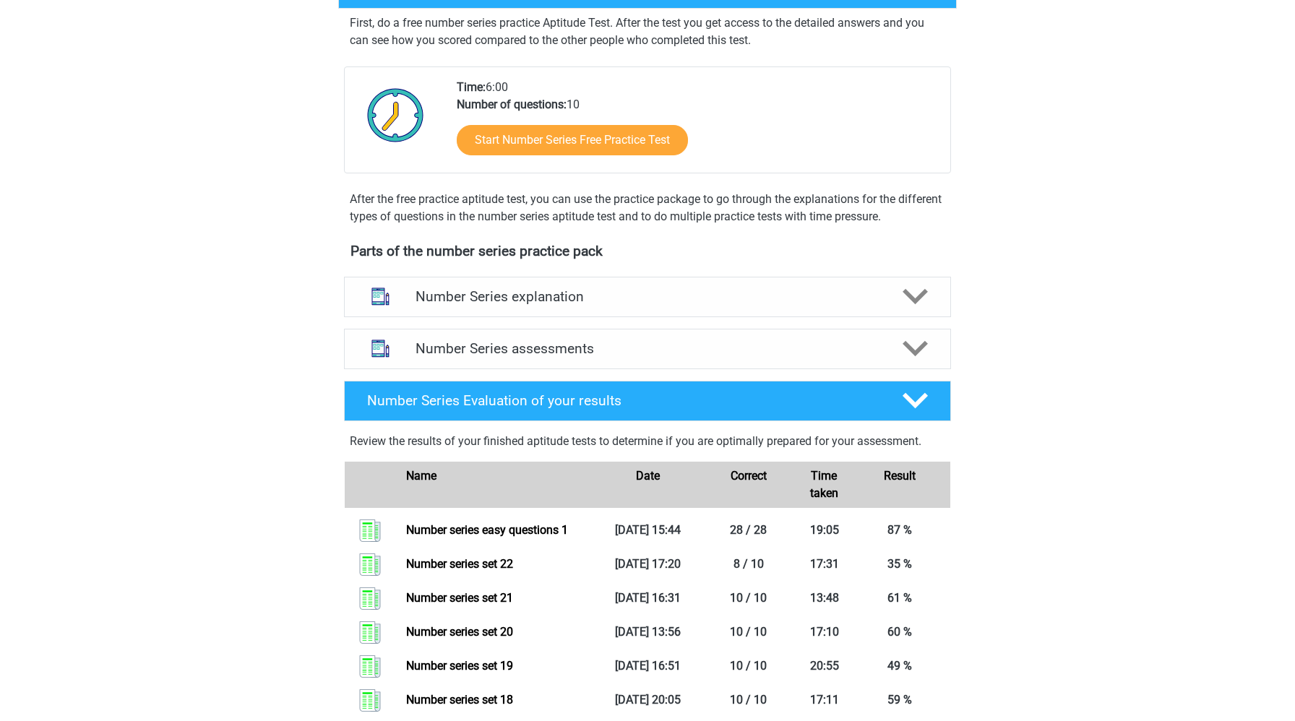
scroll to position [528, 0]
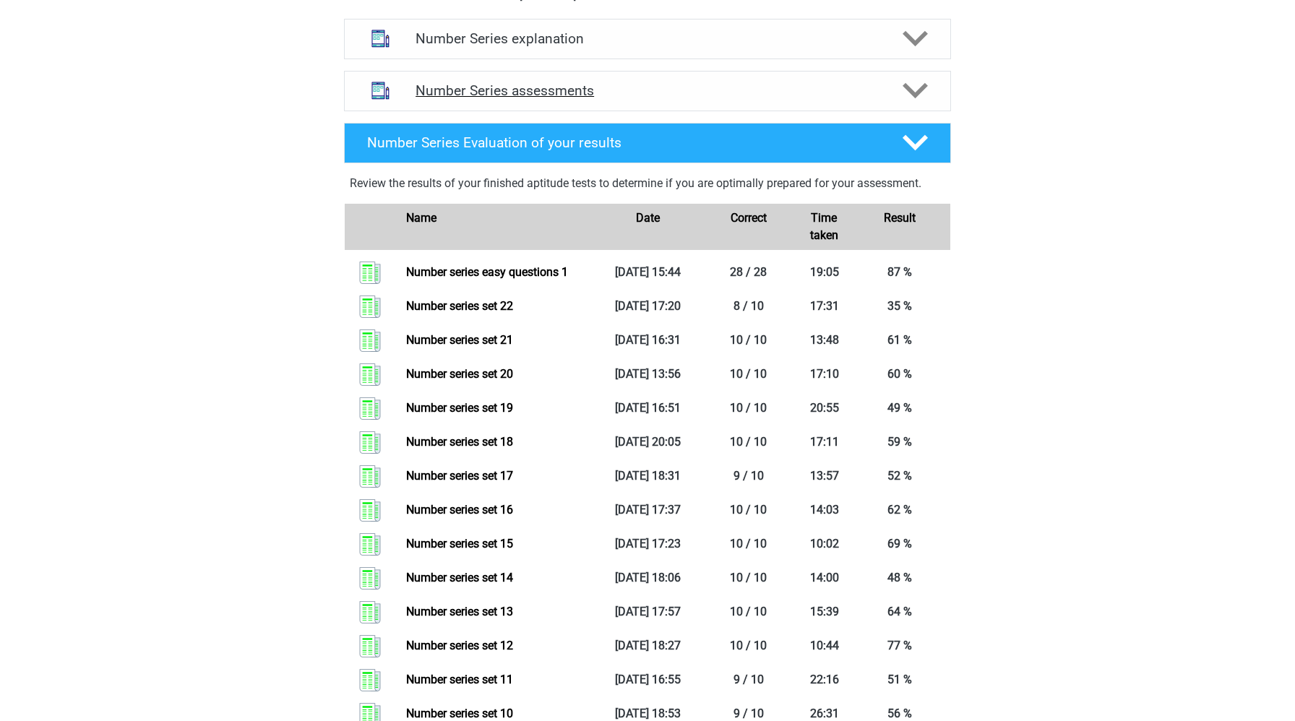
click at [494, 86] on h4 "Number Series assessments" at bounding box center [647, 90] width 464 height 17
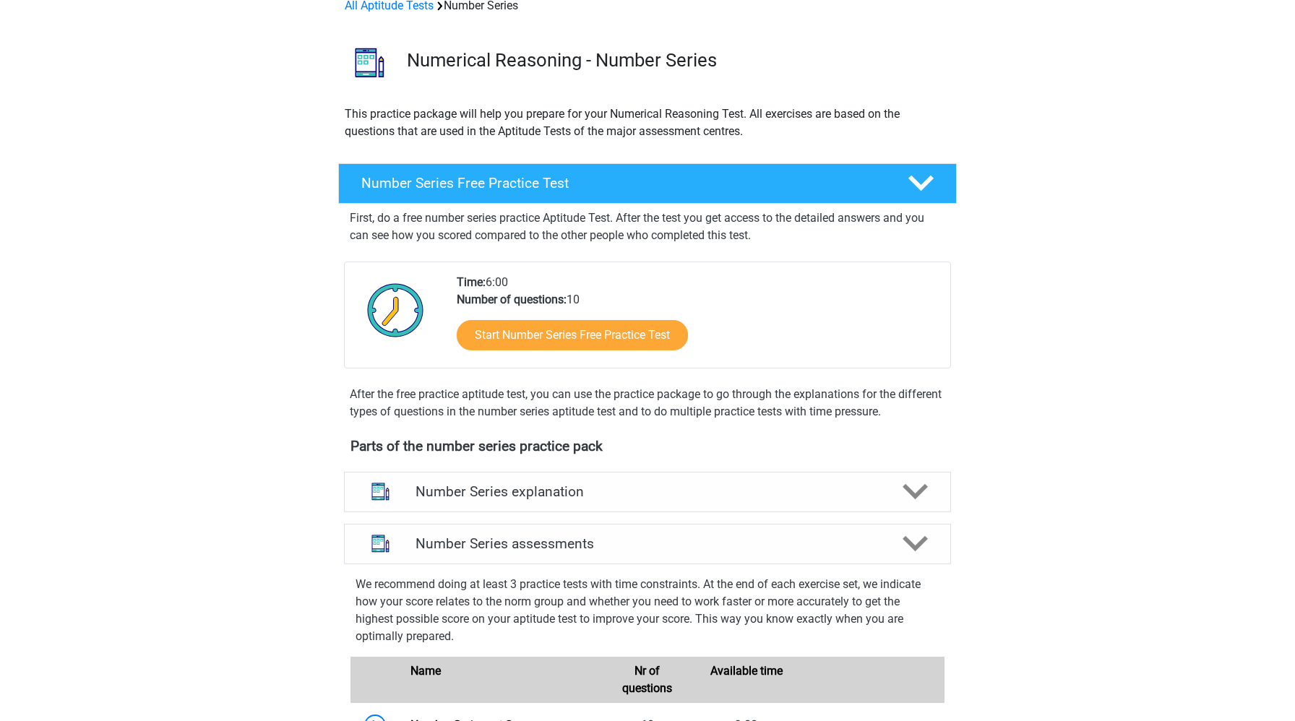
scroll to position [0, 0]
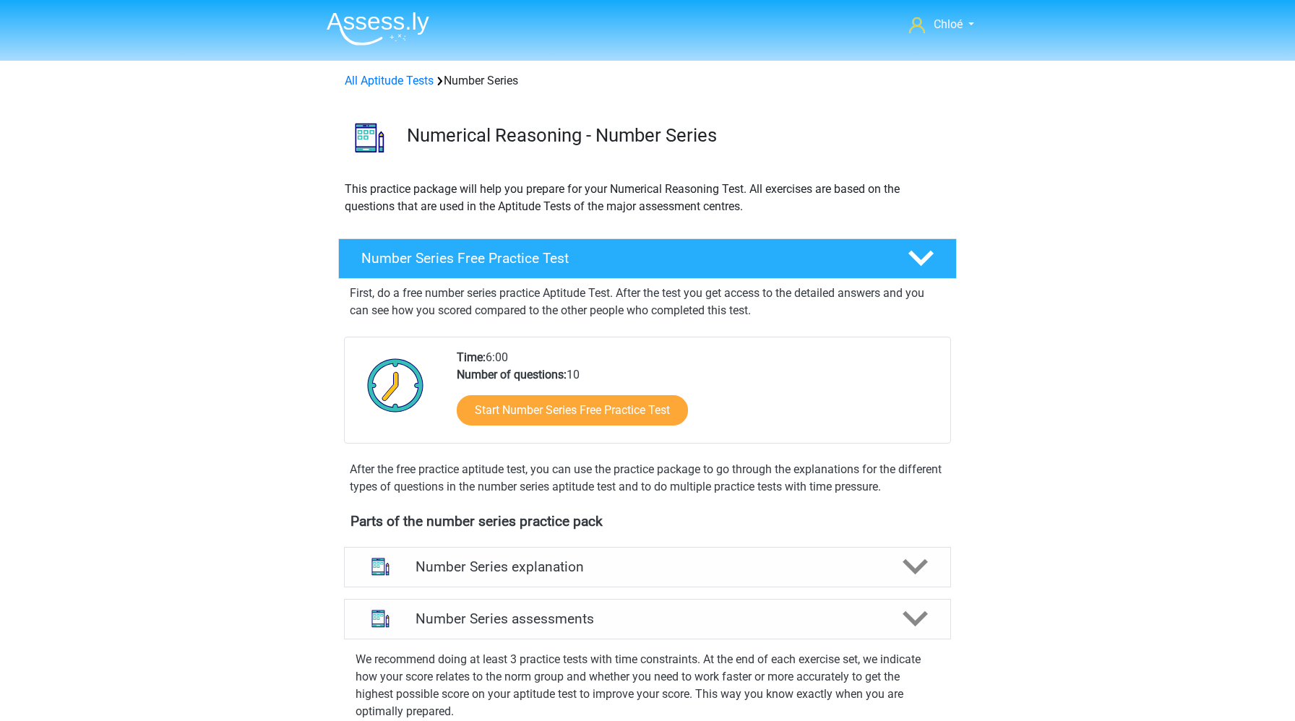
click at [402, 33] on img at bounding box center [378, 29] width 103 height 34
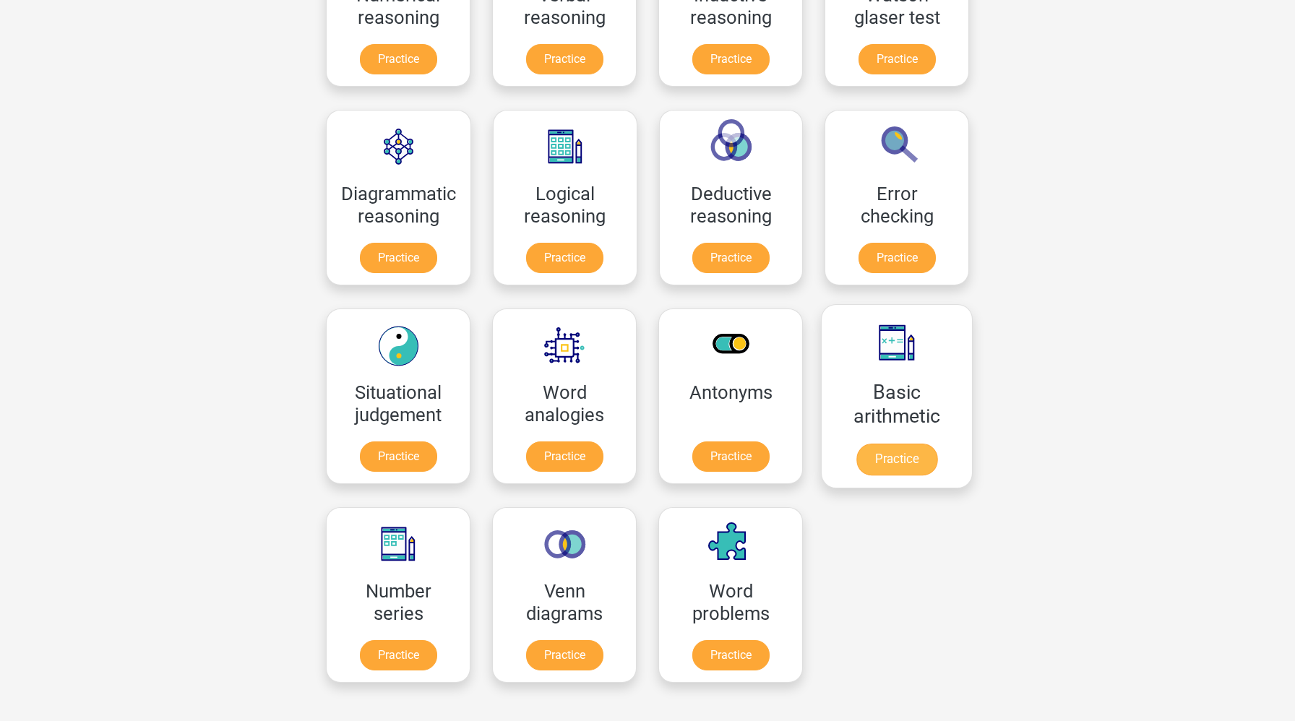
scroll to position [168, 0]
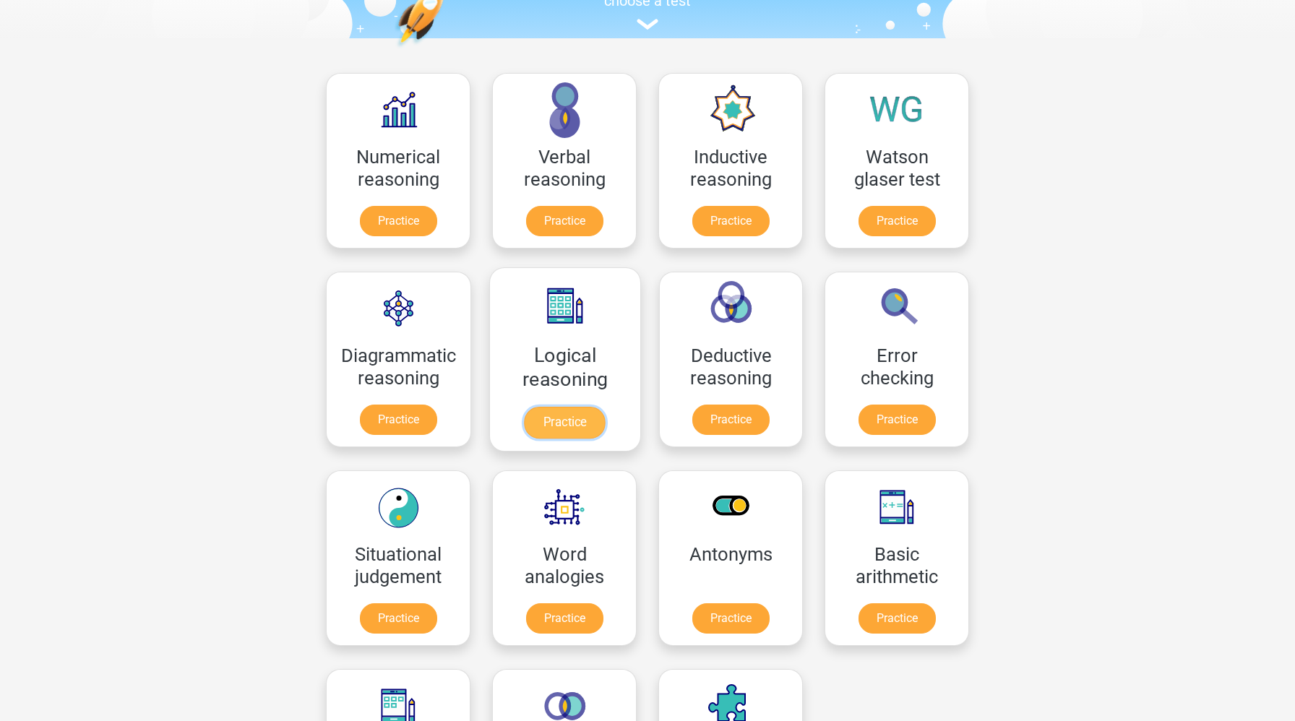
click at [554, 422] on link "Practice" at bounding box center [565, 423] width 81 height 32
click at [910, 430] on link "Practice" at bounding box center [896, 423] width 81 height 32
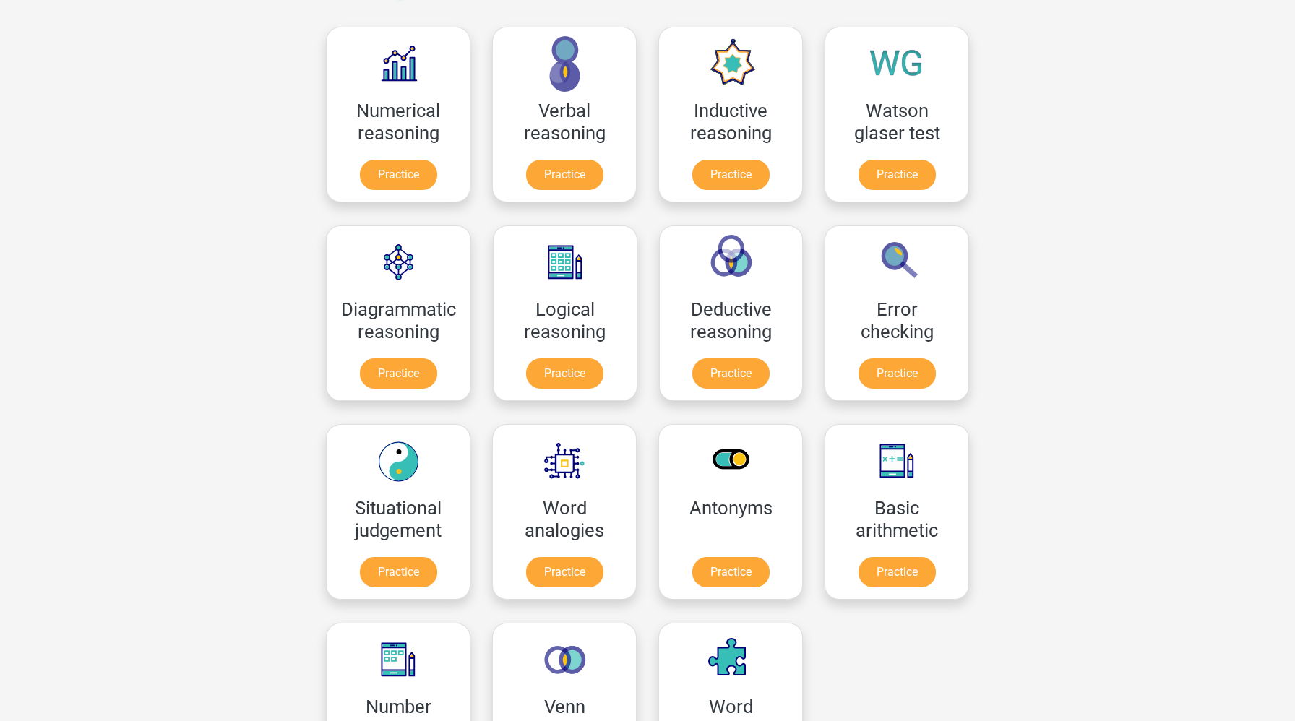
scroll to position [203, 0]
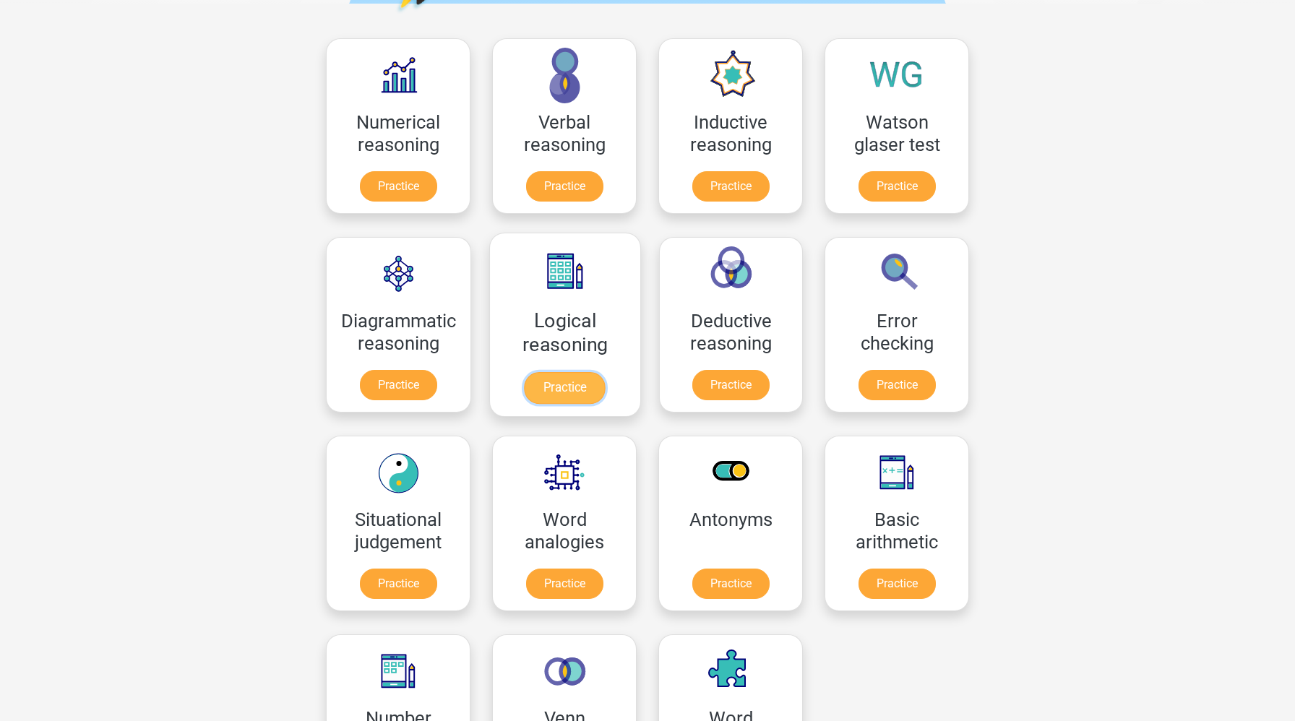
click at [580, 379] on link "Practice" at bounding box center [565, 388] width 81 height 32
click at [910, 392] on link "Practice" at bounding box center [896, 388] width 81 height 32
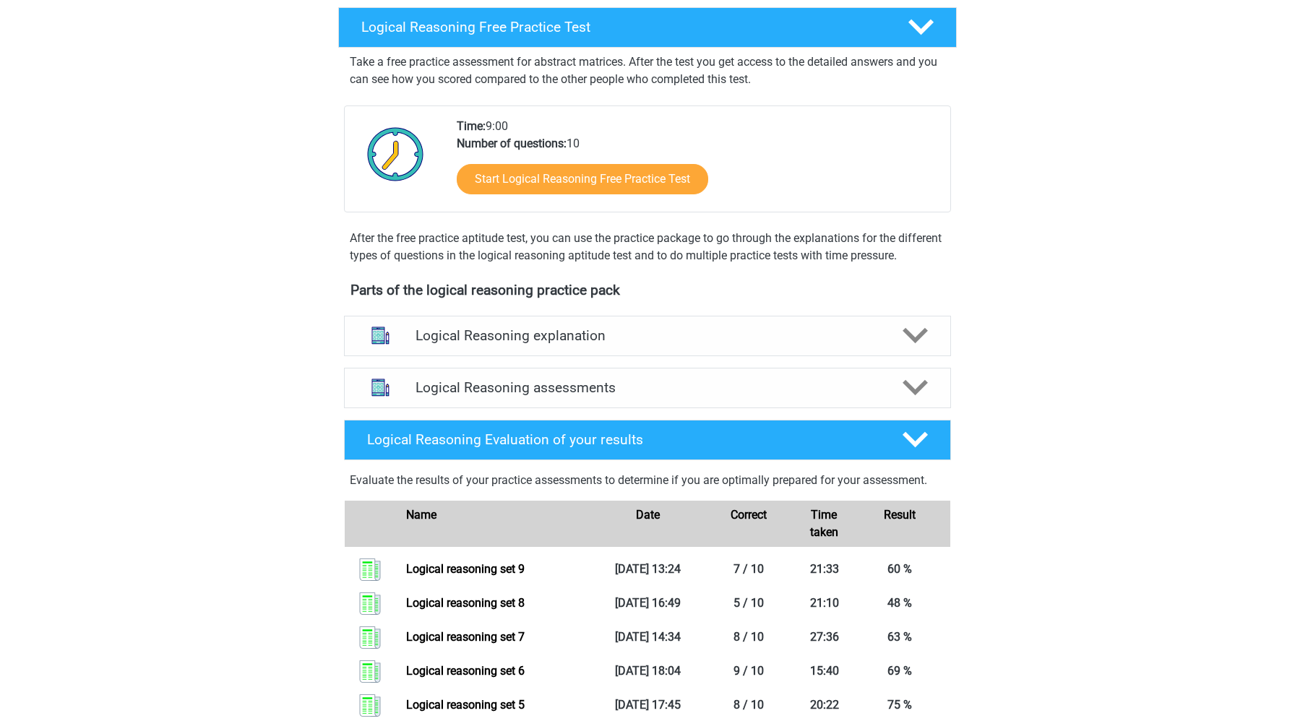
scroll to position [275, 0]
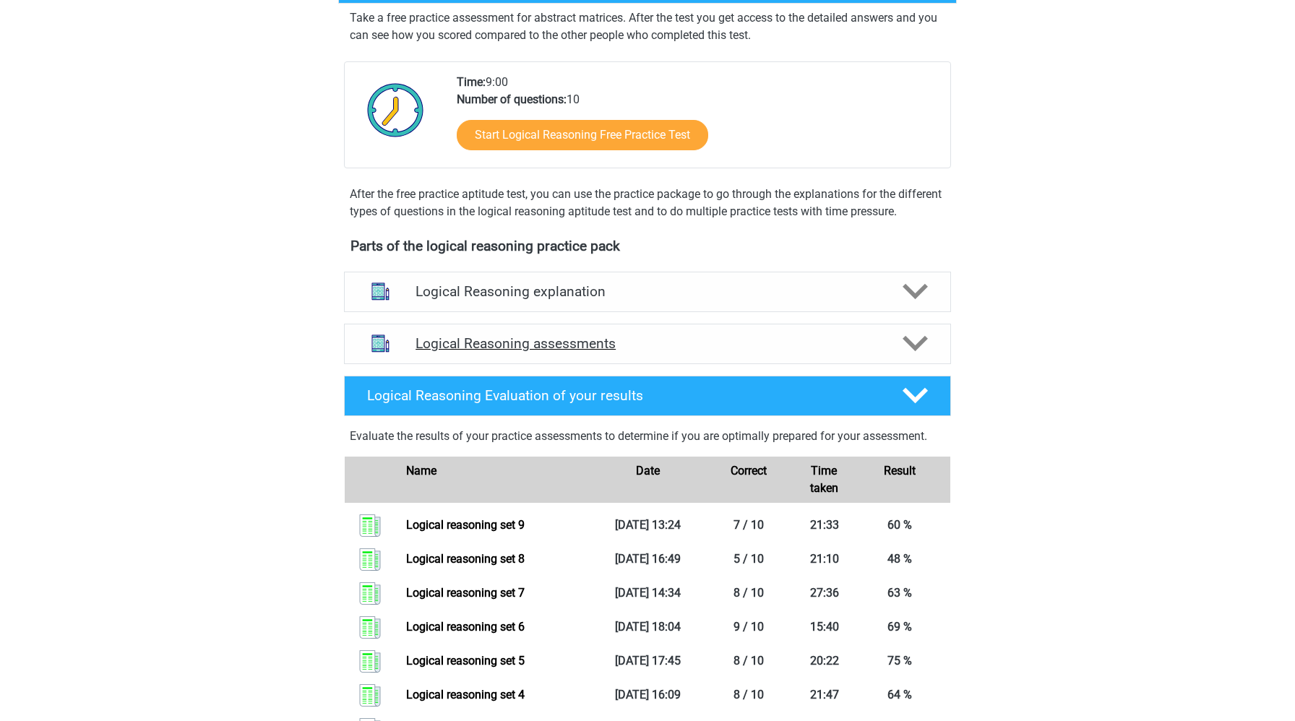
click at [595, 352] on h4 "Logical Reasoning assessments" at bounding box center [647, 343] width 464 height 17
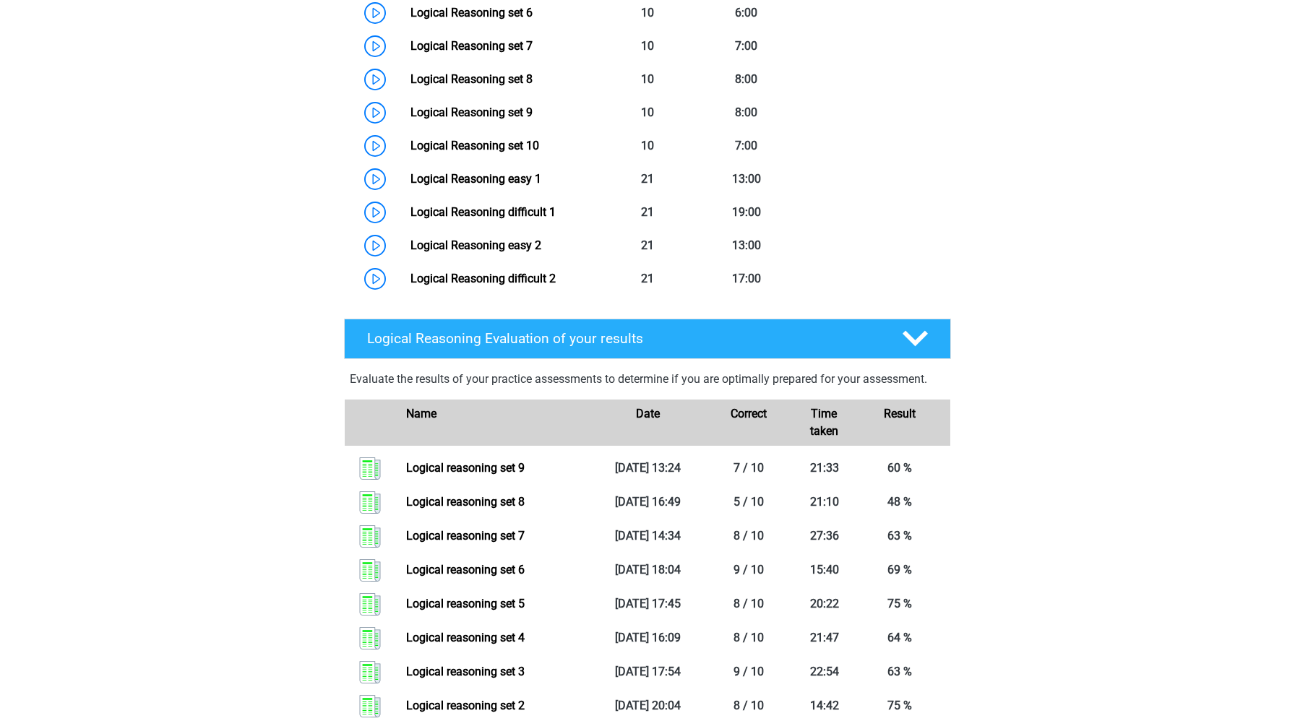
scroll to position [751, 0]
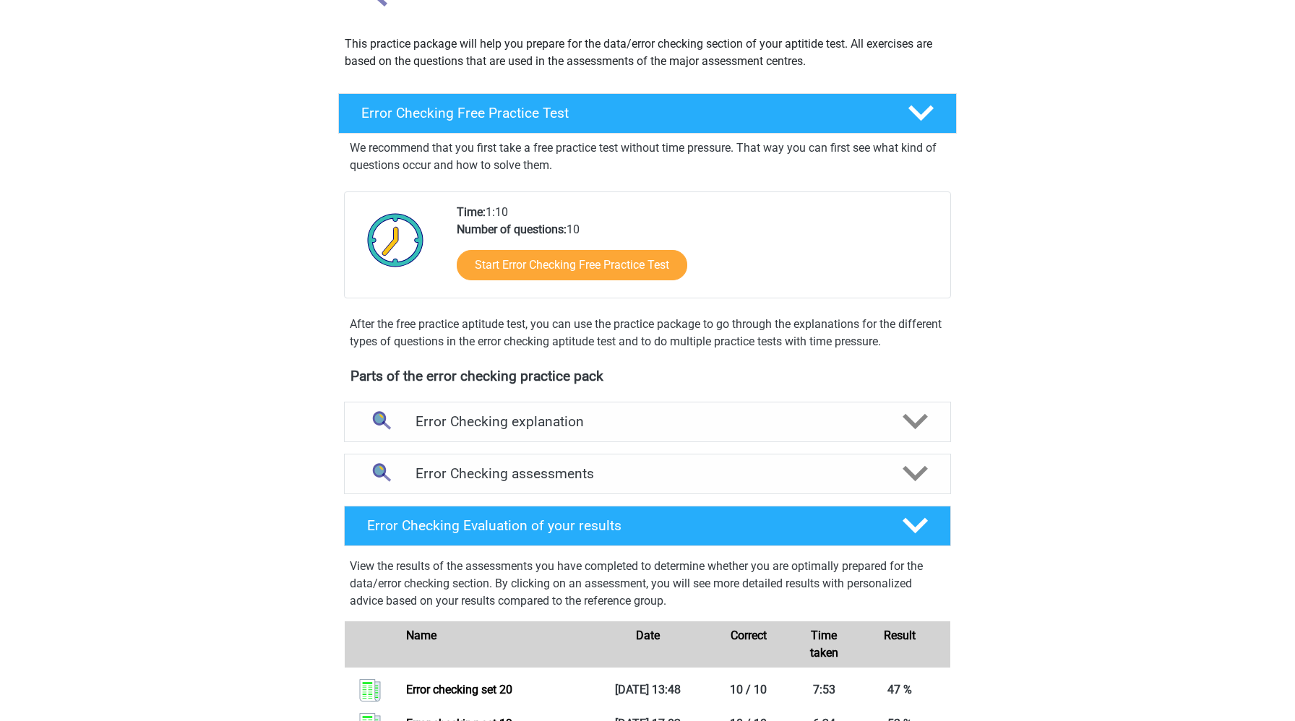
scroll to position [219, 0]
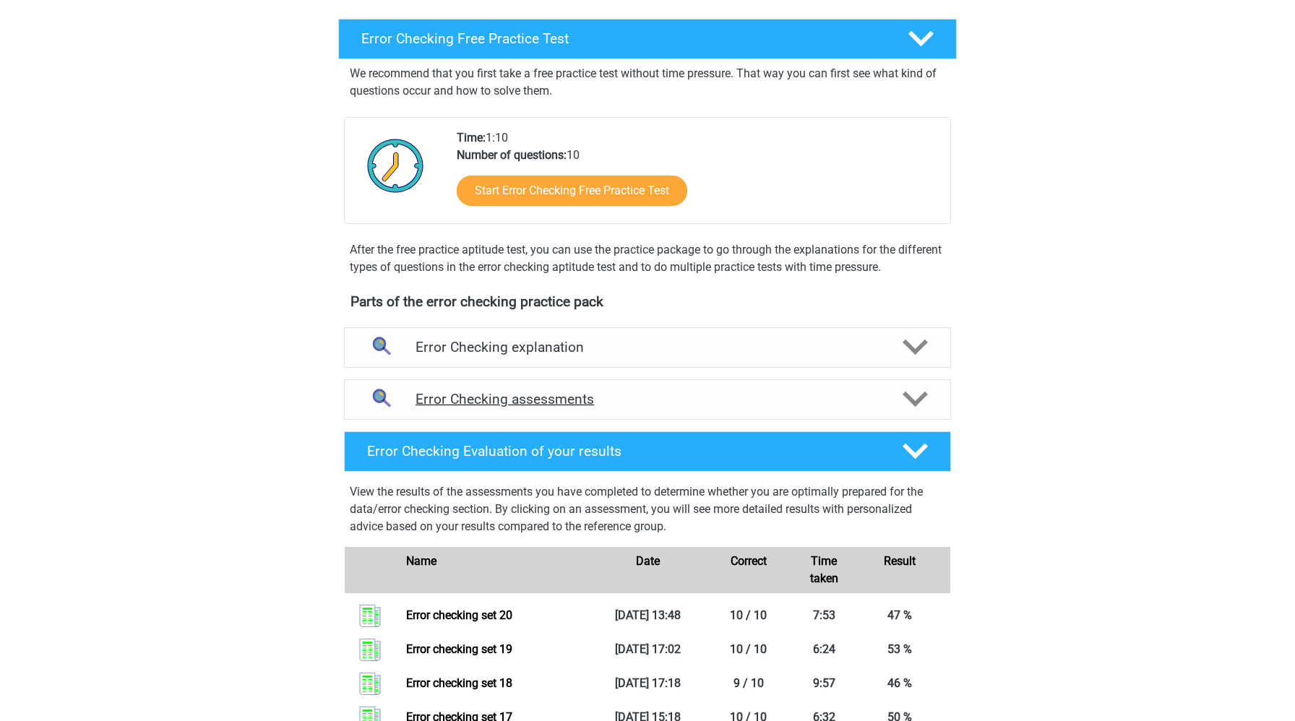
click at [714, 400] on h4 "Error Checking assessments" at bounding box center [647, 399] width 464 height 17
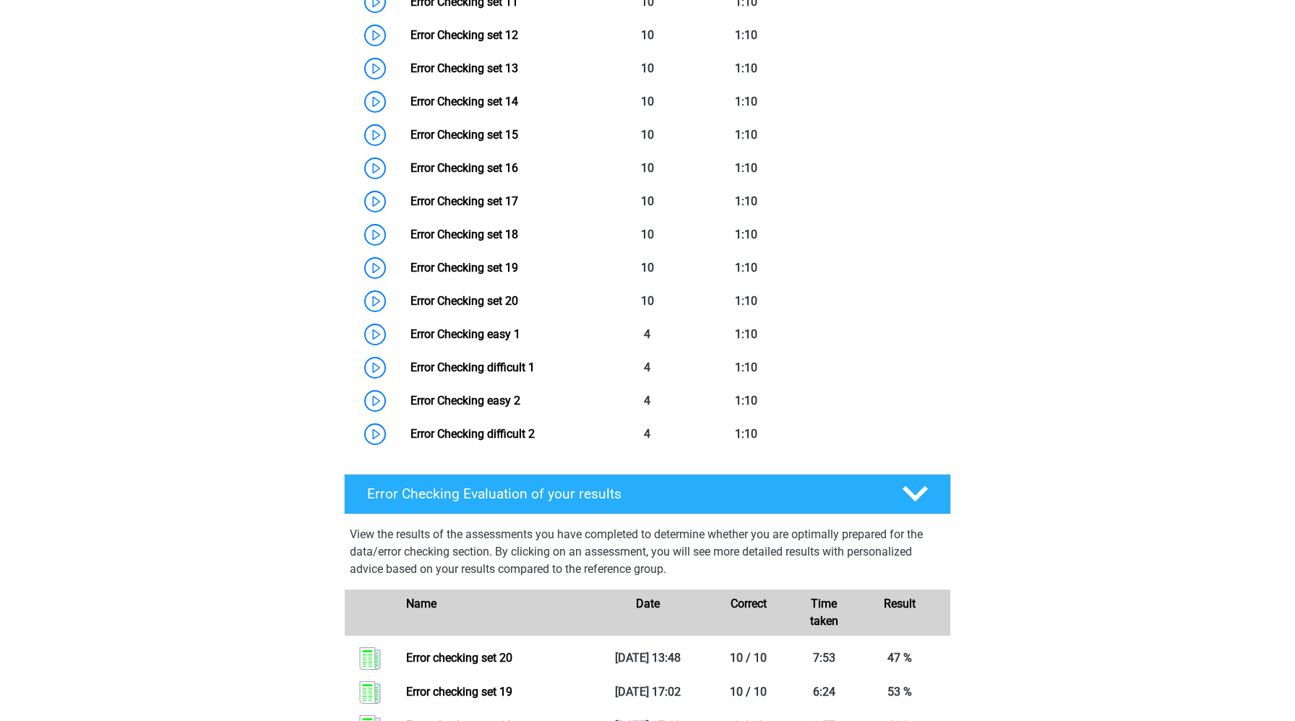
scroll to position [1153, 0]
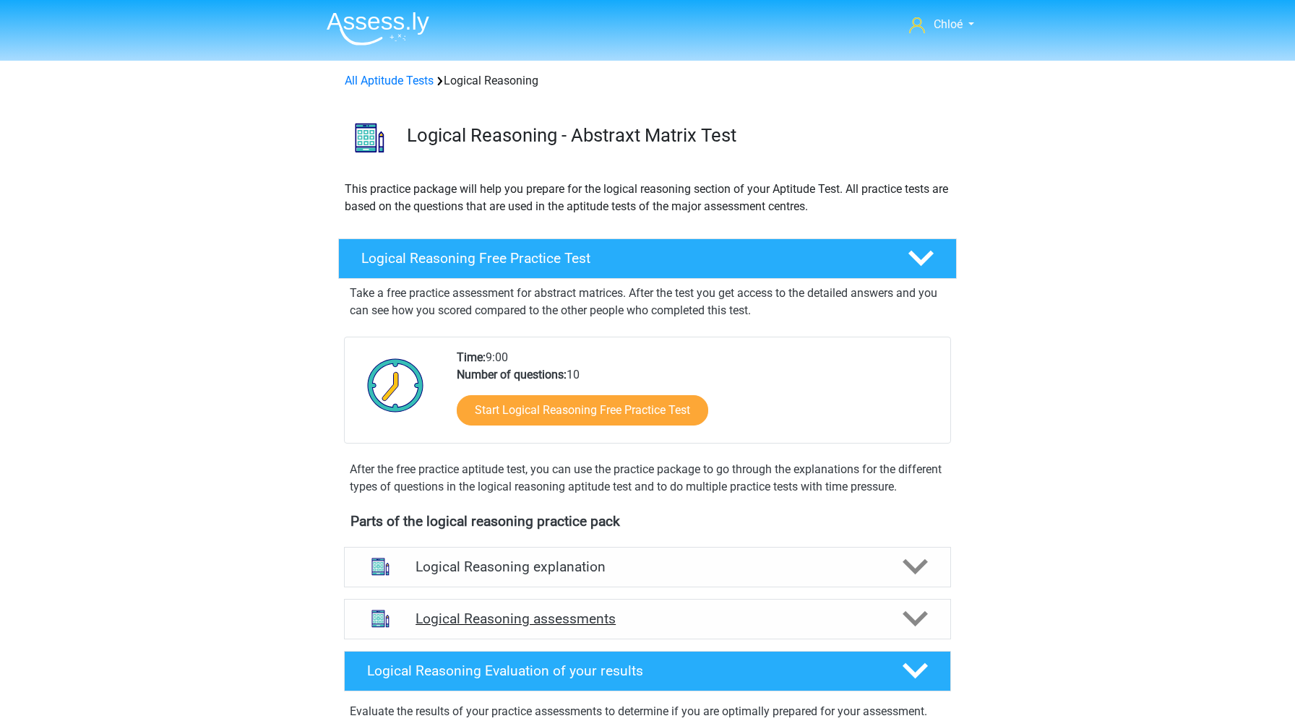
click at [549, 640] on div "Logical Reasoning assessments" at bounding box center [647, 619] width 607 height 40
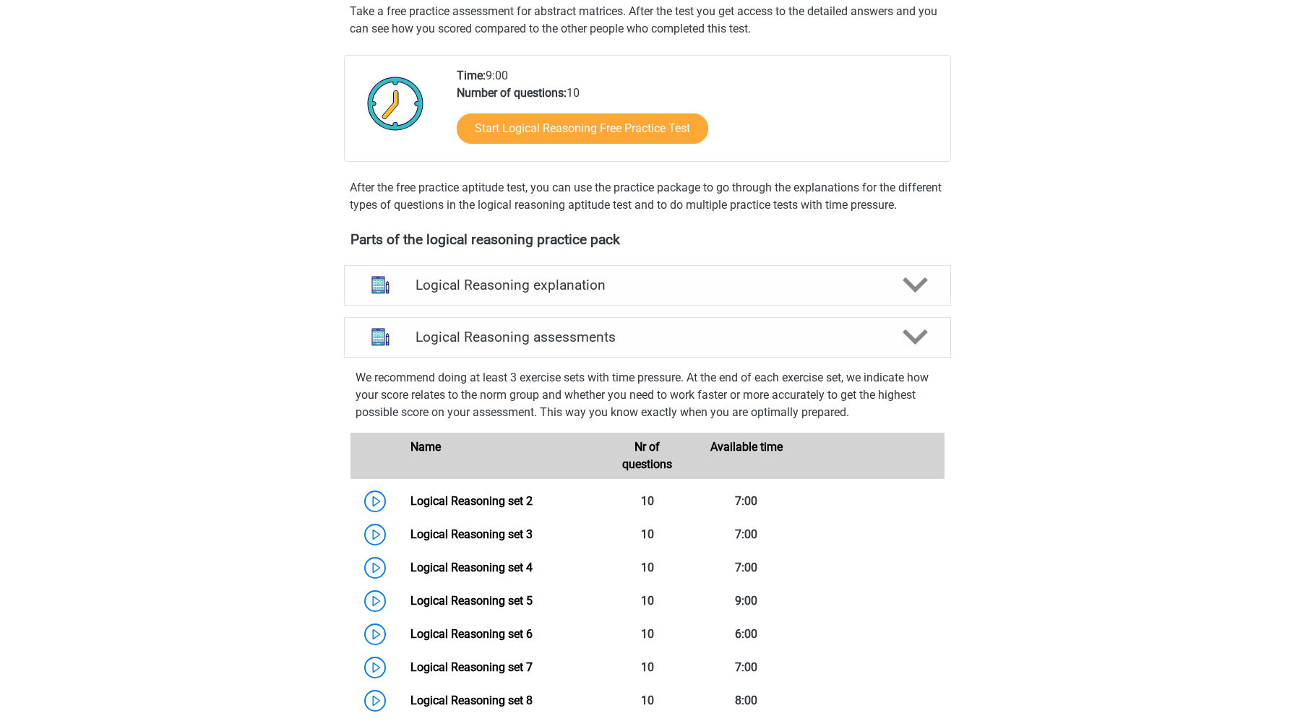
scroll to position [176, 0]
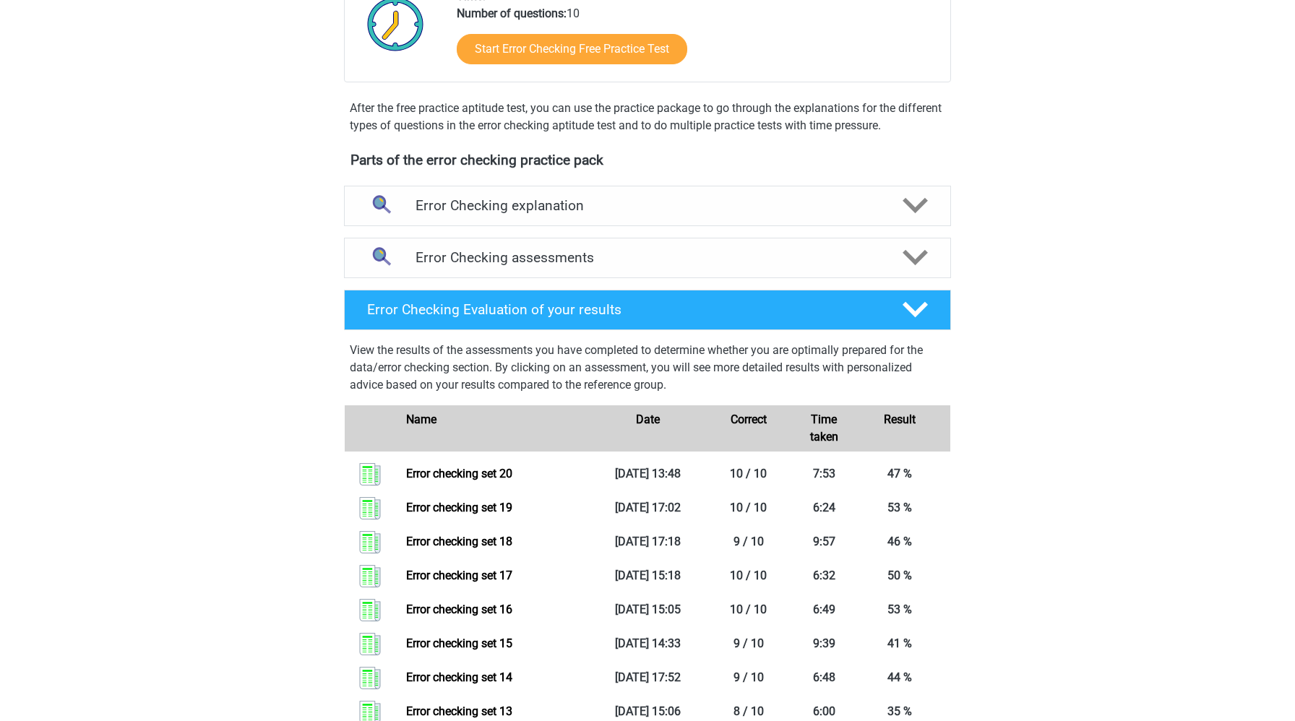
scroll to position [499, 0]
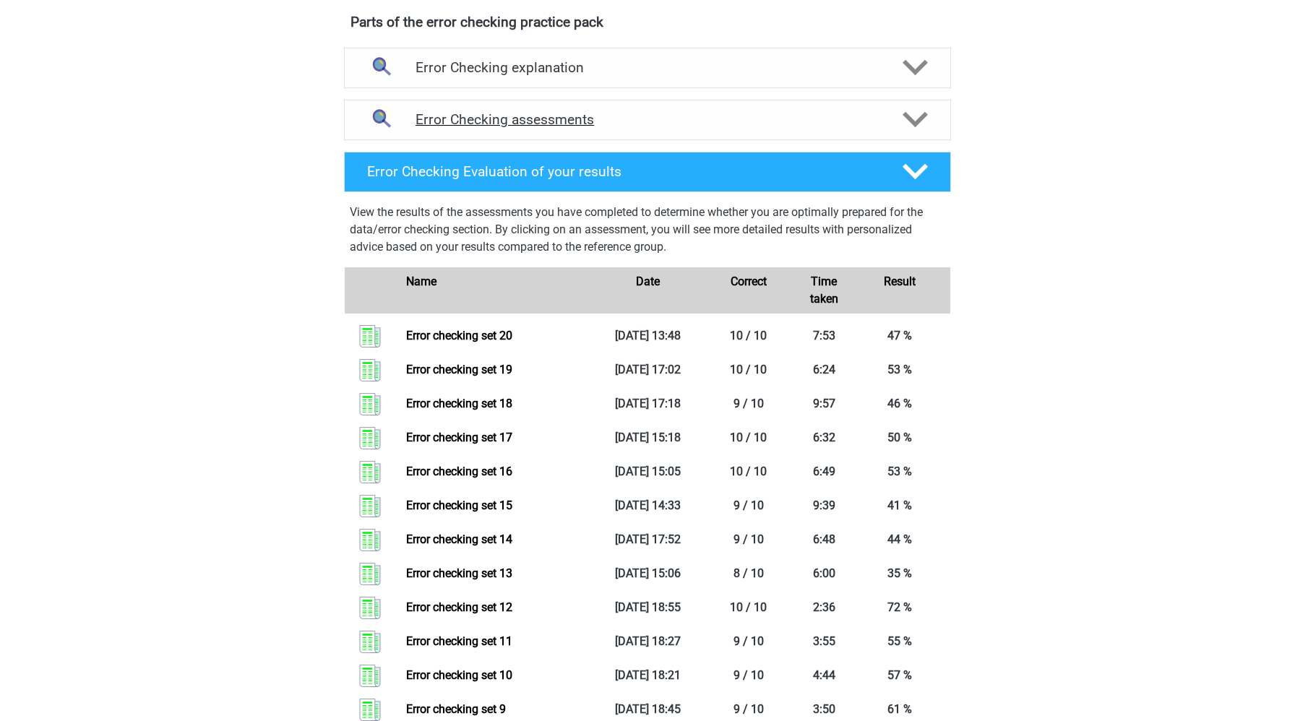
click at [770, 123] on h4 "Error Checking assessments" at bounding box center [647, 119] width 464 height 17
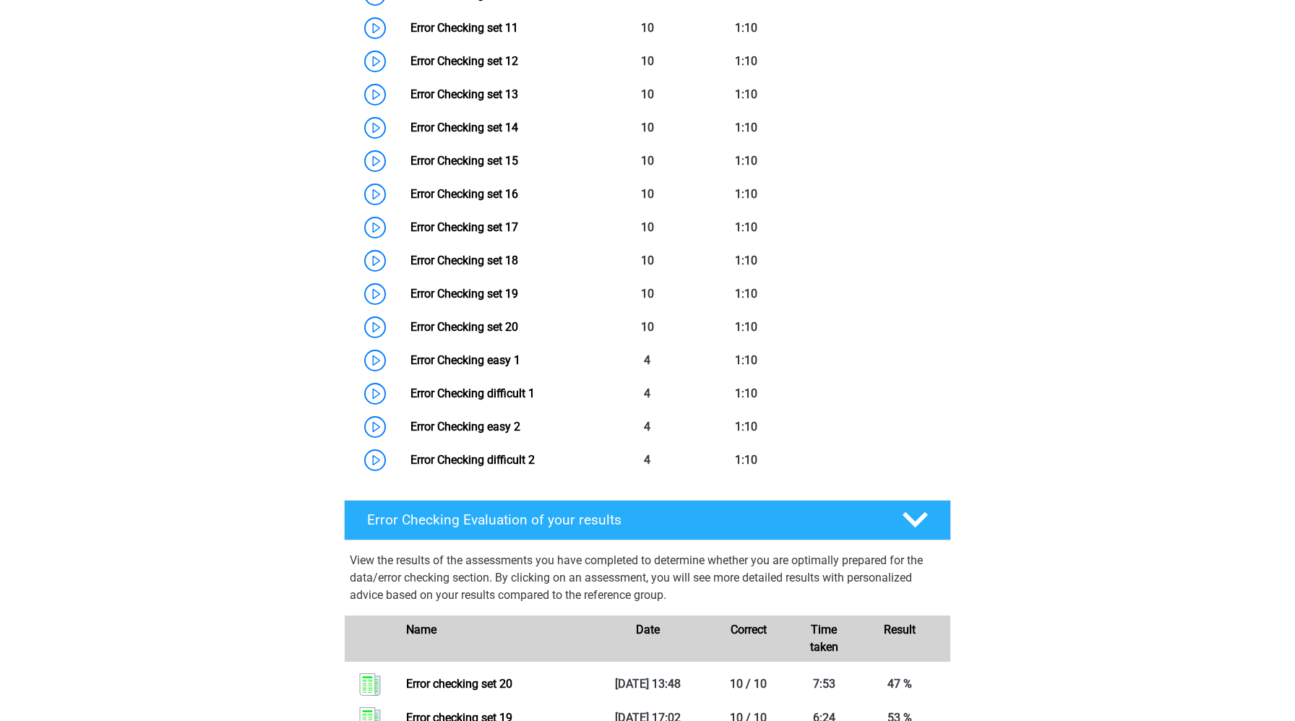
scroll to position [1062, 0]
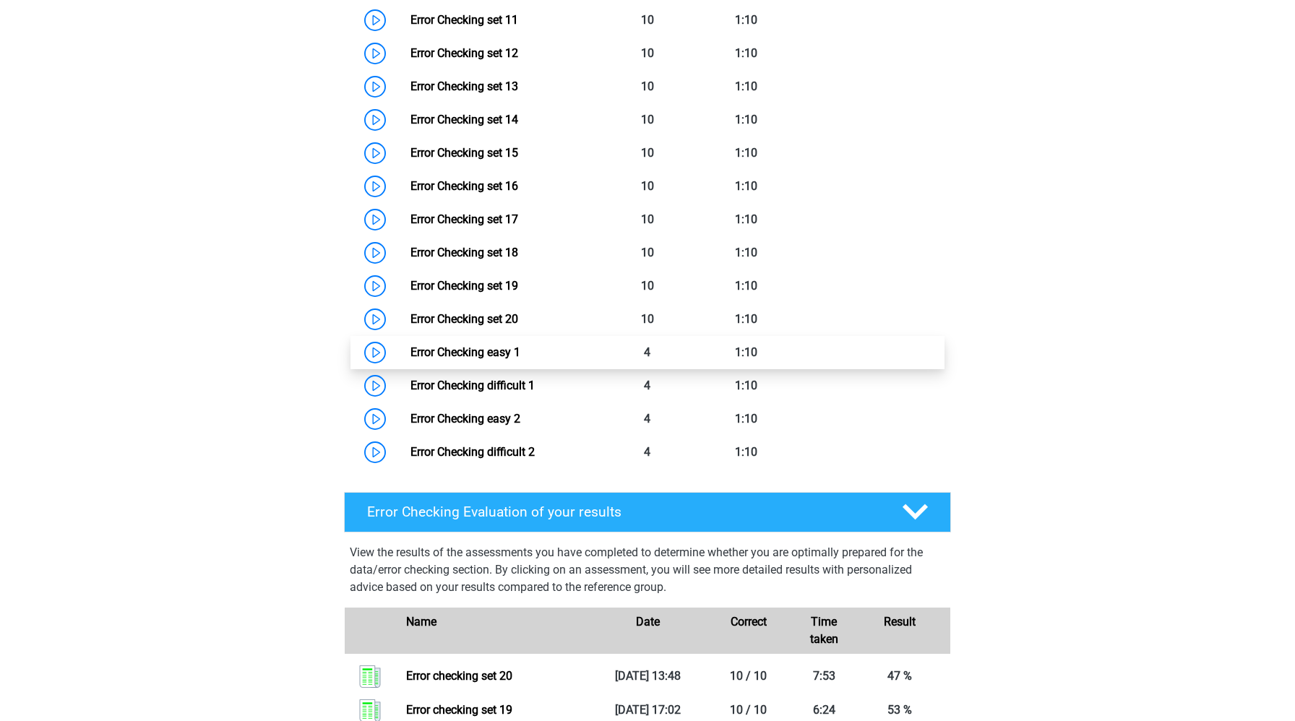
click at [410, 353] on link "Error Checking easy 1" at bounding box center [465, 352] width 110 height 14
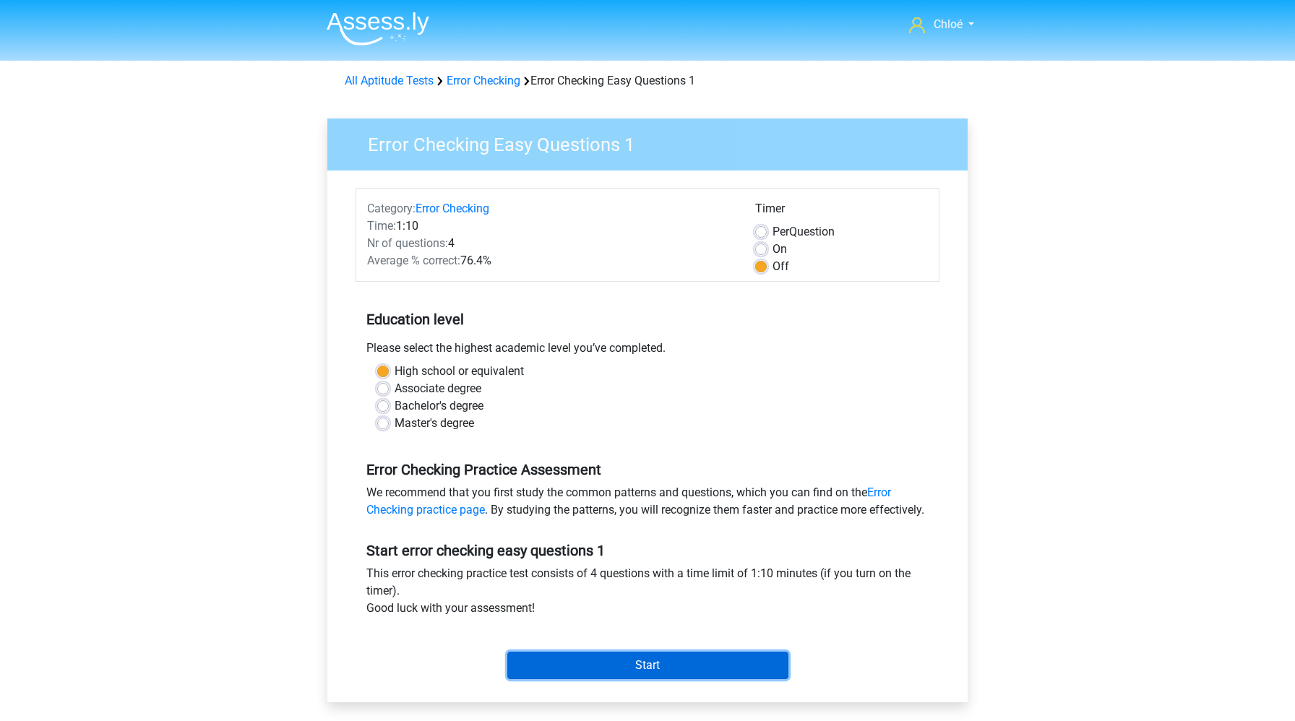
click at [586, 679] on input "Start" at bounding box center [647, 665] width 281 height 27
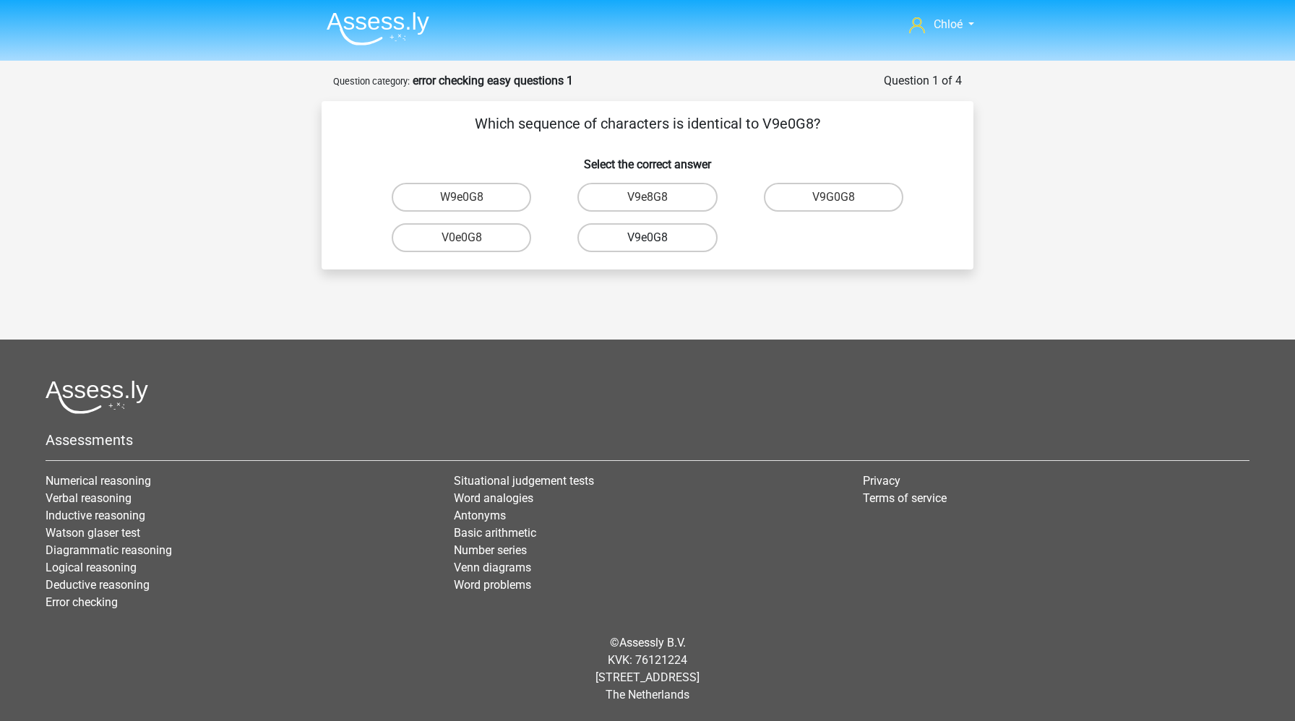
click at [638, 238] on label "V9e0G8" at bounding box center [646, 237] width 139 height 29
click at [647, 238] on input "V9e0G8" at bounding box center [651, 242] width 9 height 9
radio input "true"
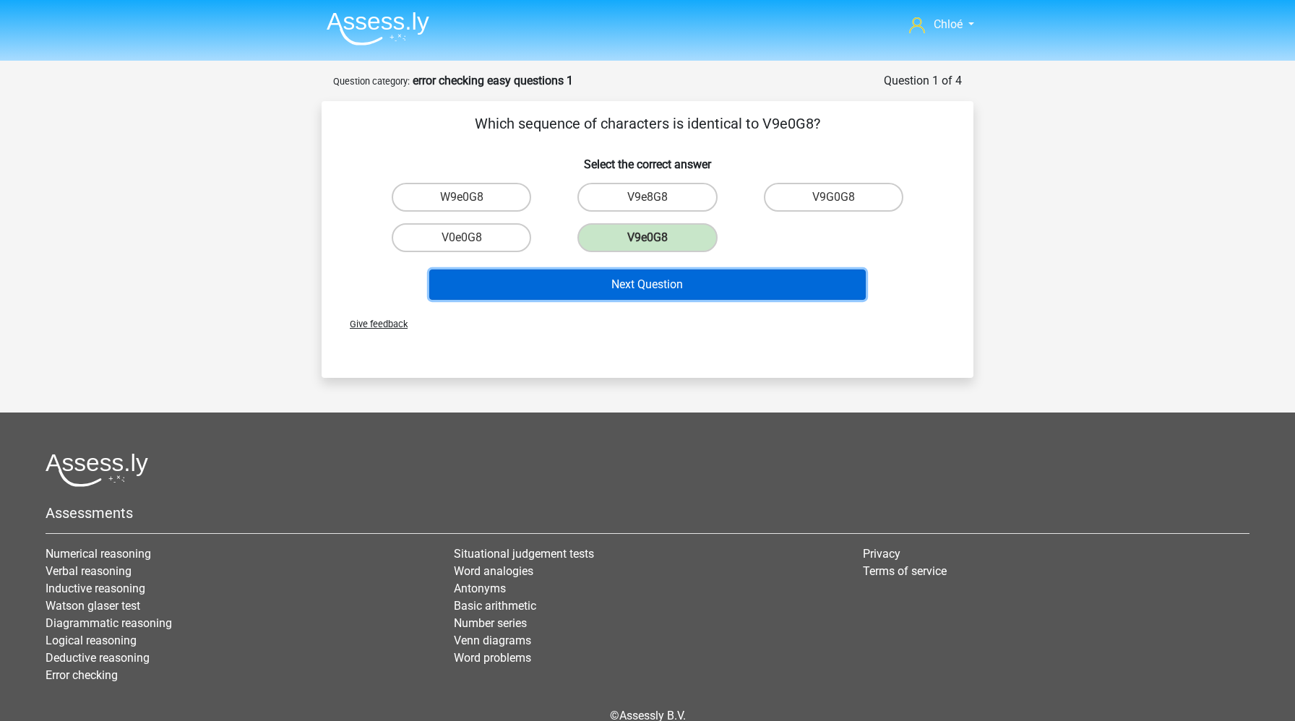
click at [642, 283] on button "Next Question" at bounding box center [647, 285] width 437 height 30
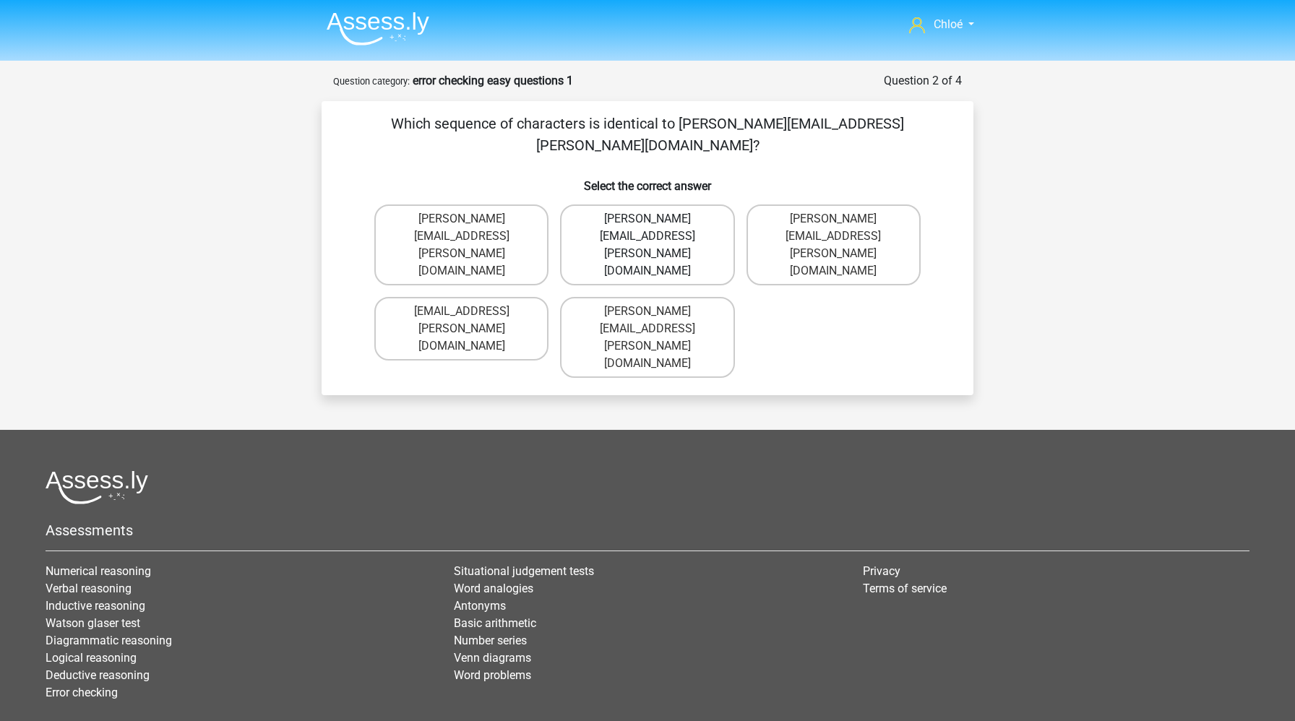
click at [659, 204] on label "[PERSON_NAME][EMAIL_ADDRESS][PERSON_NAME][DOMAIN_NAME]" at bounding box center [647, 244] width 174 height 81
click at [657, 219] on input "[PERSON_NAME][EMAIL_ADDRESS][PERSON_NAME][DOMAIN_NAME]" at bounding box center [651, 223] width 9 height 9
radio input "true"
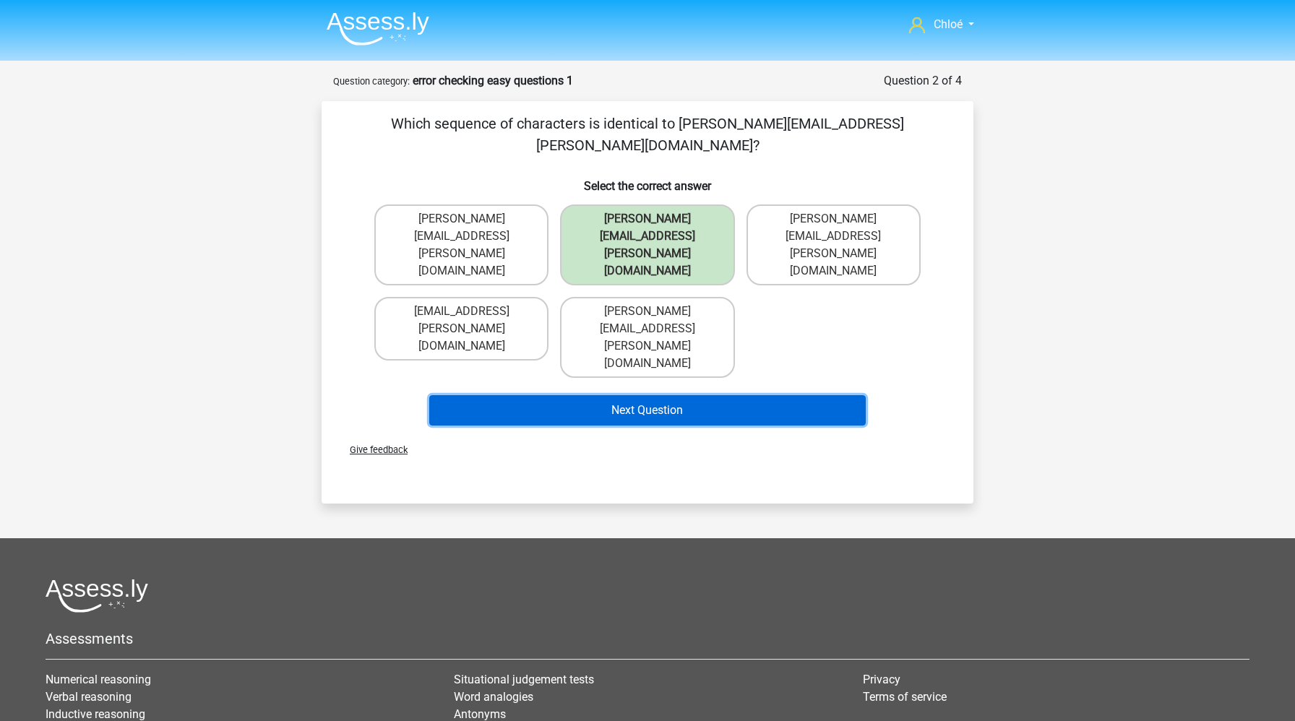
click at [643, 395] on button "Next Question" at bounding box center [647, 410] width 437 height 30
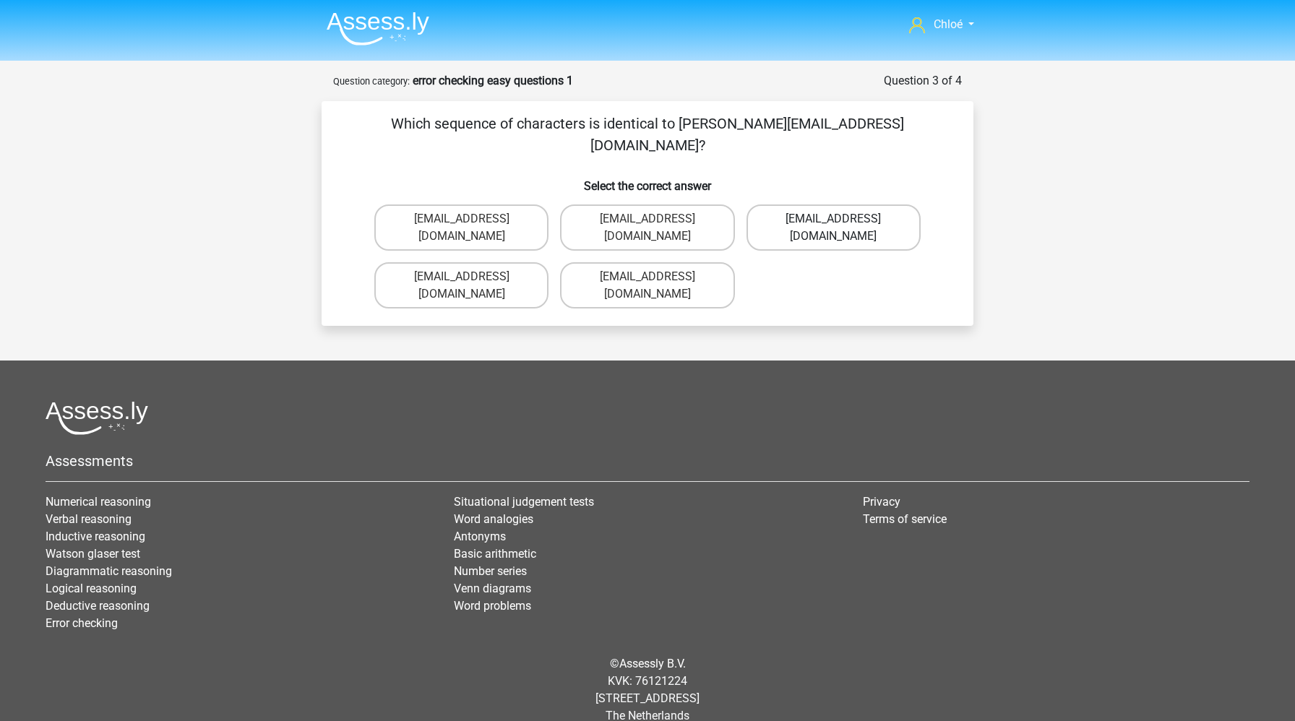
click at [807, 204] on label "[EMAIL_ADDRESS][DOMAIN_NAME]" at bounding box center [833, 227] width 174 height 46
click at [833, 219] on input "[EMAIL_ADDRESS][DOMAIN_NAME]" at bounding box center [837, 223] width 9 height 9
radio input "true"
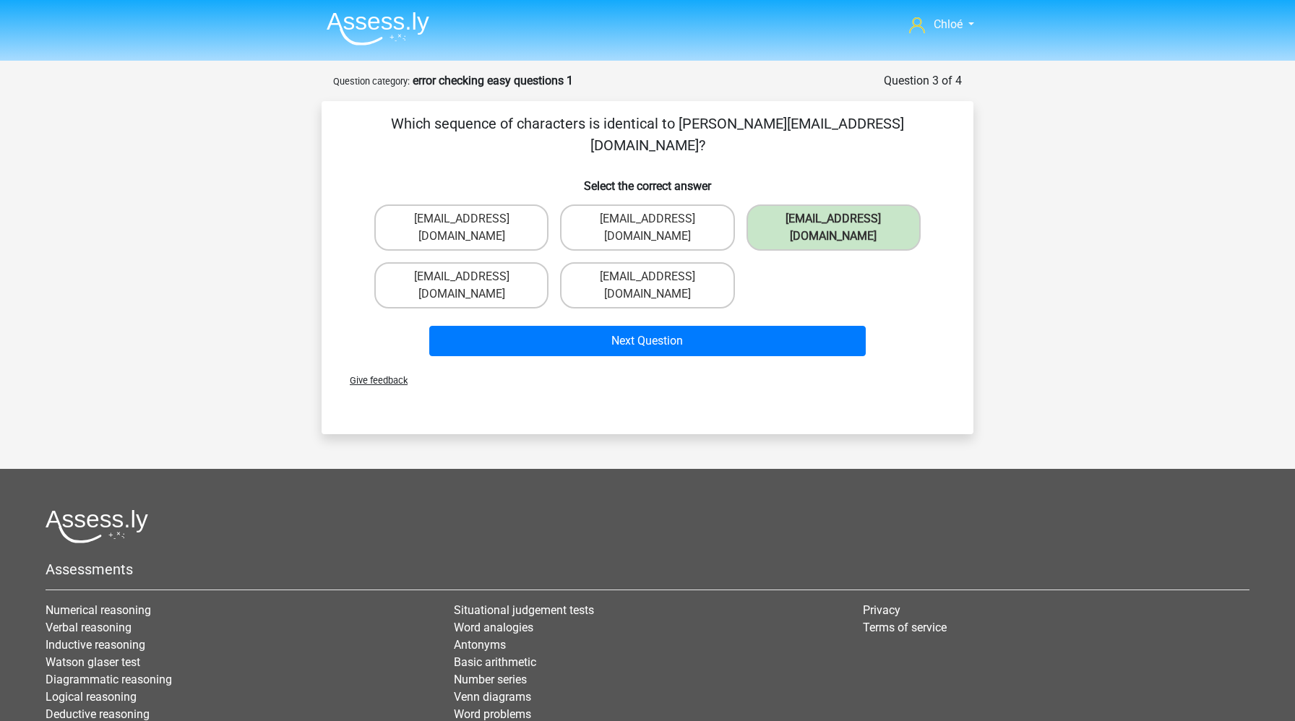
click at [763, 314] on div "Next Question" at bounding box center [648, 338] width 606 height 48
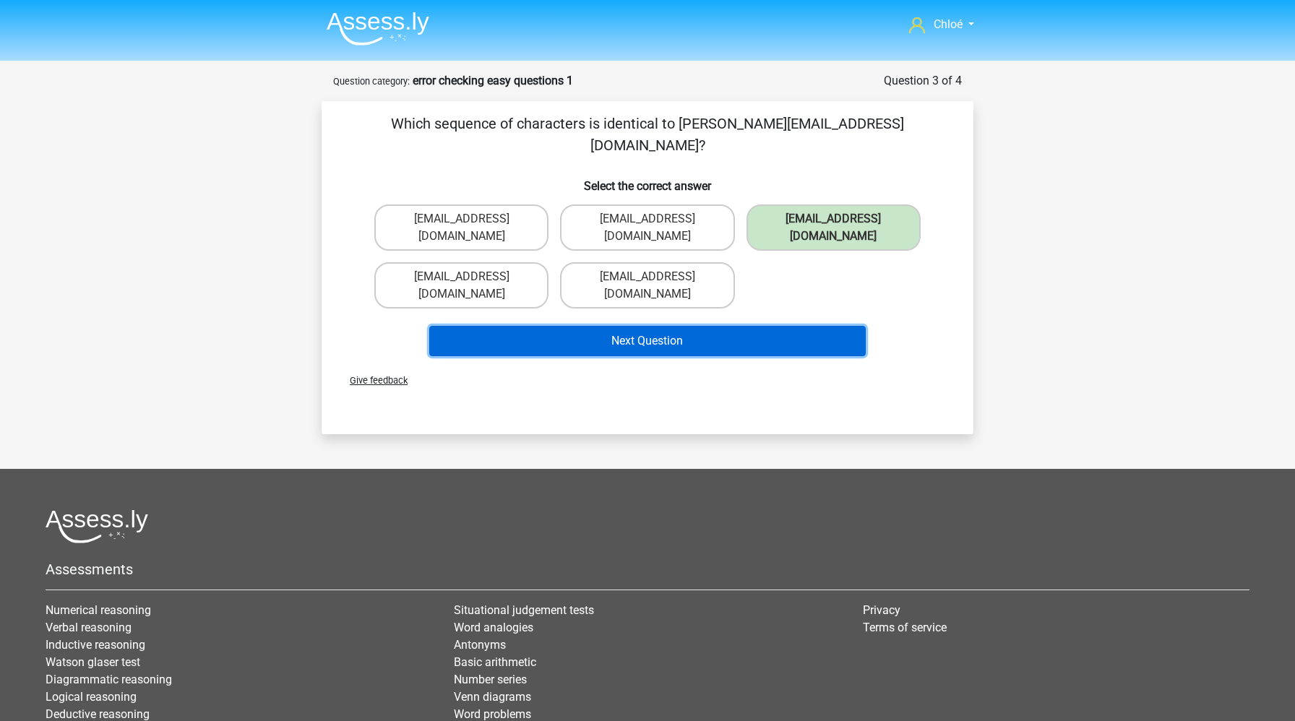
click at [759, 326] on button "Next Question" at bounding box center [647, 341] width 437 height 30
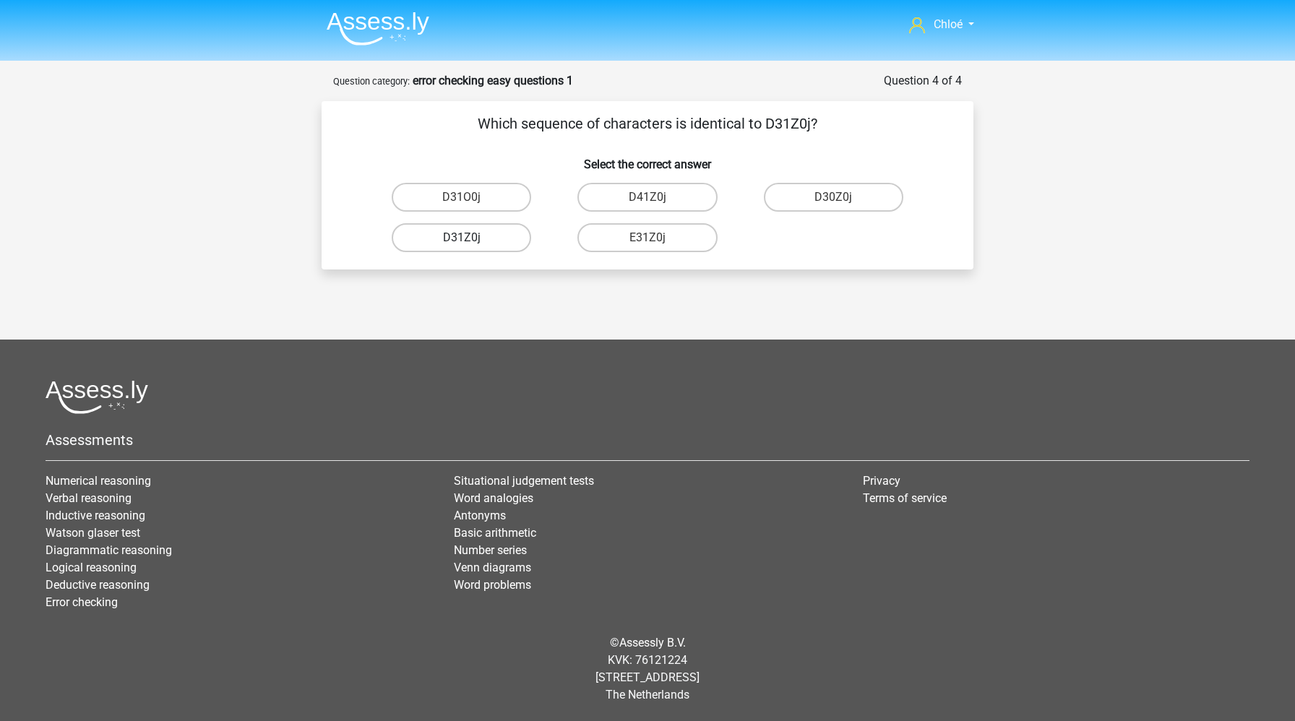
click at [493, 241] on label "D31Z0j" at bounding box center [461, 237] width 139 height 29
click at [471, 241] on input "D31Z0j" at bounding box center [466, 242] width 9 height 9
radio input "true"
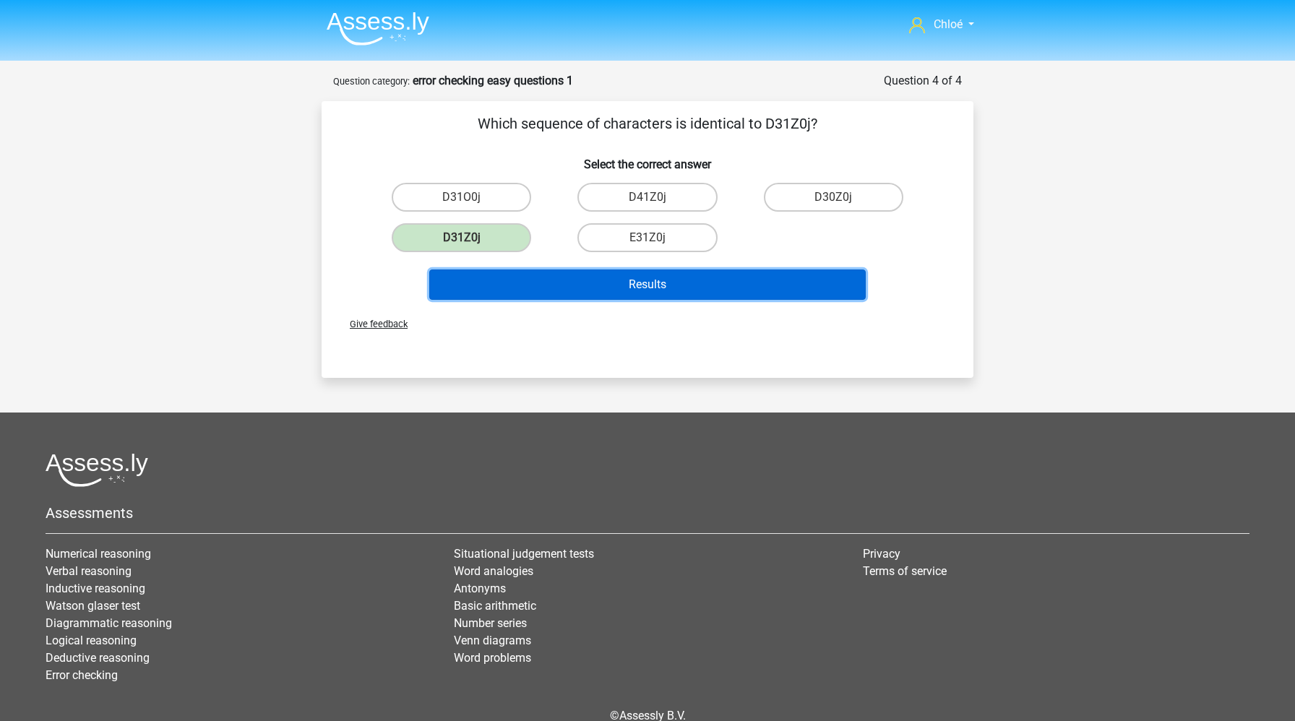
click at [519, 284] on button "Results" at bounding box center [647, 285] width 437 height 30
click at [515, 292] on button "Results" at bounding box center [647, 285] width 437 height 30
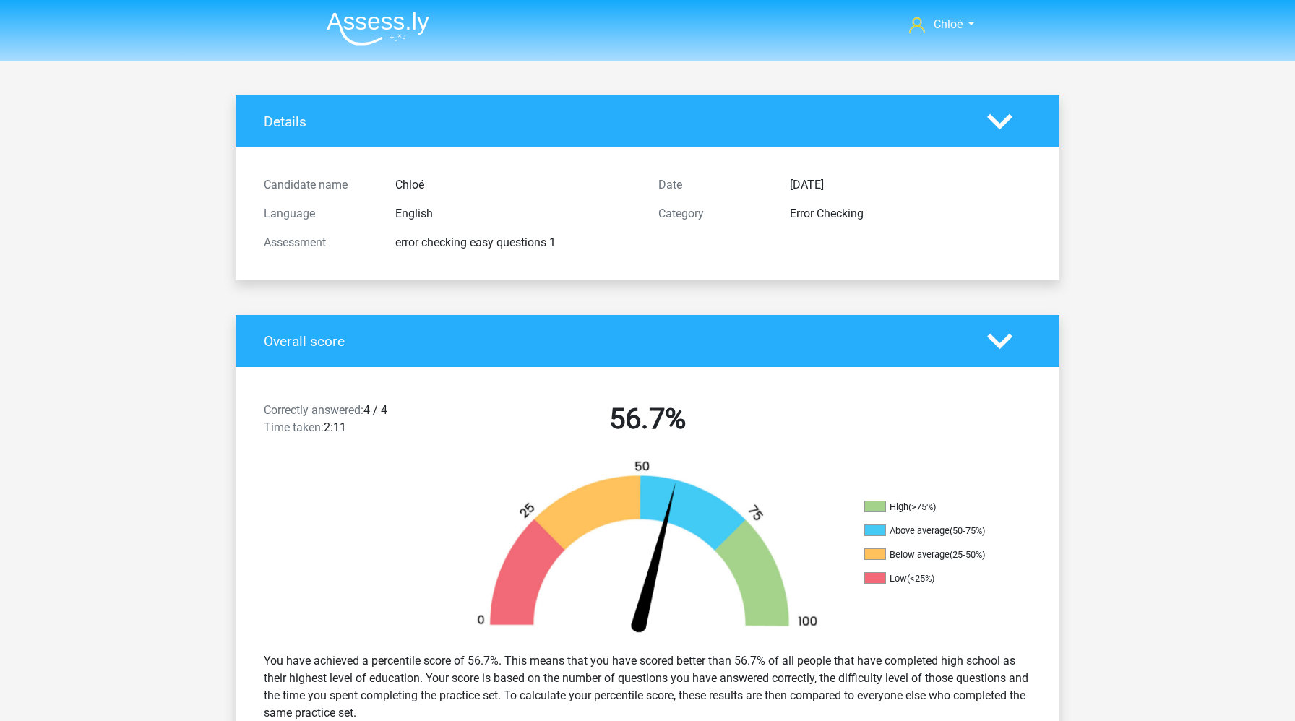
click at [392, 25] on img at bounding box center [378, 29] width 103 height 34
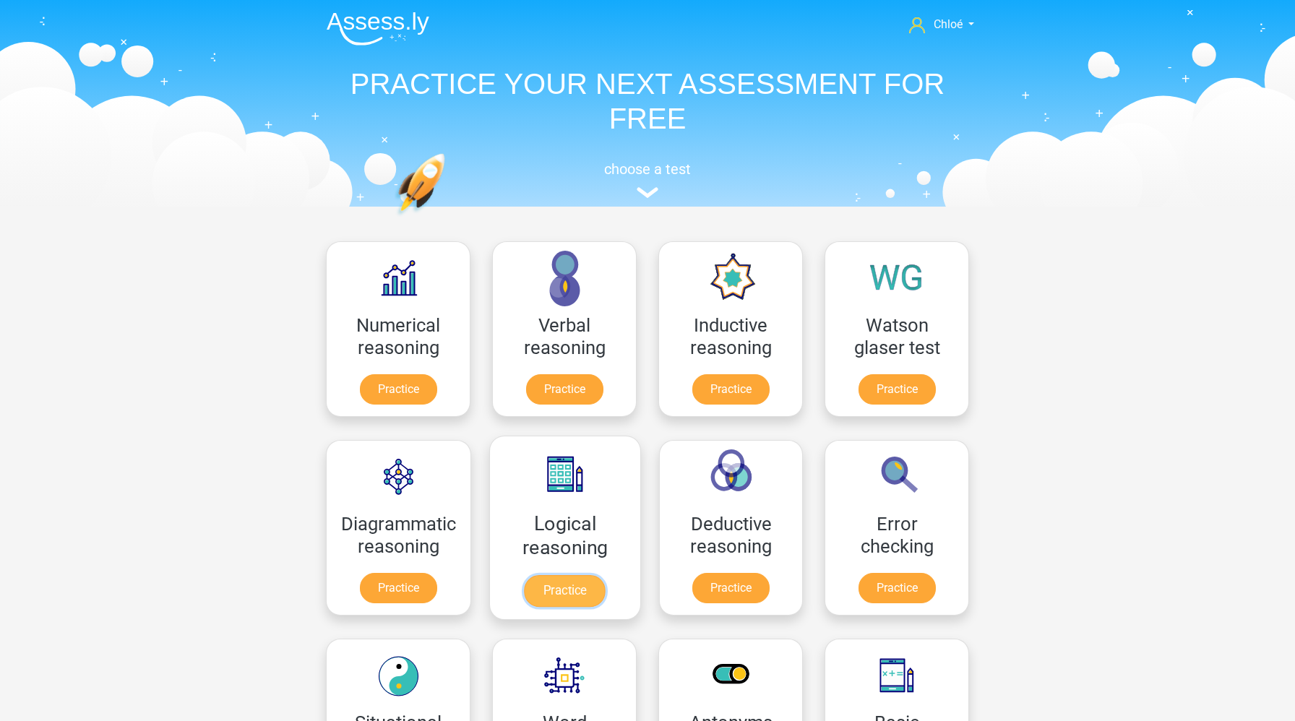
click at [571, 590] on link "Practice" at bounding box center [565, 591] width 81 height 32
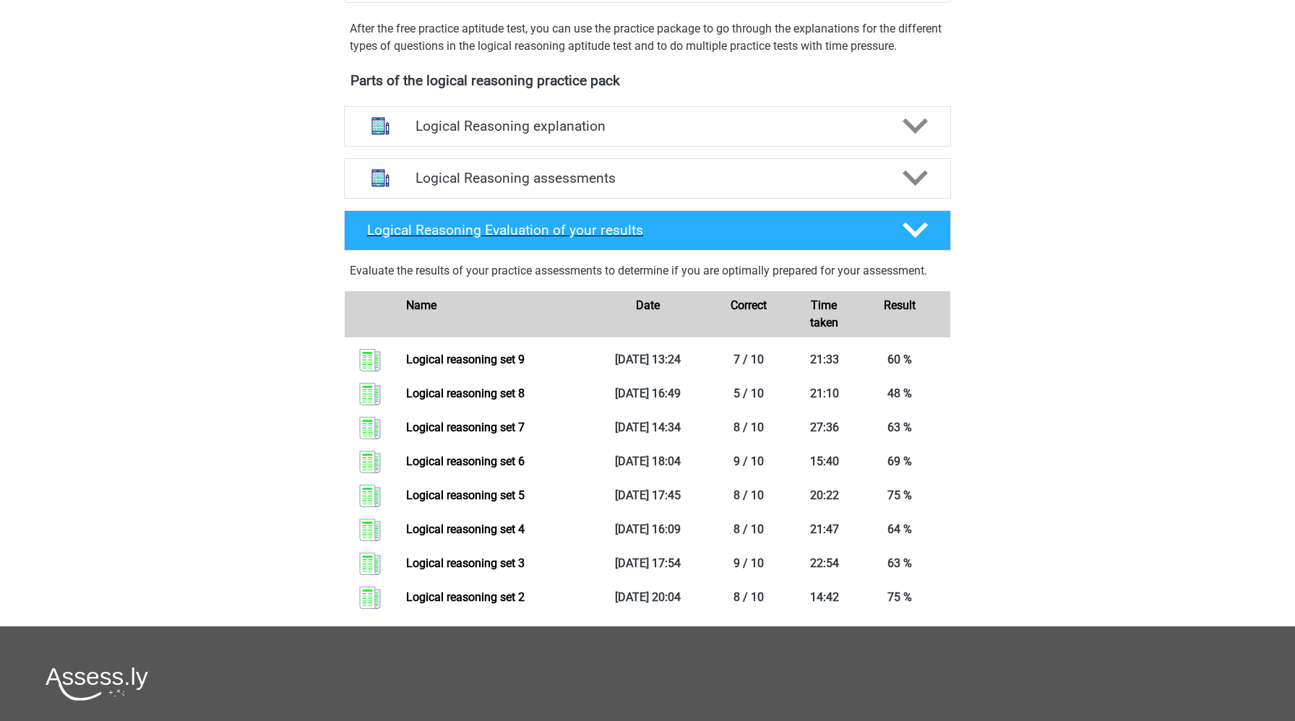
scroll to position [430, 0]
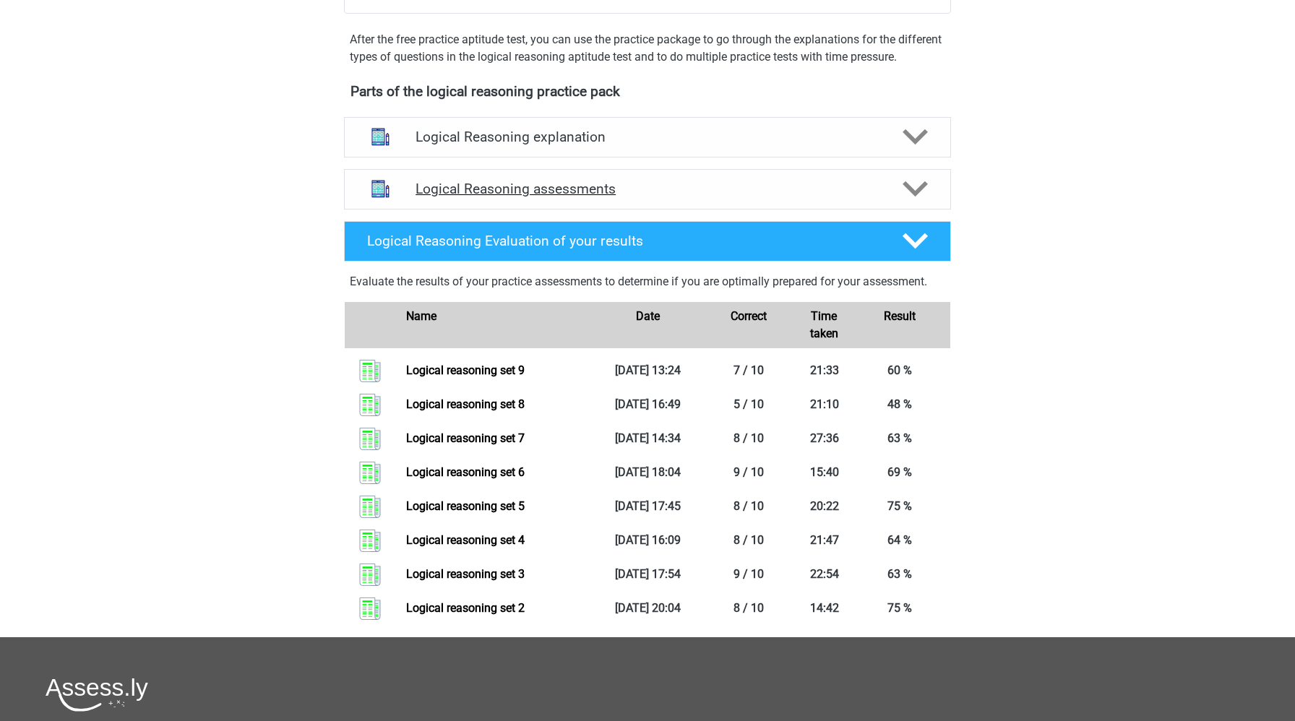
click at [706, 197] on h4 "Logical Reasoning assessments" at bounding box center [647, 189] width 464 height 17
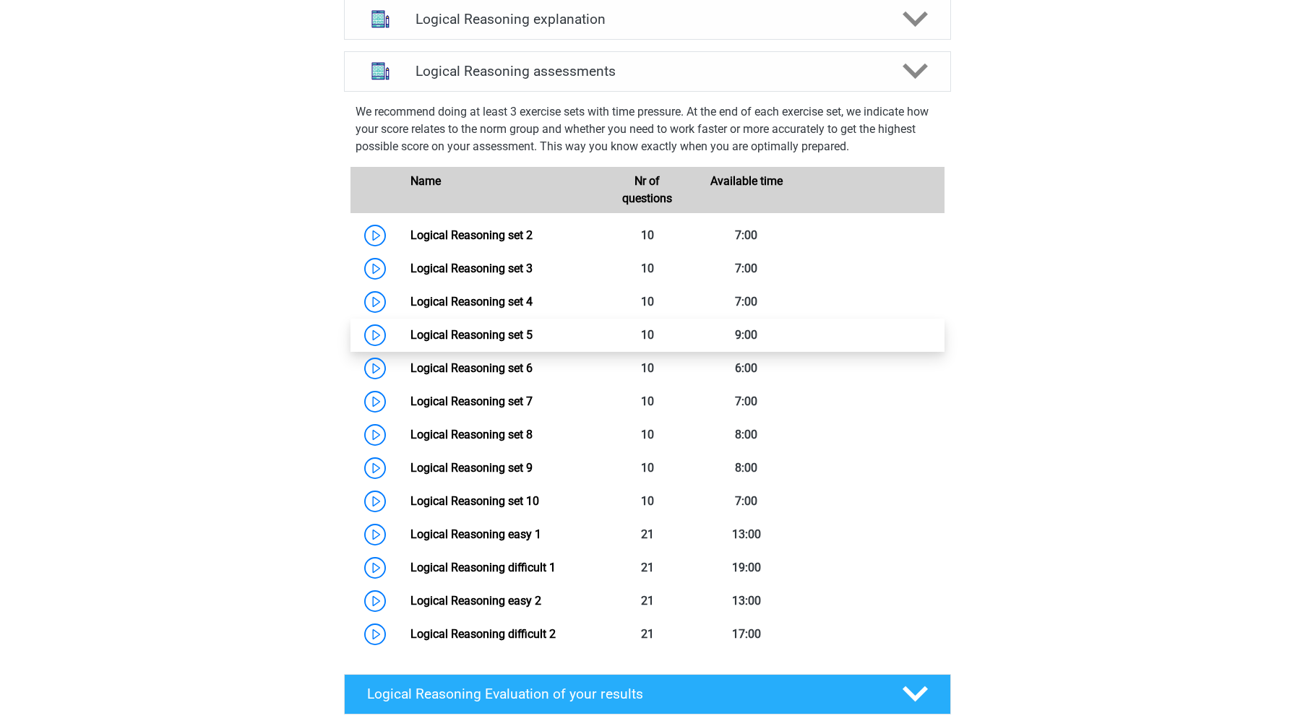
scroll to position [580, 0]
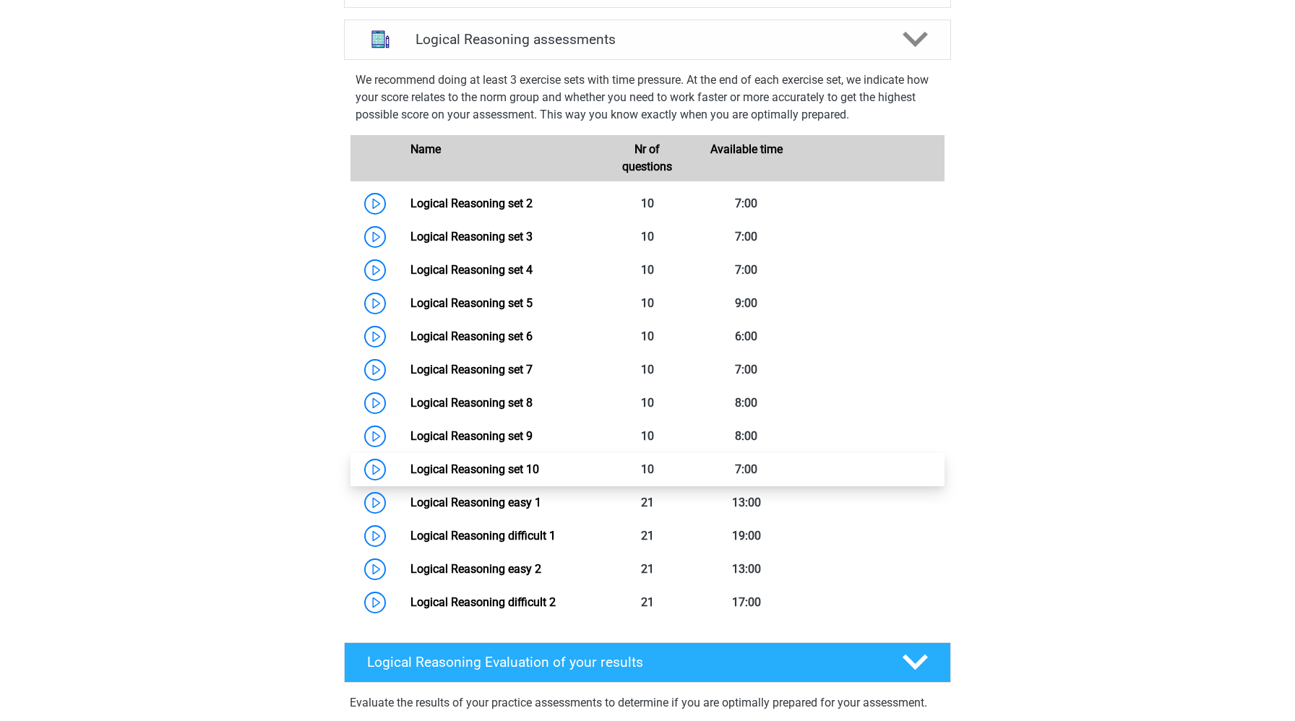
click at [410, 476] on link "Logical Reasoning set 10" at bounding box center [474, 469] width 129 height 14
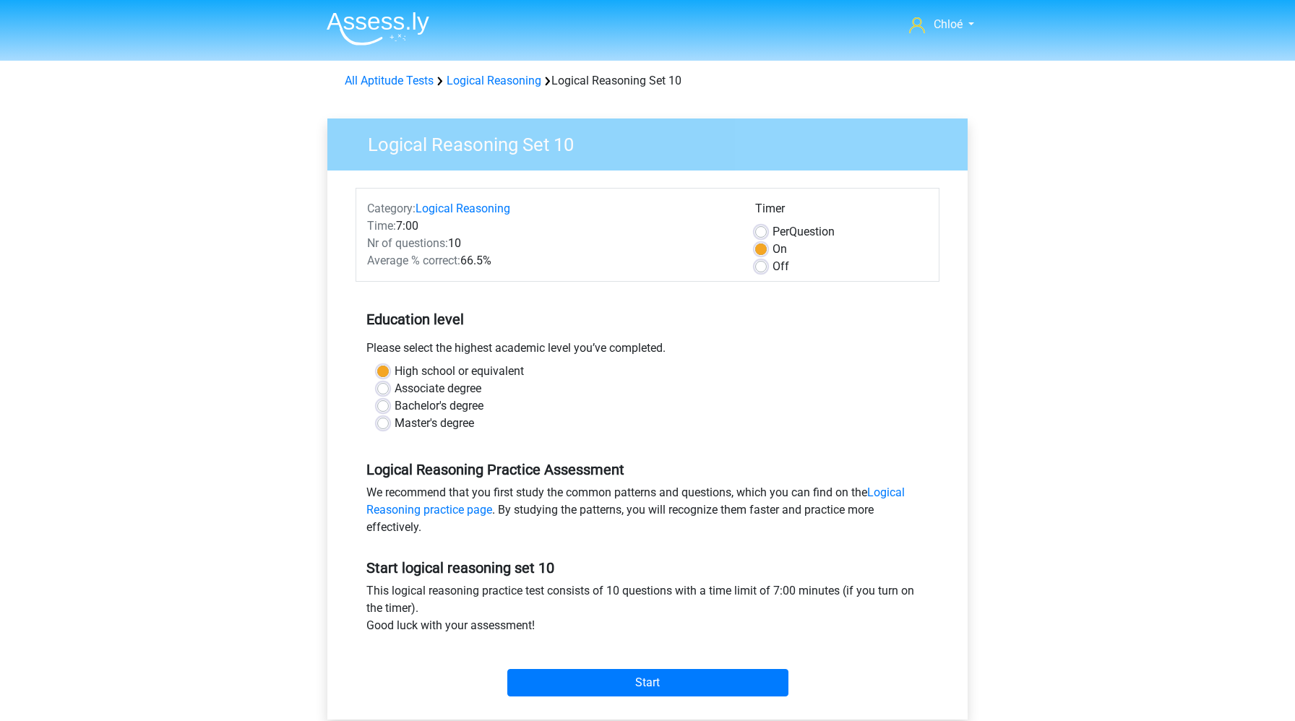
click at [772, 265] on label "Off" at bounding box center [780, 266] width 17 height 17
click at [761, 265] on input "Off" at bounding box center [761, 265] width 12 height 14
radio input "true"
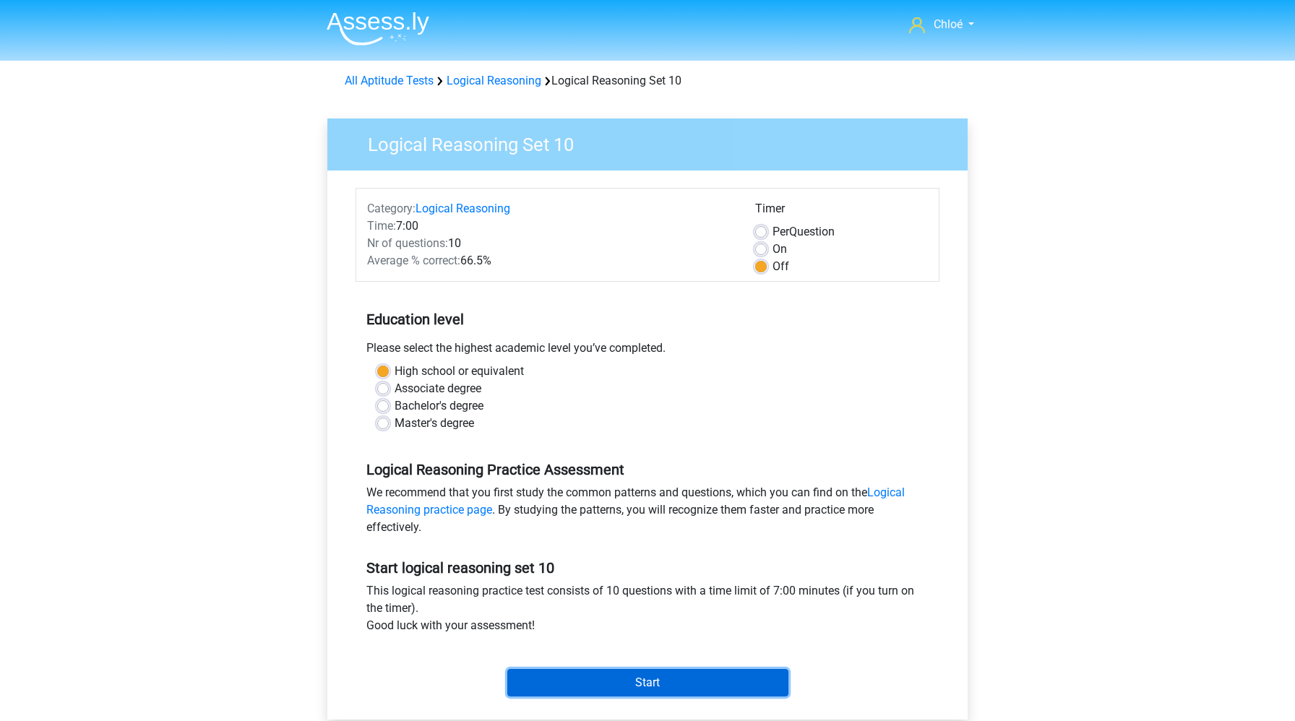
click at [618, 679] on input "Start" at bounding box center [647, 682] width 281 height 27
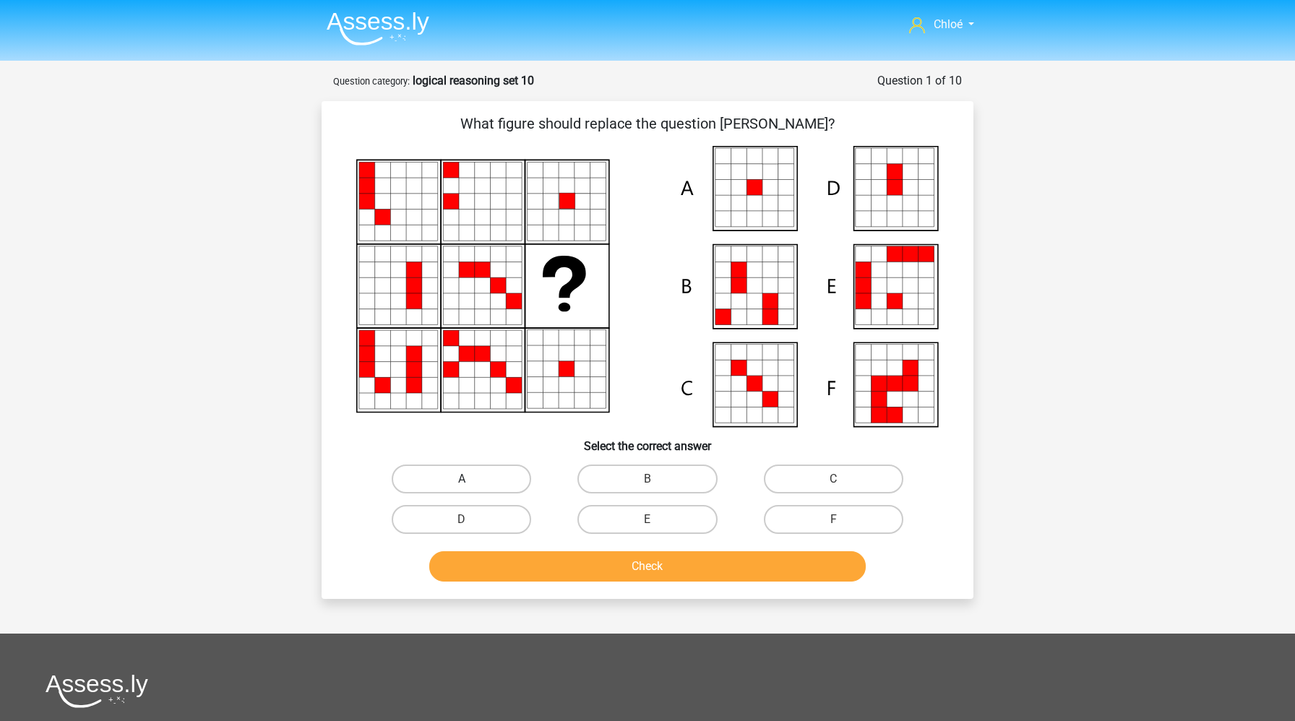
click at [436, 480] on label "A" at bounding box center [461, 479] width 139 height 29
click at [462, 480] on input "A" at bounding box center [466, 483] width 9 height 9
radio input "true"
click at [496, 566] on button "Check" at bounding box center [647, 566] width 437 height 30
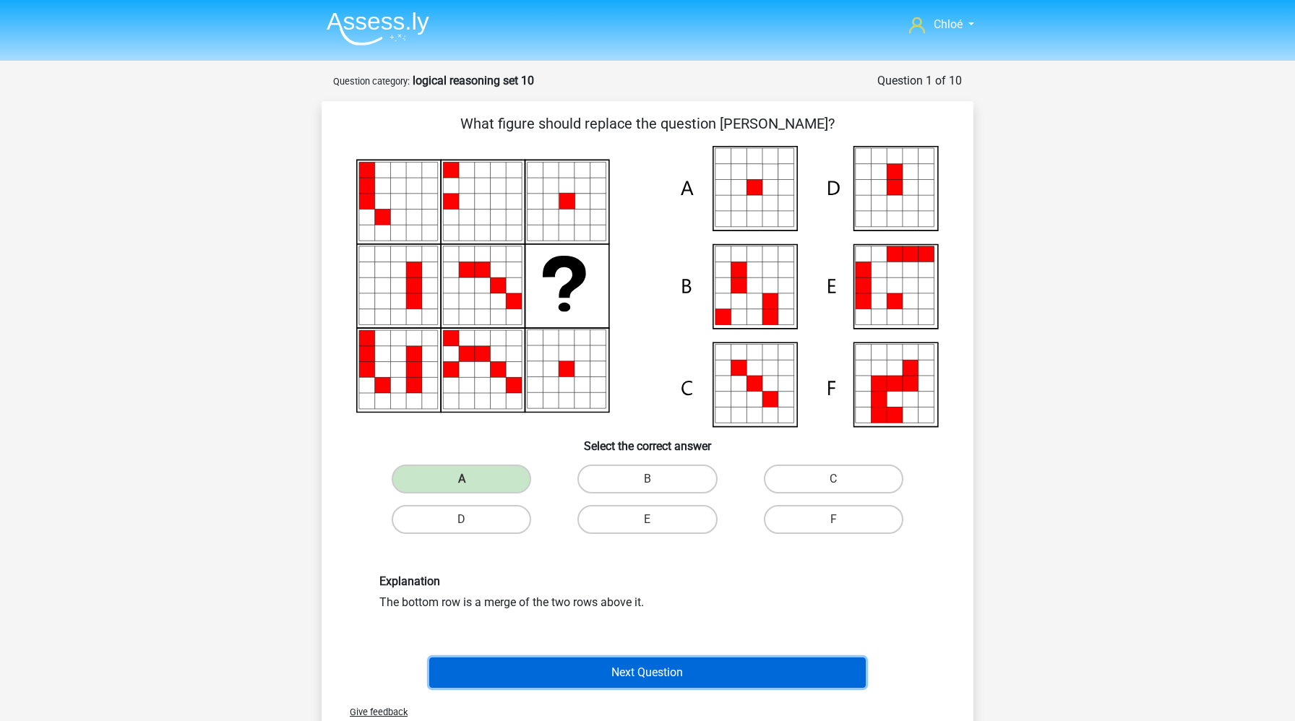
click at [521, 663] on button "Next Question" at bounding box center [647, 673] width 437 height 30
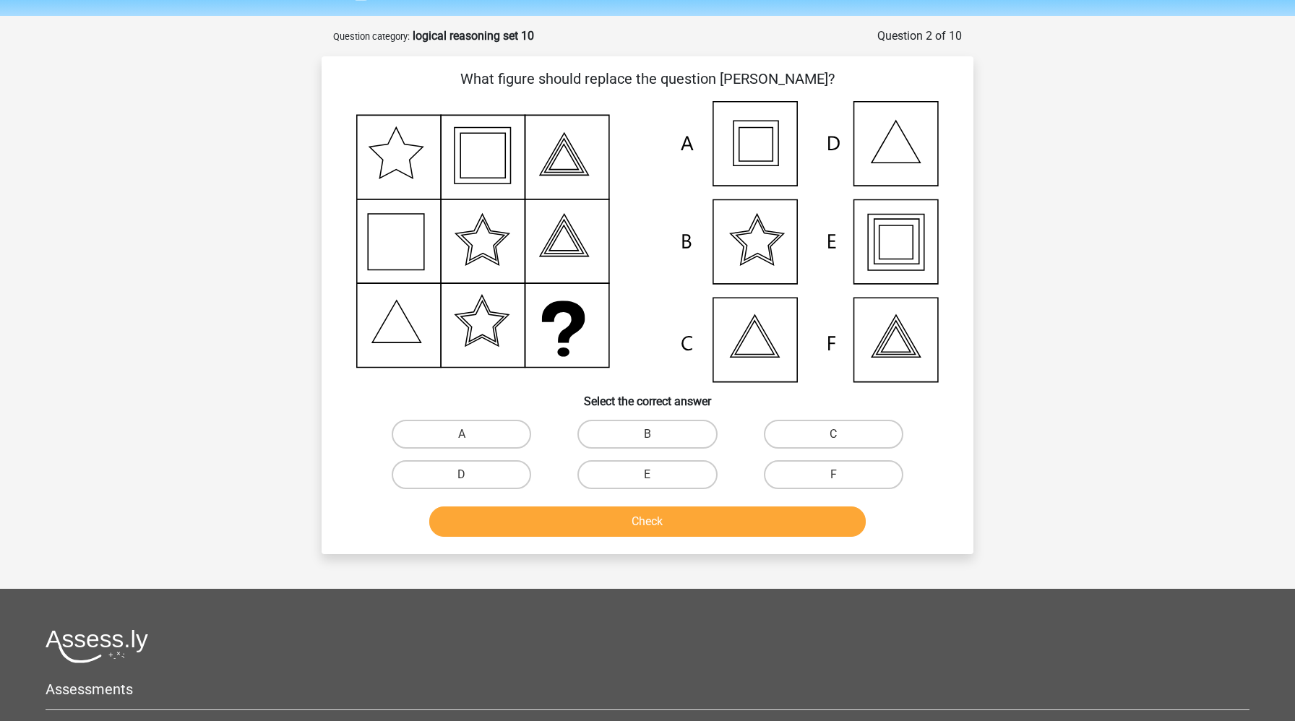
scroll to position [72, 0]
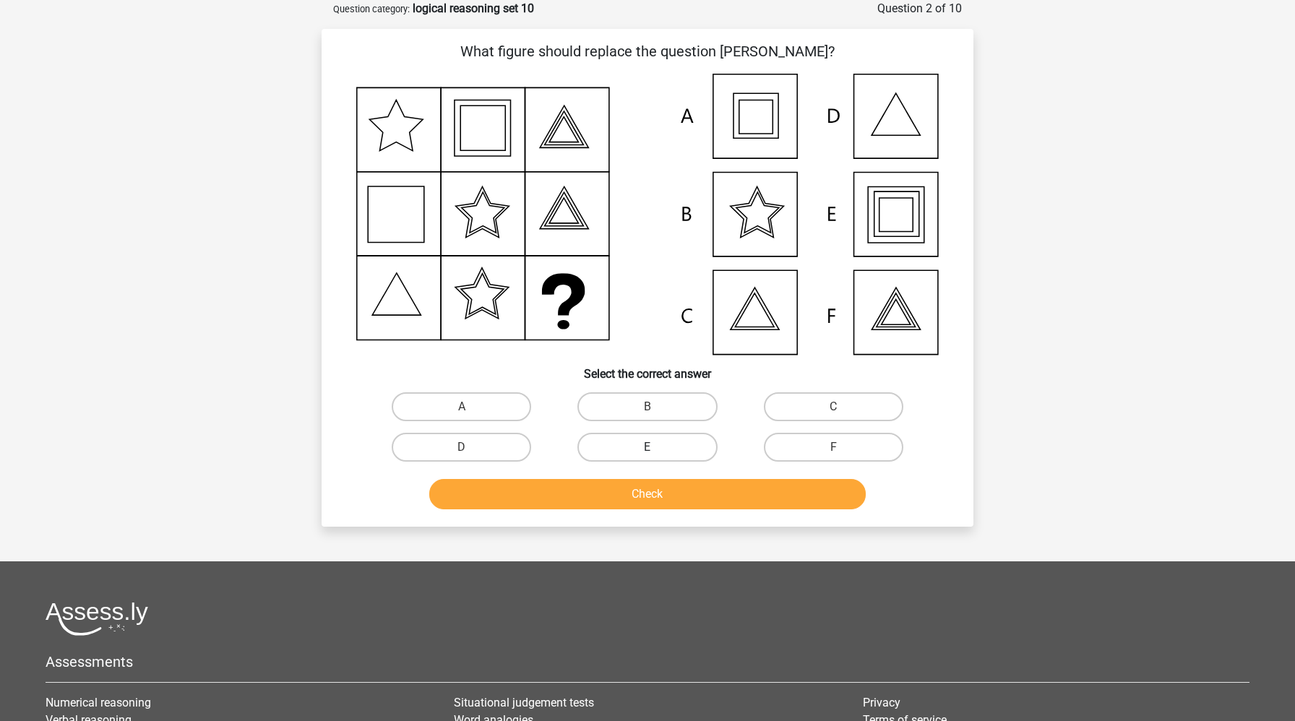
click at [636, 452] on label "E" at bounding box center [646, 447] width 139 height 29
click at [647, 452] on input "E" at bounding box center [651, 451] width 9 height 9
radio input "true"
click at [636, 494] on button "Check" at bounding box center [647, 494] width 437 height 30
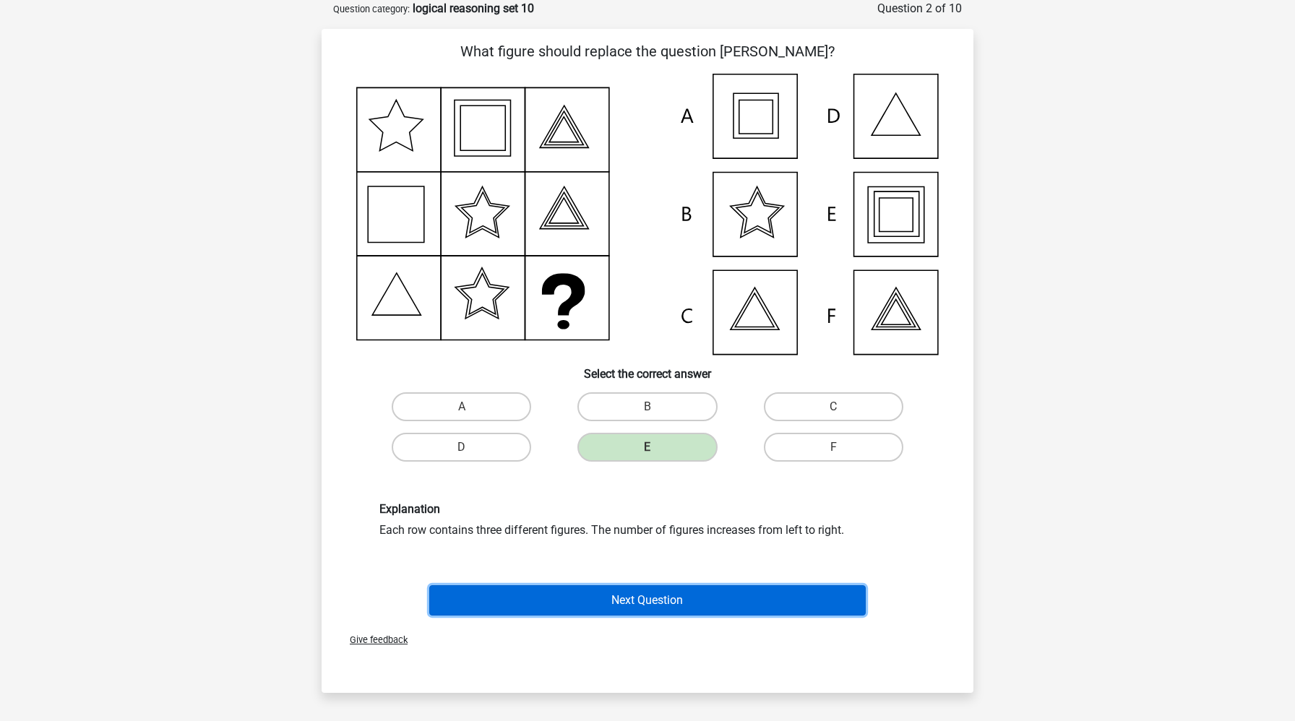
click at [661, 609] on button "Next Question" at bounding box center [647, 600] width 437 height 30
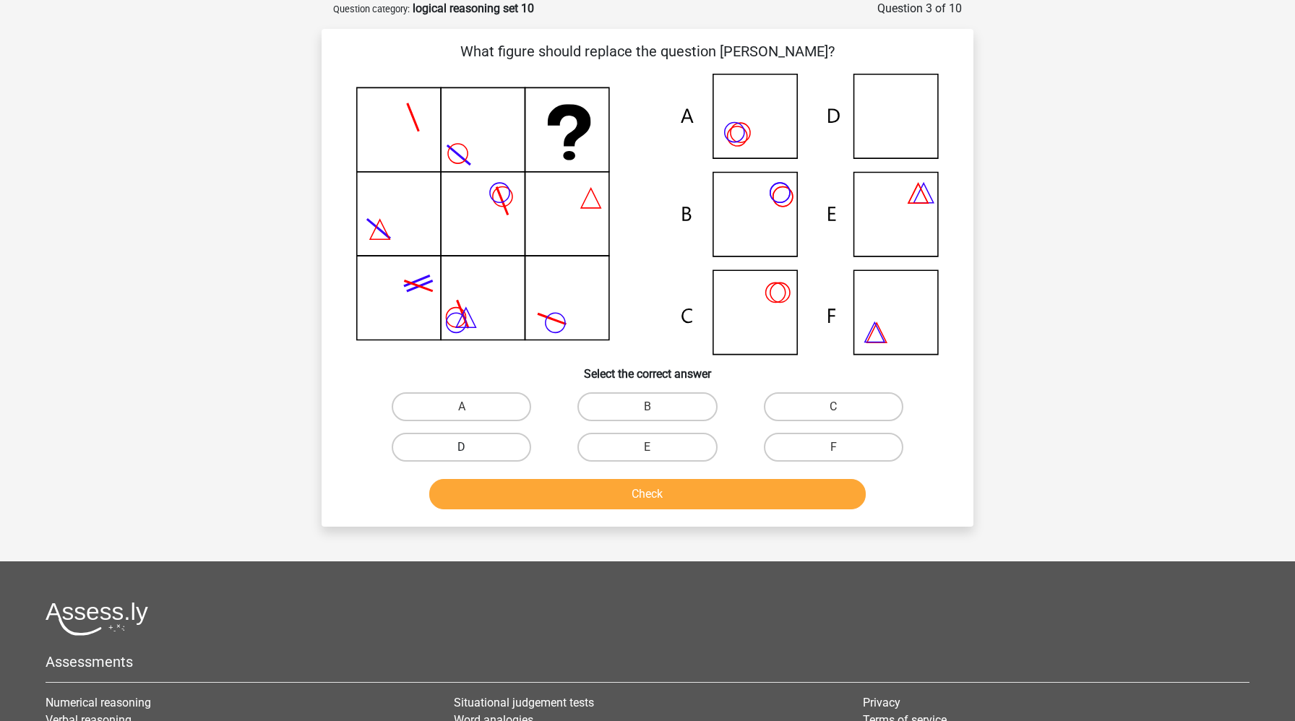
click at [465, 436] on label "D" at bounding box center [461, 447] width 139 height 29
click at [465, 447] on input "D" at bounding box center [466, 451] width 9 height 9
radio input "true"
click at [483, 486] on button "Check" at bounding box center [647, 494] width 437 height 30
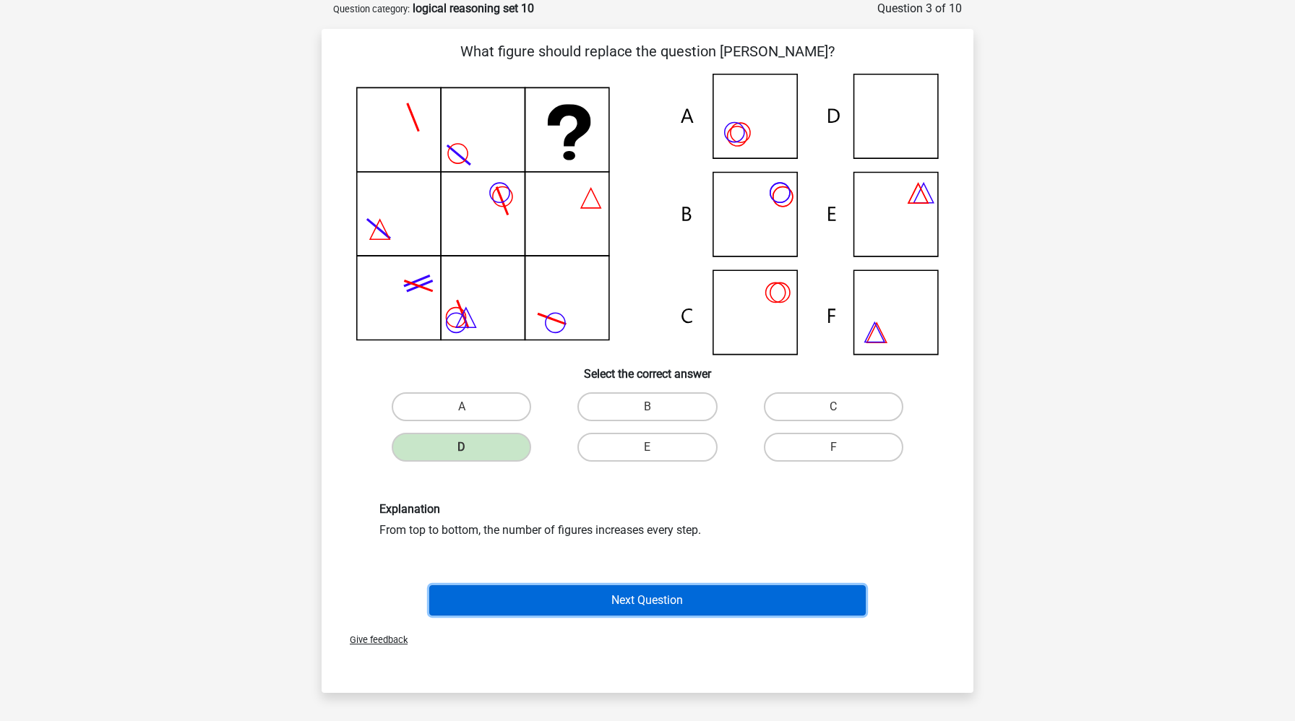
click at [496, 605] on button "Next Question" at bounding box center [647, 600] width 437 height 30
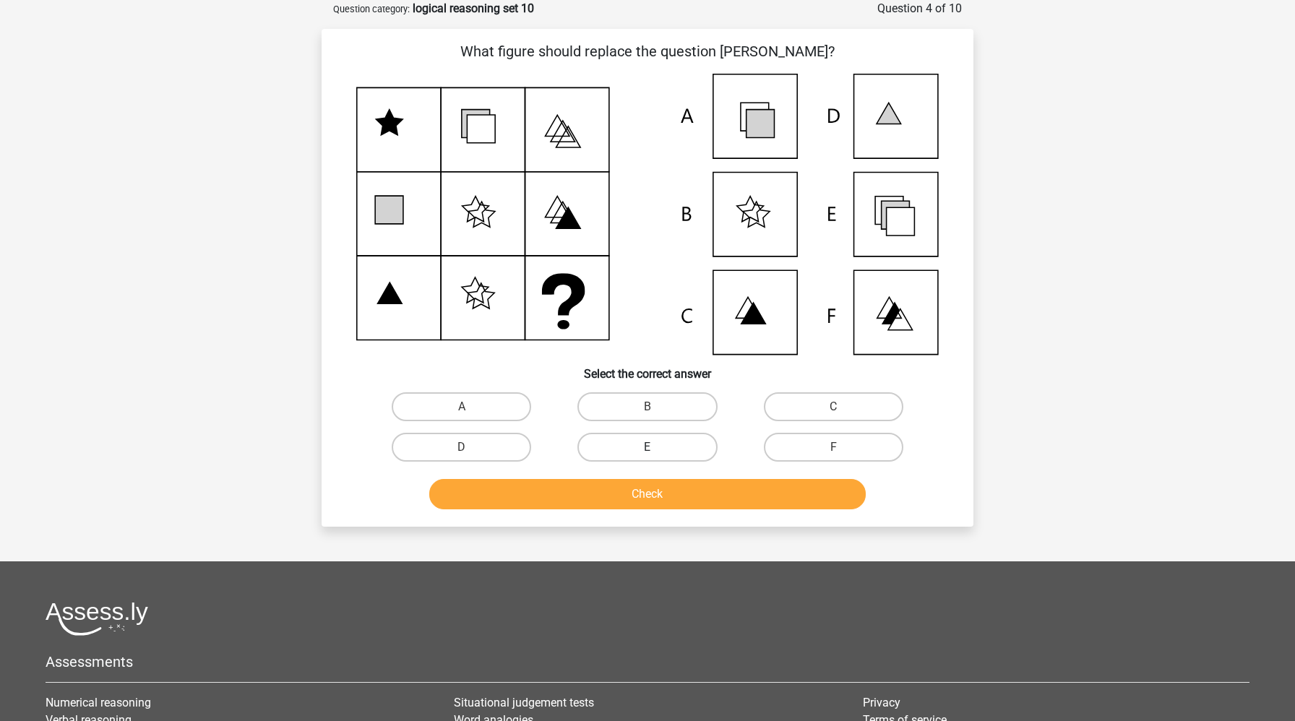
click at [654, 440] on label "E" at bounding box center [646, 447] width 139 height 29
click at [654, 447] on input "E" at bounding box center [651, 451] width 9 height 9
radio input "true"
click at [649, 497] on button "Check" at bounding box center [647, 494] width 437 height 30
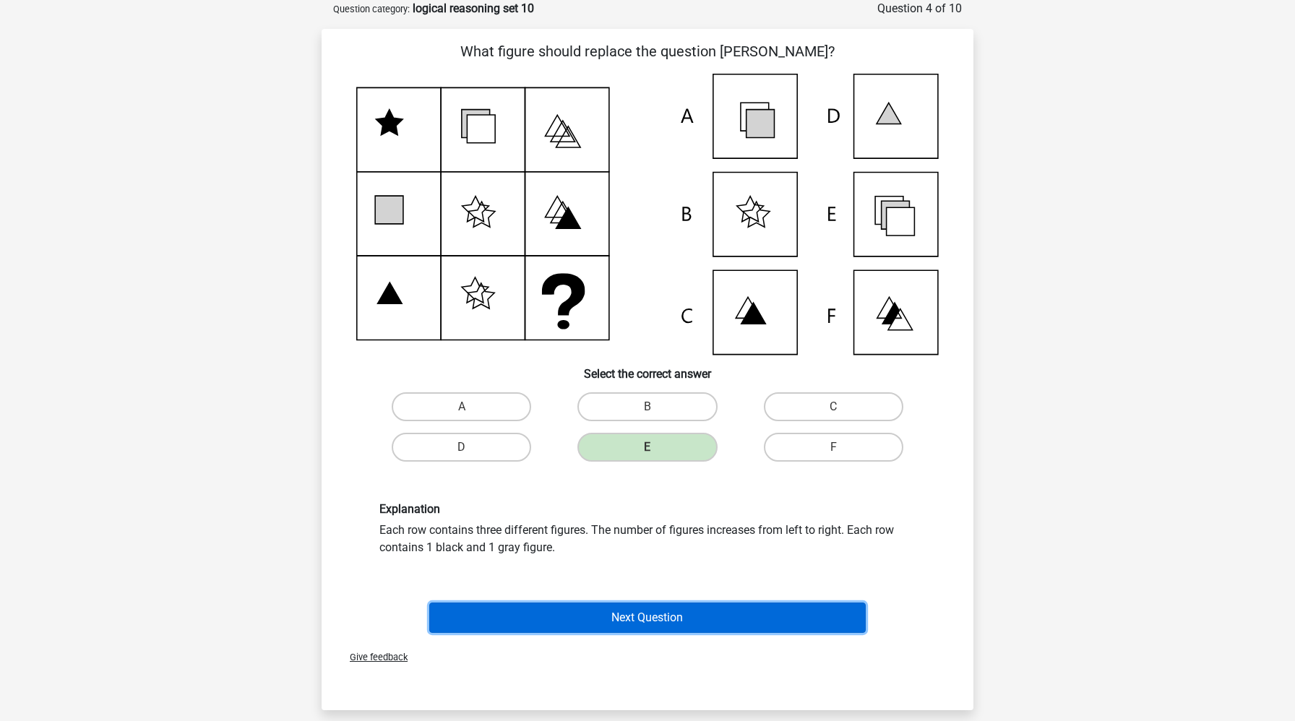
click at [580, 616] on button "Next Question" at bounding box center [647, 618] width 437 height 30
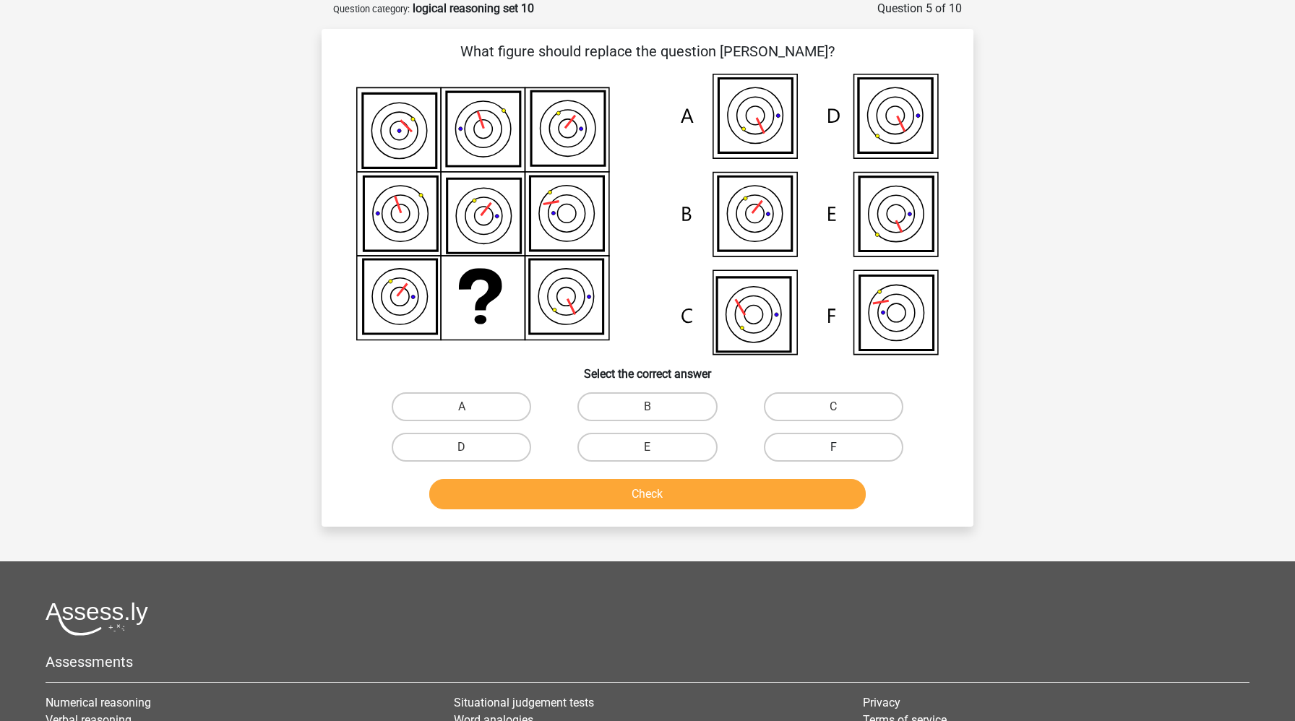
click at [798, 451] on label "F" at bounding box center [833, 447] width 139 height 29
click at [833, 451] on input "F" at bounding box center [837, 451] width 9 height 9
radio input "true"
click at [773, 490] on button "Check" at bounding box center [647, 494] width 437 height 30
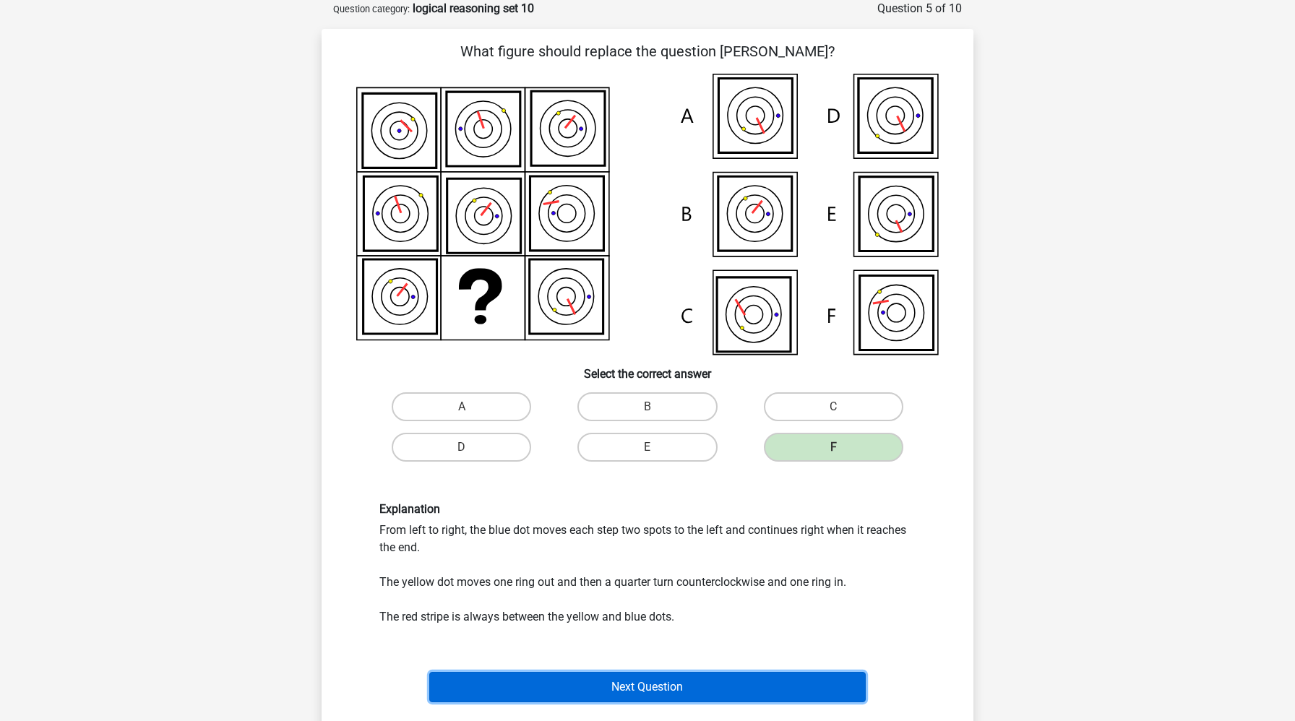
click at [661, 676] on button "Next Question" at bounding box center [647, 687] width 437 height 30
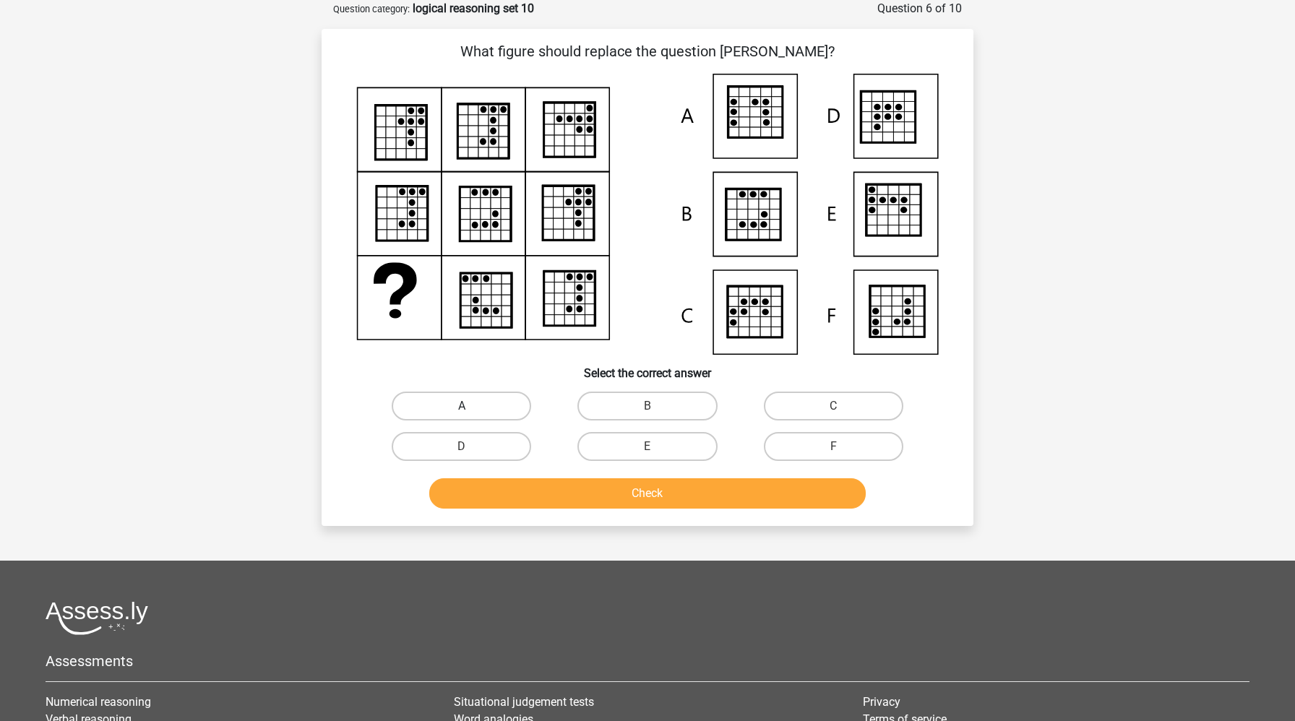
click at [491, 414] on label "A" at bounding box center [461, 406] width 139 height 29
click at [471, 414] on input "A" at bounding box center [466, 410] width 9 height 9
radio input "true"
click at [514, 497] on button "Check" at bounding box center [647, 493] width 437 height 30
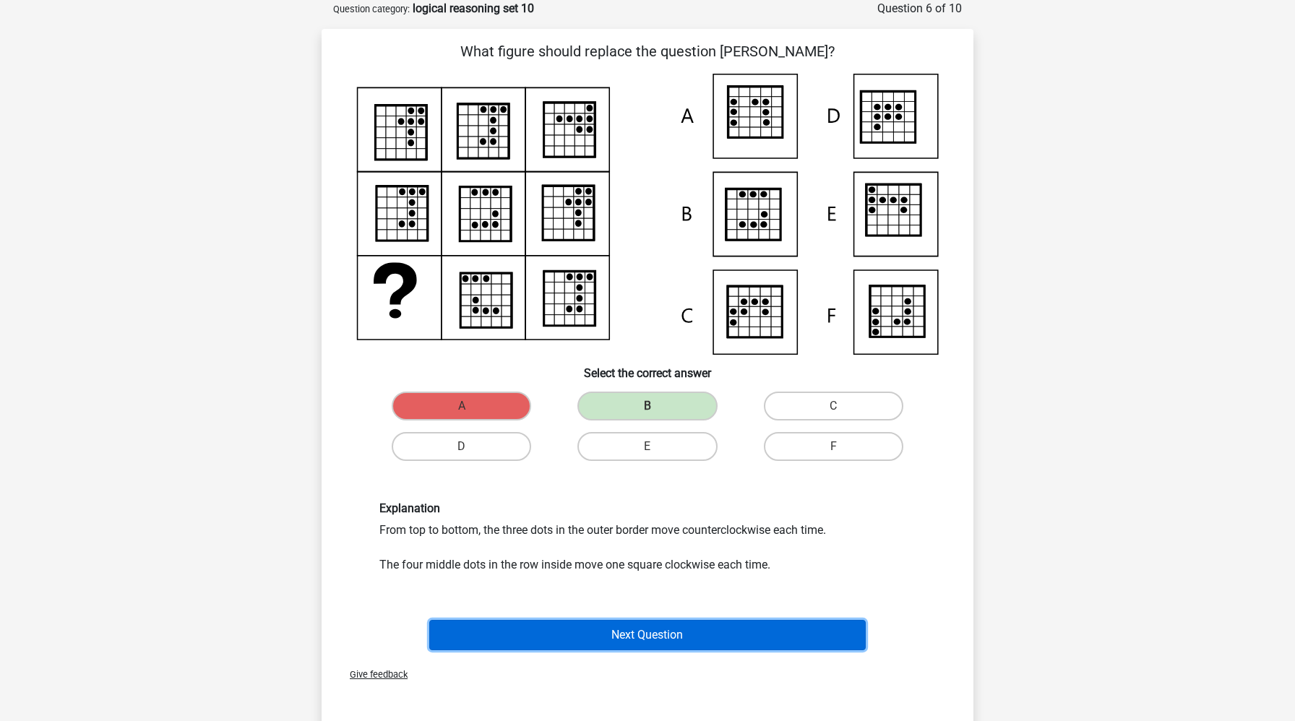
click at [489, 634] on button "Next Question" at bounding box center [647, 635] width 437 height 30
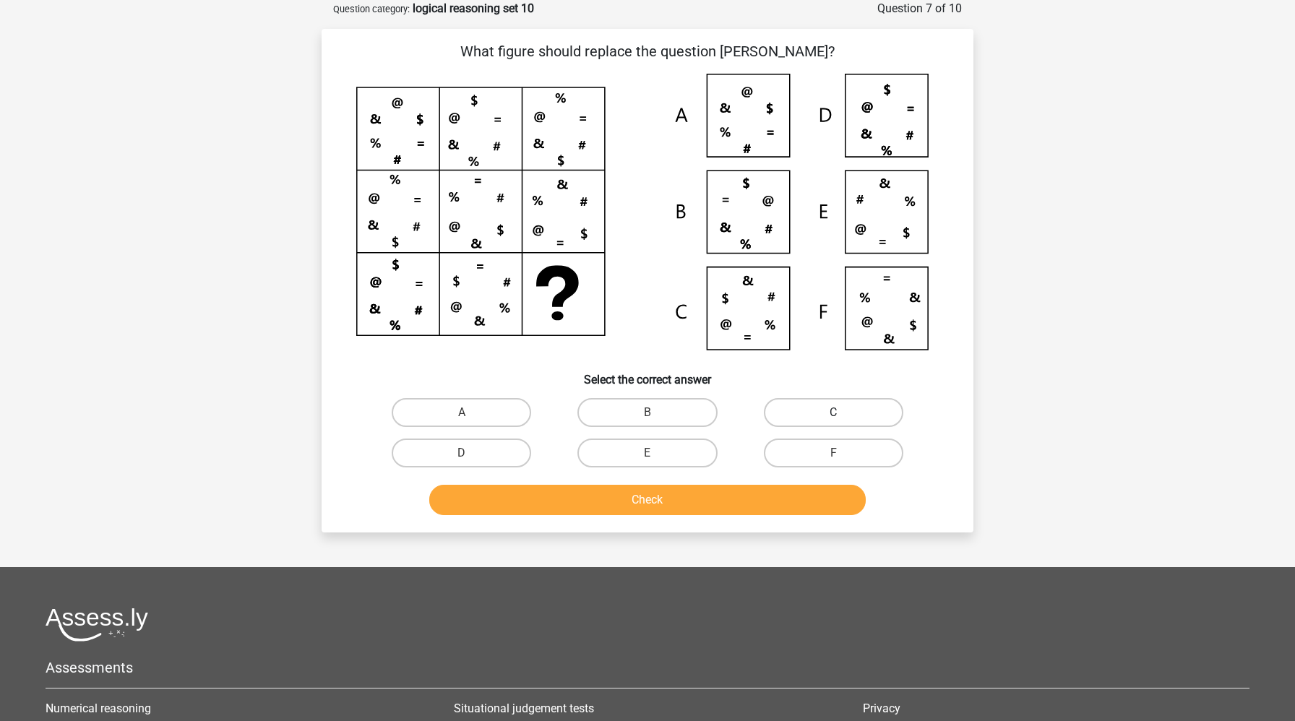
click at [808, 408] on label "C" at bounding box center [833, 412] width 139 height 29
click at [833, 413] on input "C" at bounding box center [837, 417] width 9 height 9
radio input "true"
click at [736, 509] on button "Check" at bounding box center [647, 500] width 437 height 30
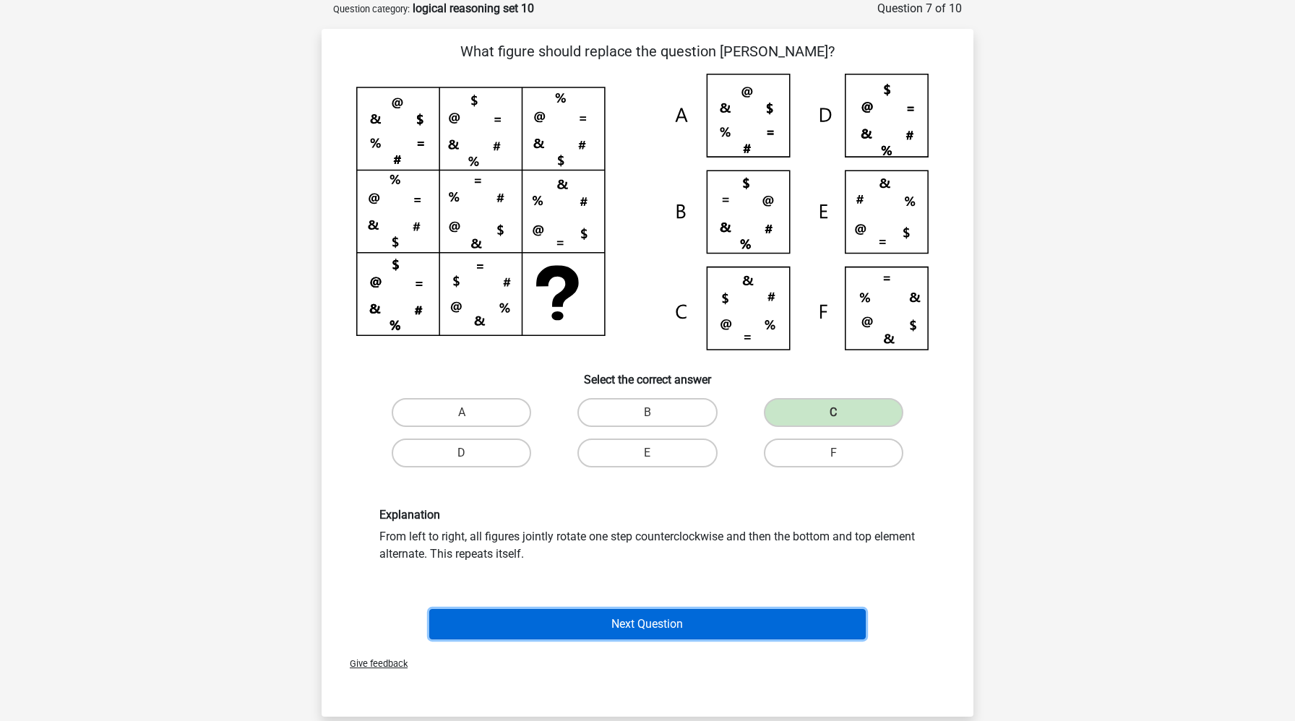
click at [715, 611] on button "Next Question" at bounding box center [647, 624] width 437 height 30
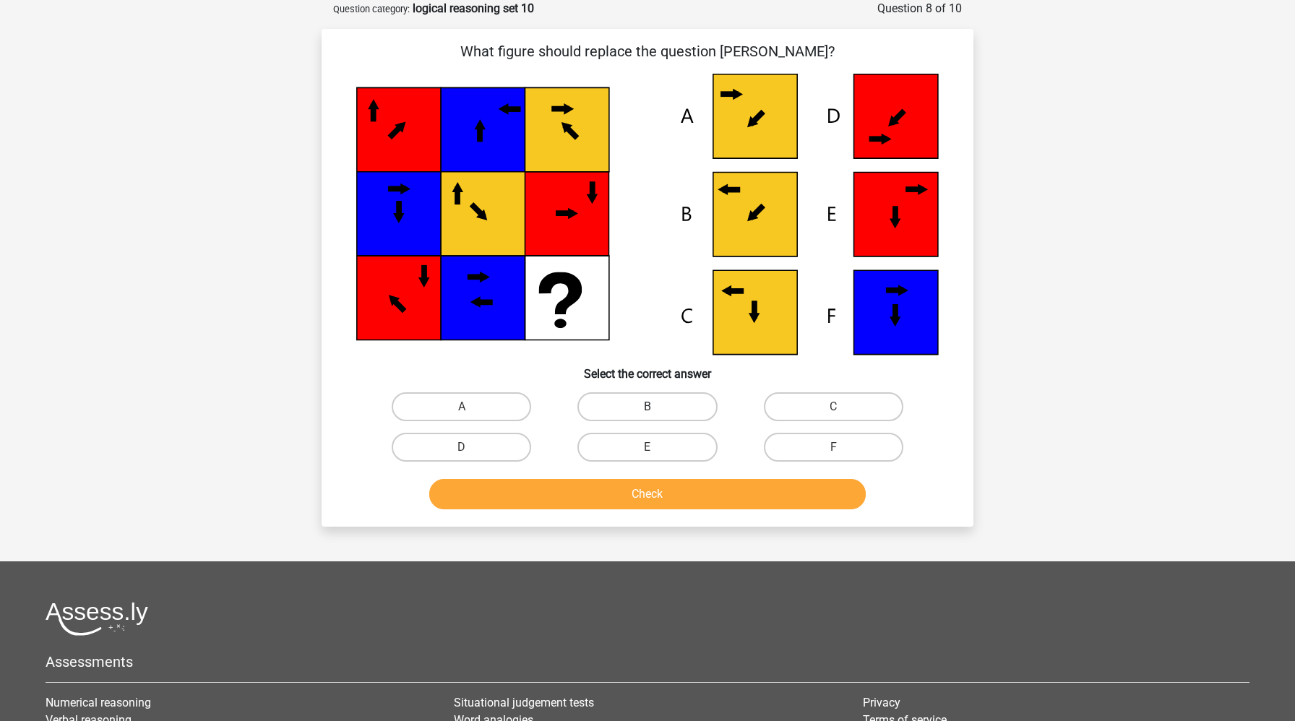
click at [663, 407] on label "B" at bounding box center [646, 406] width 139 height 29
click at [657, 407] on input "B" at bounding box center [651, 411] width 9 height 9
radio input "true"
click at [658, 501] on button "Check" at bounding box center [647, 494] width 437 height 30
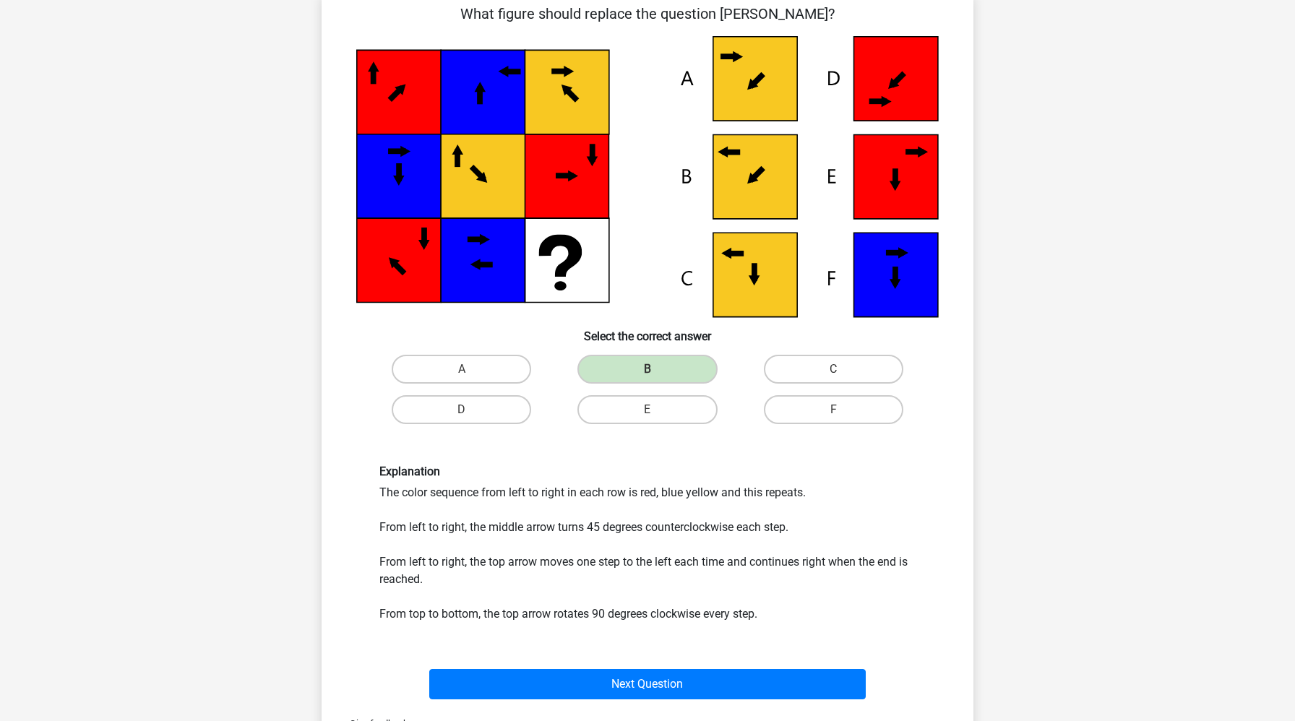
scroll to position [112, 0]
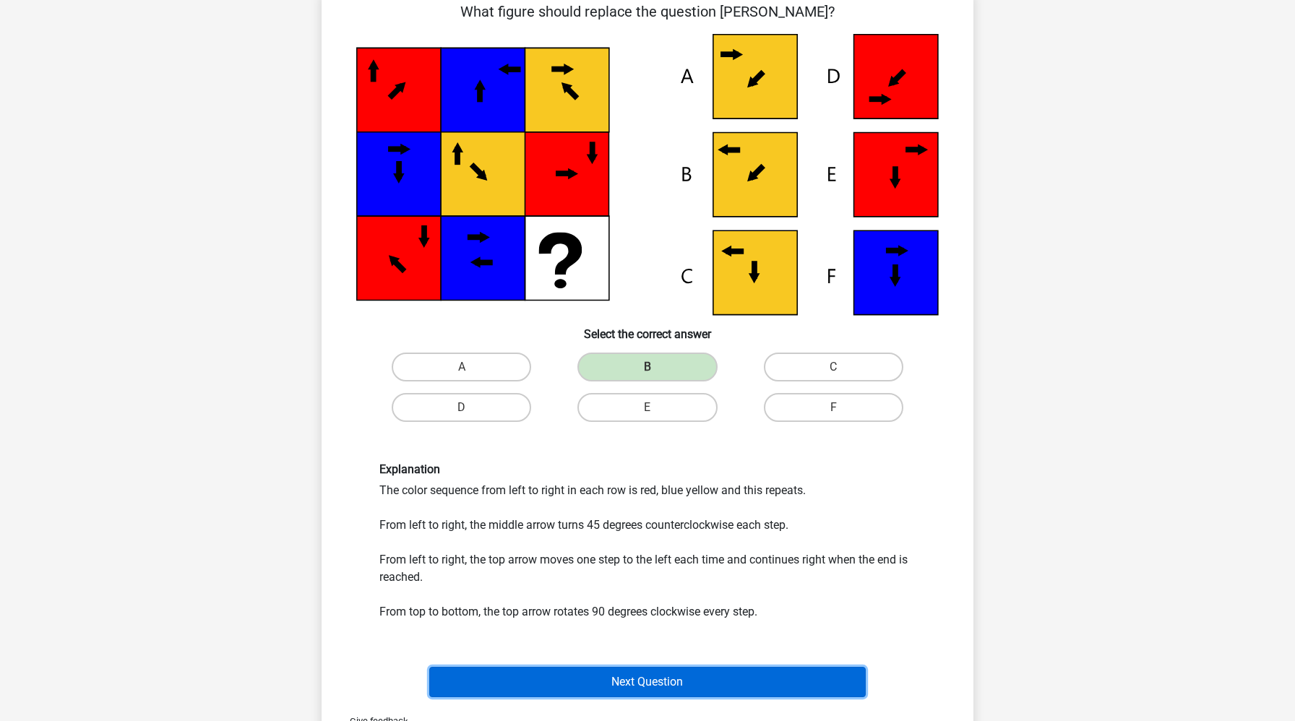
click at [594, 686] on button "Next Question" at bounding box center [647, 682] width 437 height 30
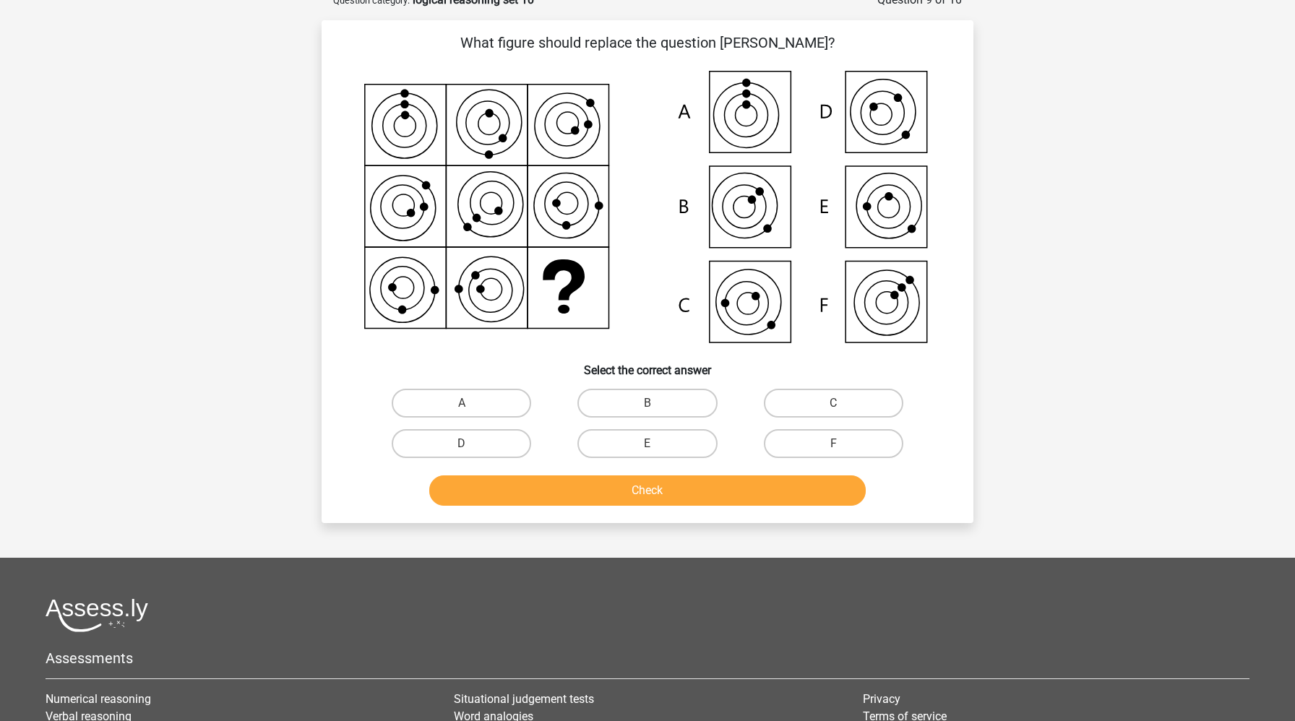
scroll to position [72, 0]
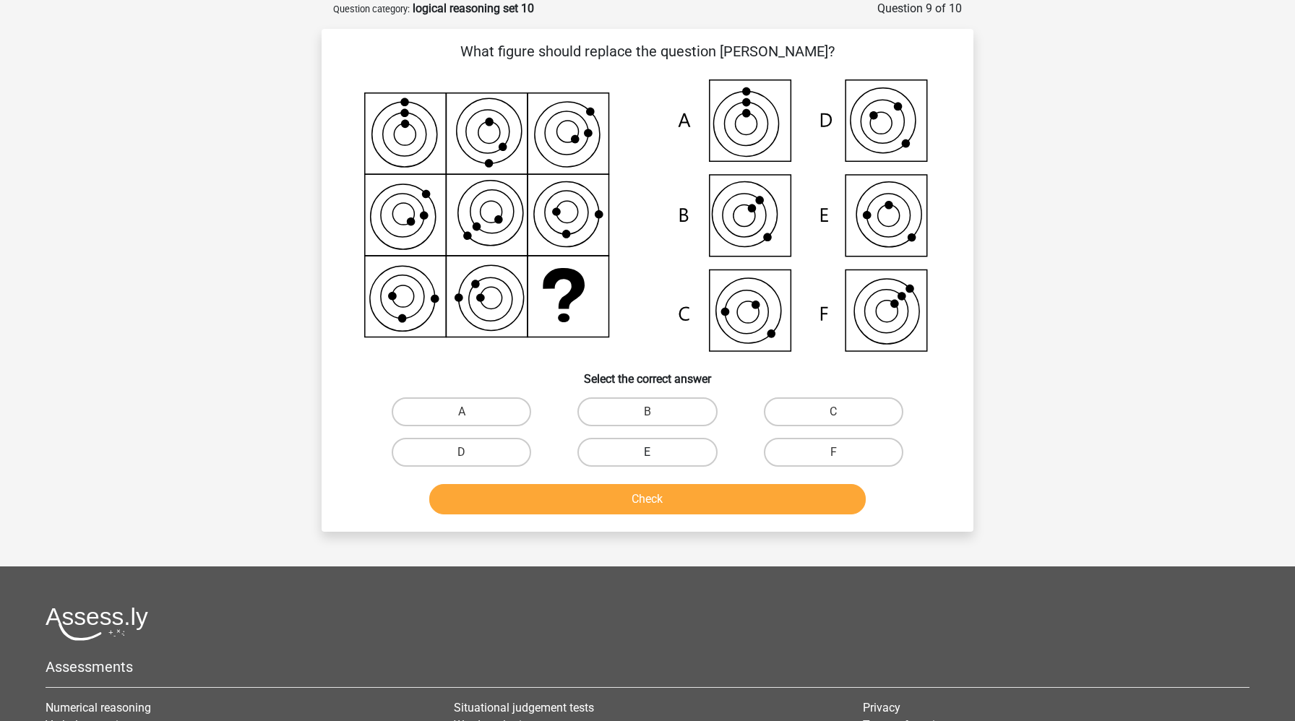
click at [668, 440] on label "E" at bounding box center [646, 452] width 139 height 29
click at [657, 452] on input "E" at bounding box center [651, 456] width 9 height 9
radio input "true"
click at [668, 505] on button "Check" at bounding box center [647, 499] width 437 height 30
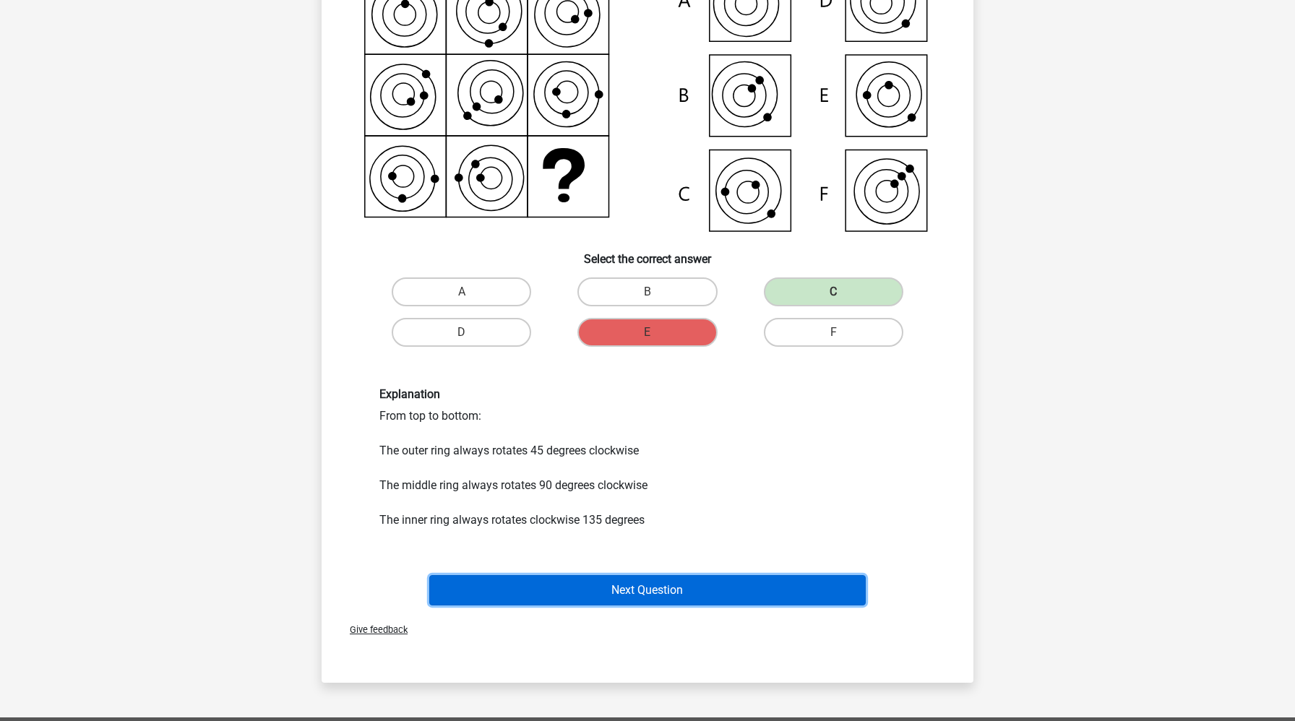
click at [621, 597] on button "Next Question" at bounding box center [647, 590] width 437 height 30
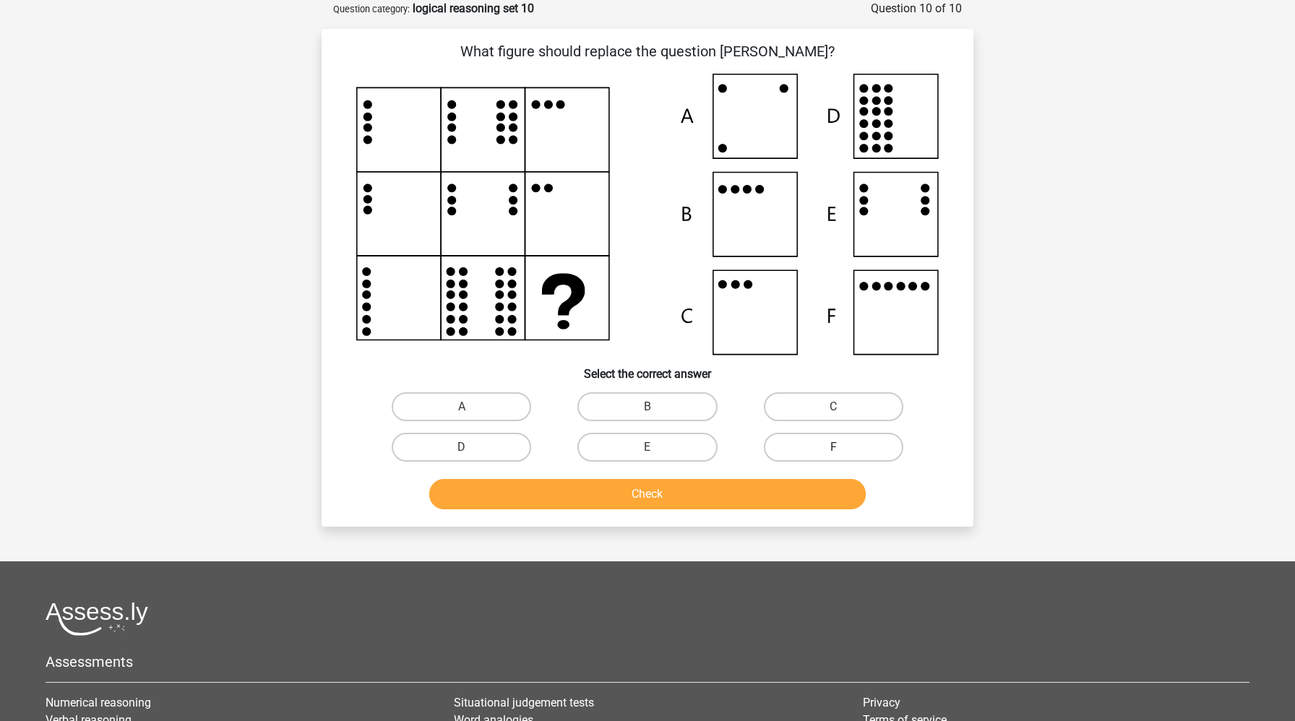
click at [833, 442] on label "F" at bounding box center [833, 447] width 139 height 29
click at [833, 447] on input "F" at bounding box center [837, 451] width 9 height 9
radio input "true"
click at [801, 486] on button "Check" at bounding box center [647, 494] width 437 height 30
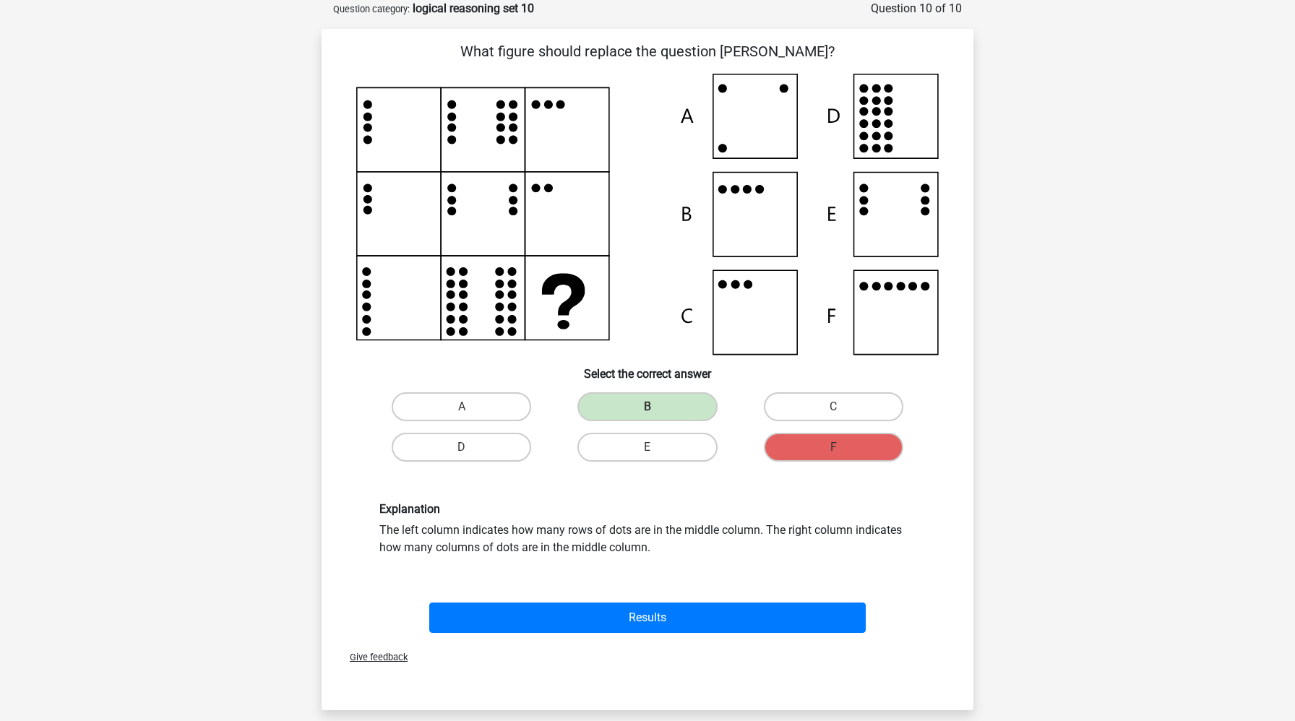
scroll to position [72, 0]
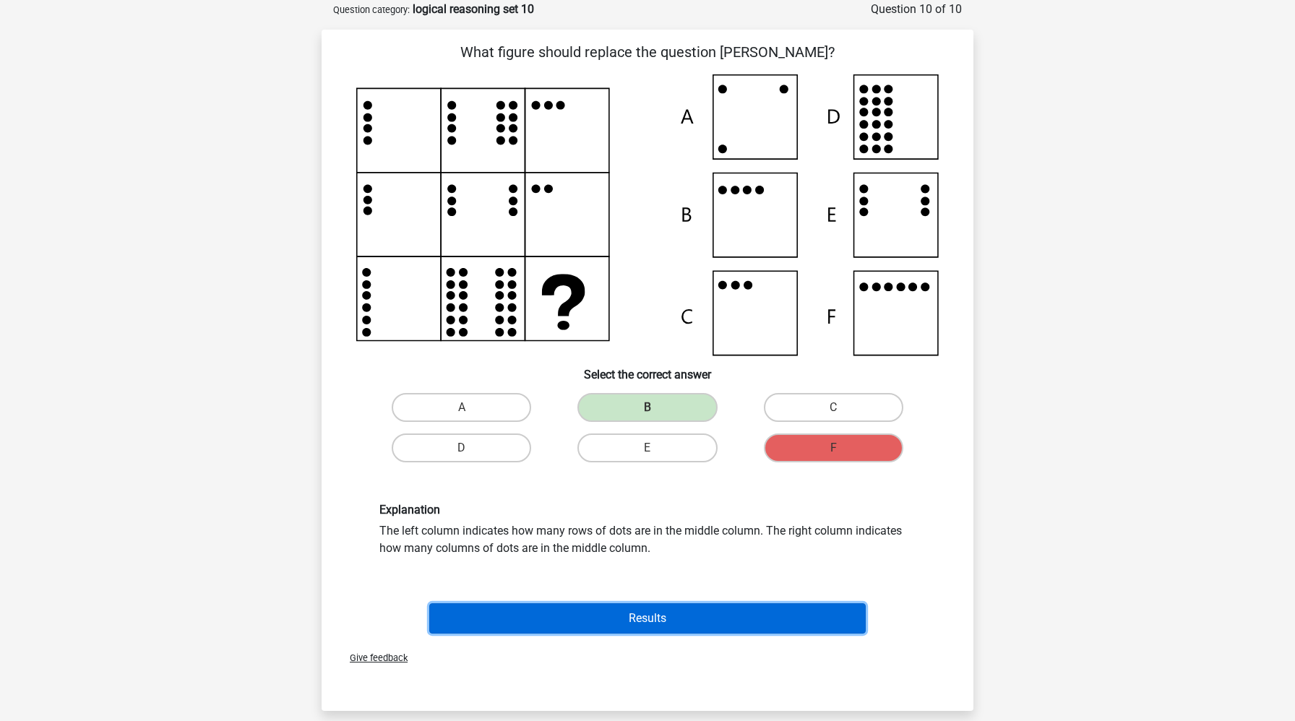
click at [590, 622] on button "Results" at bounding box center [647, 618] width 437 height 30
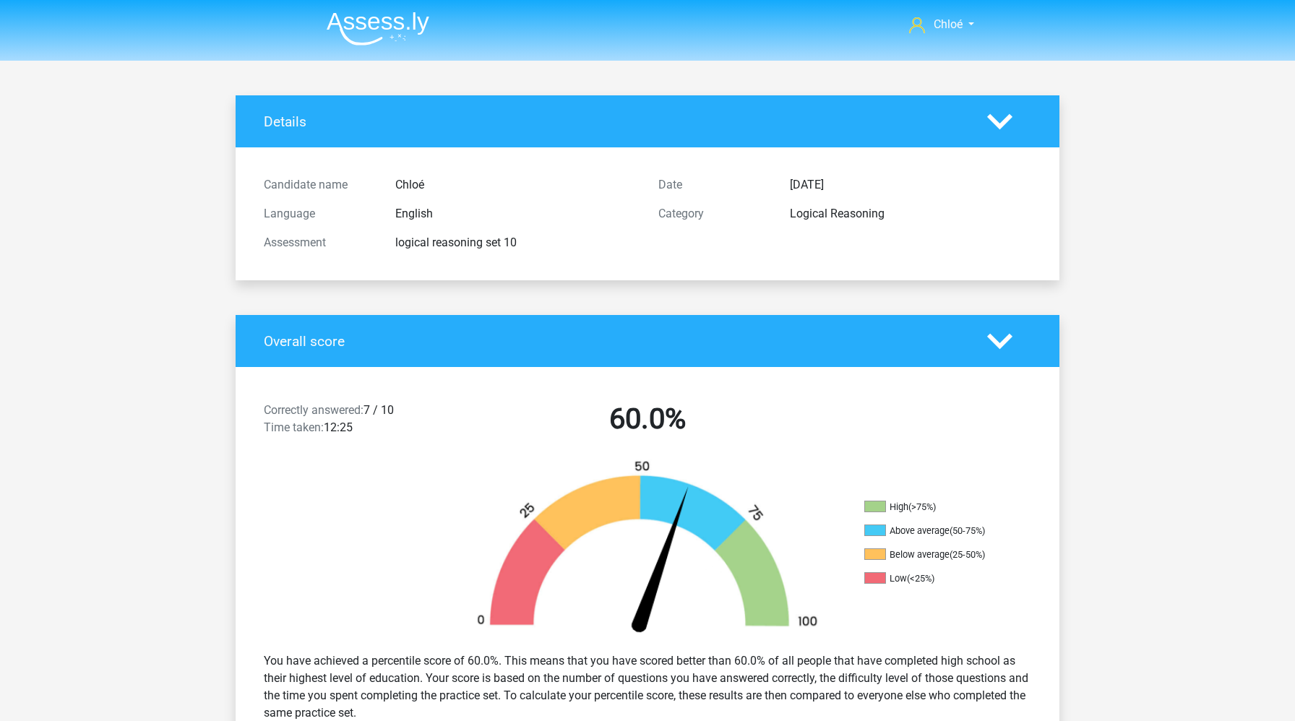
click at [370, 27] on img at bounding box center [378, 29] width 103 height 34
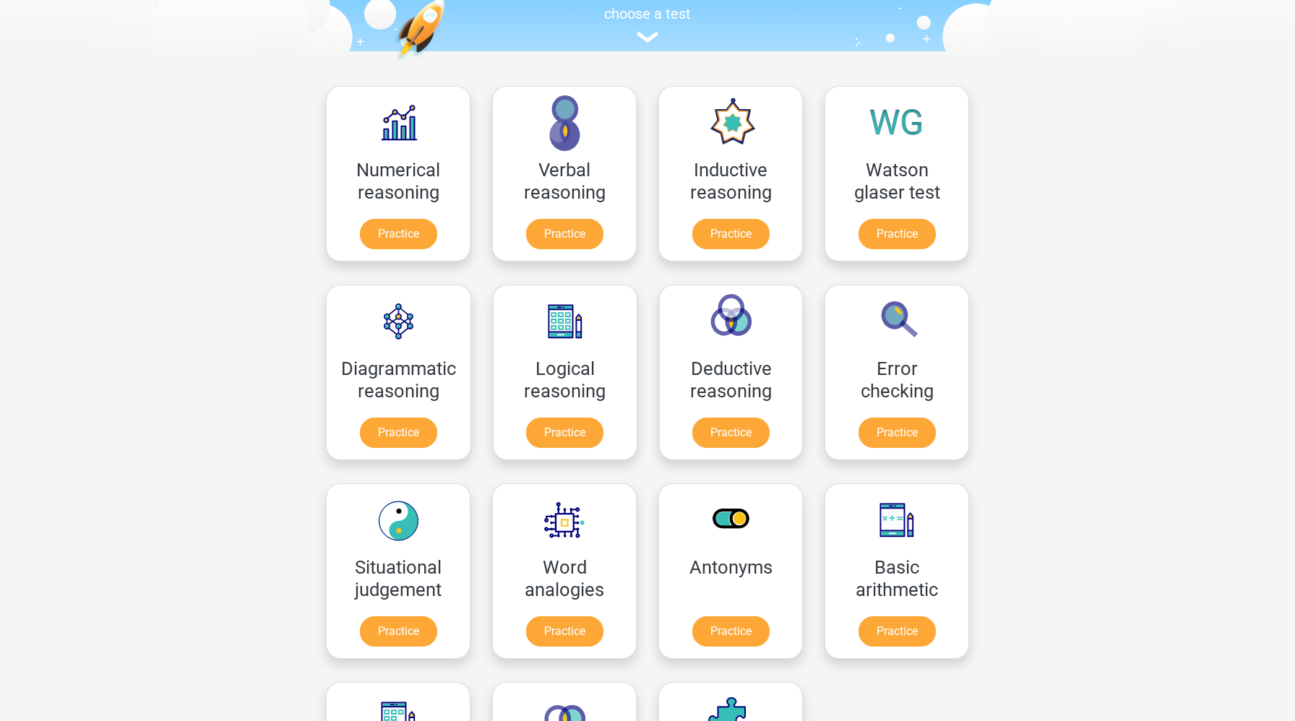
scroll to position [189, 0]
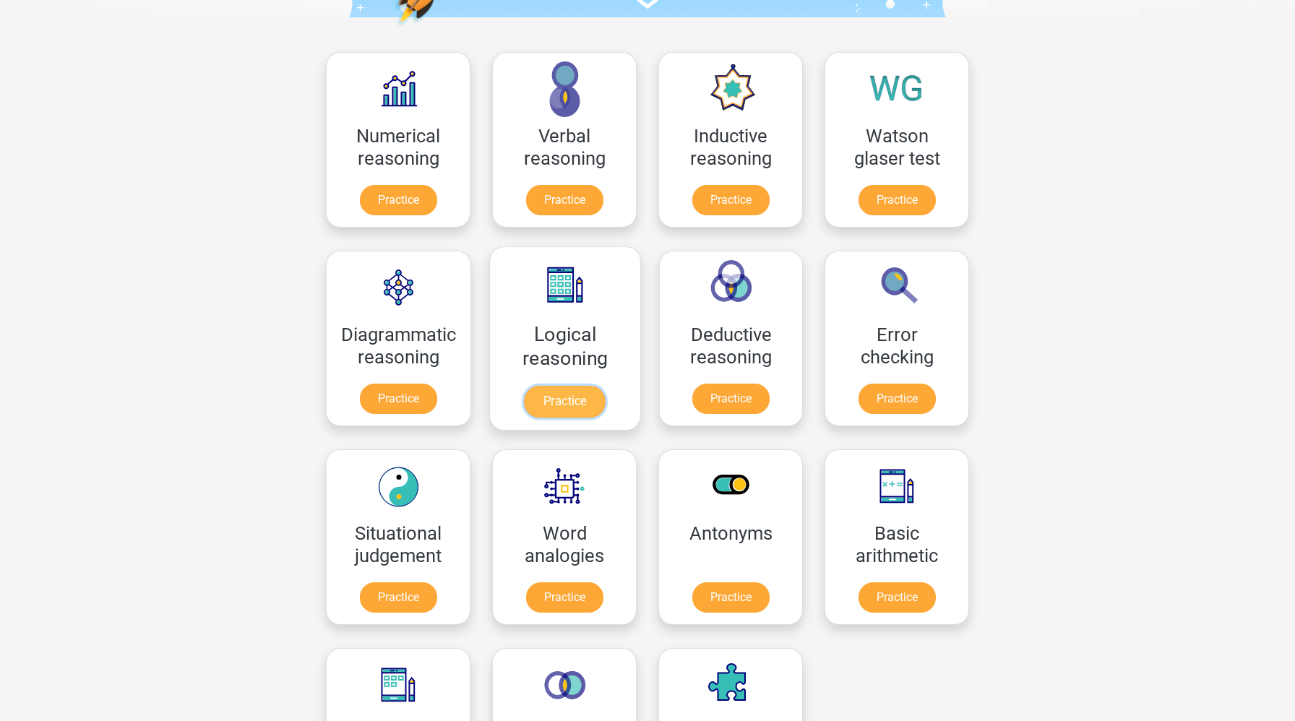
click at [577, 402] on link "Practice" at bounding box center [565, 402] width 81 height 32
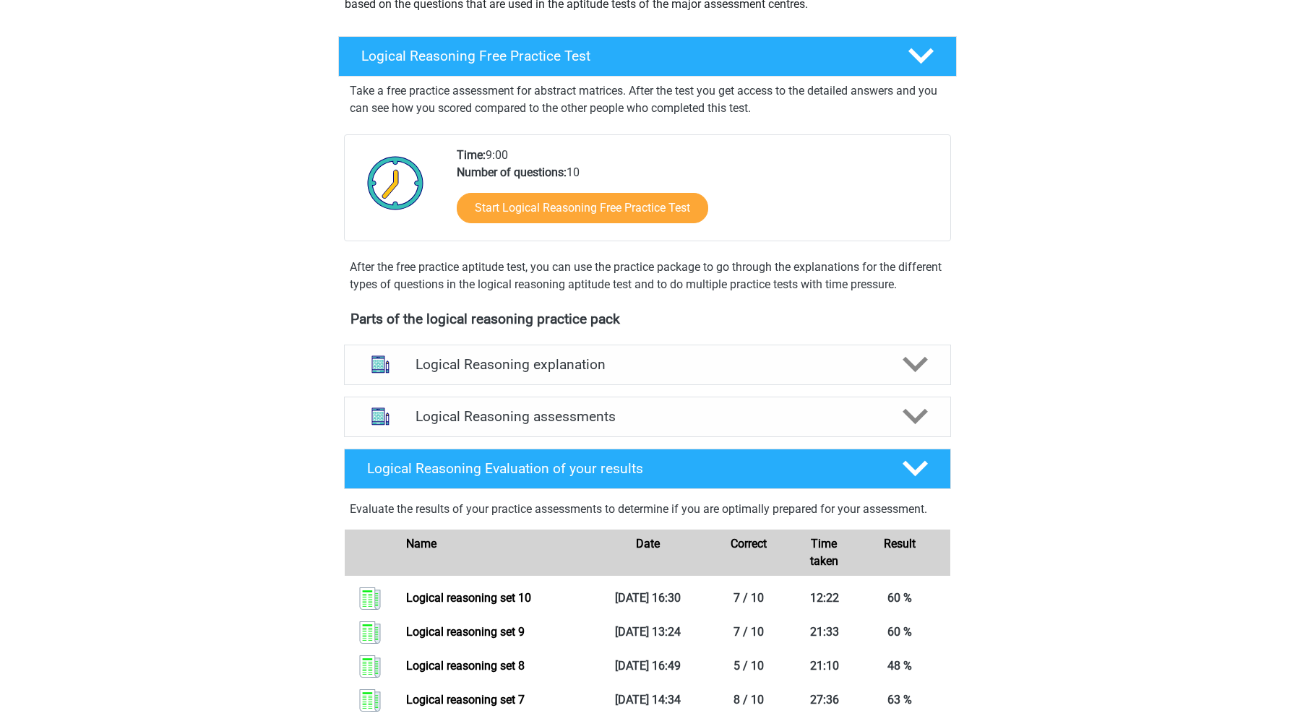
scroll to position [202, 0]
